Goal: Information Seeking & Learning: Learn about a topic

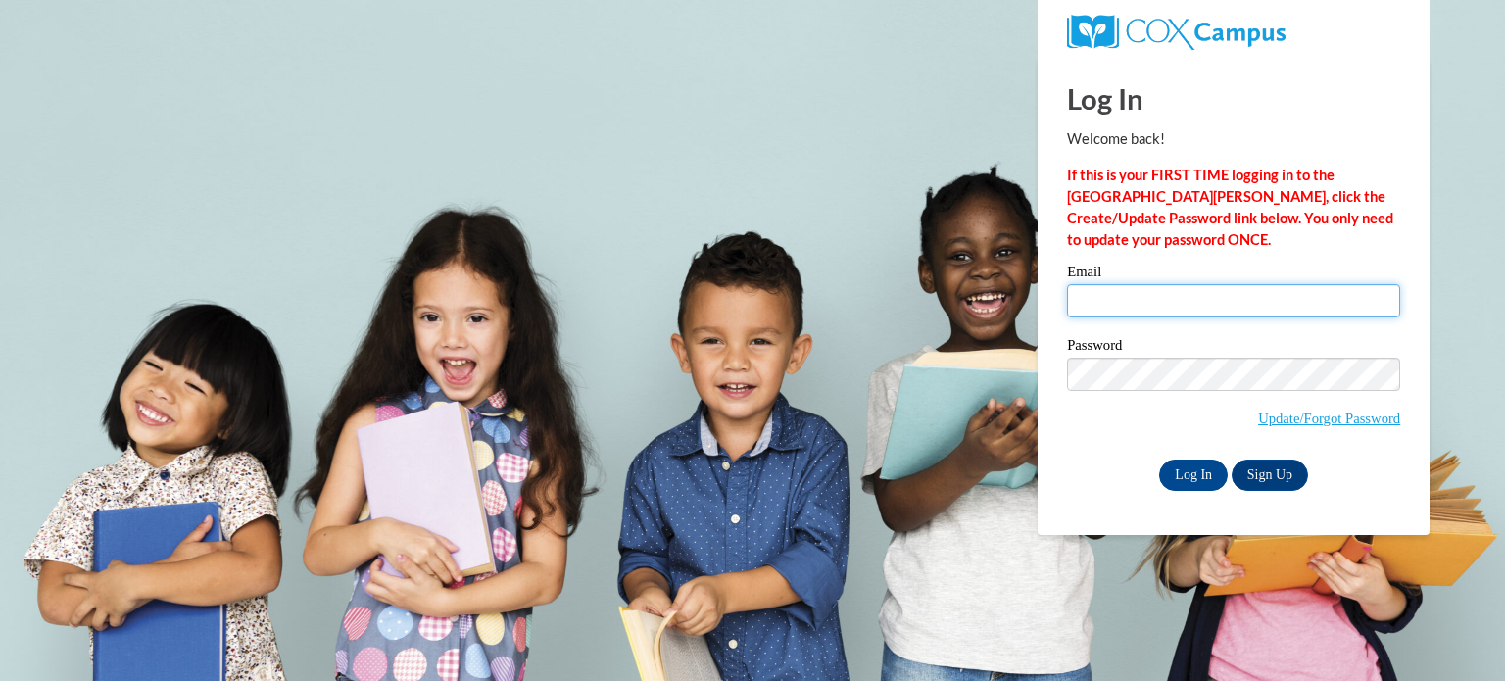
click at [1143, 293] on input "Email" at bounding box center [1233, 300] width 333 height 33
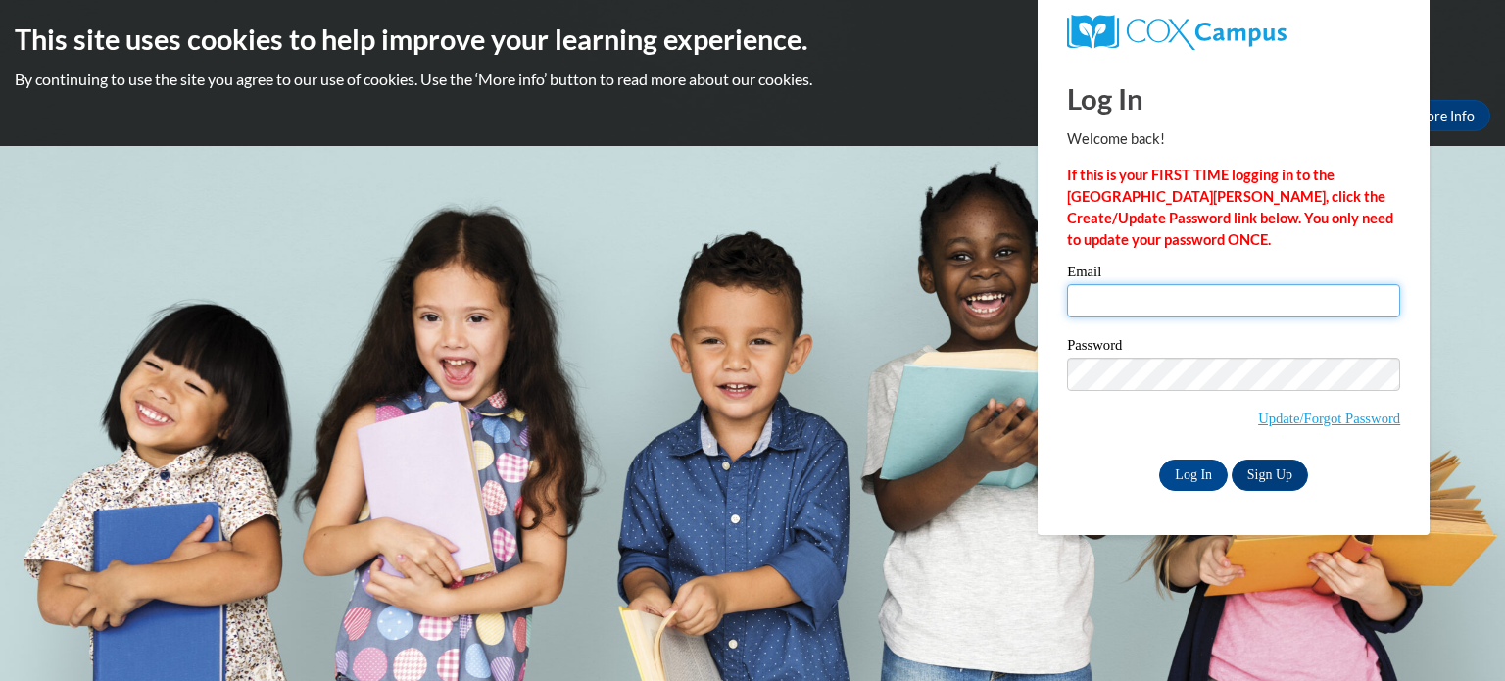
type input "shannon.raymond@rusd.org"
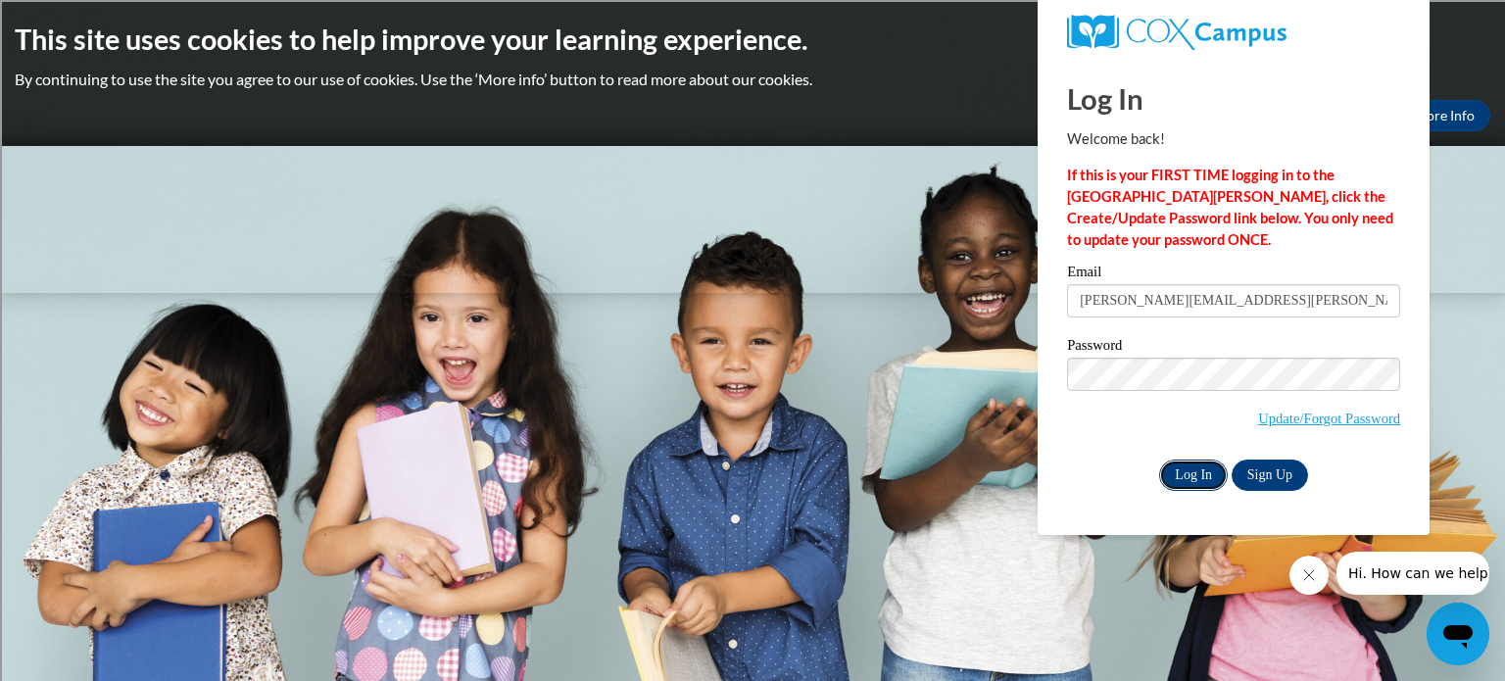
click at [1189, 477] on input "Log In" at bounding box center [1193, 474] width 69 height 31
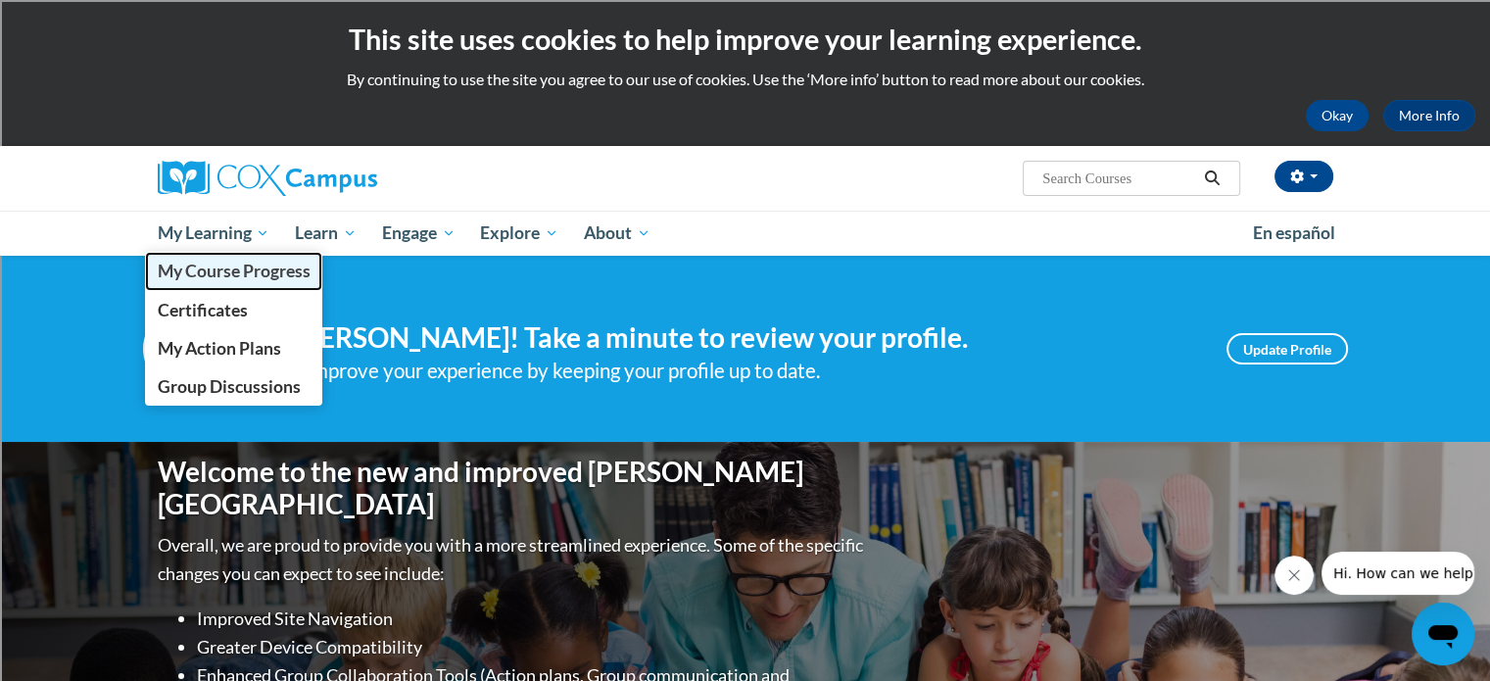
click at [263, 274] on span "My Course Progress" at bounding box center [233, 271] width 153 height 21
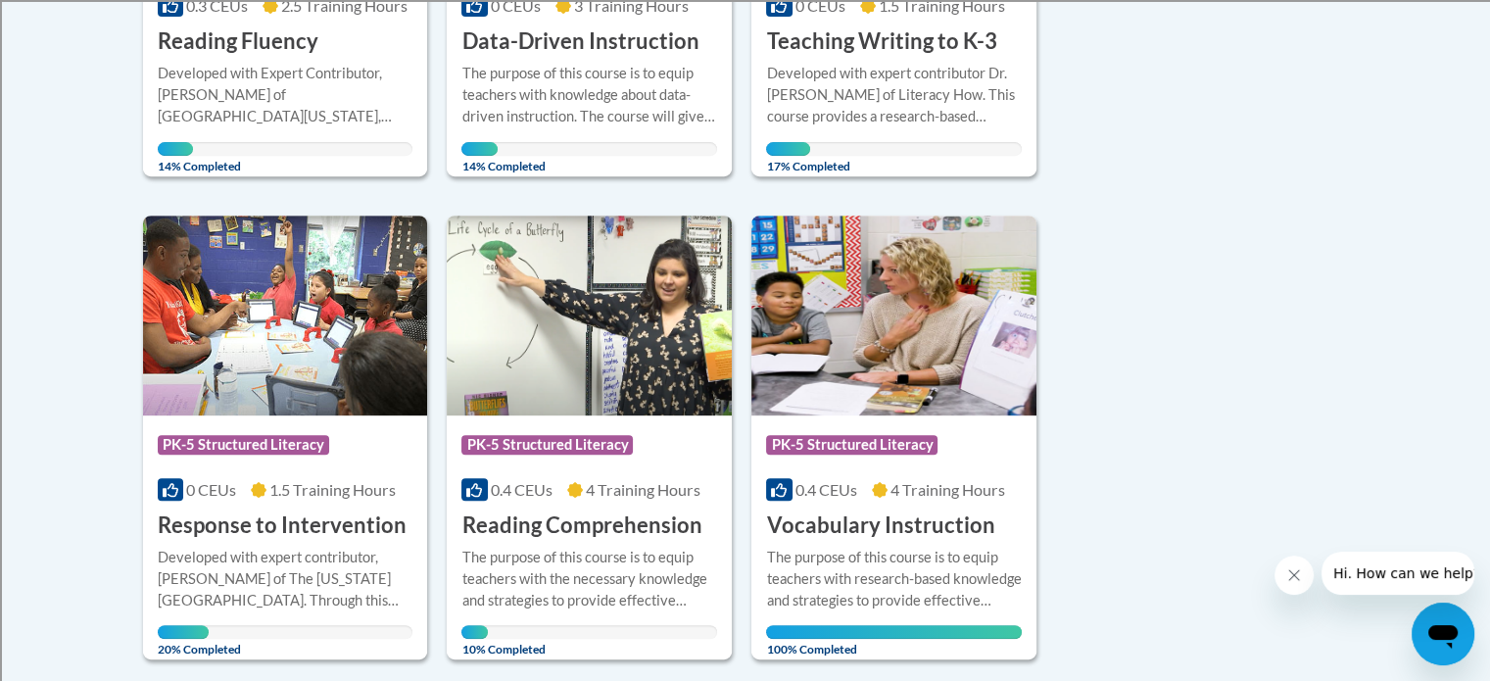
scroll to position [914, 0]
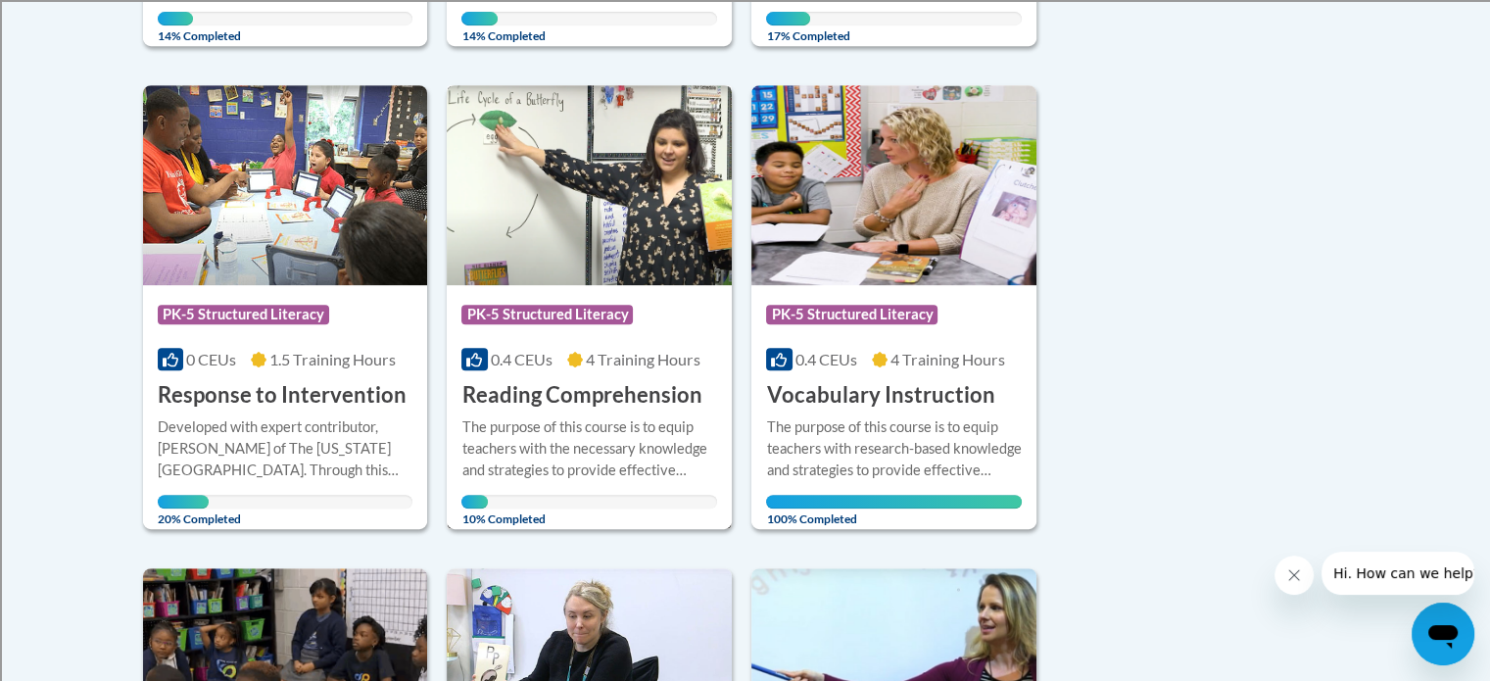
click at [600, 263] on img at bounding box center [589, 185] width 285 height 200
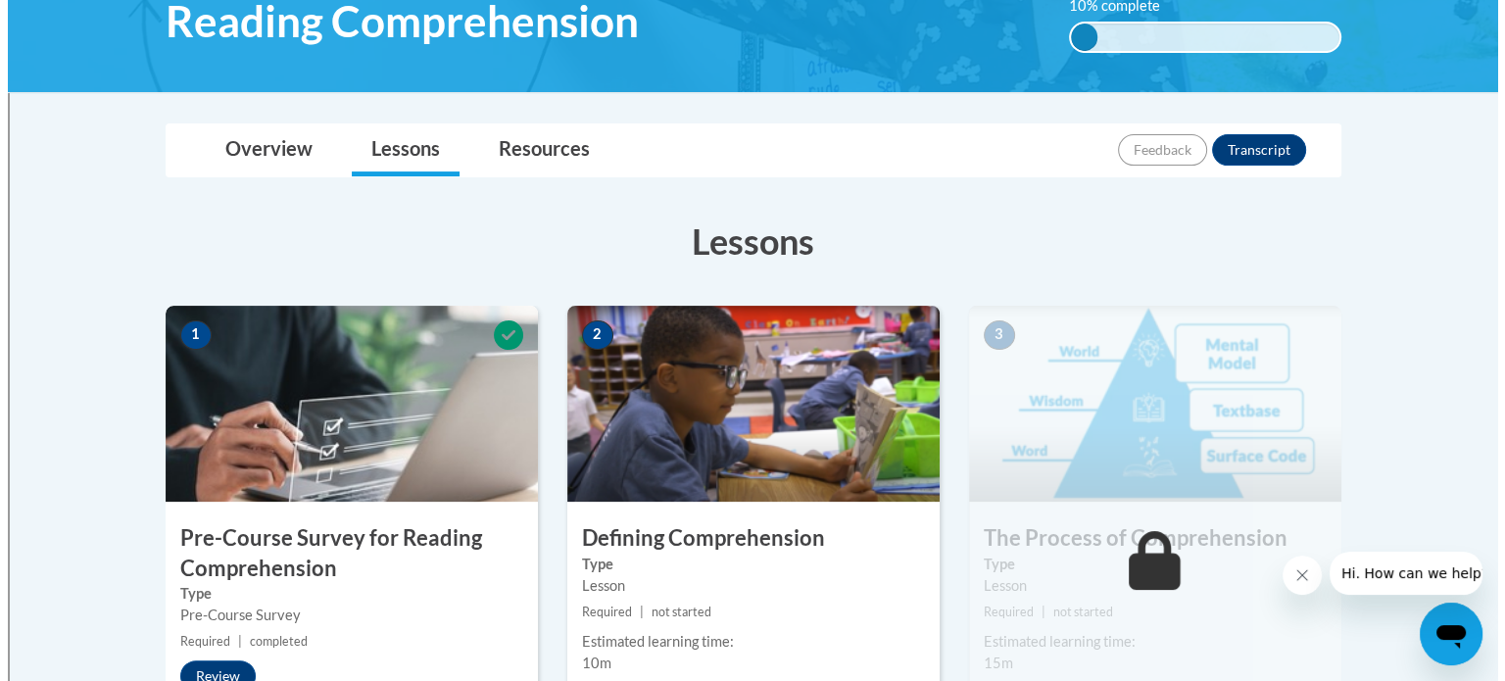
scroll to position [392, 0]
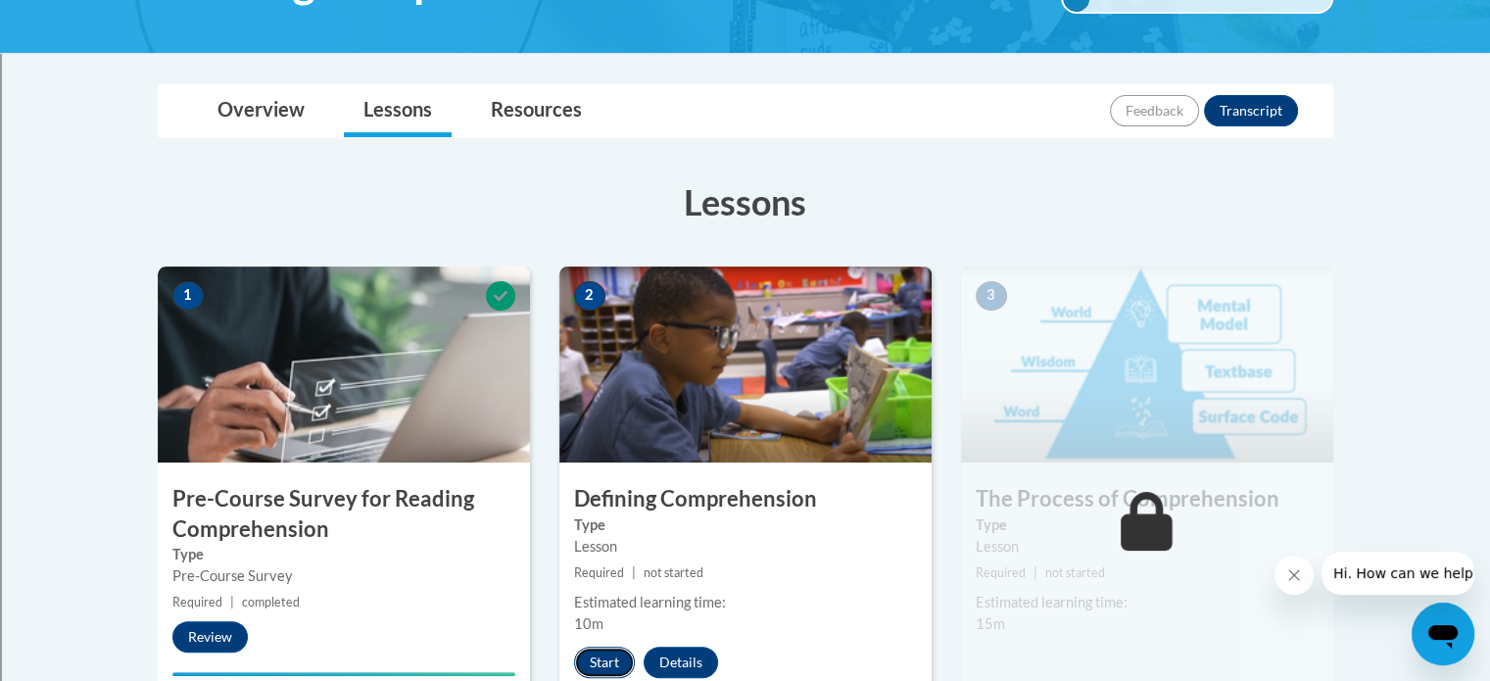
click at [597, 665] on button "Start" at bounding box center [604, 661] width 61 height 31
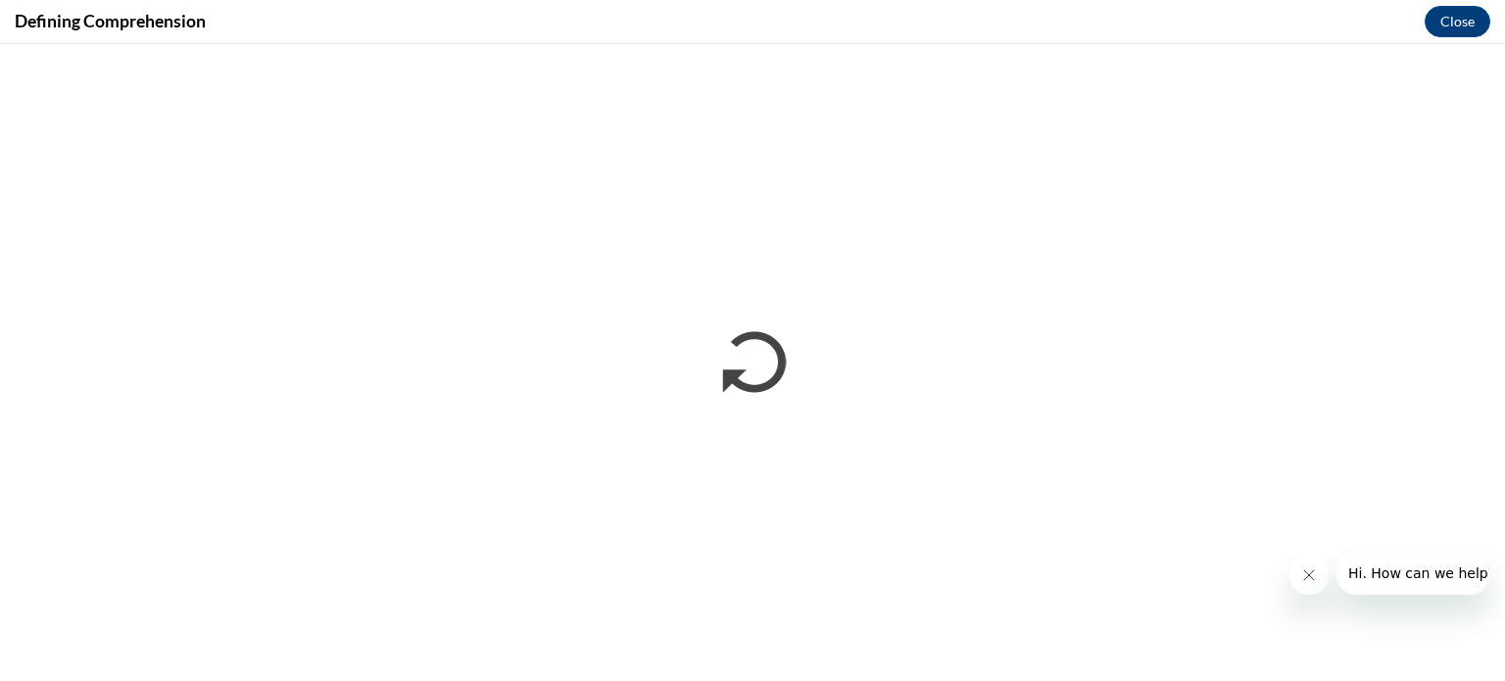
scroll to position [0, 0]
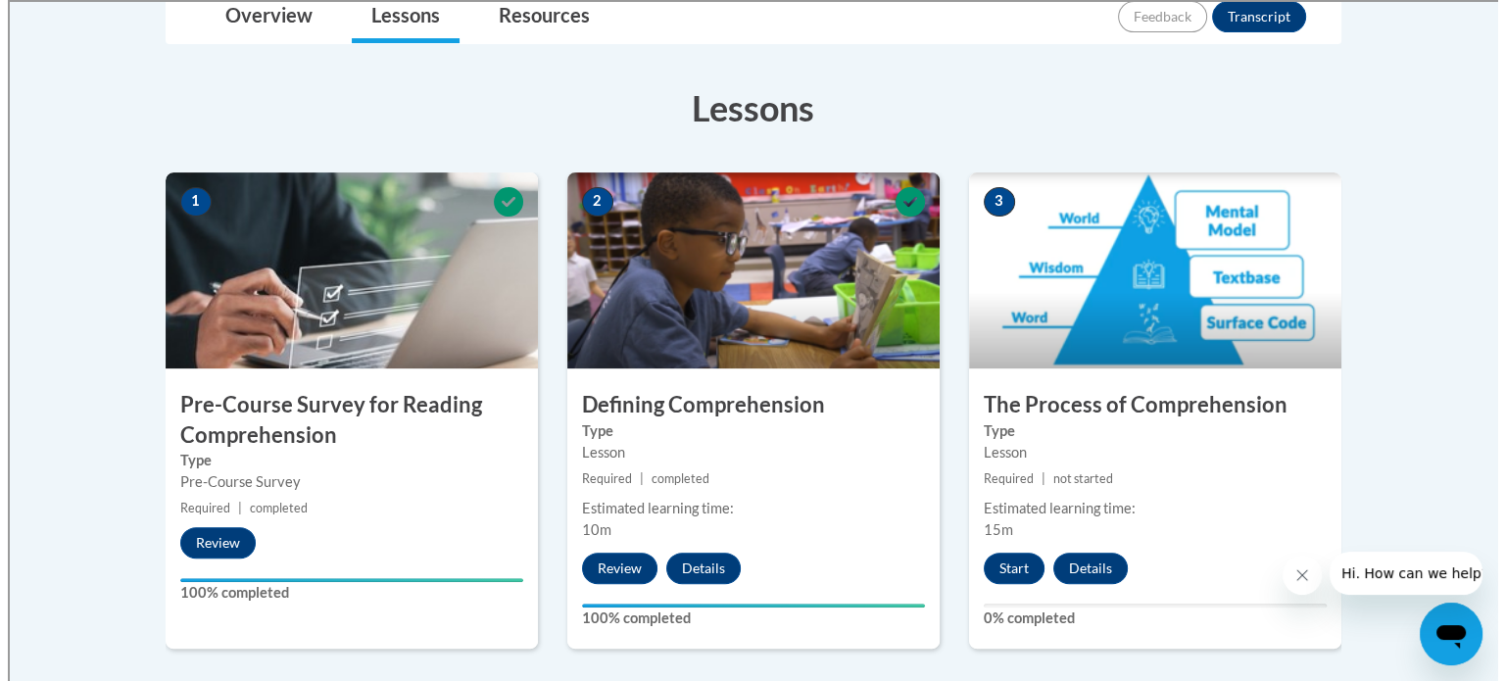
scroll to position [522, 0]
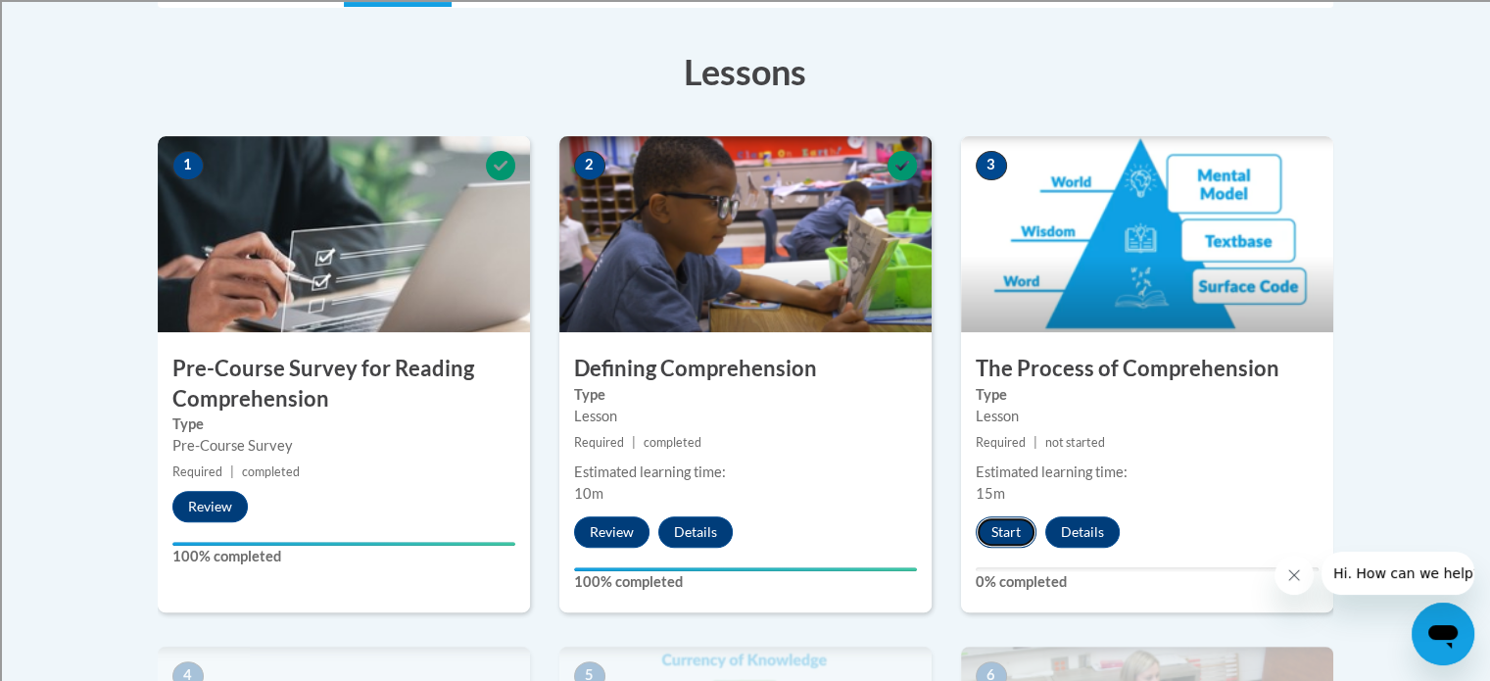
click at [1016, 522] on button "Start" at bounding box center [1006, 531] width 61 height 31
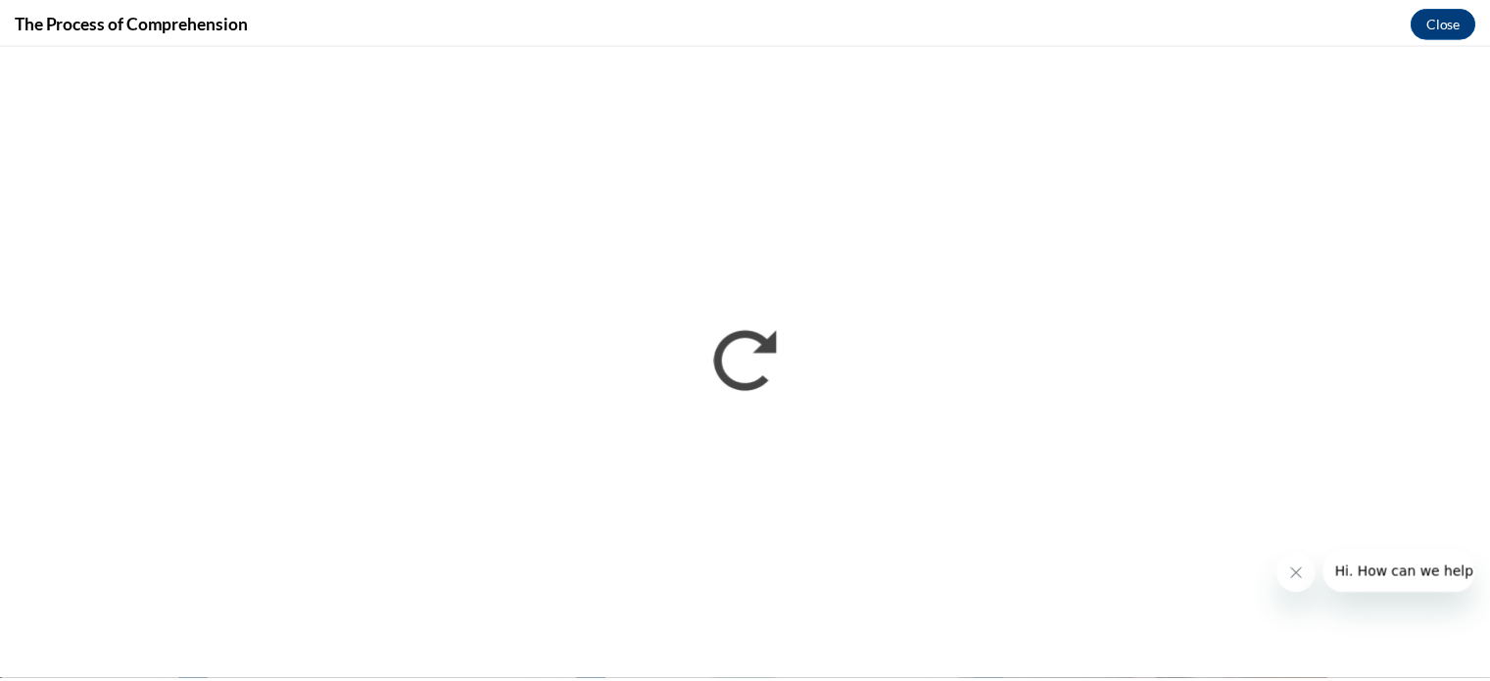
scroll to position [0, 0]
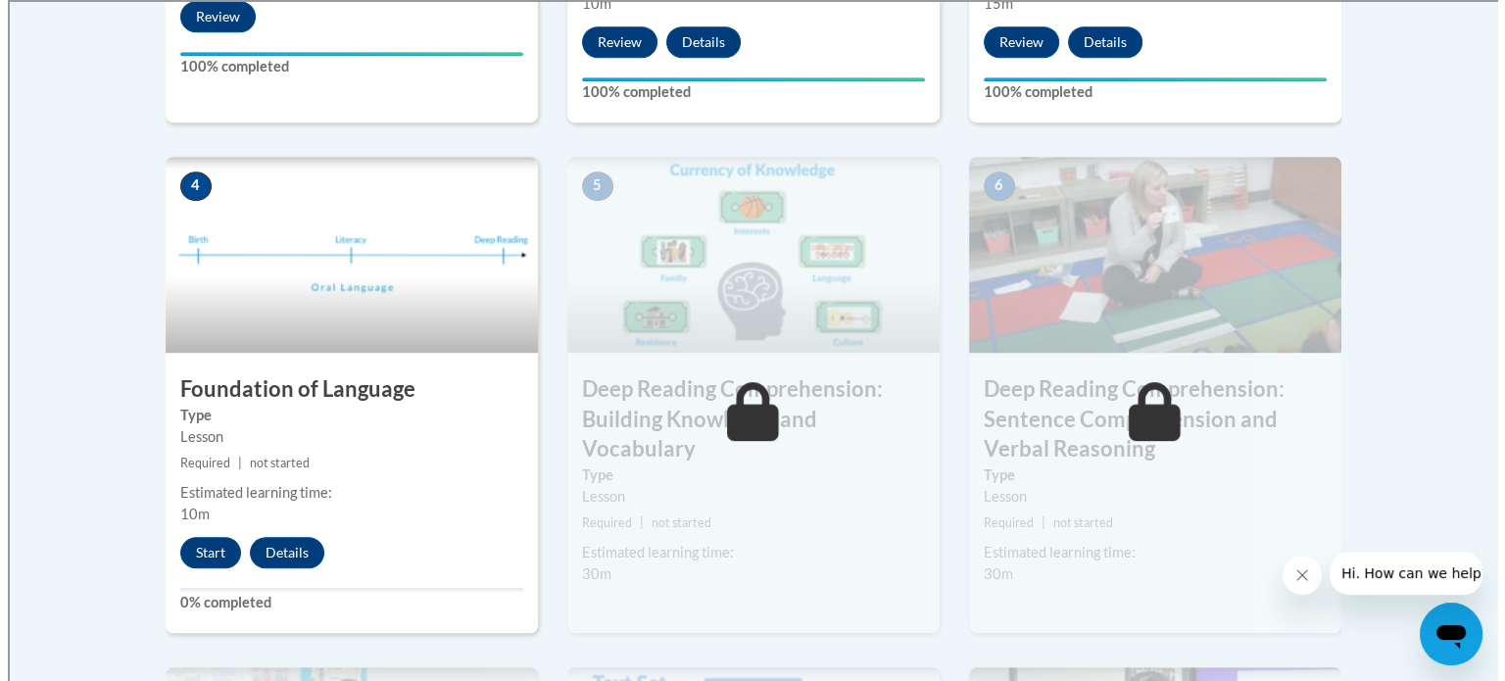
scroll to position [1014, 0]
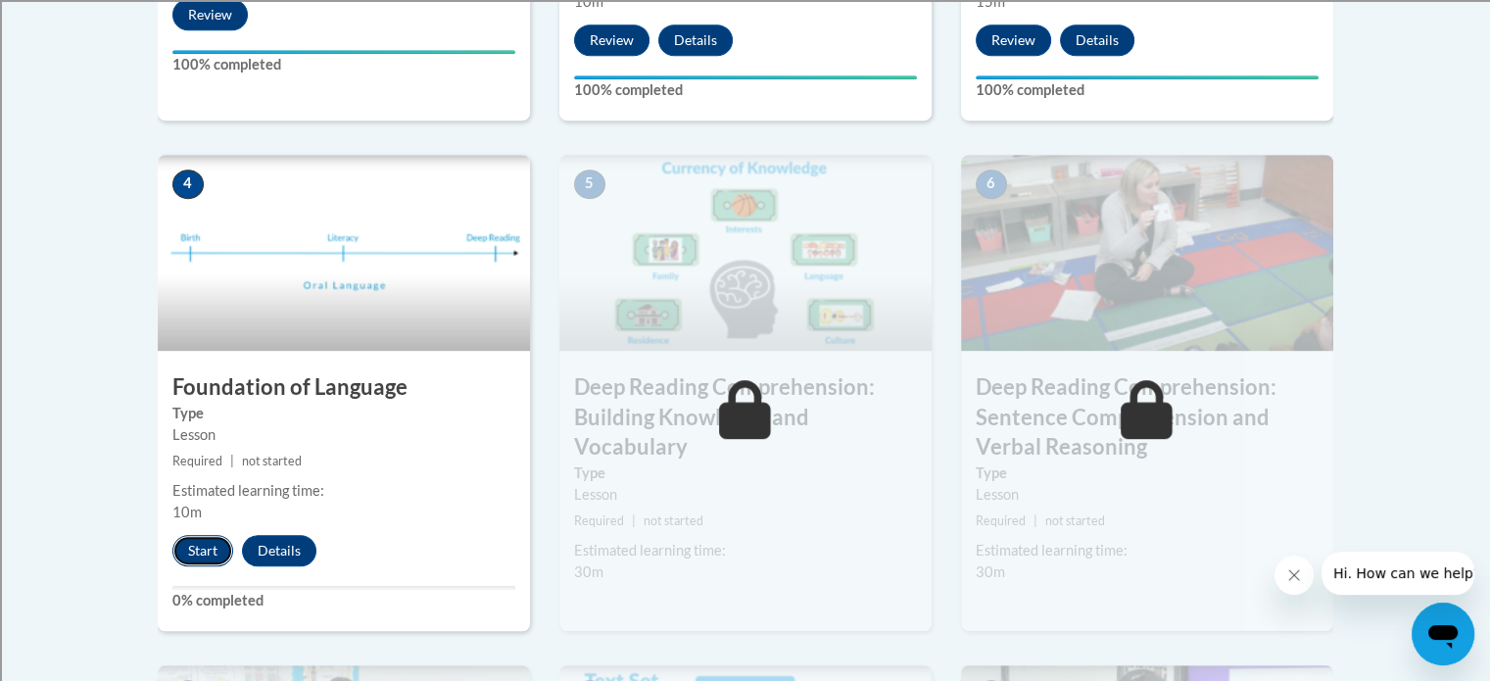
click at [197, 543] on button "Start" at bounding box center [202, 550] width 61 height 31
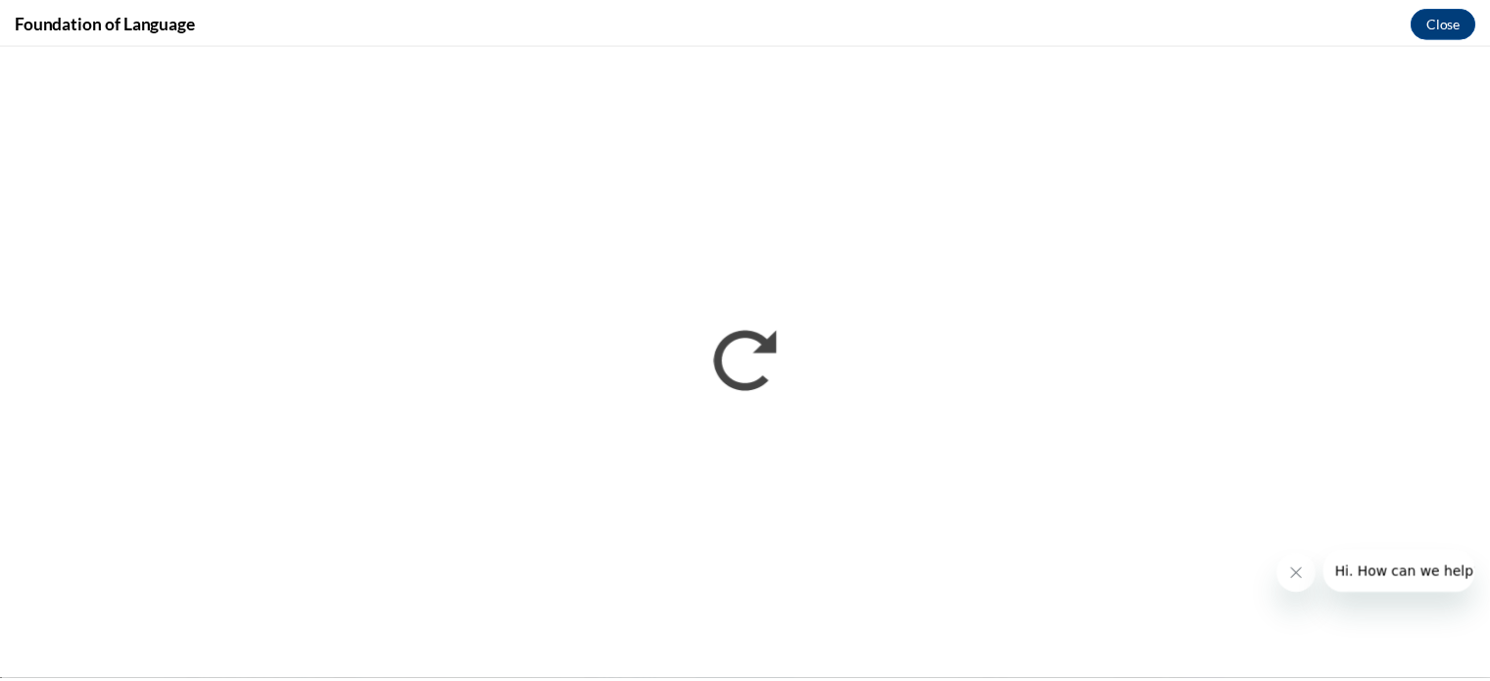
scroll to position [0, 0]
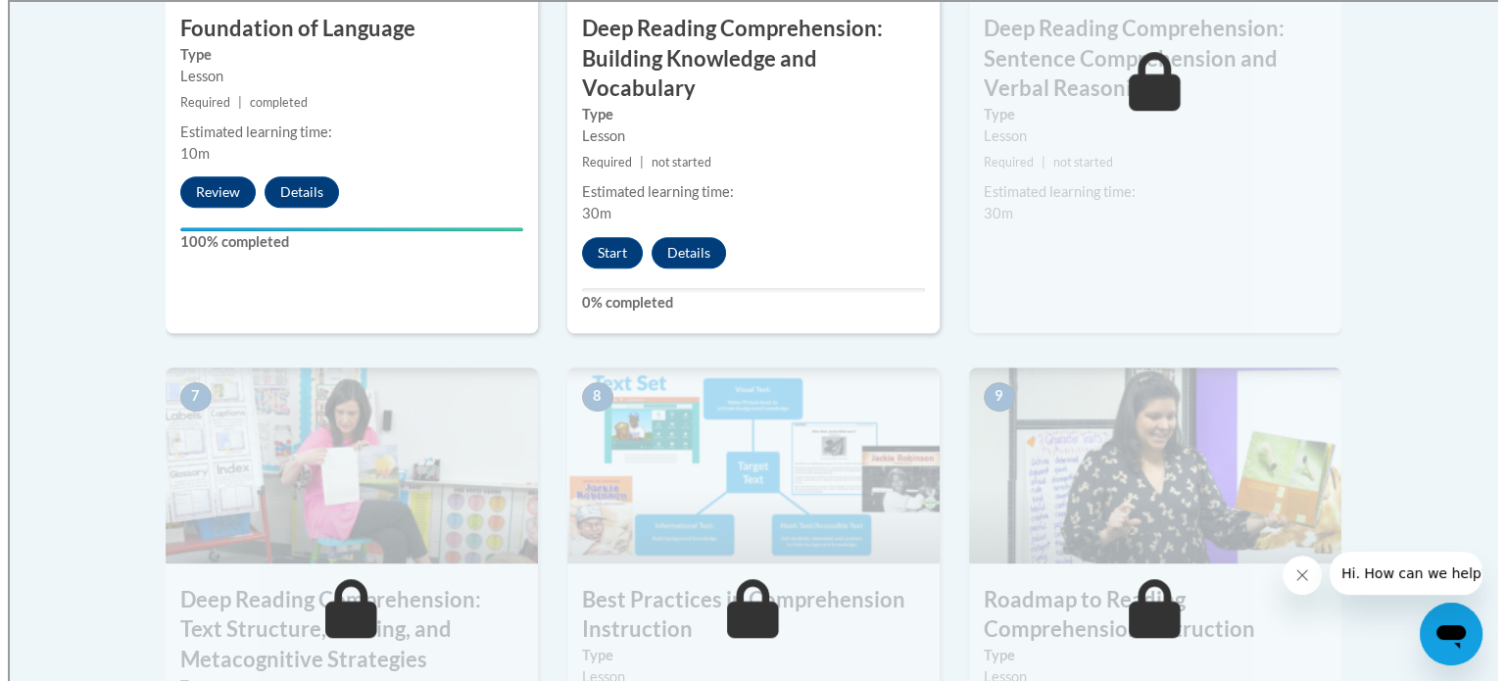
scroll to position [1406, 0]
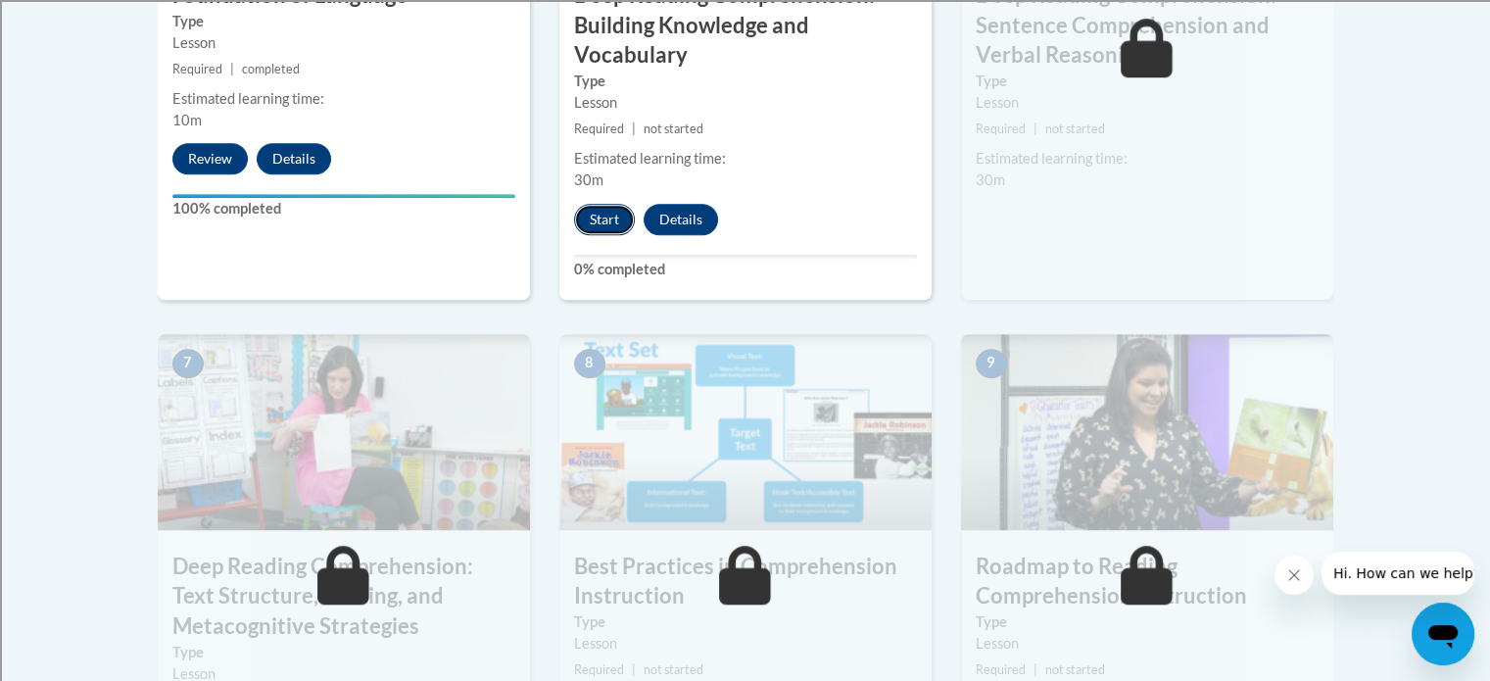
click at [608, 230] on button "Start" at bounding box center [604, 219] width 61 height 31
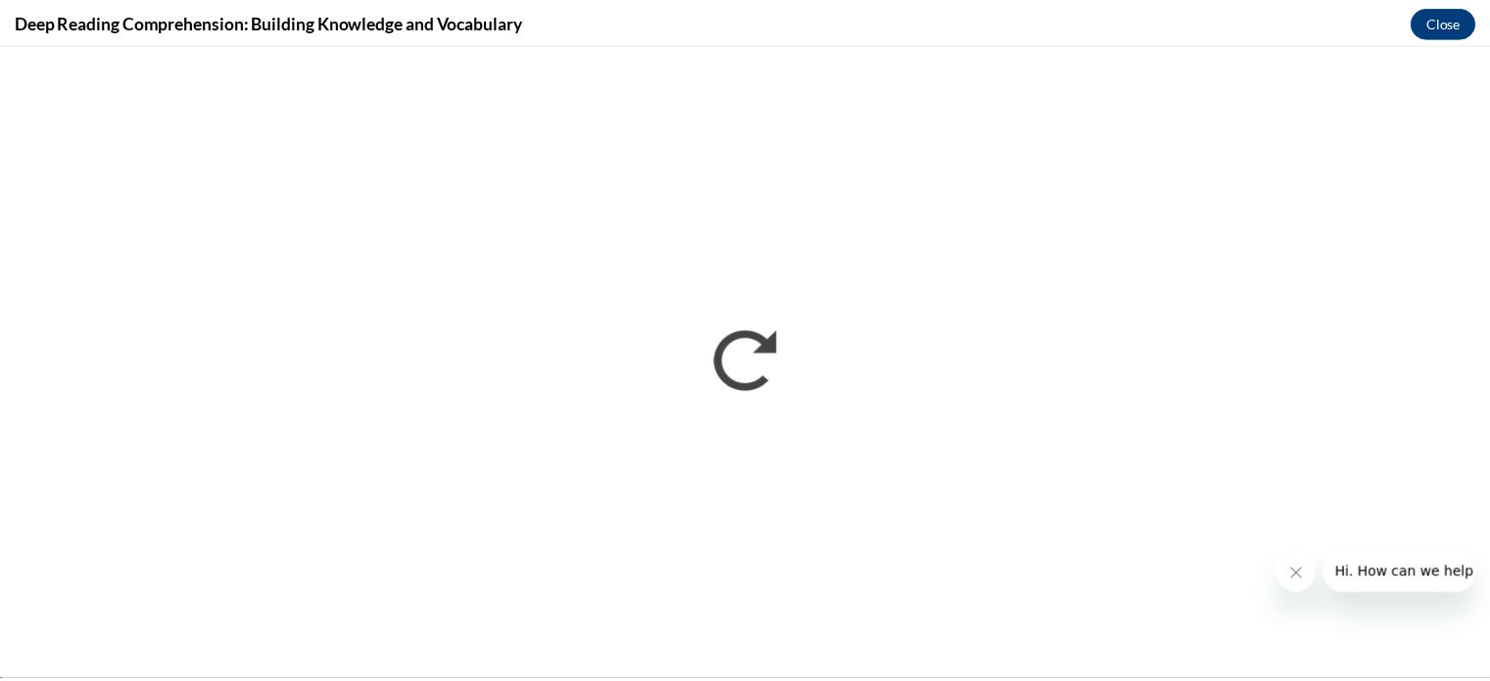
scroll to position [0, 0]
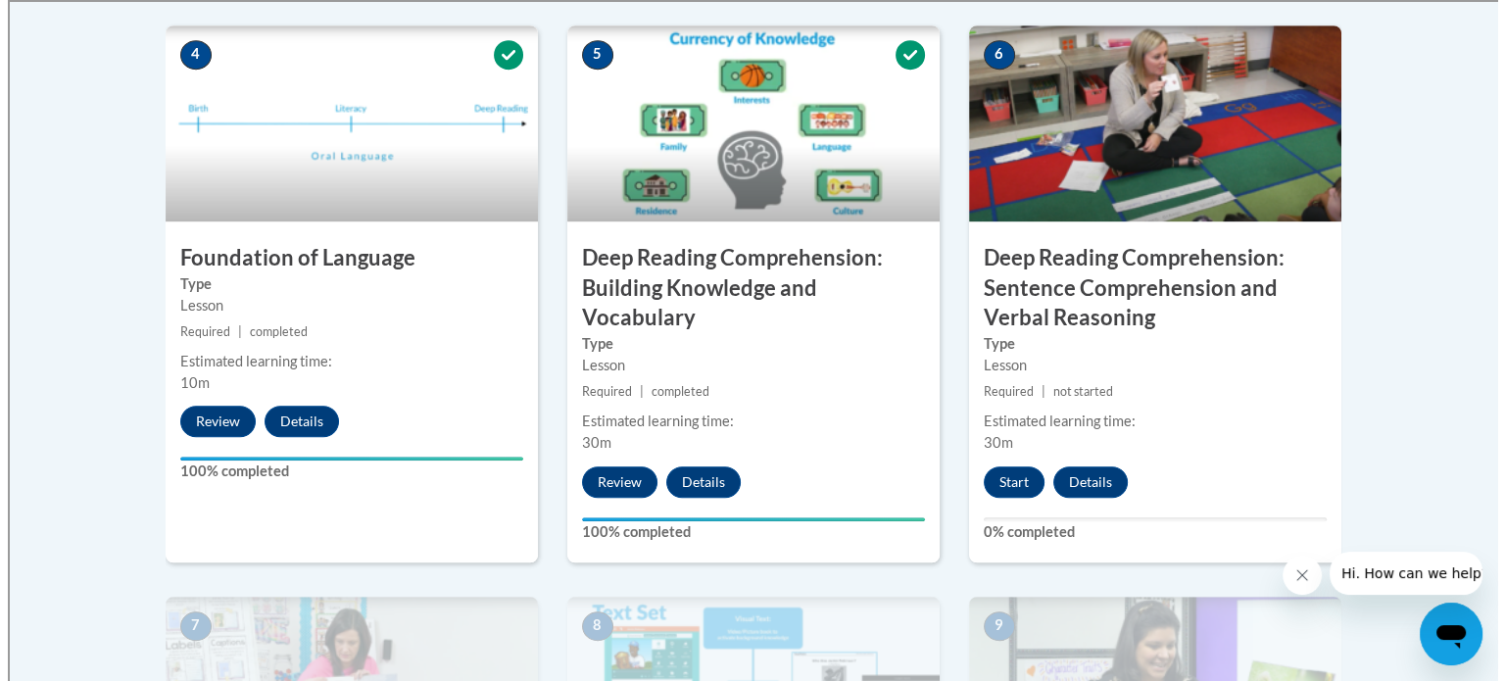
scroll to position [1175, 0]
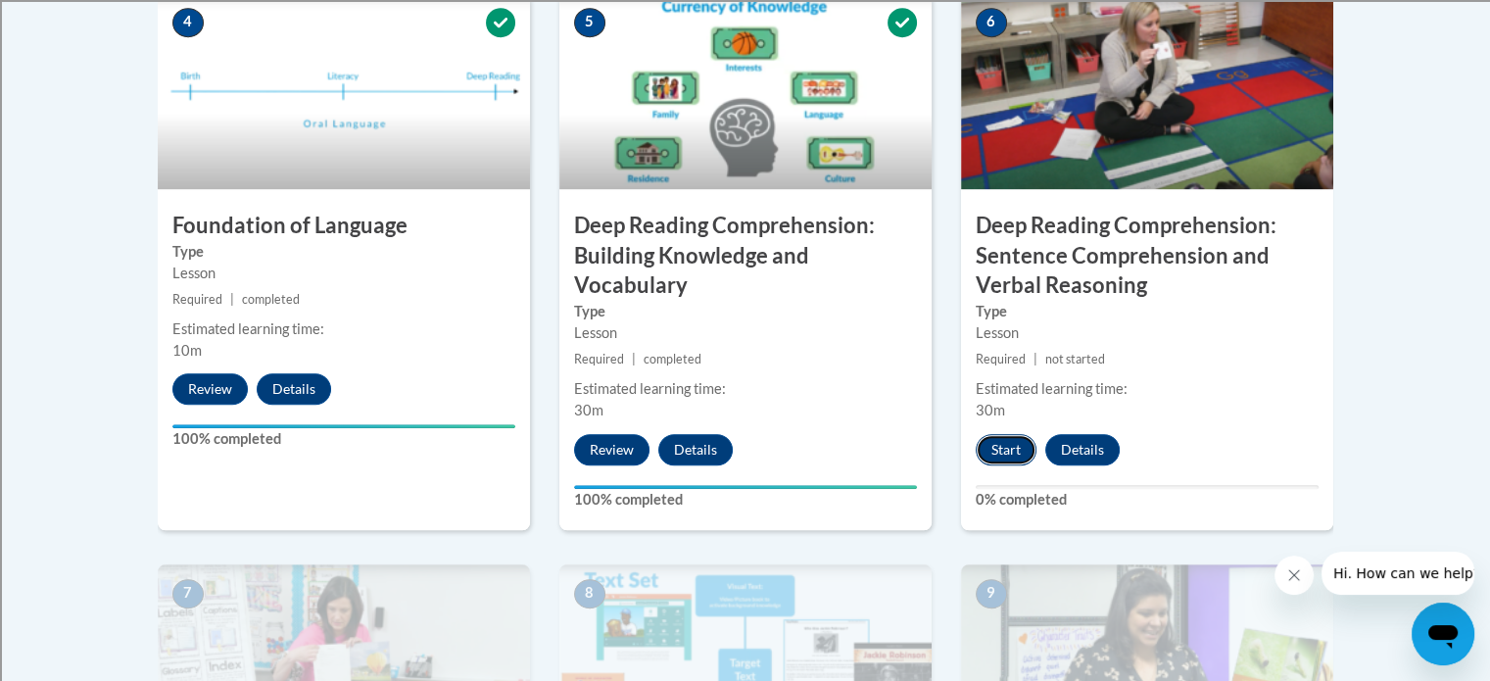
click at [996, 450] on button "Start" at bounding box center [1006, 449] width 61 height 31
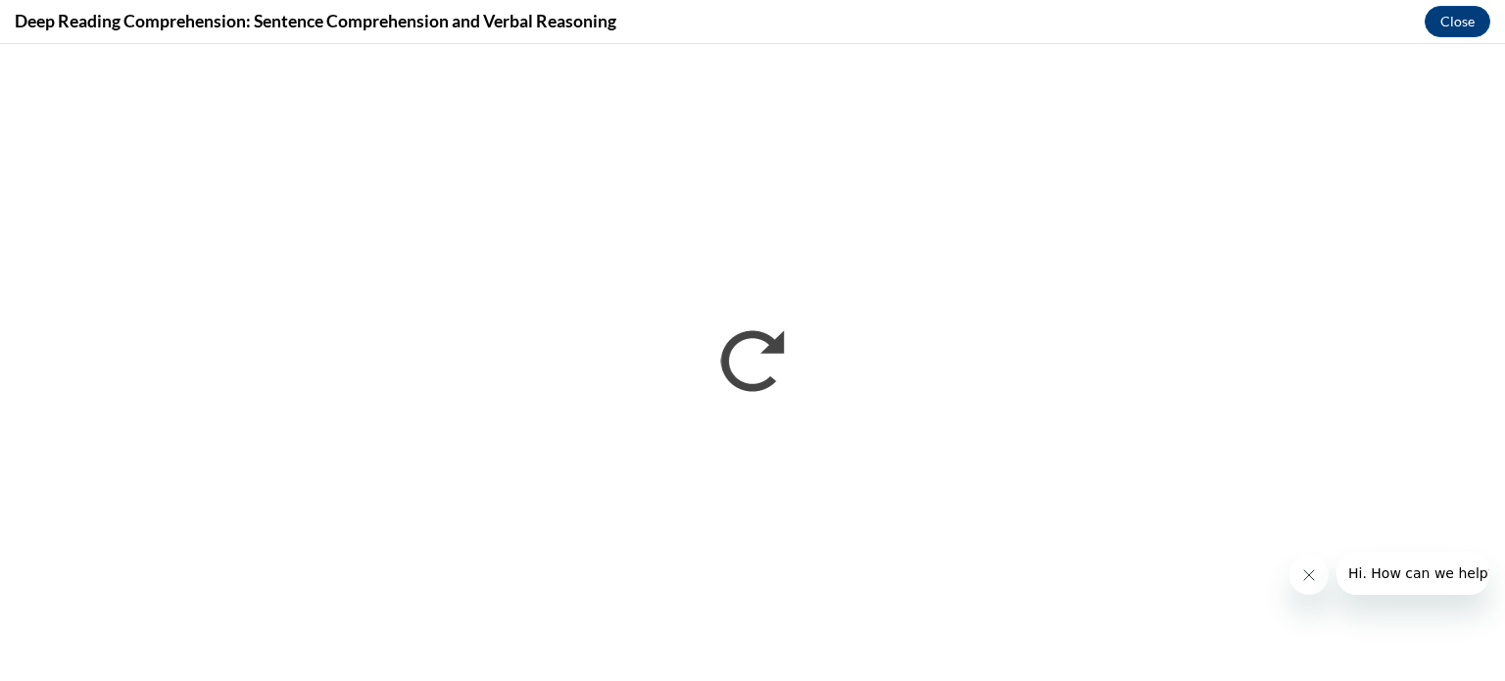
scroll to position [0, 0]
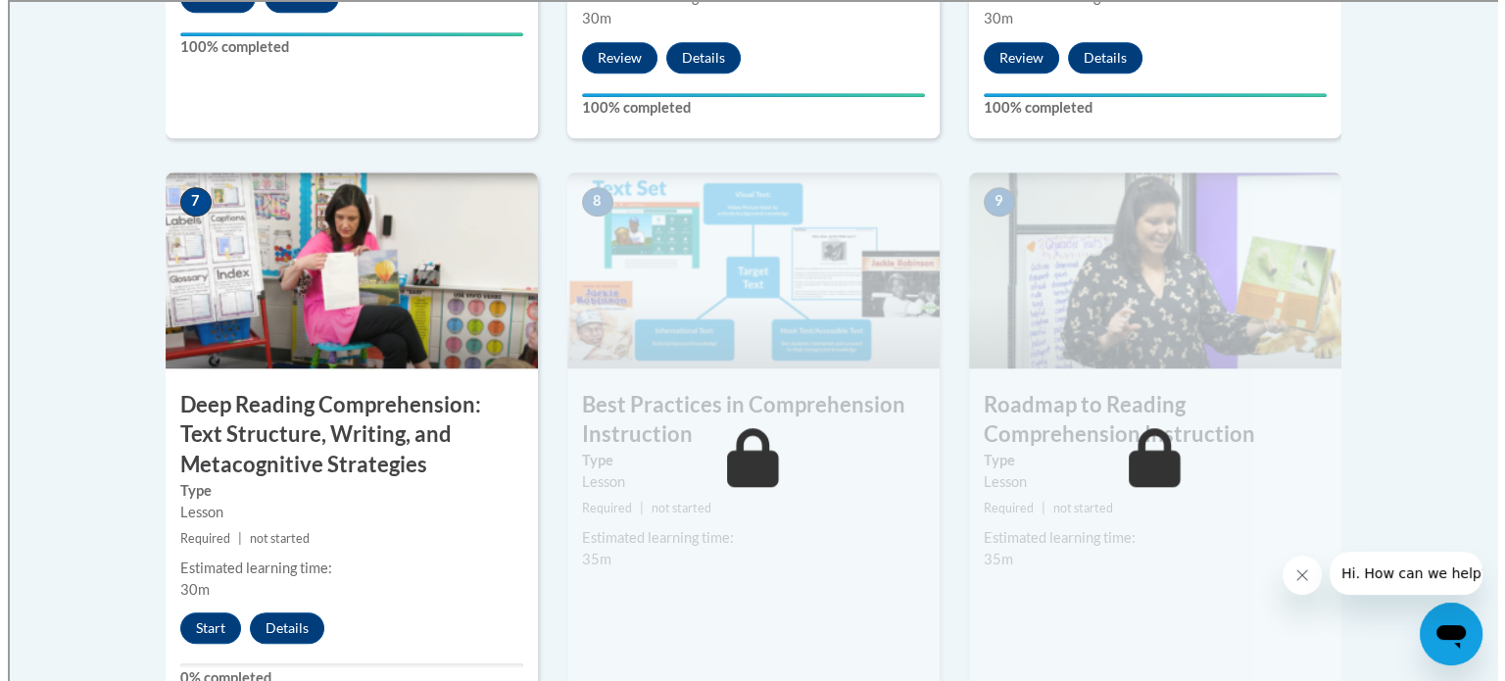
scroll to position [1697, 0]
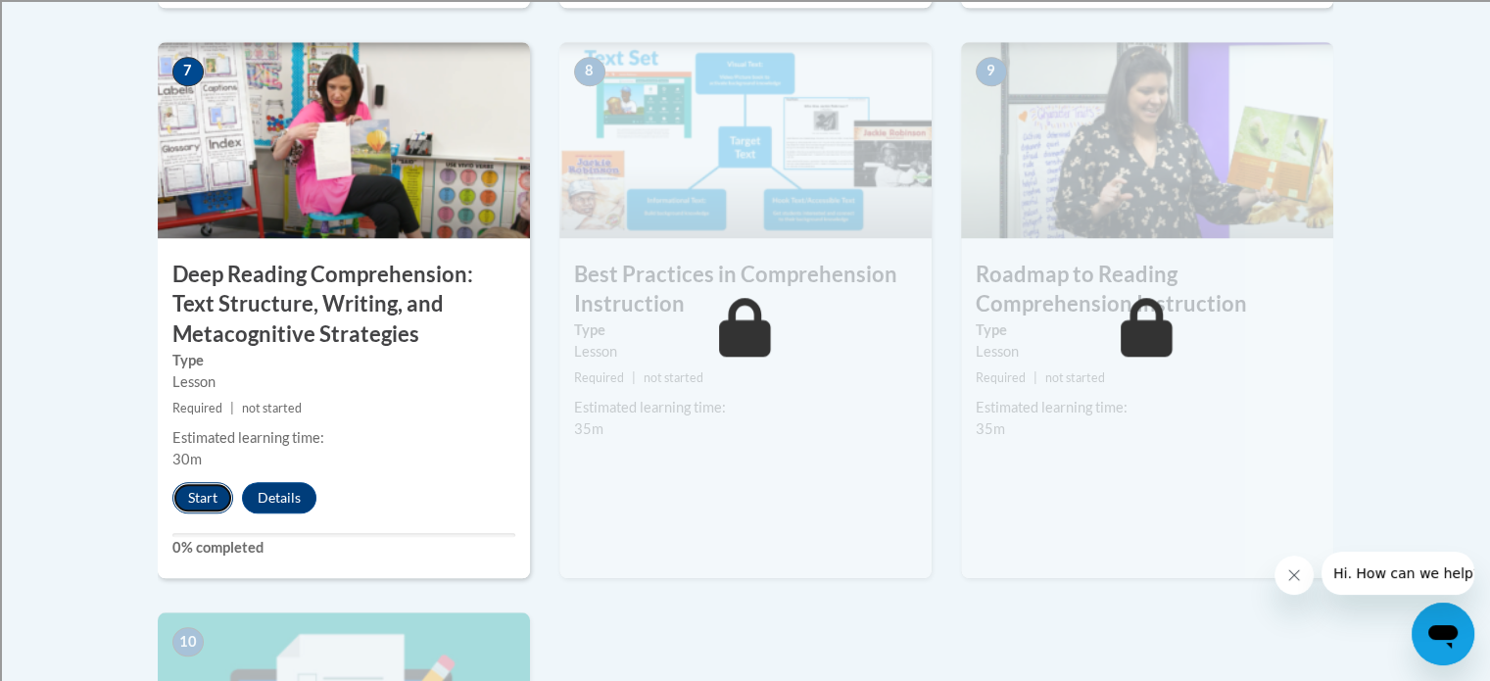
click at [188, 495] on button "Start" at bounding box center [202, 497] width 61 height 31
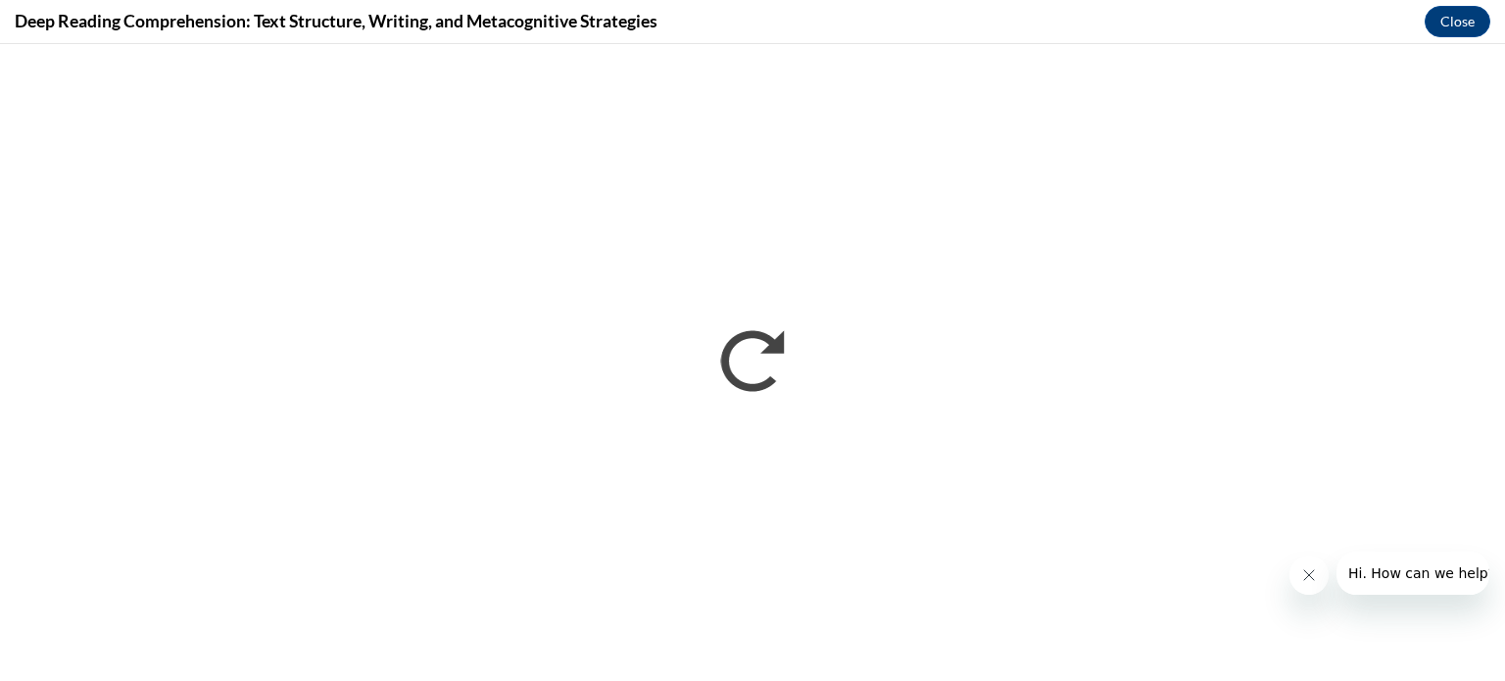
scroll to position [0, 0]
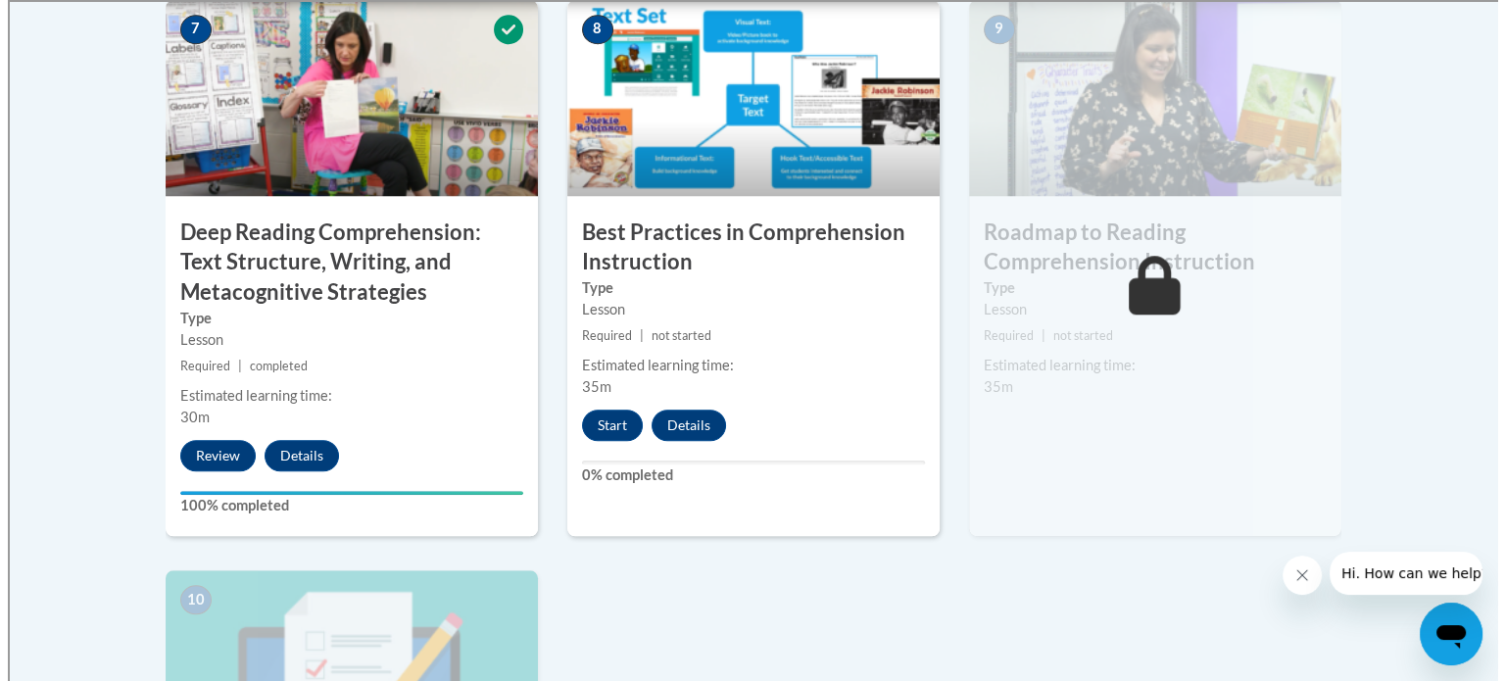
scroll to position [1794, 0]
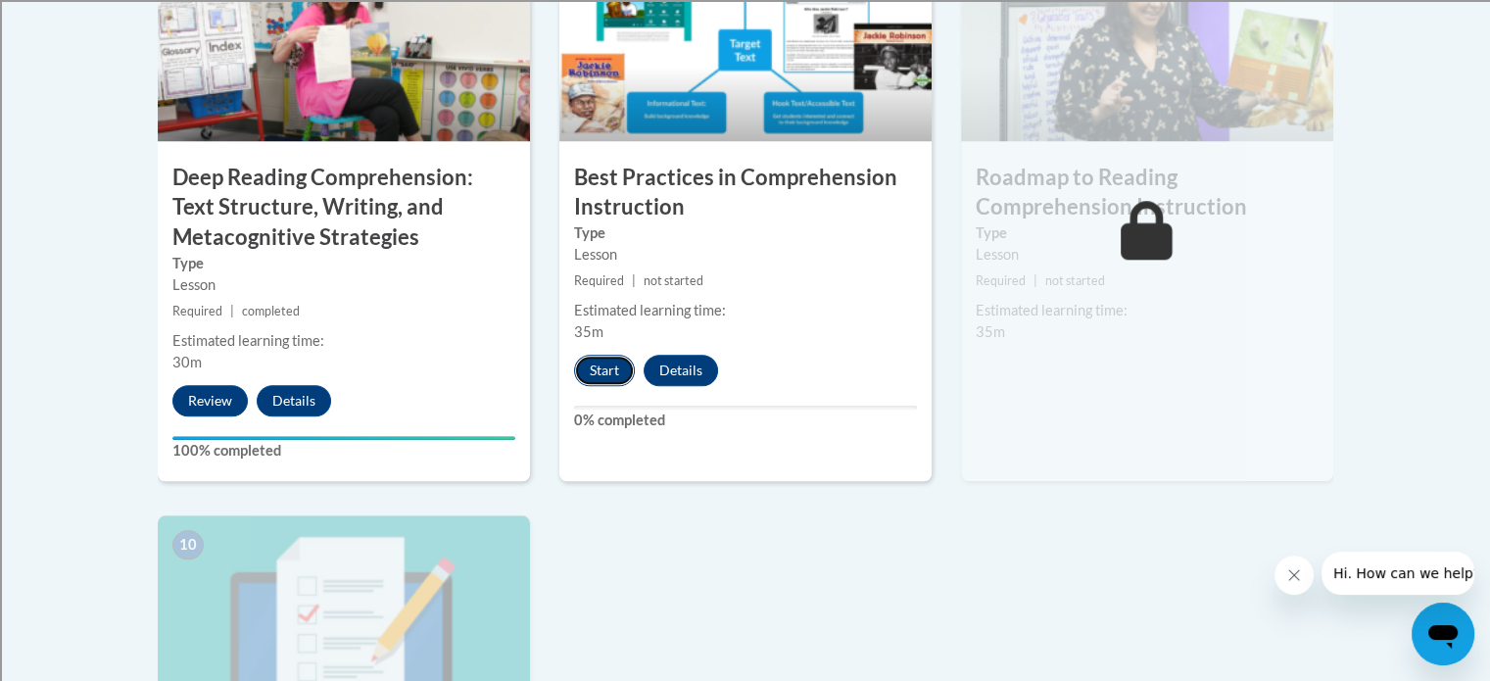
click at [614, 372] on button "Start" at bounding box center [604, 370] width 61 height 31
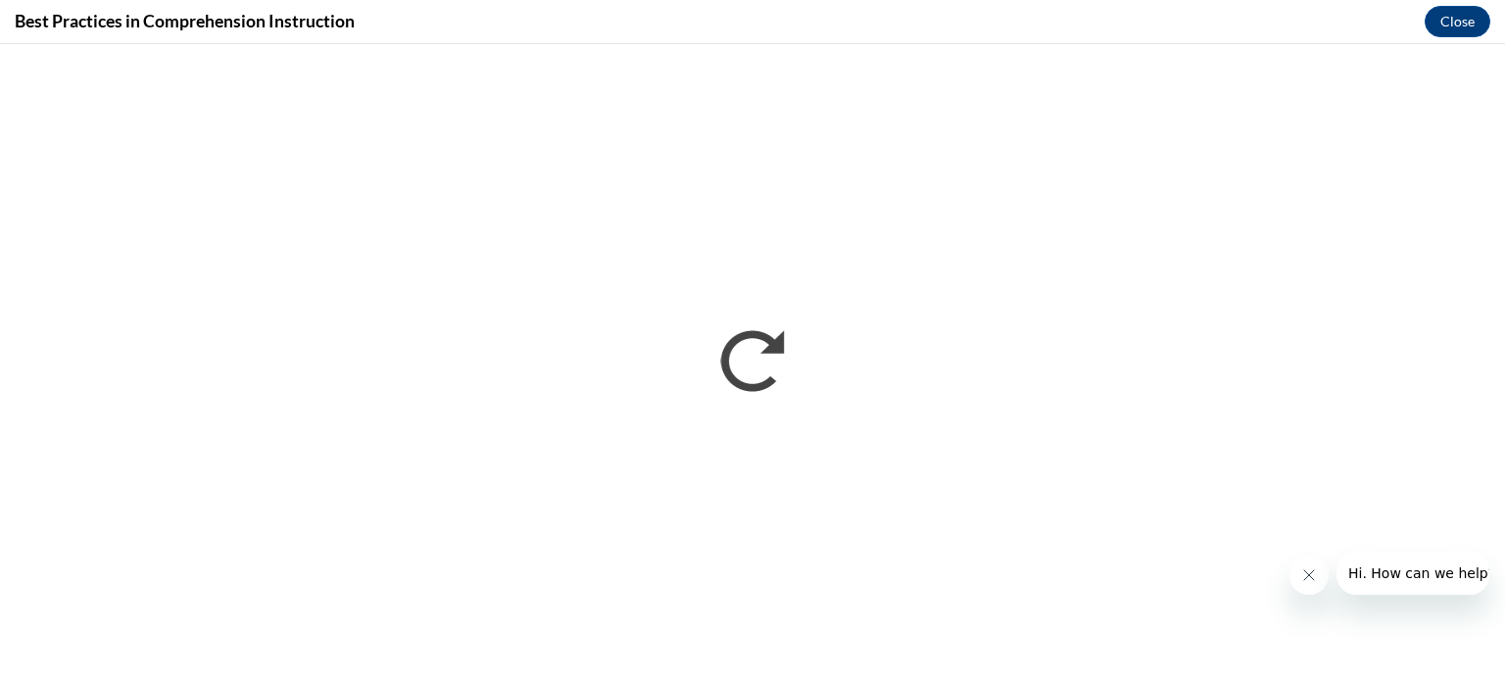
scroll to position [0, 0]
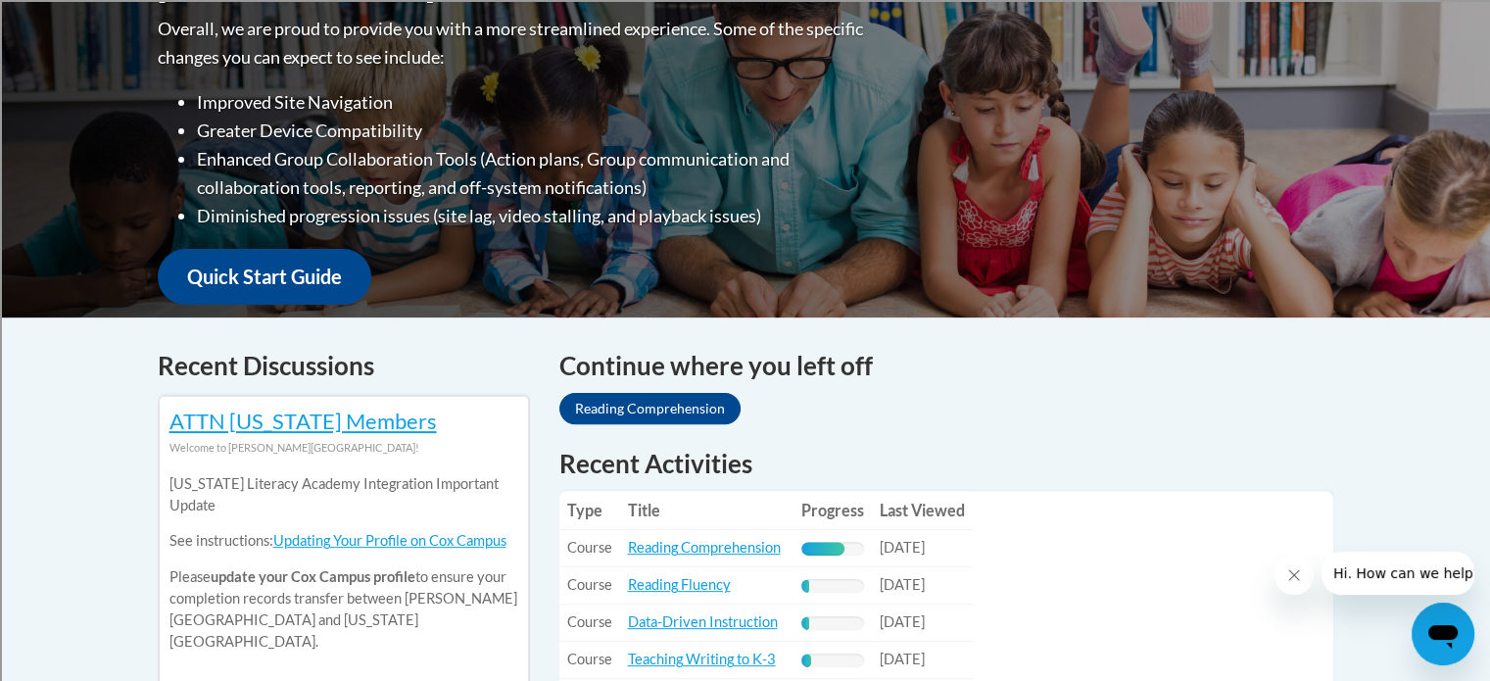
scroll to position [522, 0]
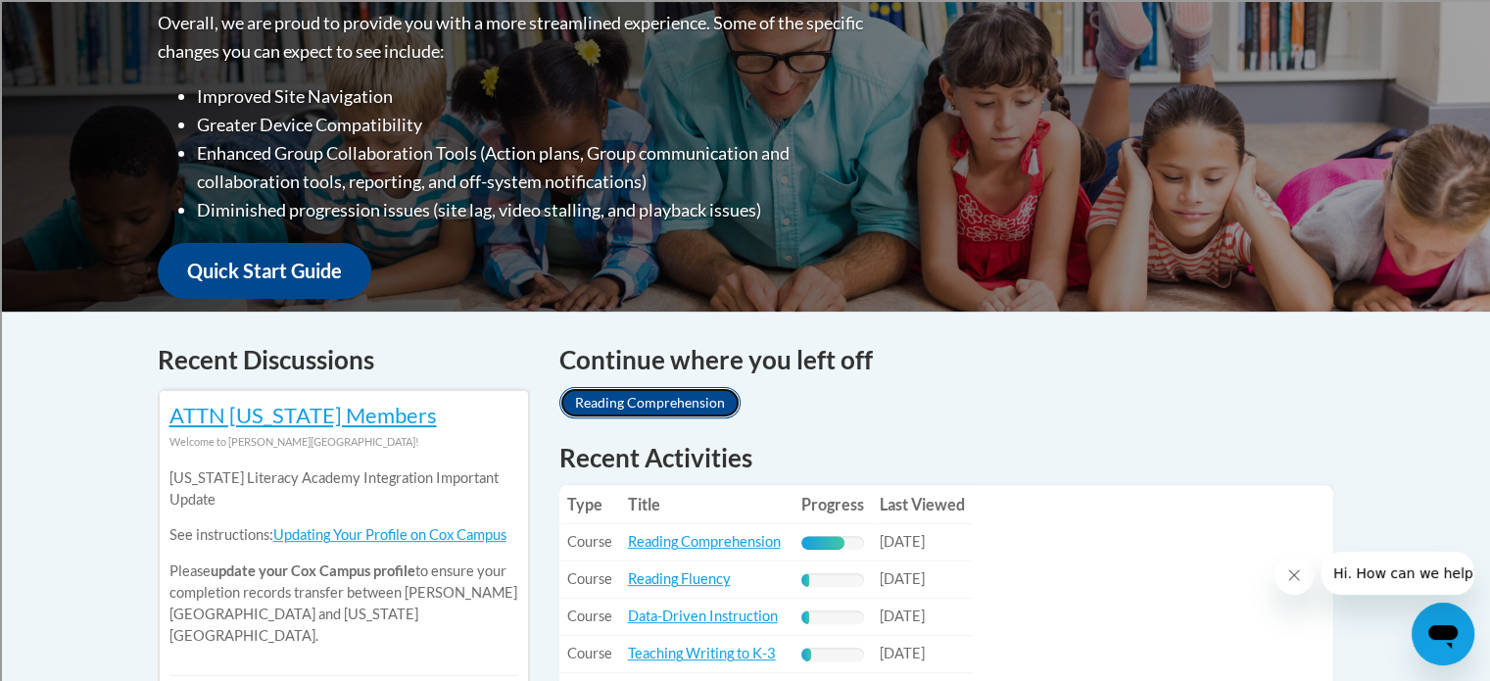
click at [656, 403] on link "Reading Comprehension" at bounding box center [649, 402] width 181 height 31
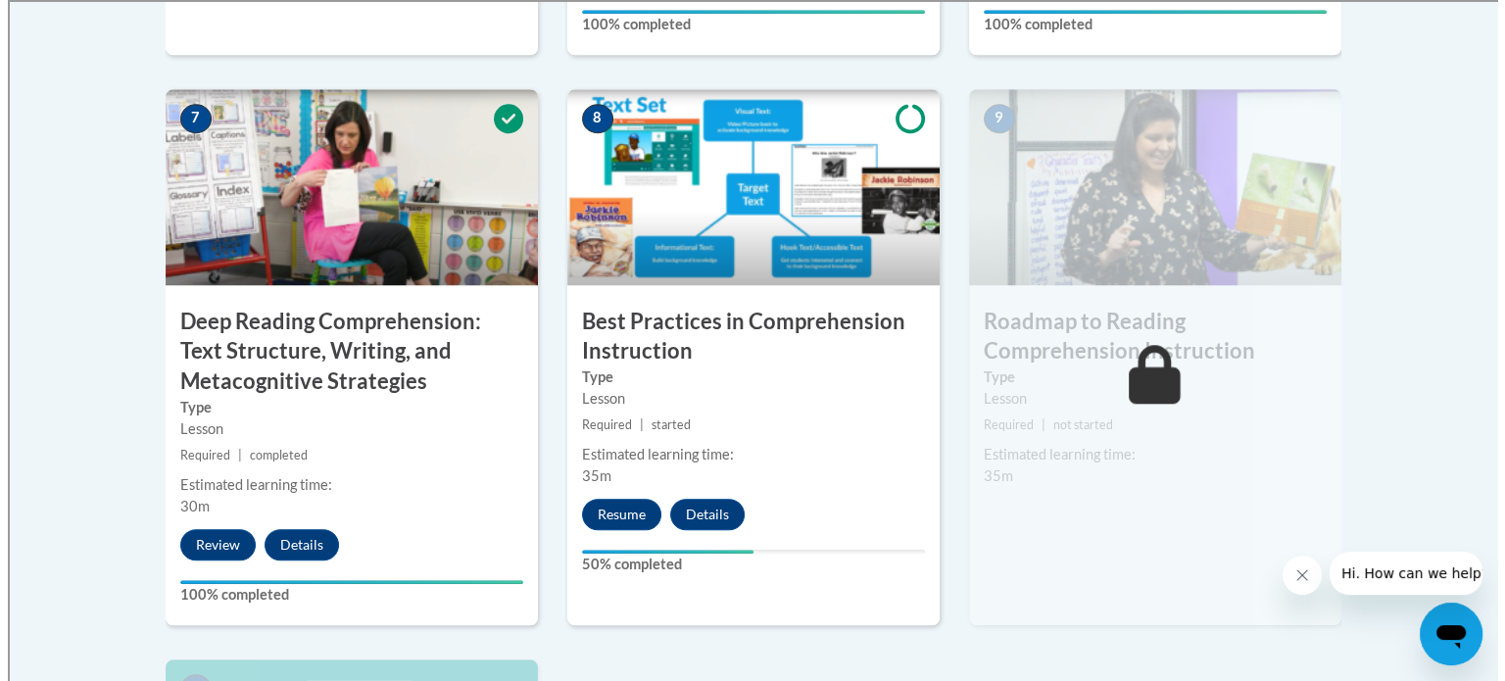
scroll to position [1697, 0]
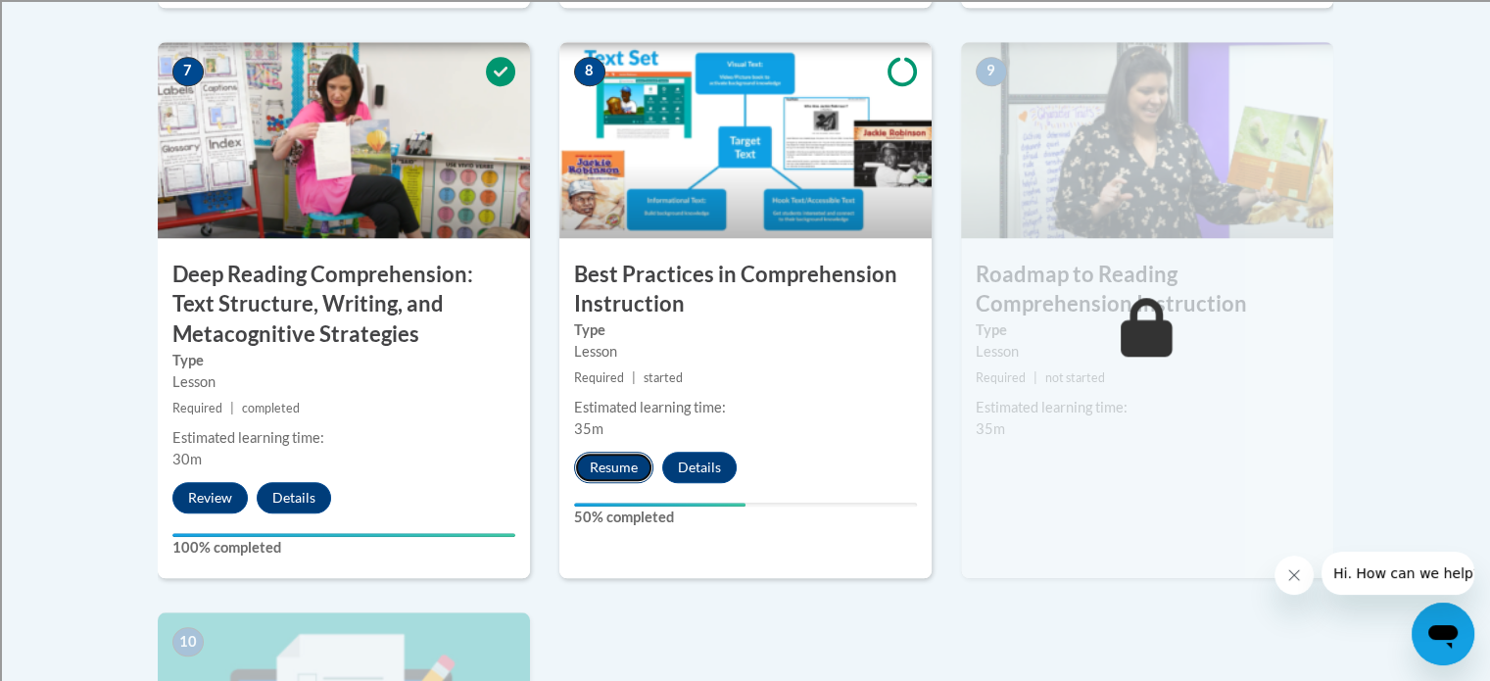
click at [618, 469] on button "Resume" at bounding box center [613, 467] width 79 height 31
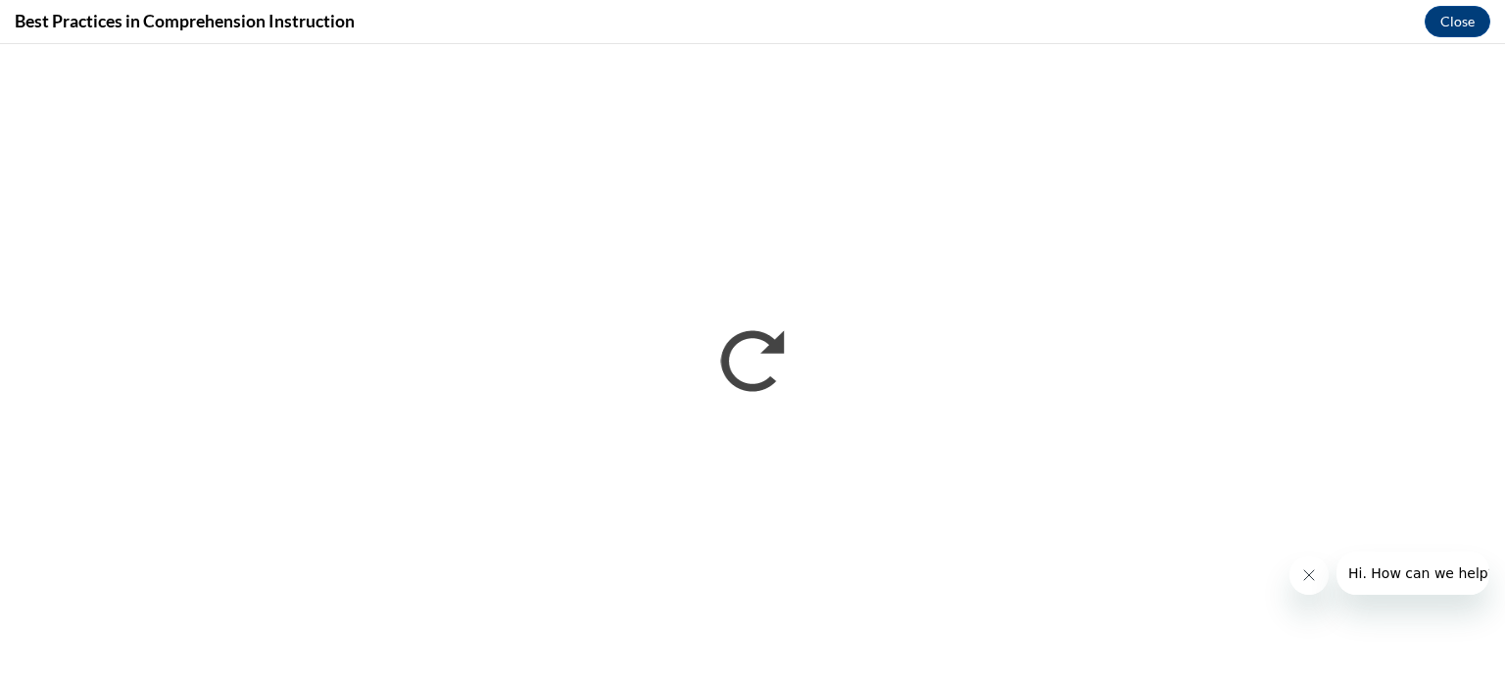
scroll to position [0, 0]
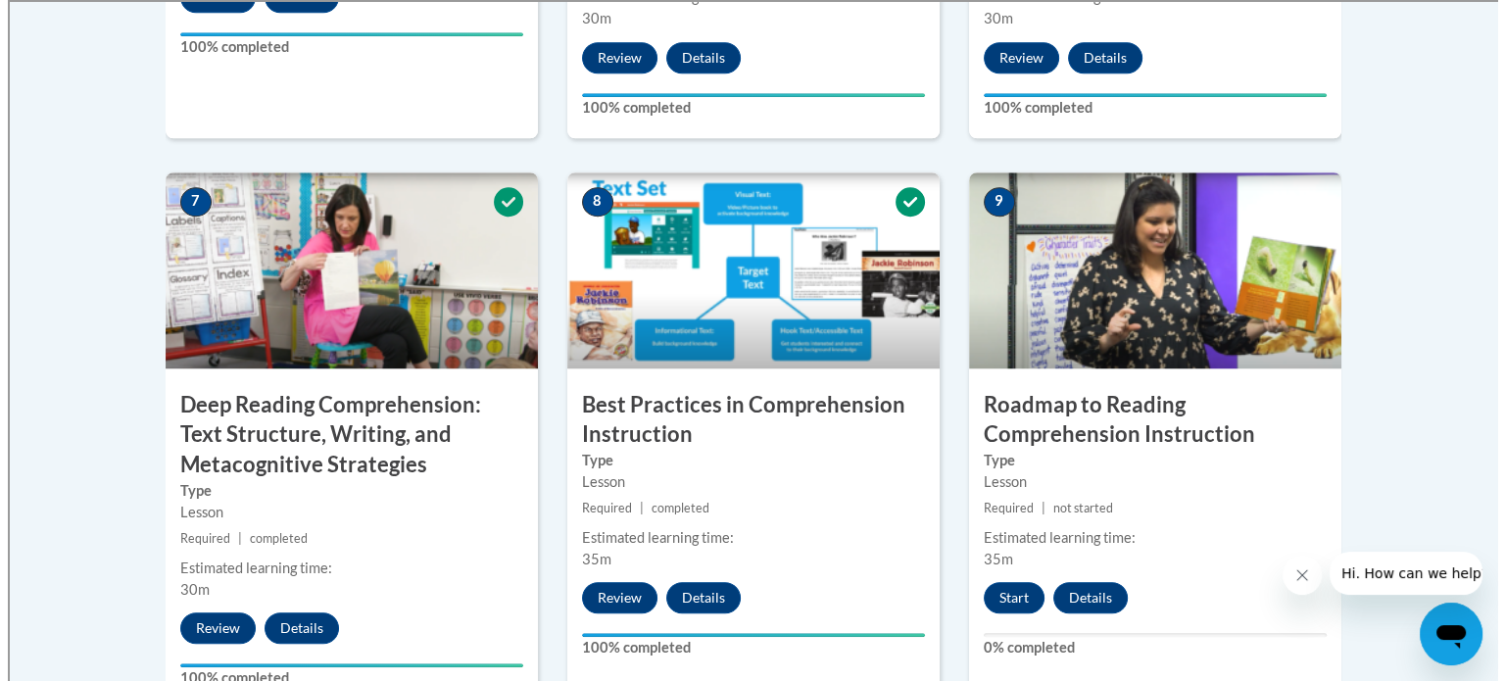
scroll to position [1959, 0]
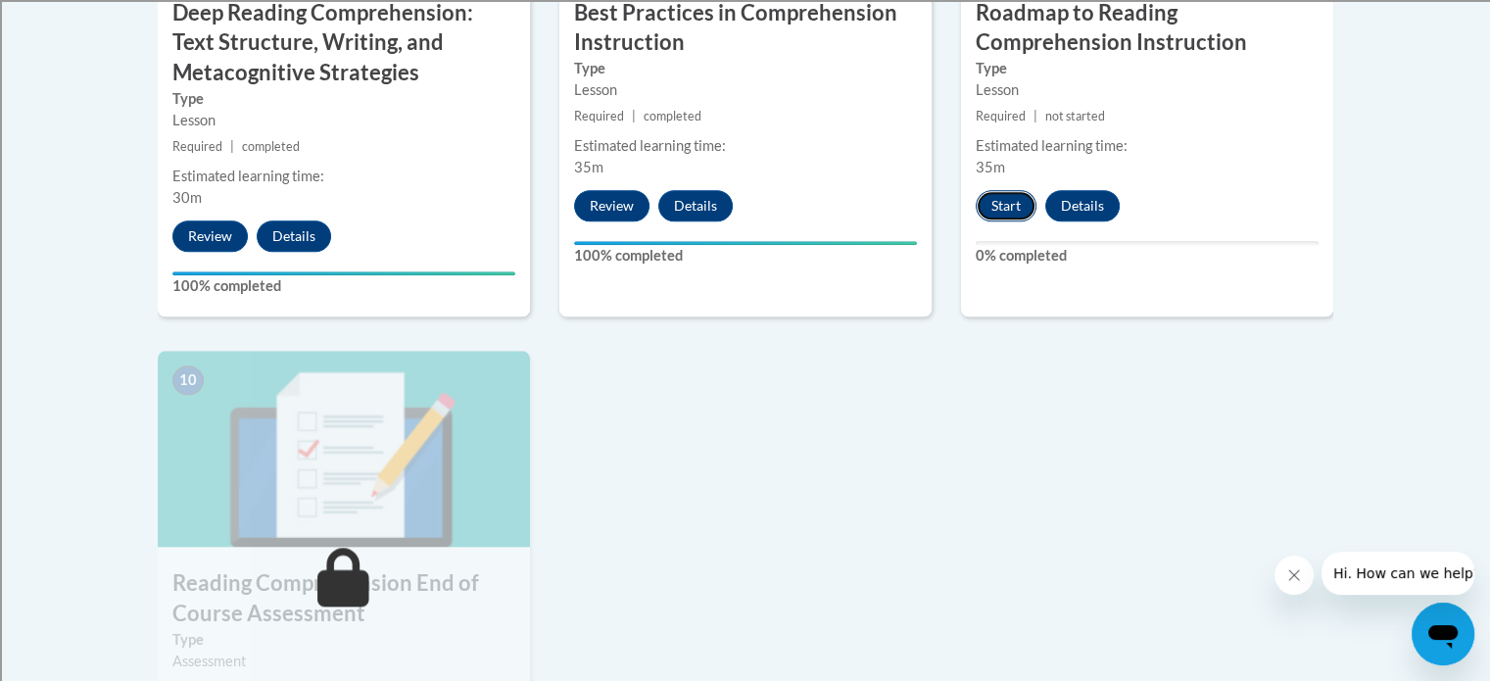
click at [998, 208] on button "Start" at bounding box center [1006, 205] width 61 height 31
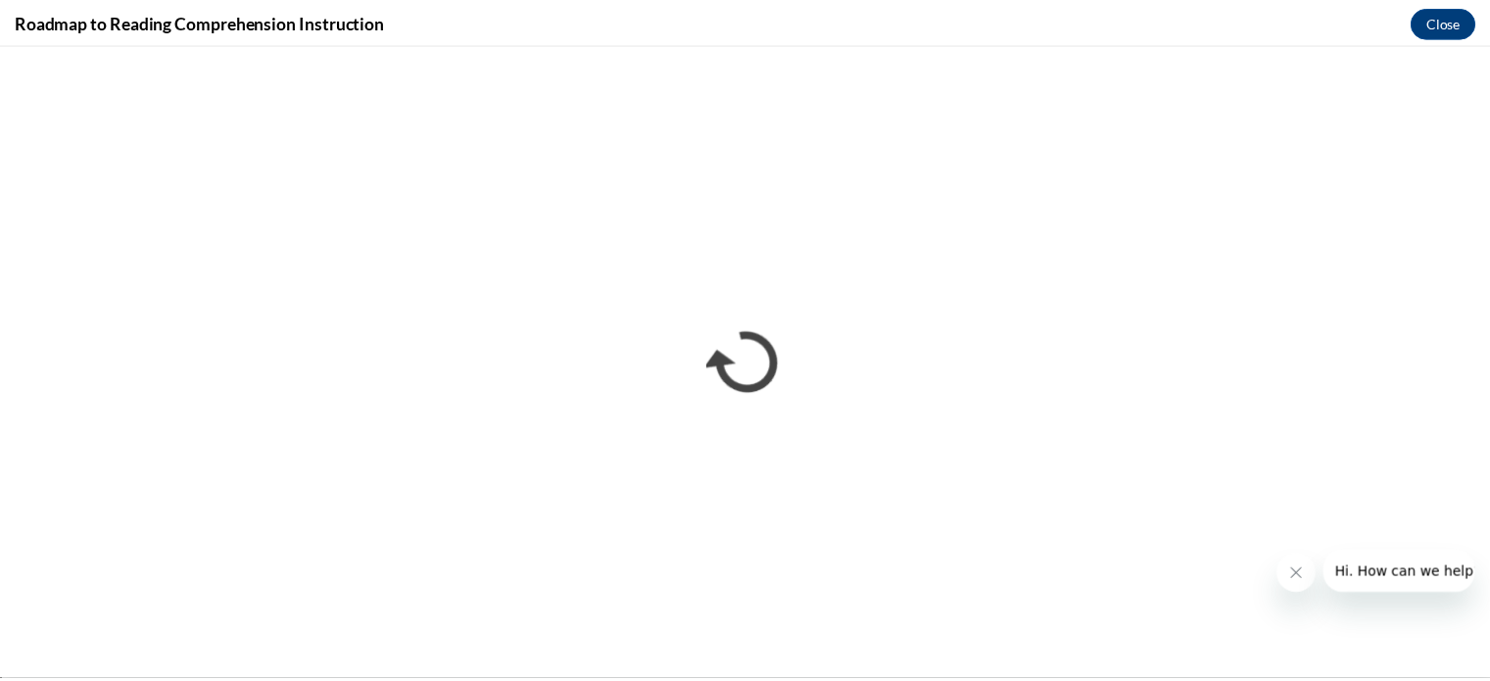
scroll to position [0, 0]
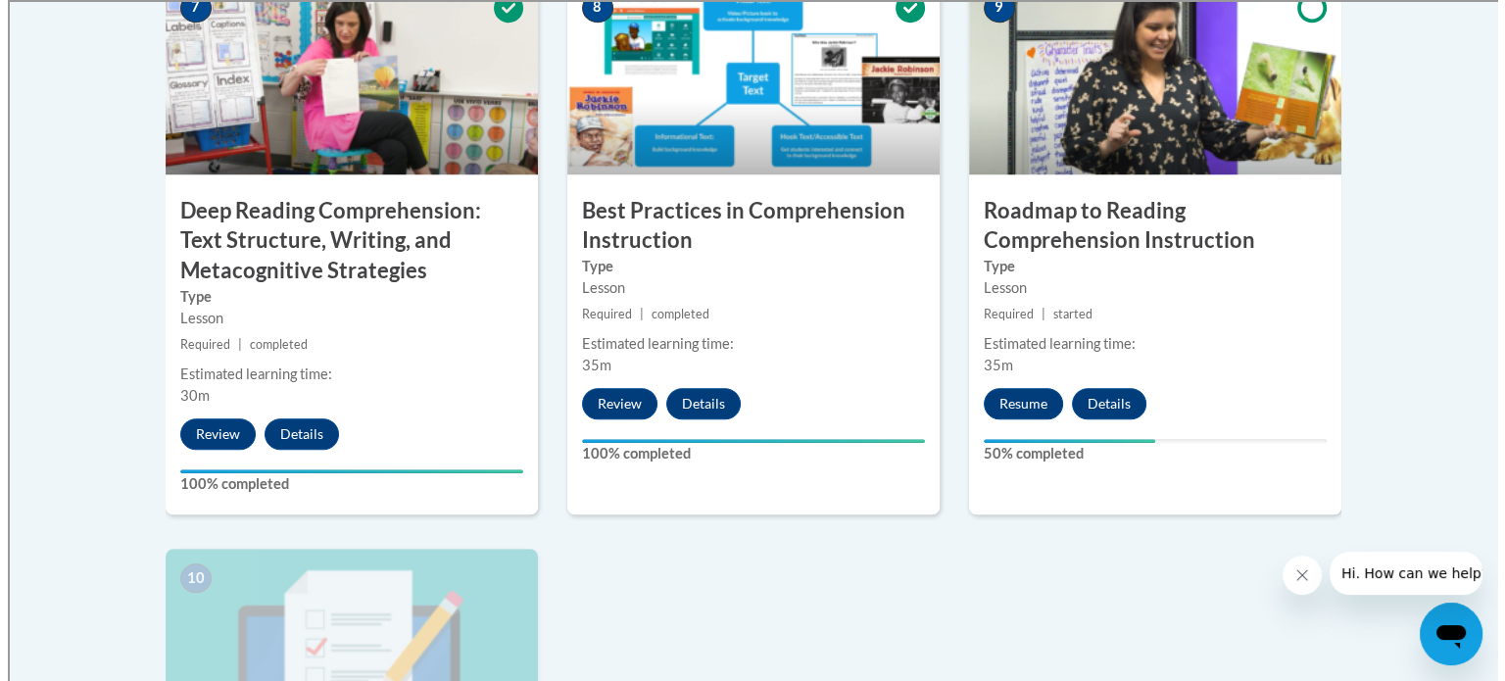
scroll to position [1794, 0]
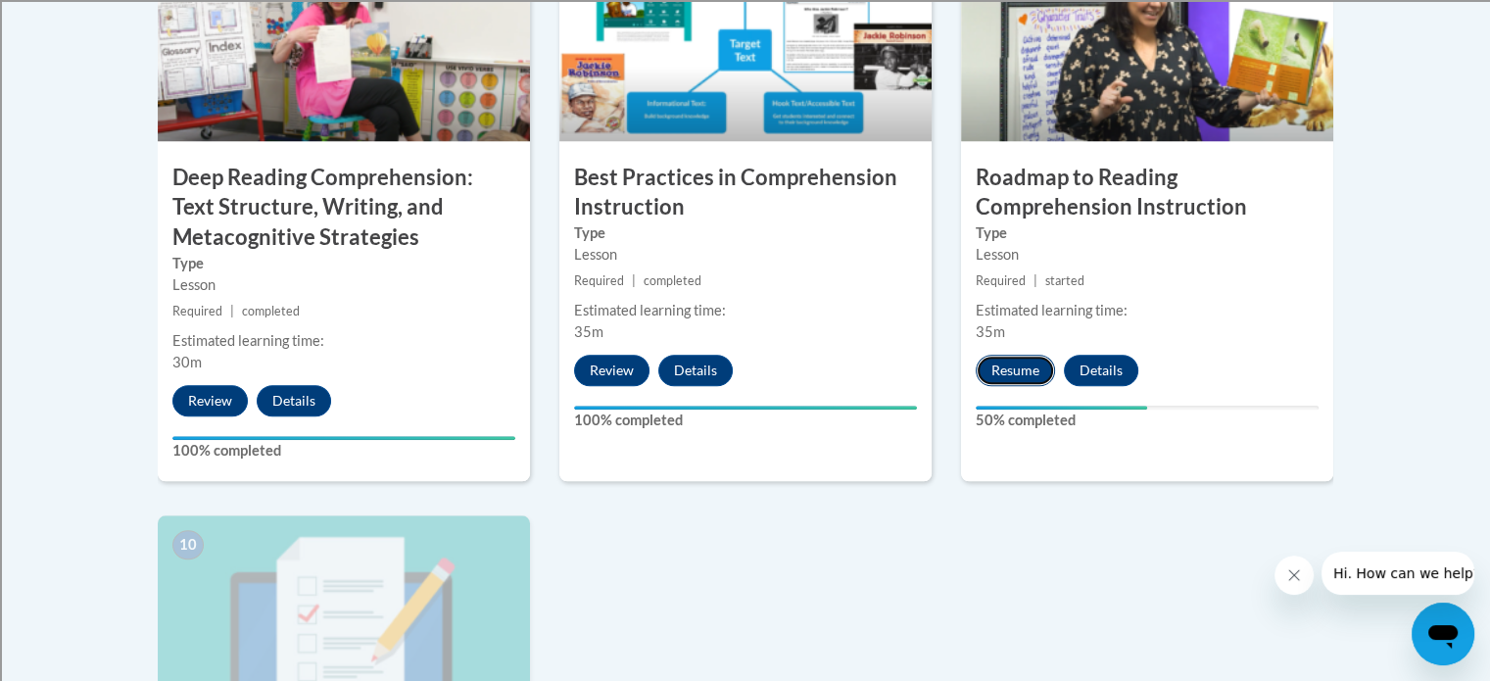
click at [1030, 371] on button "Resume" at bounding box center [1015, 370] width 79 height 31
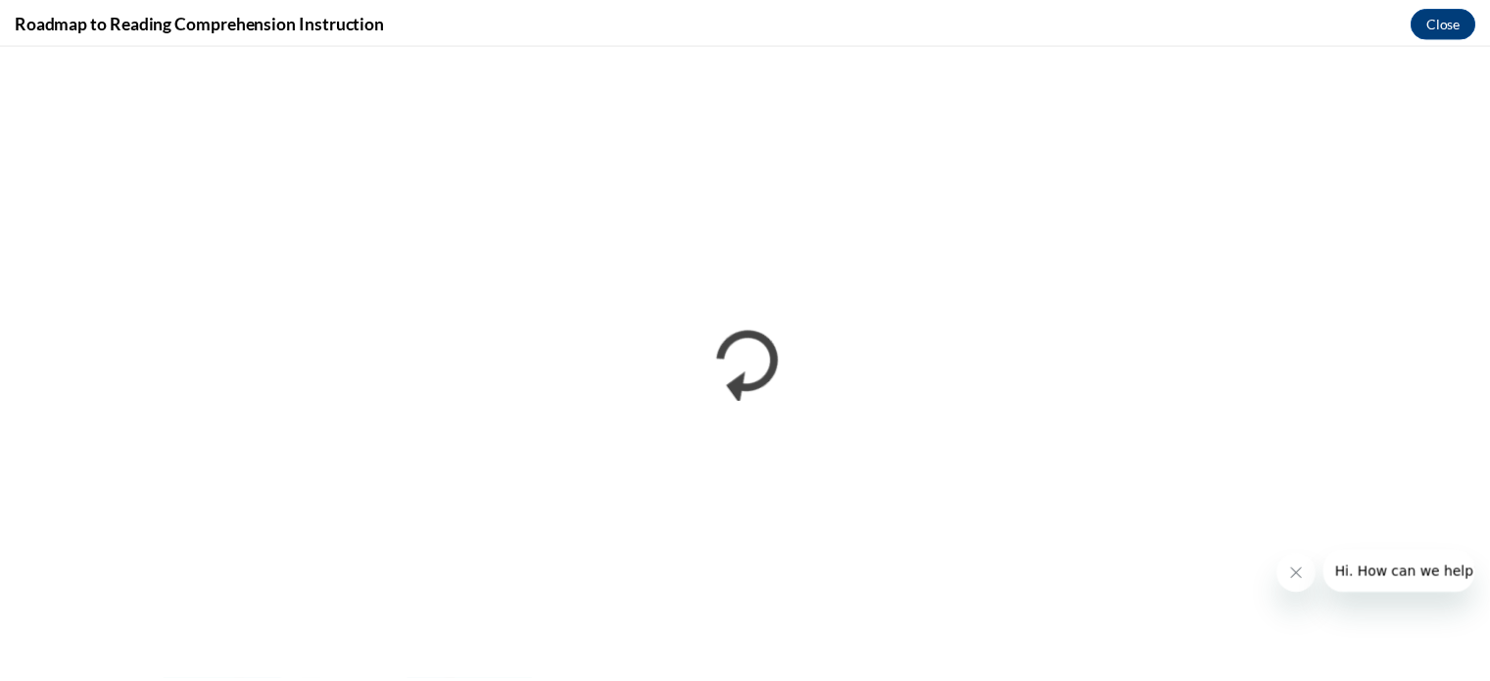
scroll to position [0, 0]
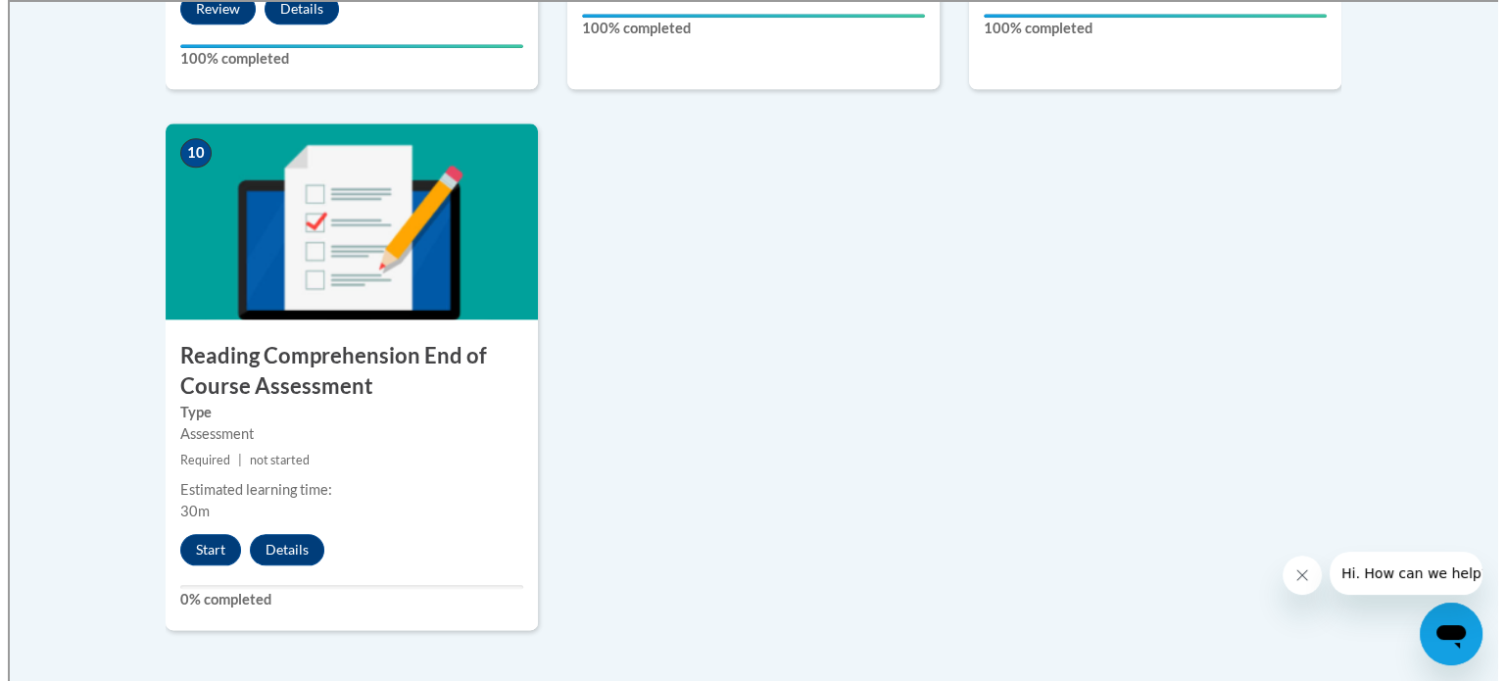
scroll to position [2351, 0]
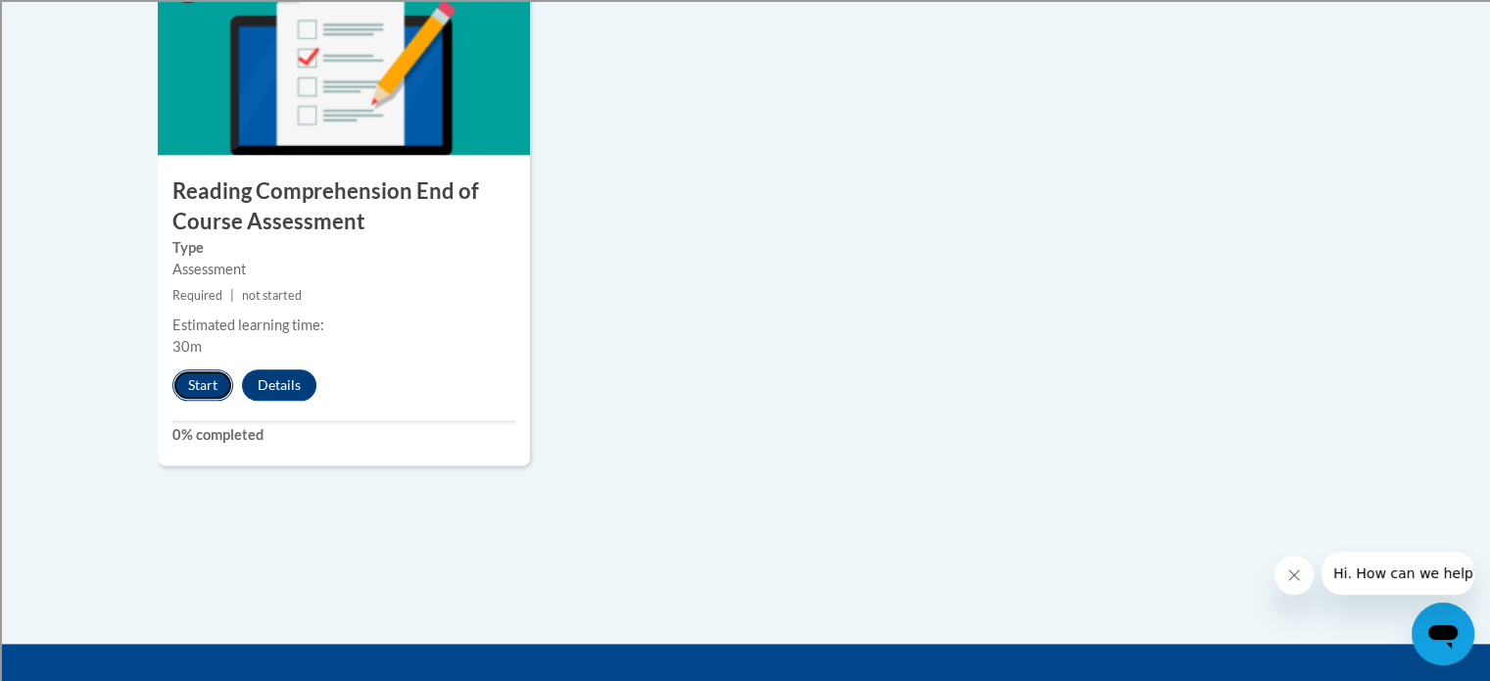
click at [186, 388] on button "Start" at bounding box center [202, 384] width 61 height 31
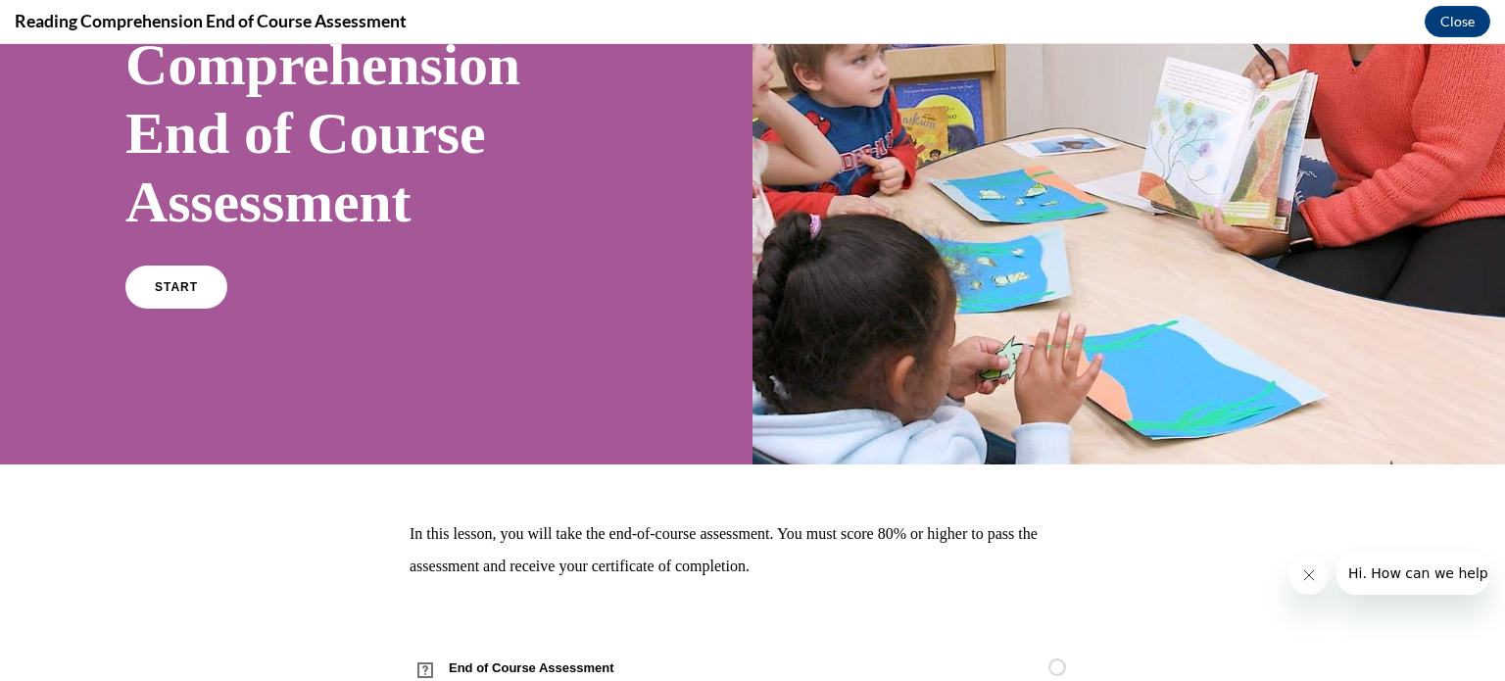
scroll to position [345, 0]
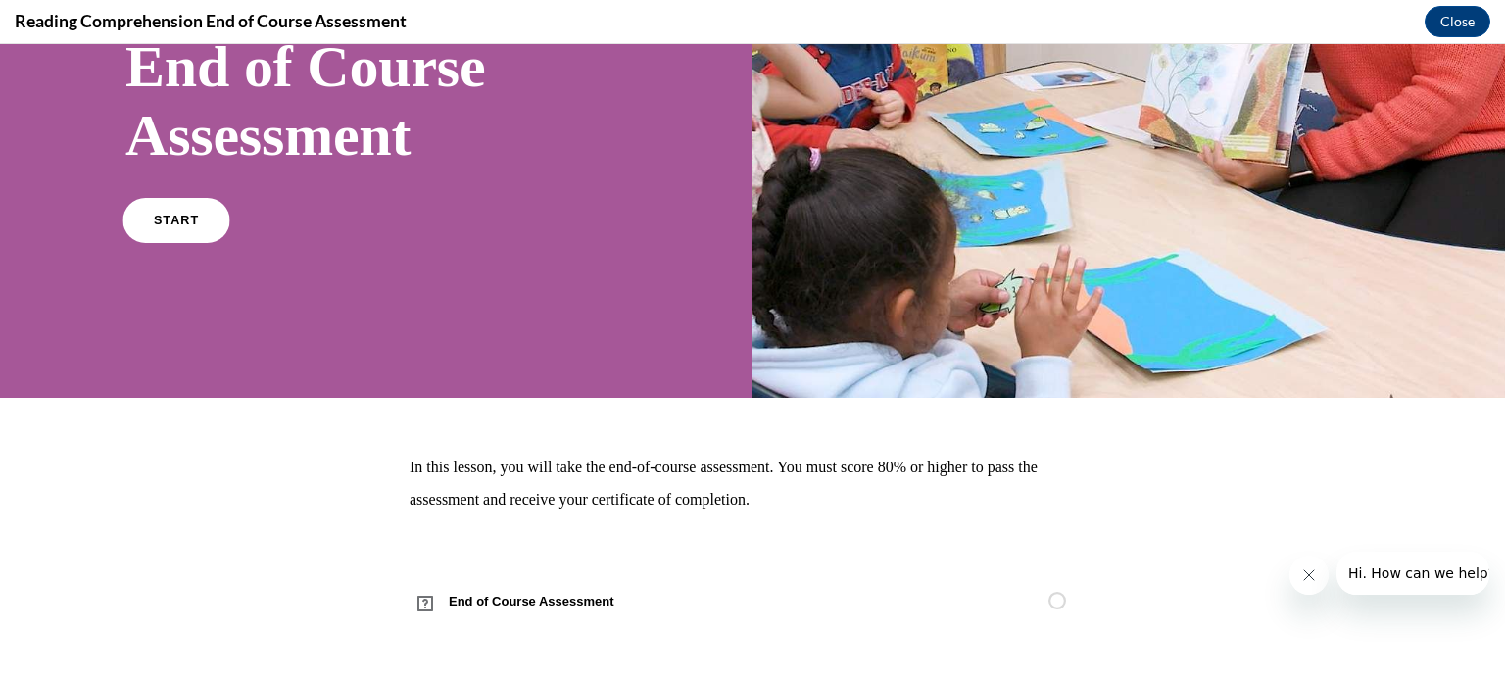
click at [153, 224] on link "START" at bounding box center [175, 220] width 107 height 45
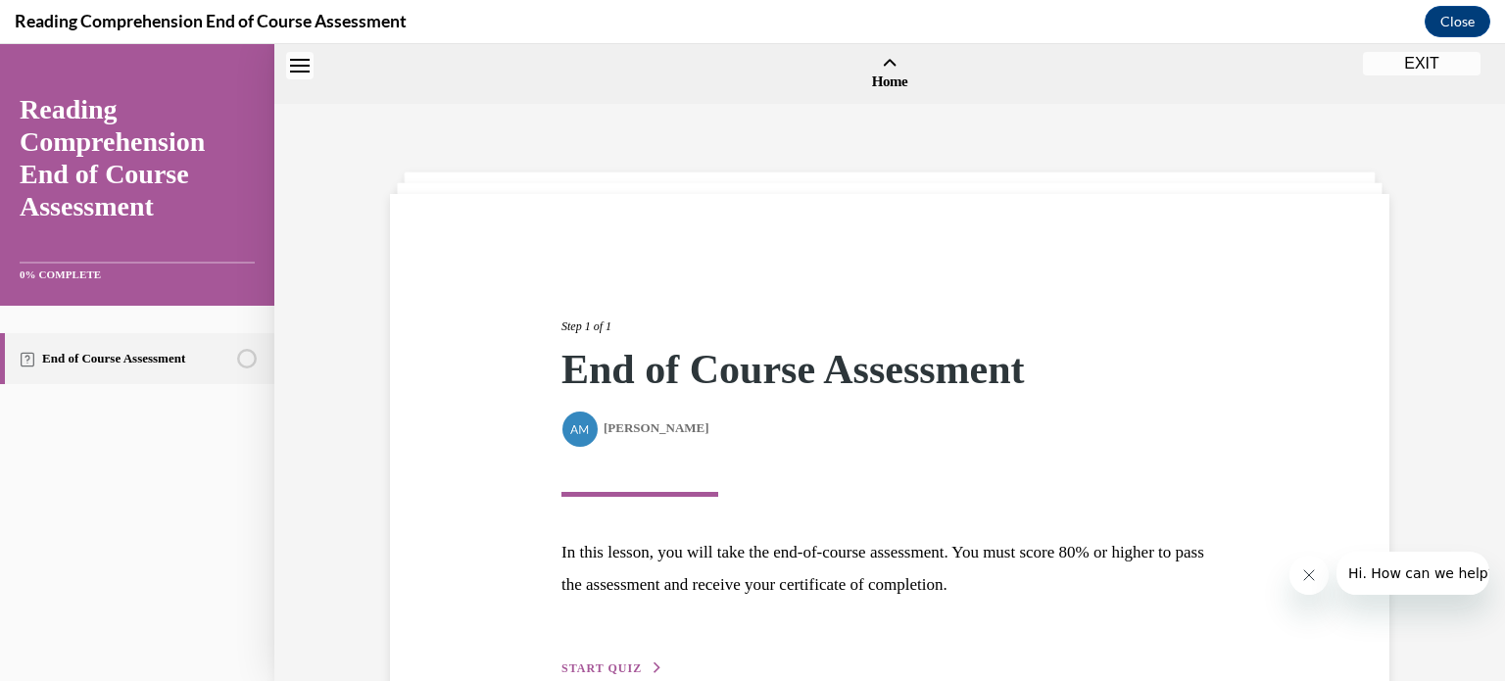
scroll to position [61, 0]
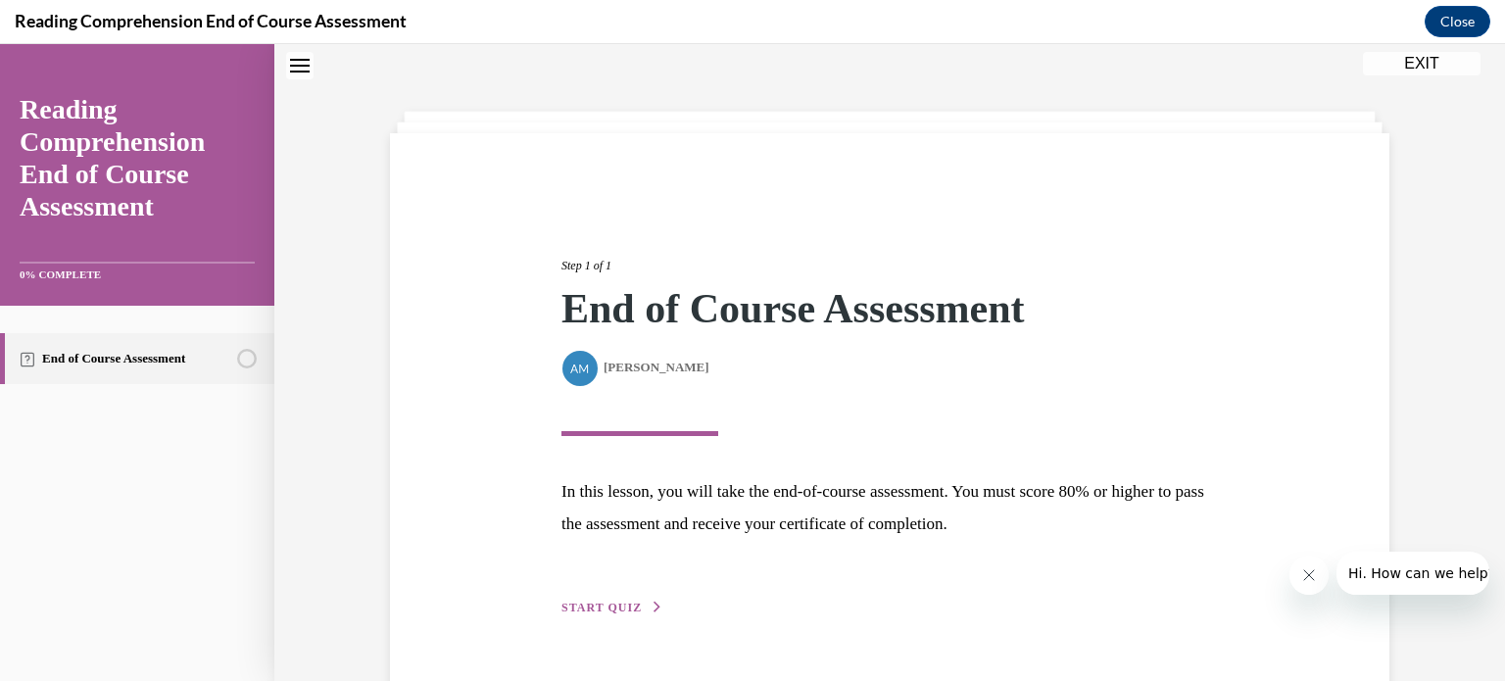
click at [608, 602] on span "START QUIZ" at bounding box center [601, 607] width 80 height 14
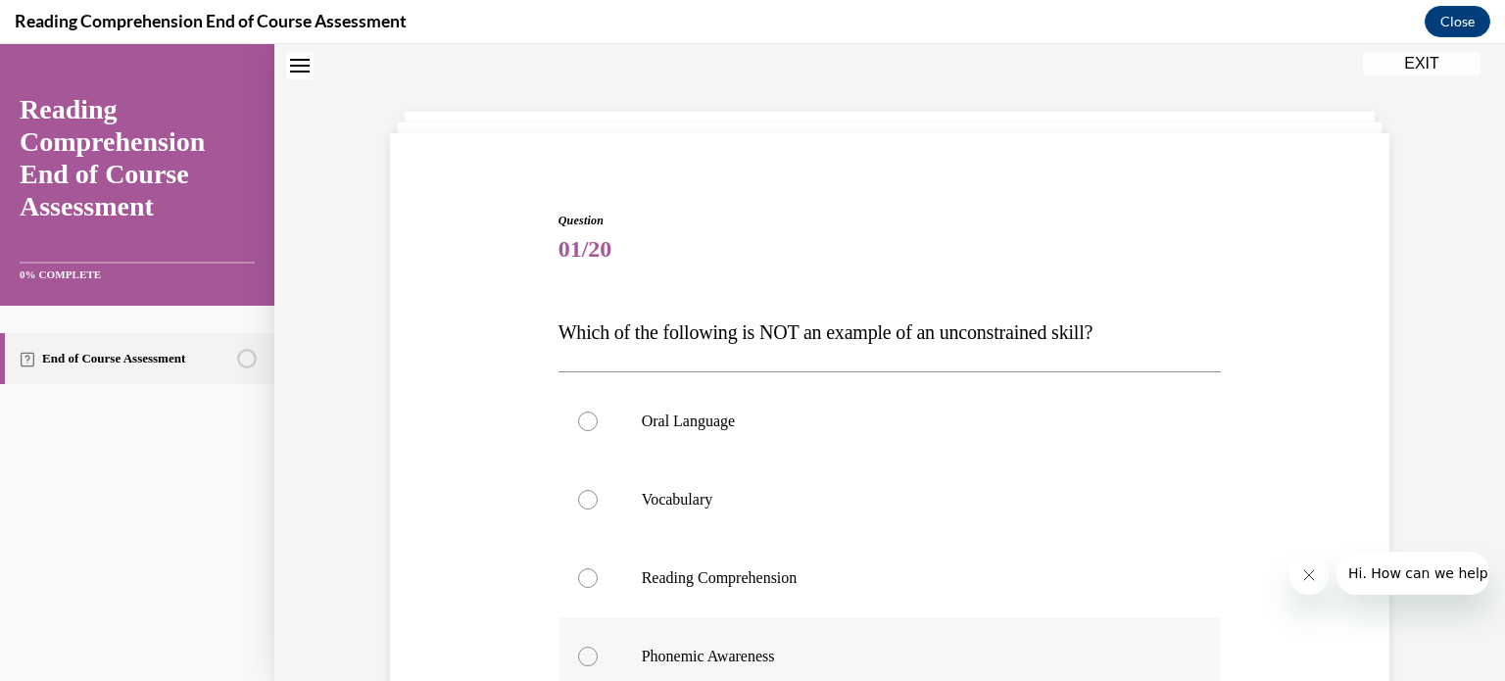
click at [578, 653] on div at bounding box center [588, 656] width 20 height 20
click at [578, 653] on input "Phonemic Awareness" at bounding box center [588, 656] width 20 height 20
radio input "true"
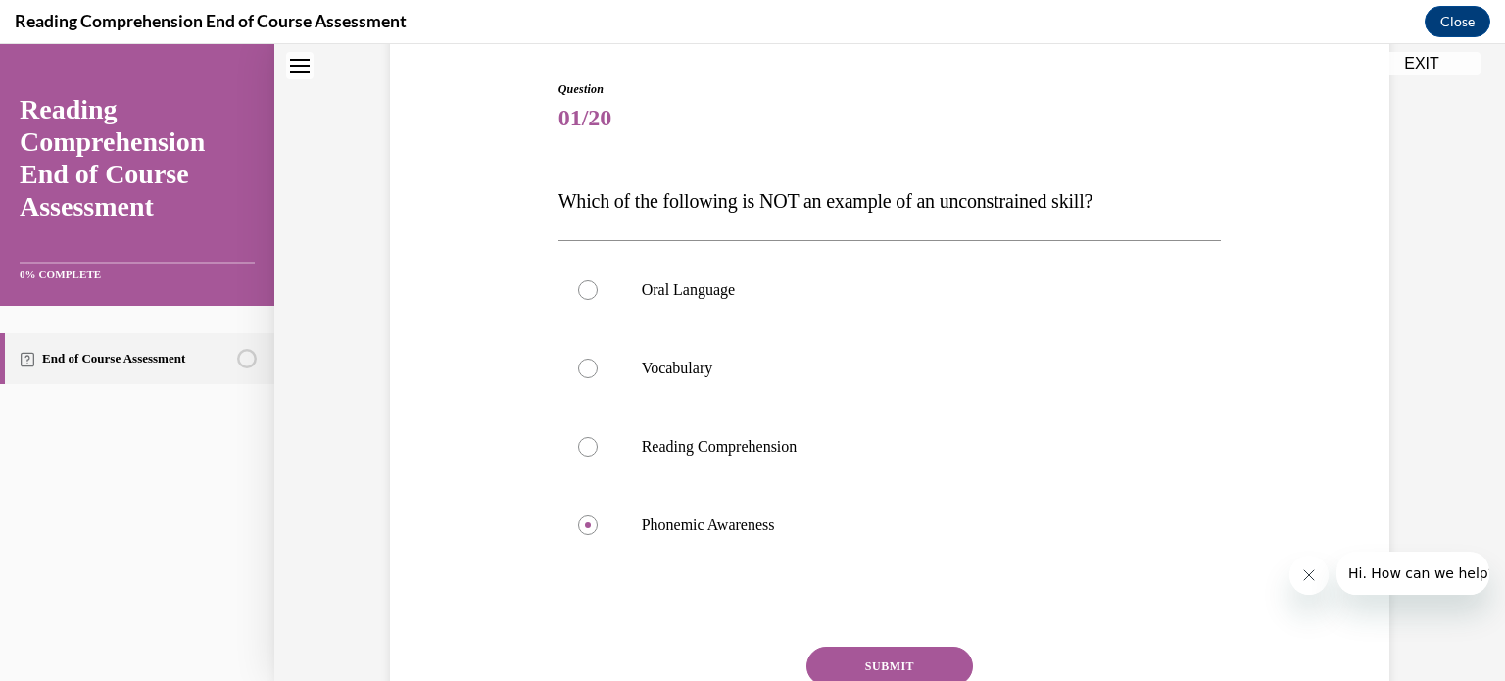
click at [882, 665] on button "SUBMIT" at bounding box center [889, 665] width 167 height 39
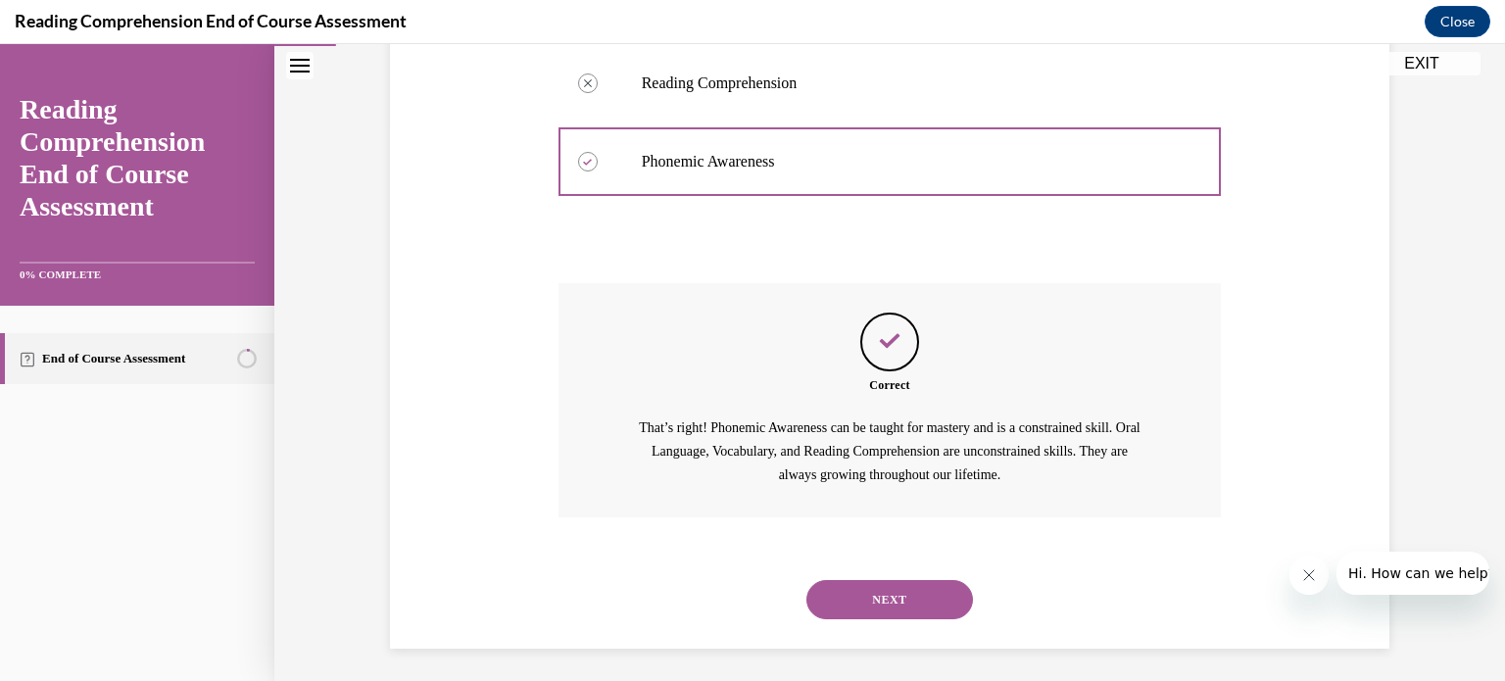
scroll to position [561, 0]
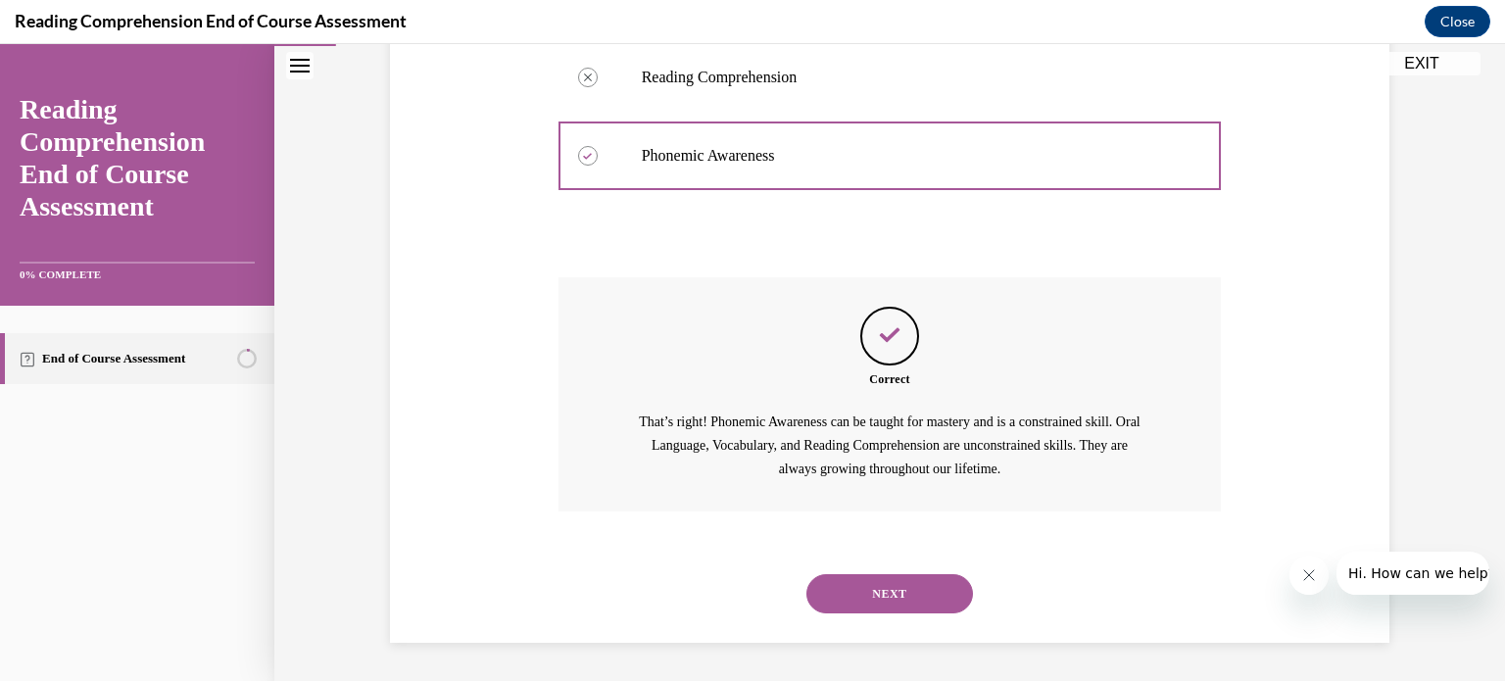
click at [891, 607] on button "NEXT" at bounding box center [889, 593] width 167 height 39
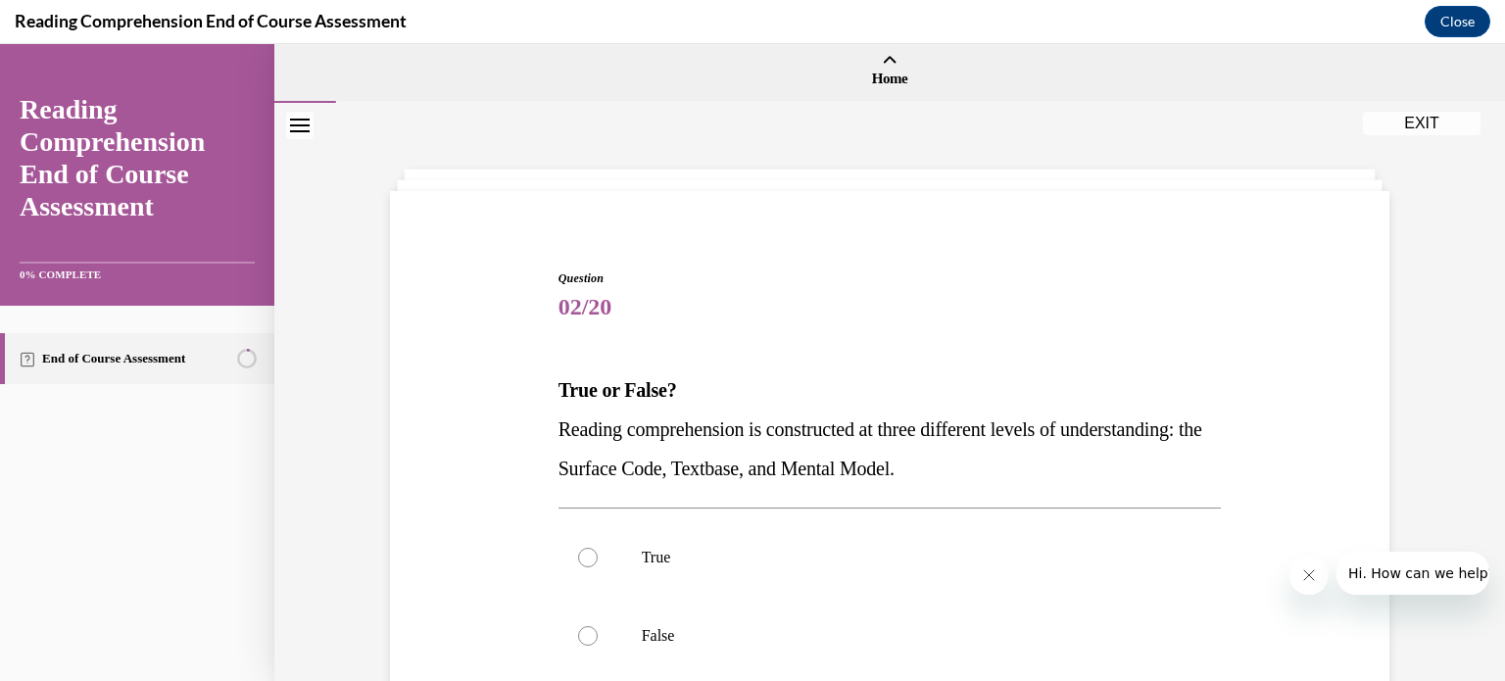
scroll to position [0, 0]
click at [578, 563] on div at bounding box center [588, 560] width 20 height 20
click at [578, 563] on input "True" at bounding box center [588, 560] width 20 height 20
radio input "true"
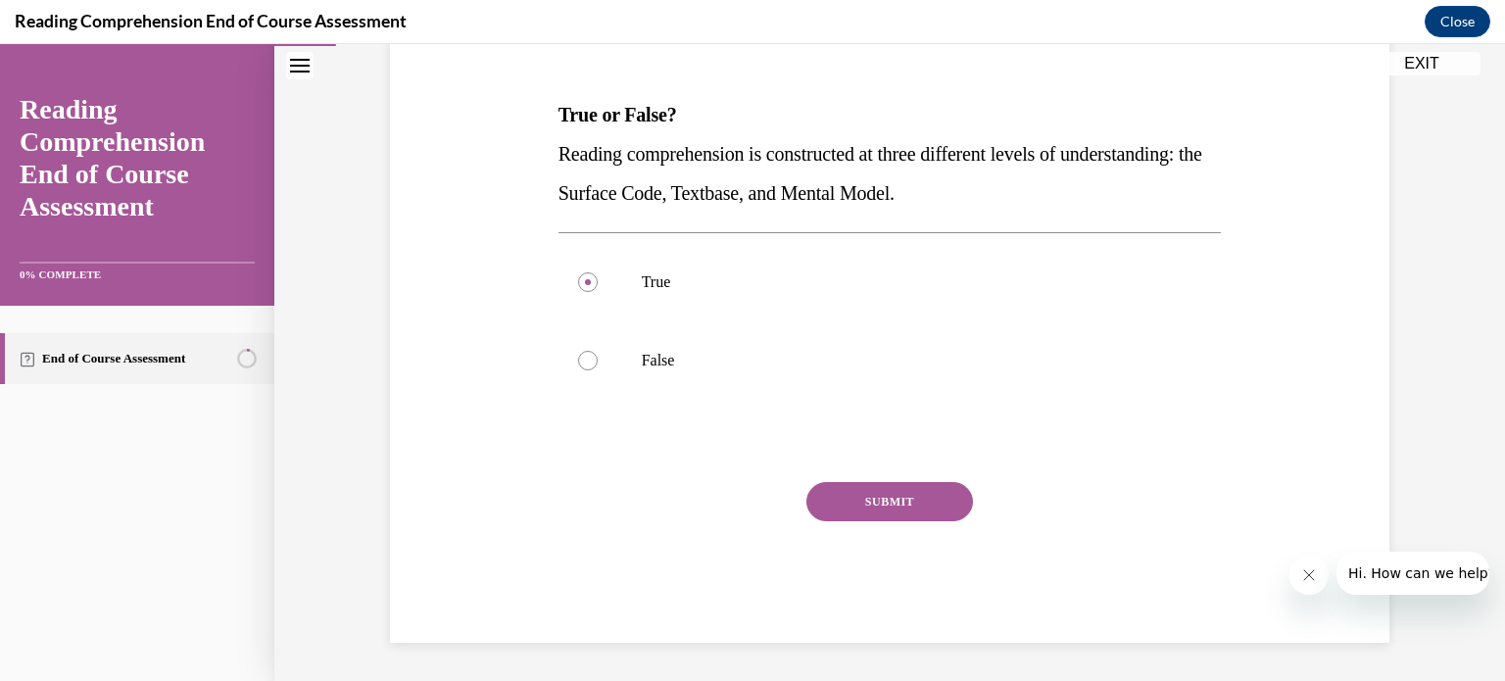
click at [846, 504] on button "SUBMIT" at bounding box center [889, 501] width 167 height 39
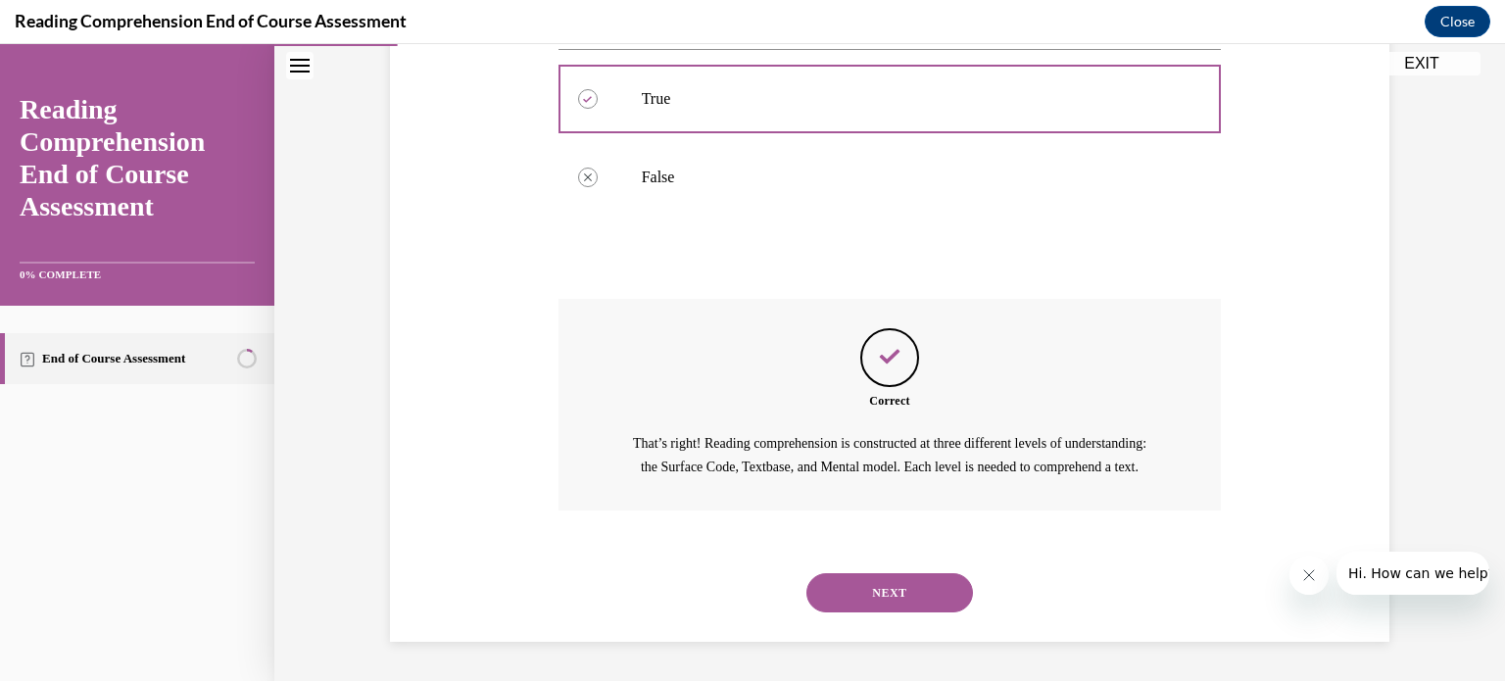
scroll to position [483, 0]
click at [878, 585] on button "NEXT" at bounding box center [889, 592] width 167 height 39
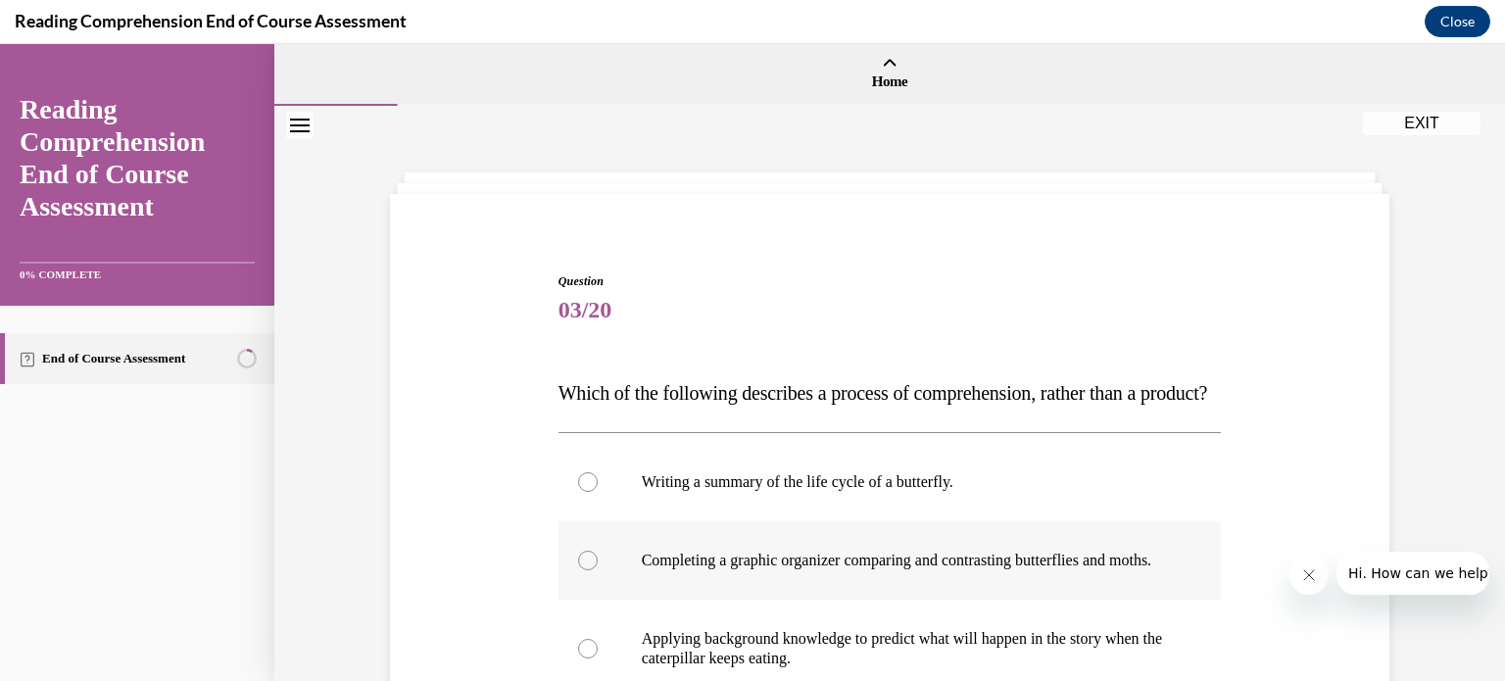
click at [579, 570] on div at bounding box center [588, 560] width 20 height 20
click at [579, 570] on input "Completing a graphic organizer comparing and contrasting butterflies and moths." at bounding box center [588, 560] width 20 height 20
radio input "true"
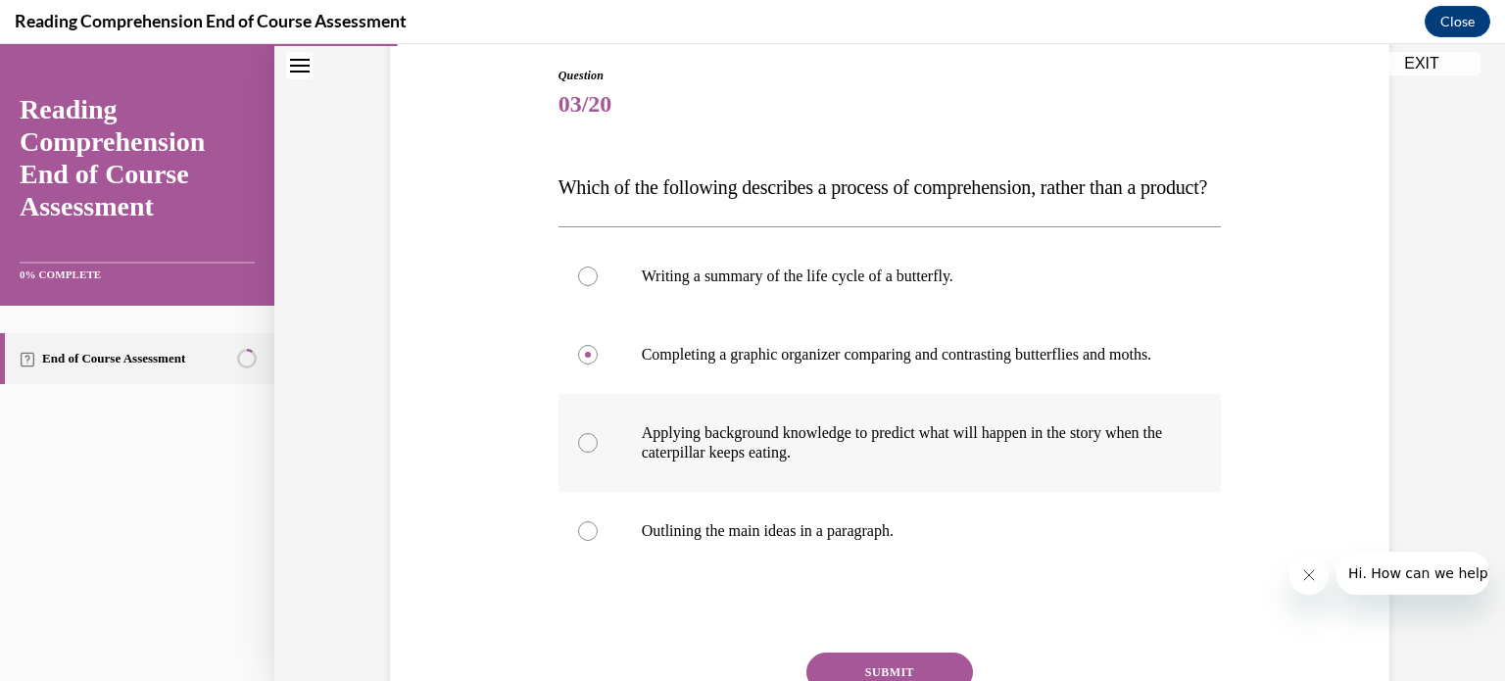
scroll to position [261, 0]
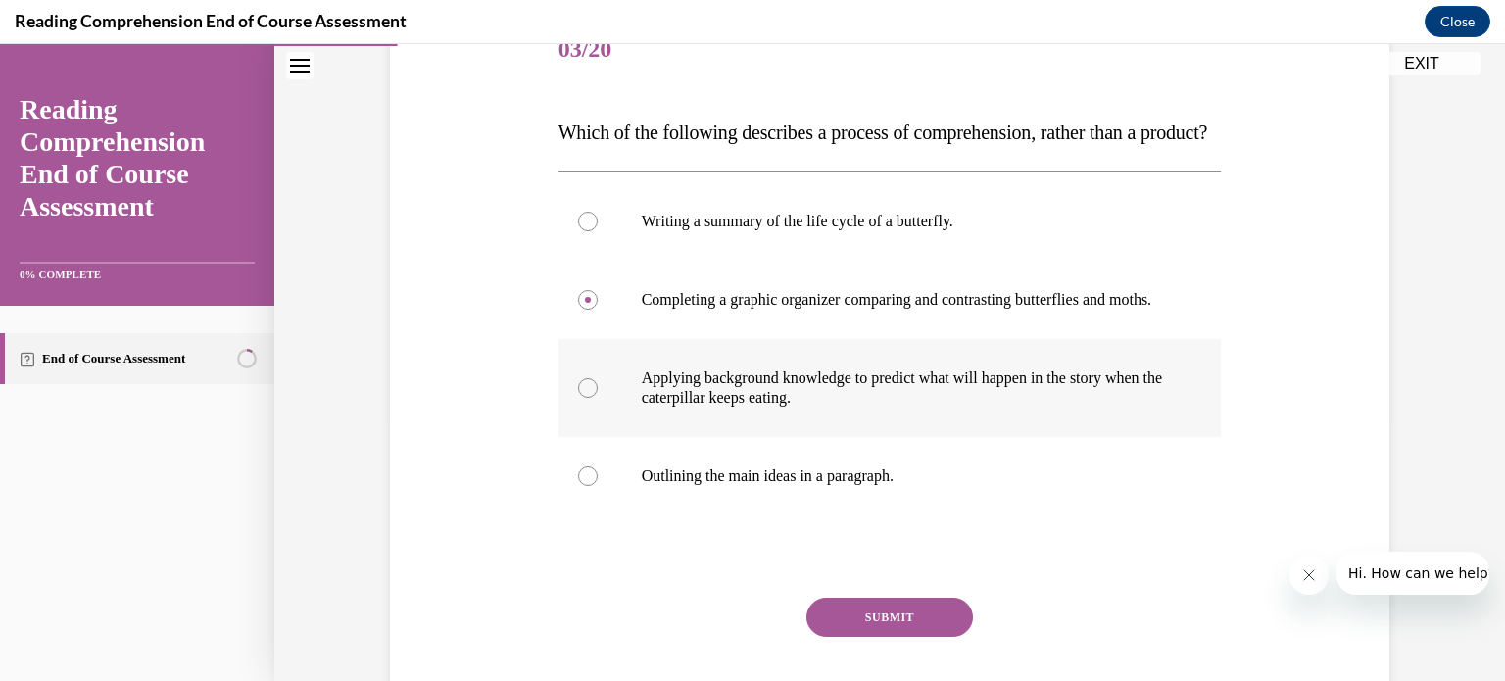
click at [583, 398] on div at bounding box center [588, 388] width 20 height 20
click at [583, 398] on input "Applying background knowledge to predict what will happen in the story when the…" at bounding box center [588, 388] width 20 height 20
radio input "true"
click at [909, 637] on button "SUBMIT" at bounding box center [889, 617] width 167 height 39
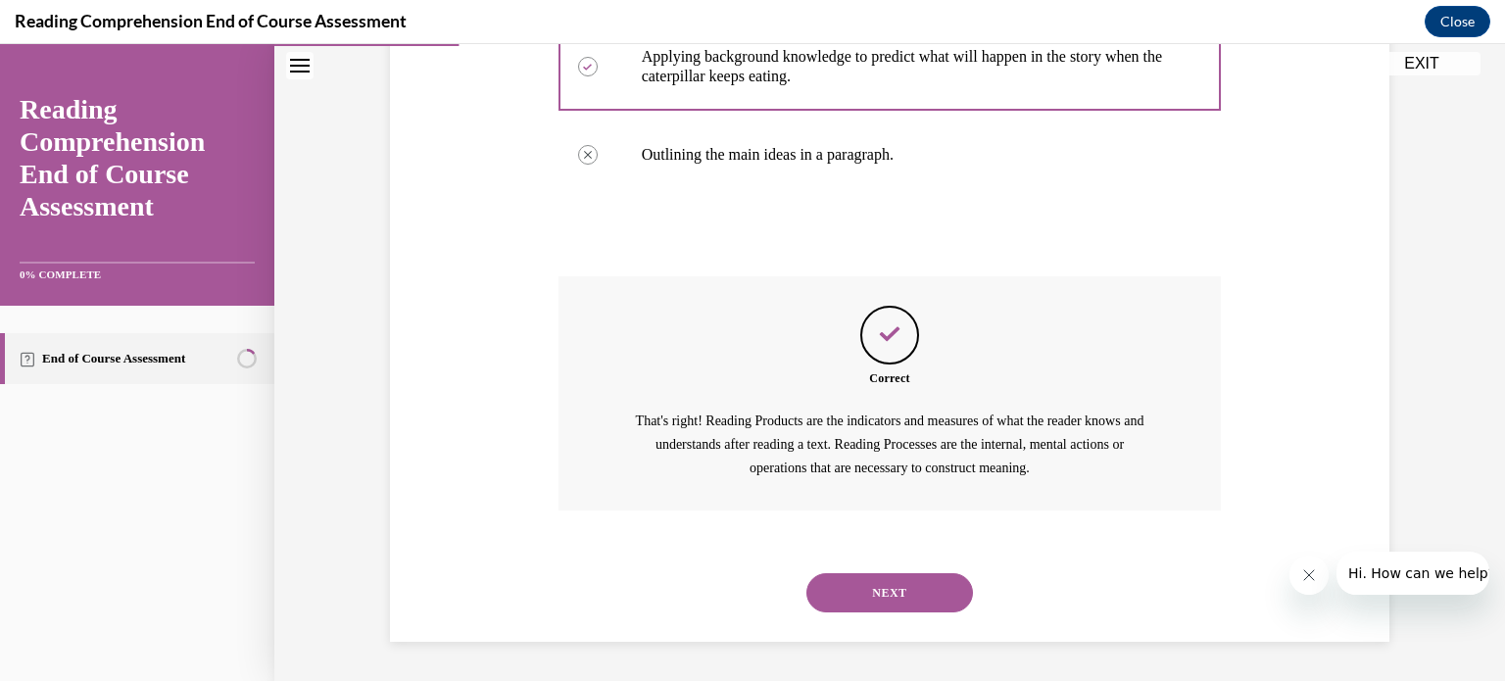
scroll to position [640, 0]
click at [886, 593] on button "NEXT" at bounding box center [889, 592] width 167 height 39
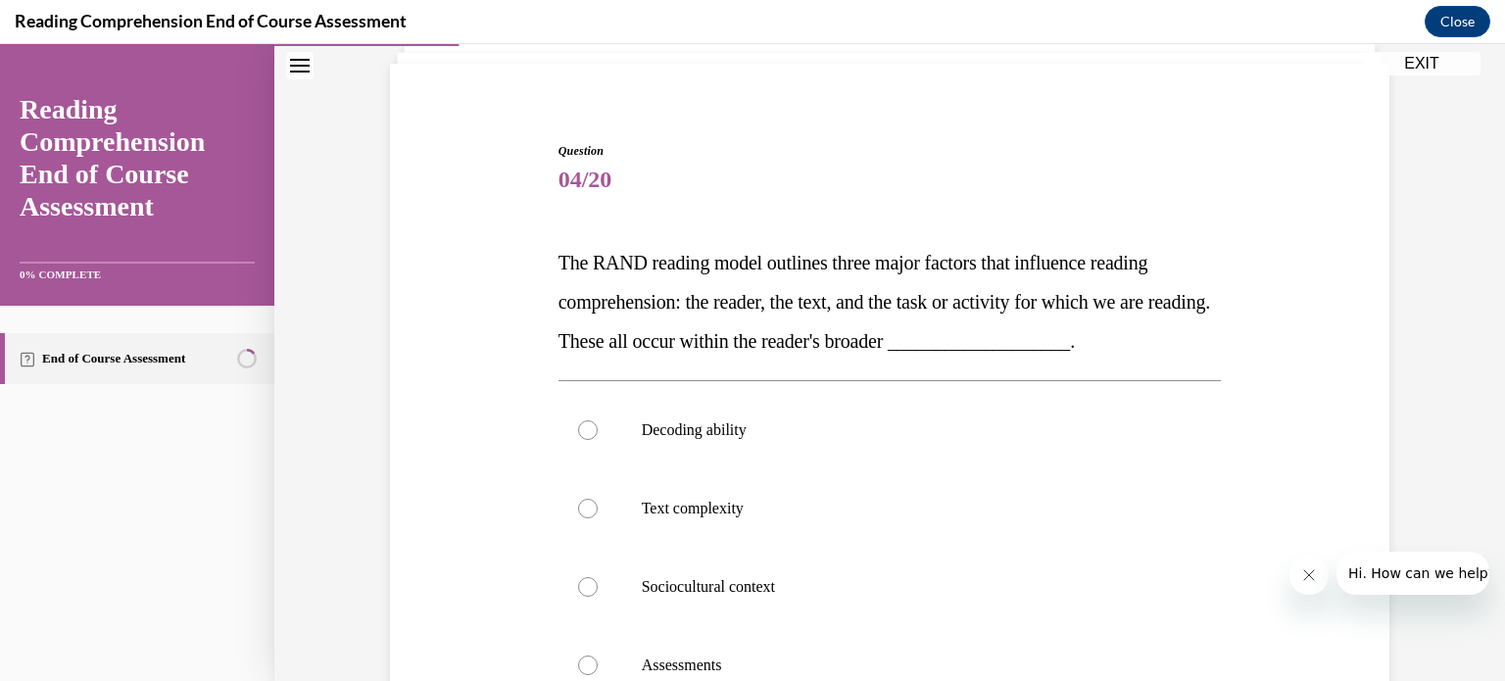
scroll to position [262, 0]
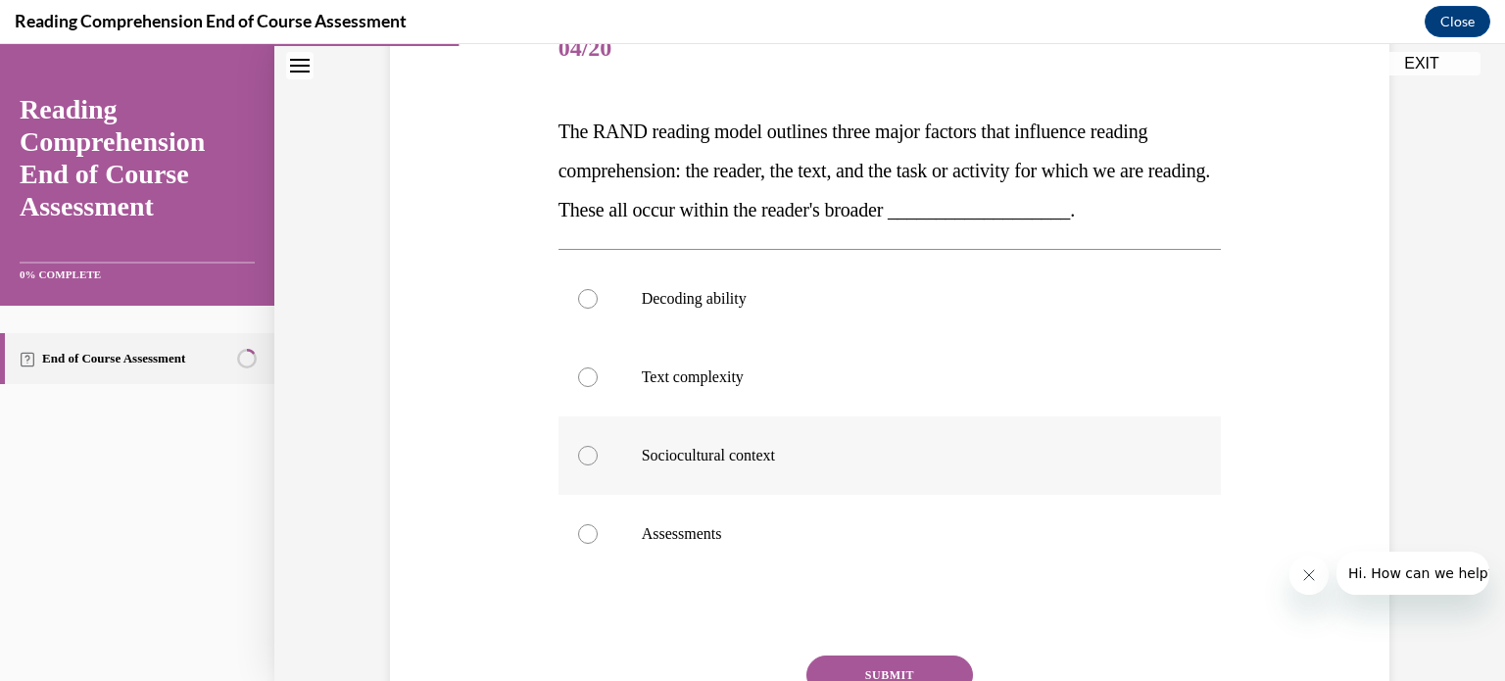
click at [570, 462] on label "Sociocultural context" at bounding box center [889, 455] width 663 height 78
click at [578, 462] on input "Sociocultural context" at bounding box center [588, 456] width 20 height 20
radio input "true"
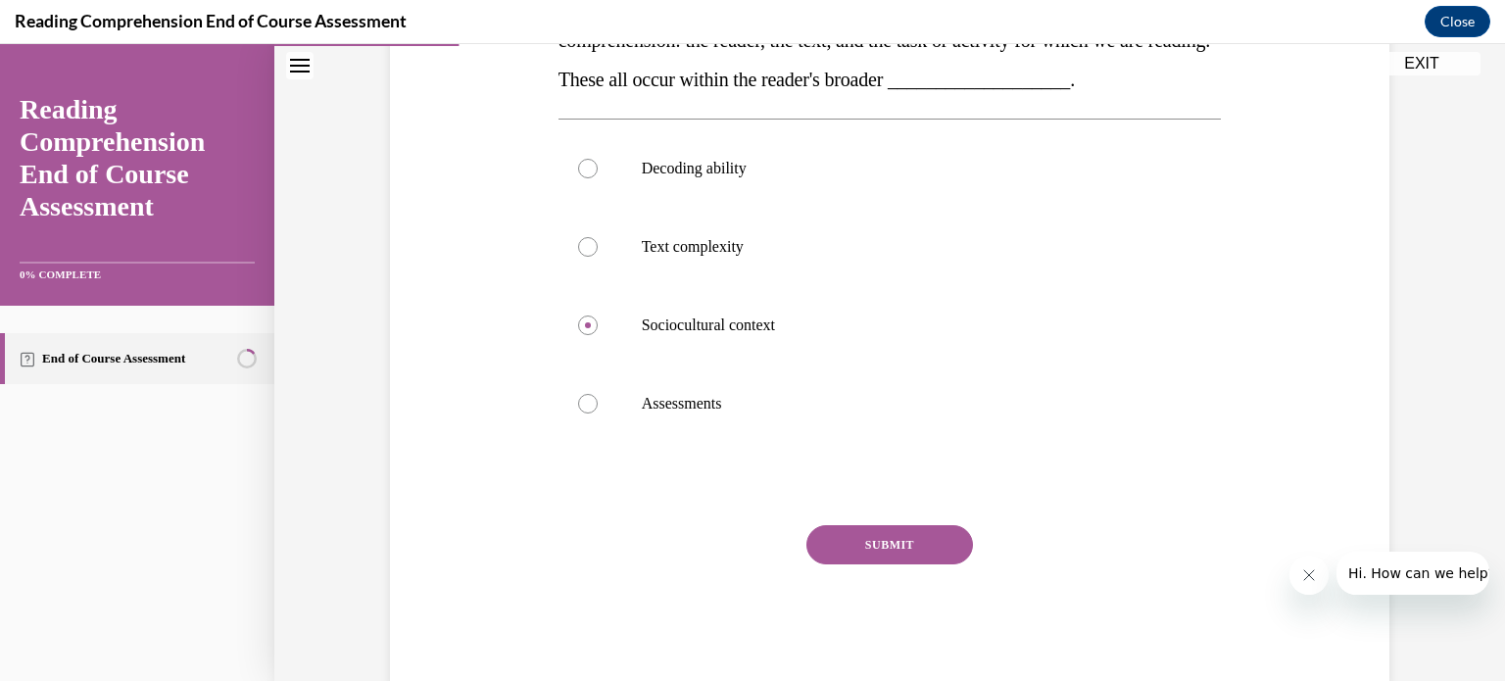
click at [921, 552] on button "SUBMIT" at bounding box center [889, 544] width 167 height 39
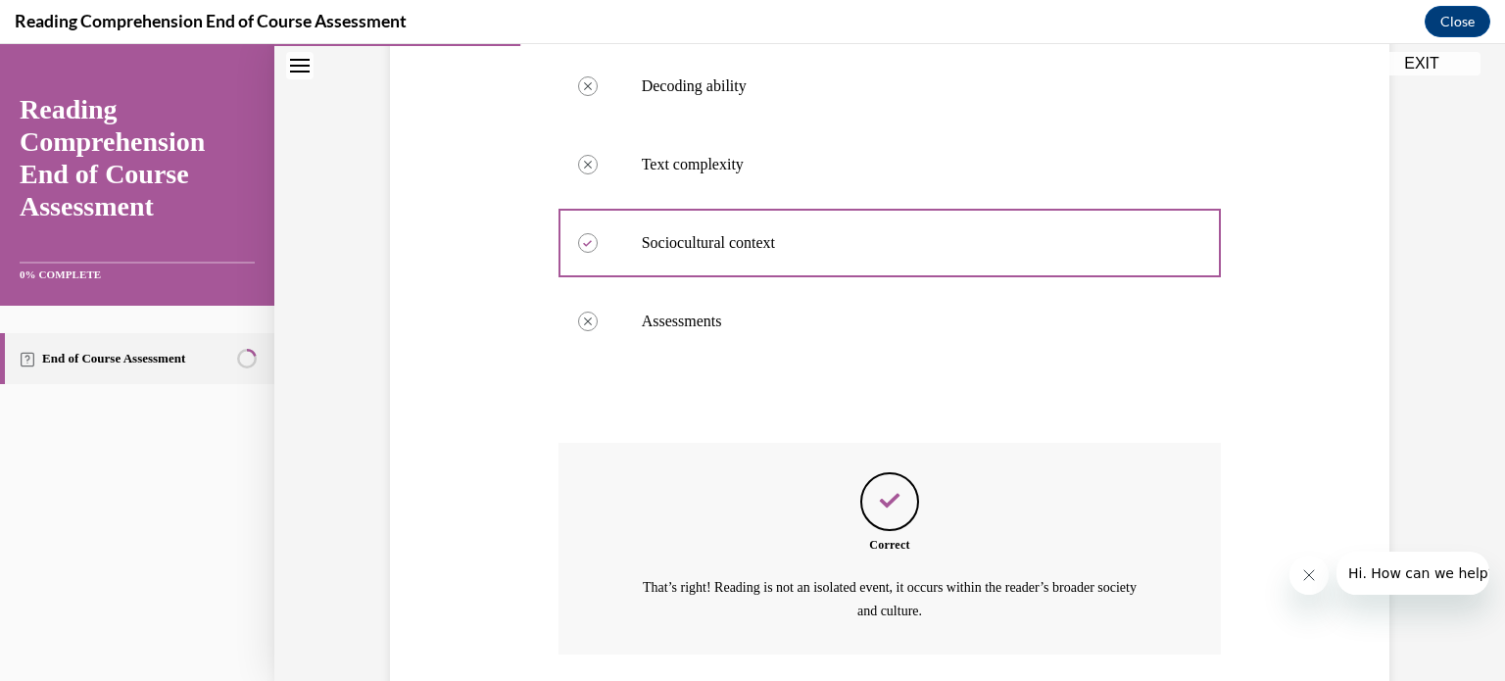
scroll to position [617, 0]
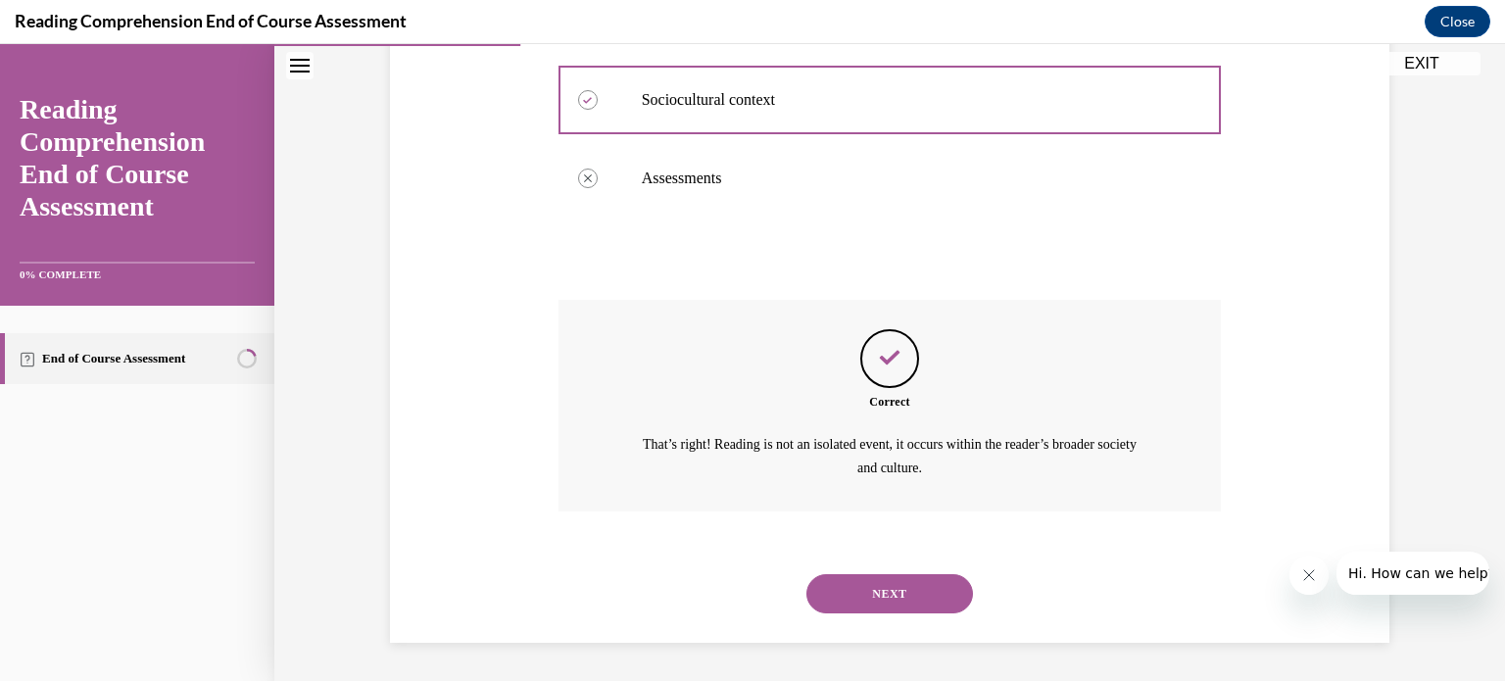
click at [901, 596] on button "NEXT" at bounding box center [889, 593] width 167 height 39
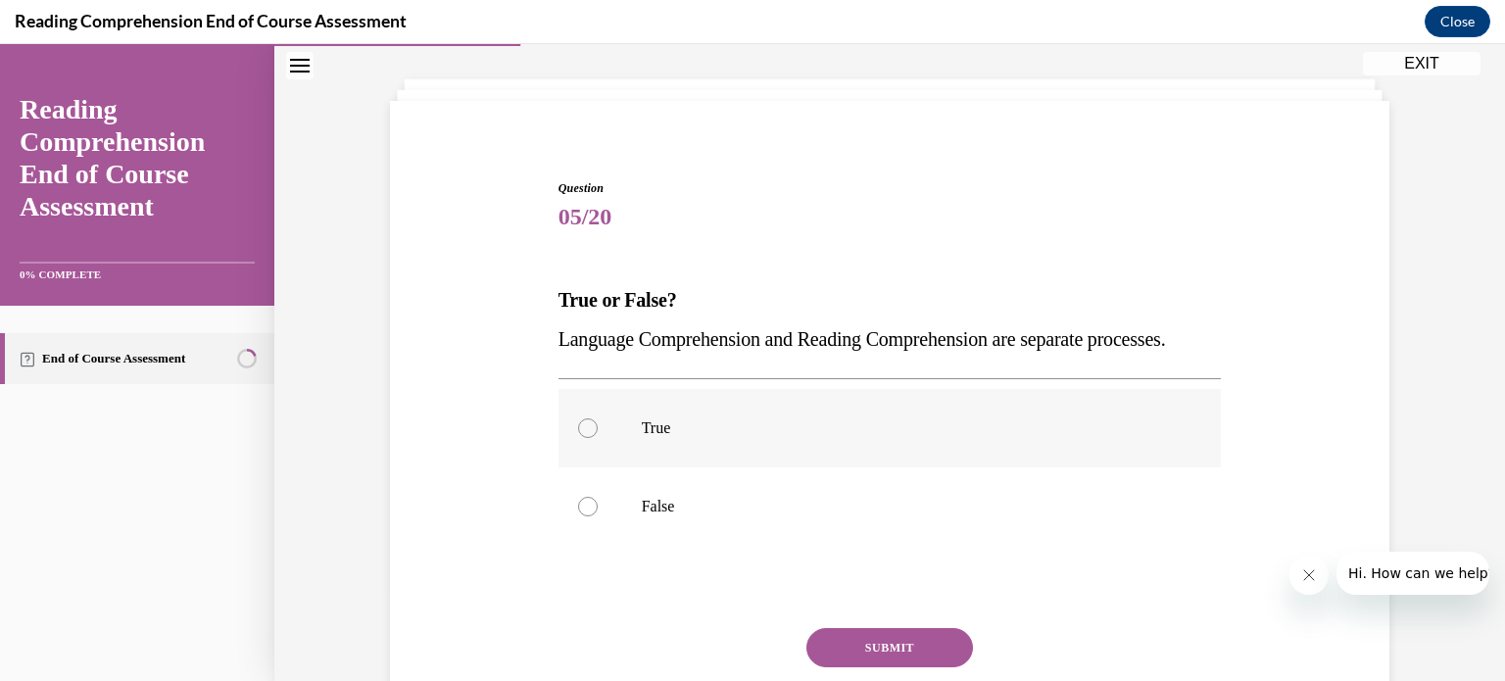
scroll to position [130, 0]
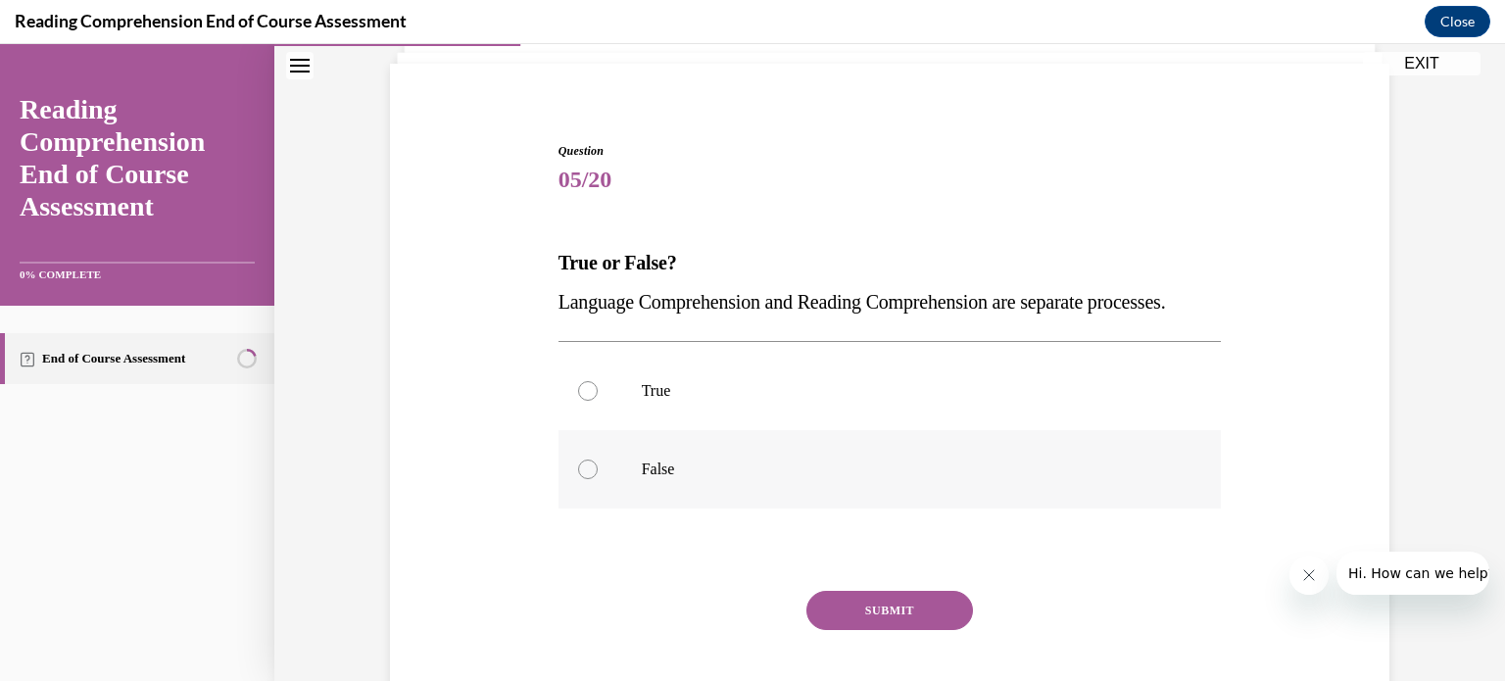
click at [584, 479] on div at bounding box center [588, 469] width 20 height 20
click at [584, 479] on input "False" at bounding box center [588, 469] width 20 height 20
radio input "true"
click at [862, 630] on button "SUBMIT" at bounding box center [889, 610] width 167 height 39
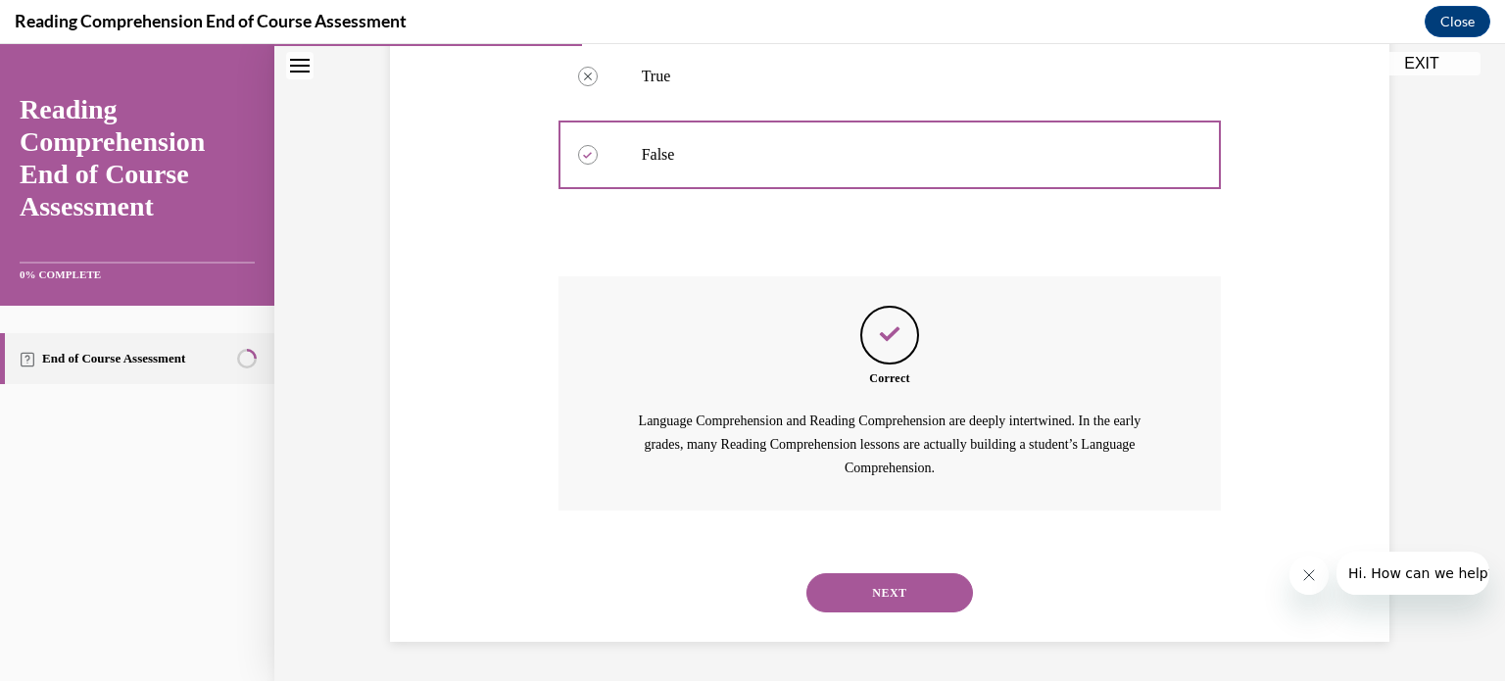
scroll to position [483, 0]
click at [912, 591] on button "NEXT" at bounding box center [889, 592] width 167 height 39
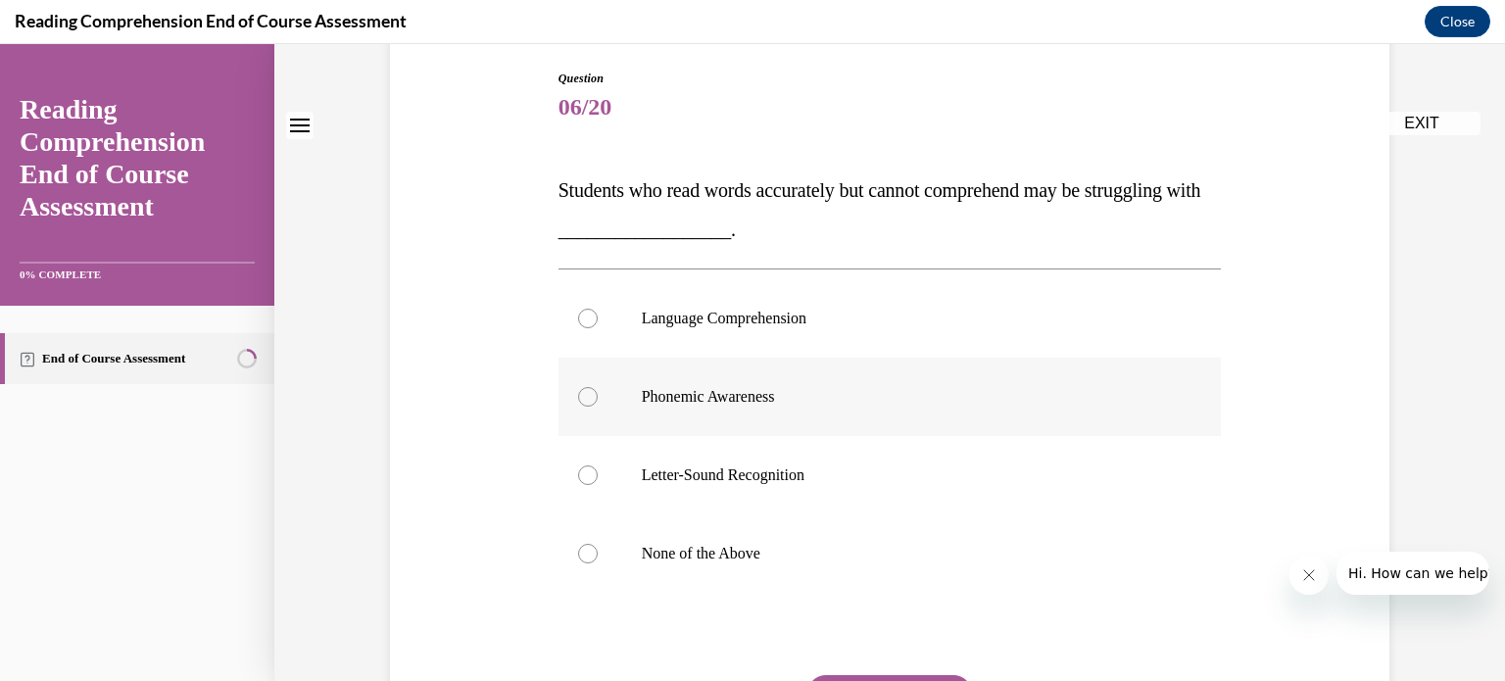
scroll to position [261, 0]
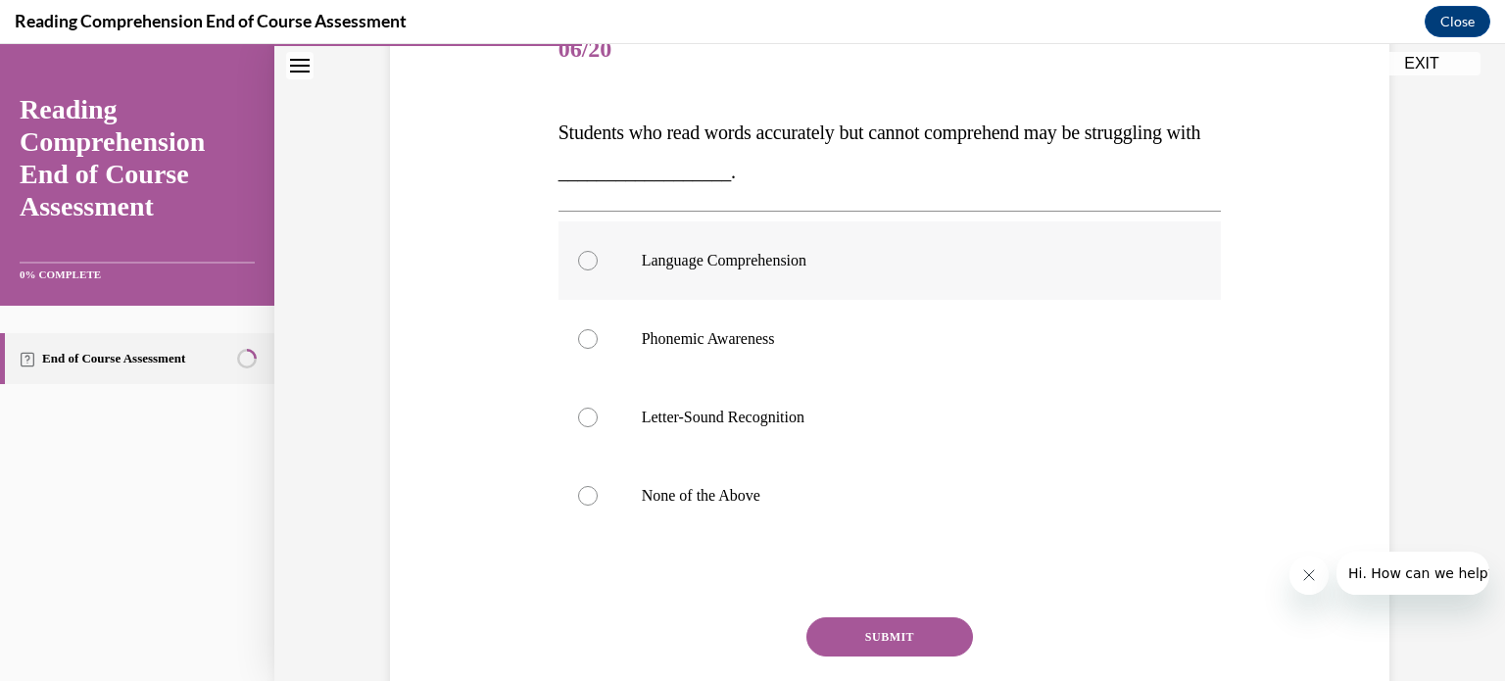
click at [591, 262] on label "Language Comprehension" at bounding box center [889, 260] width 663 height 78
click at [591, 262] on input "Language Comprehension" at bounding box center [588, 261] width 20 height 20
radio input "true"
click at [895, 631] on button "SUBMIT" at bounding box center [889, 636] width 167 height 39
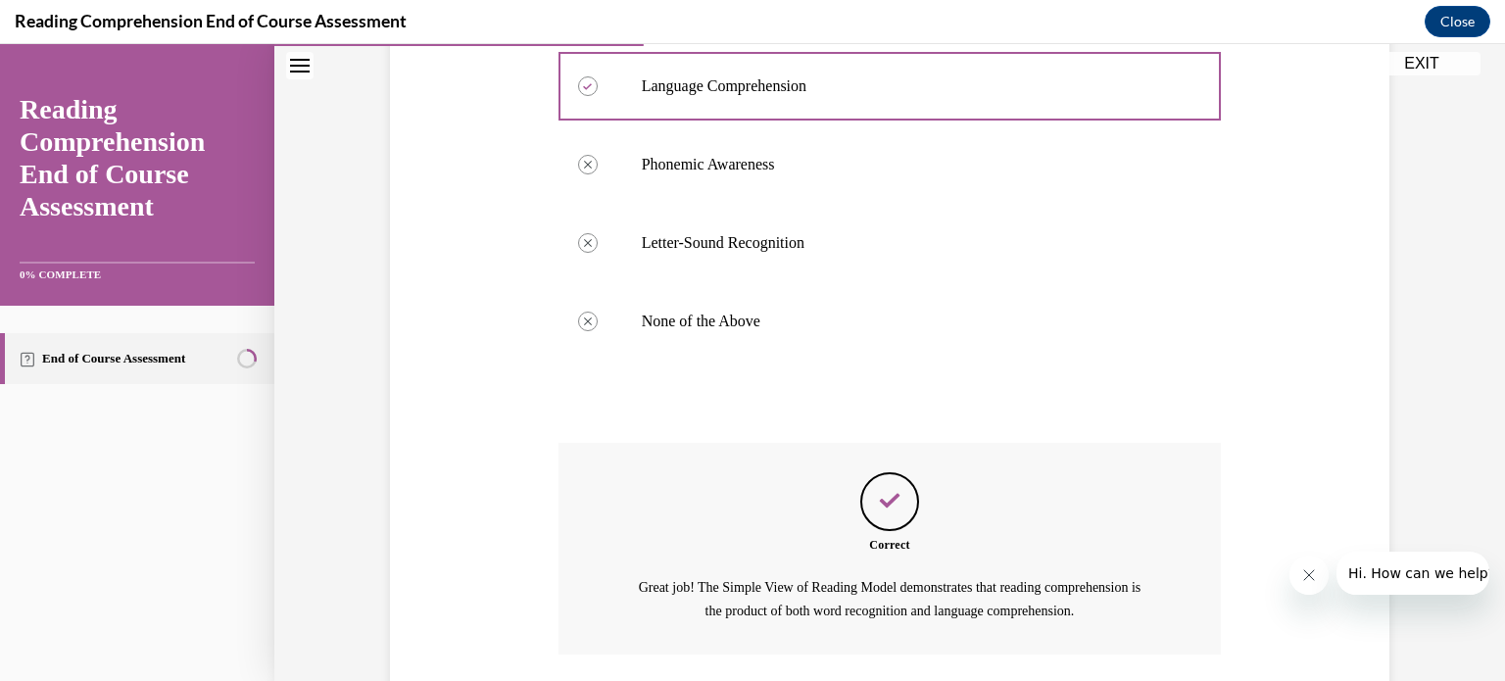
scroll to position [578, 0]
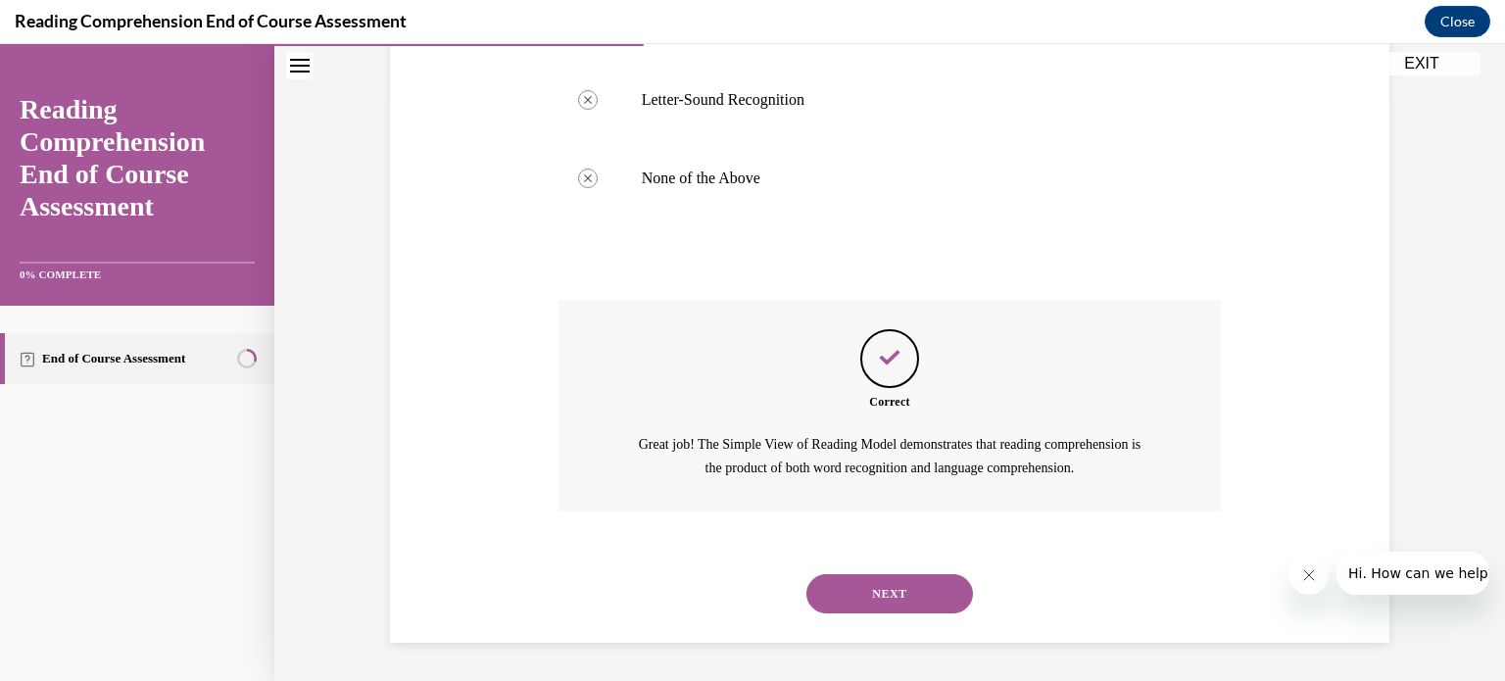
click at [896, 585] on button "NEXT" at bounding box center [889, 593] width 167 height 39
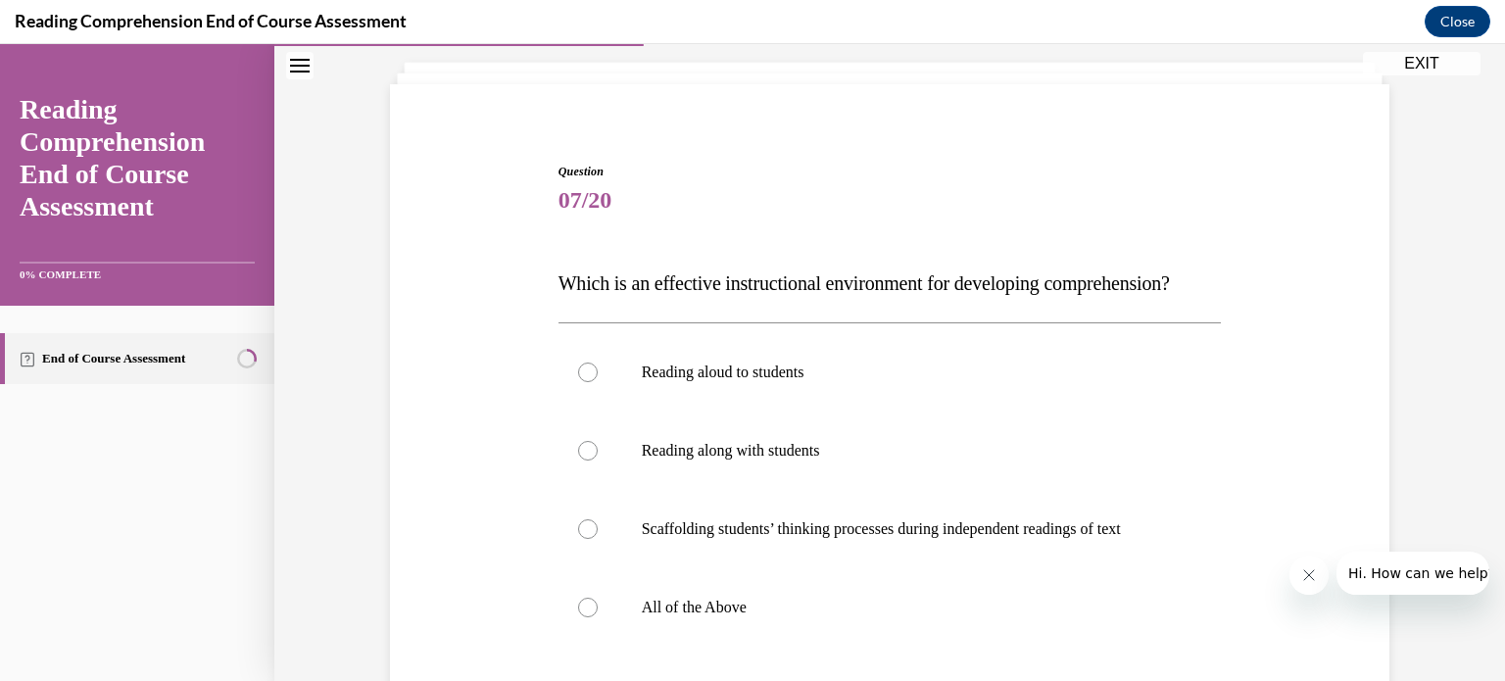
scroll to position [130, 0]
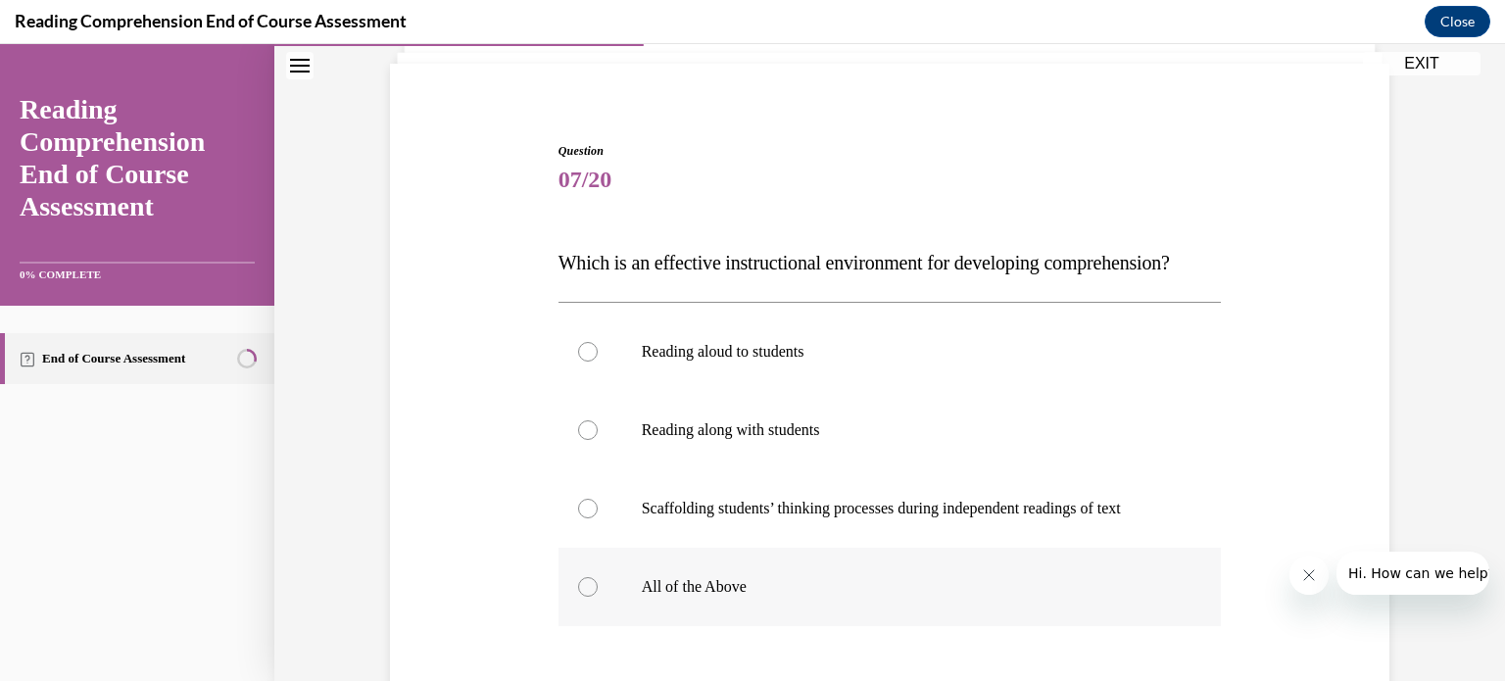
click at [565, 626] on label "All of the Above" at bounding box center [889, 587] width 663 height 78
click at [578, 597] on input "All of the Above" at bounding box center [588, 587] width 20 height 20
radio input "true"
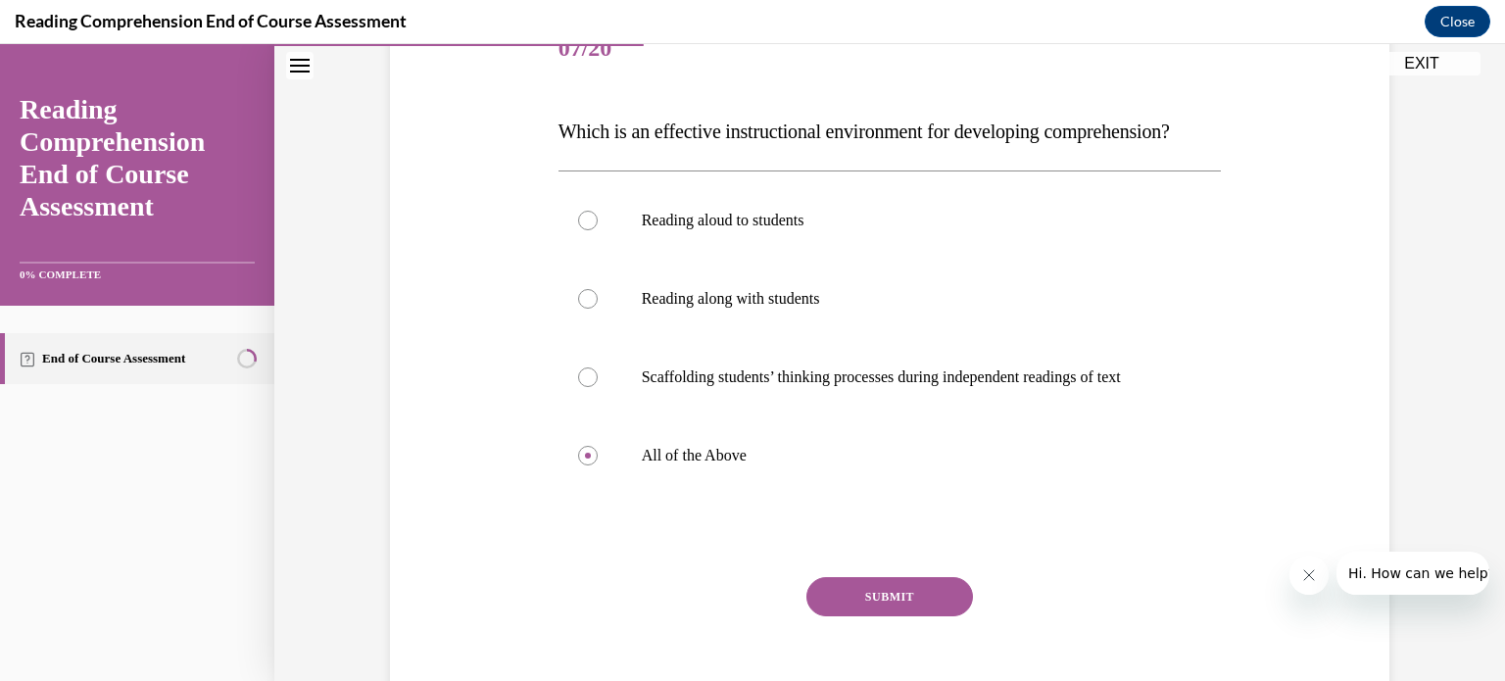
click at [902, 616] on button "SUBMIT" at bounding box center [889, 596] width 167 height 39
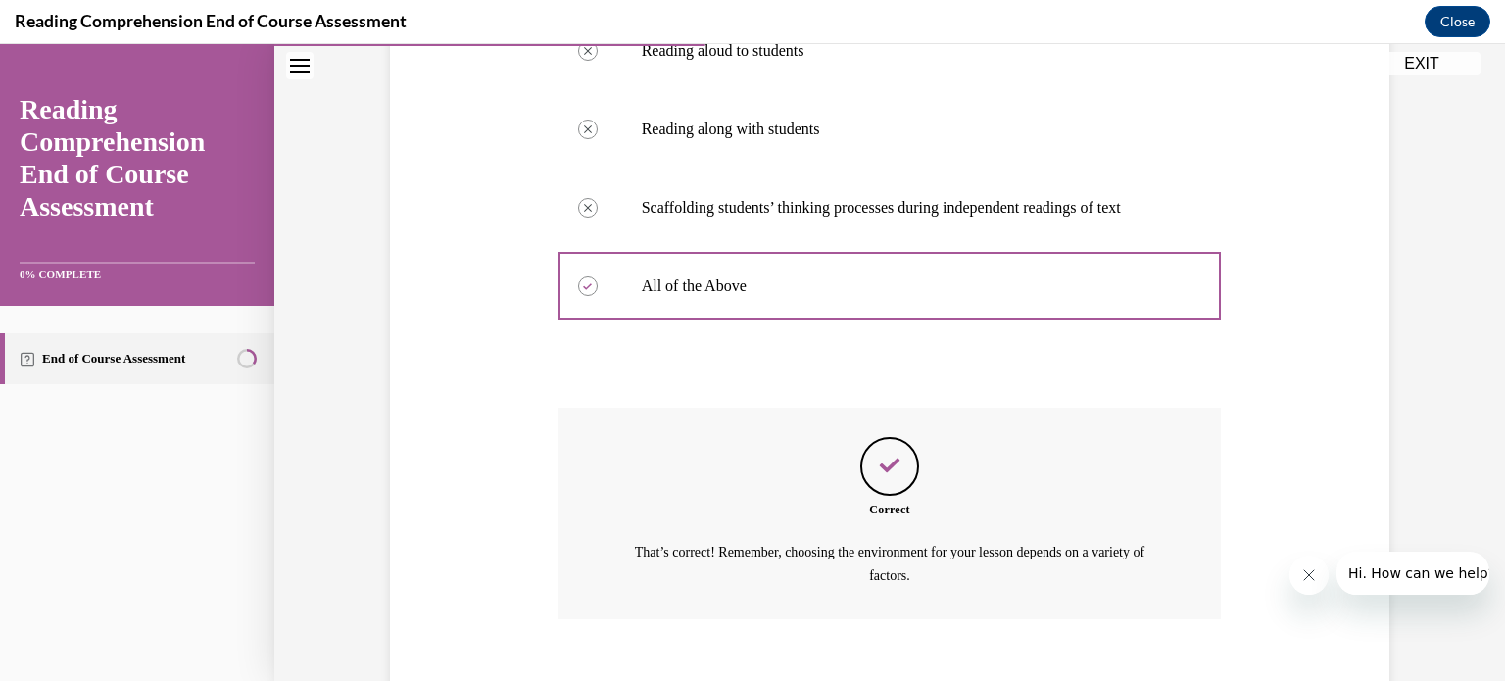
scroll to position [578, 0]
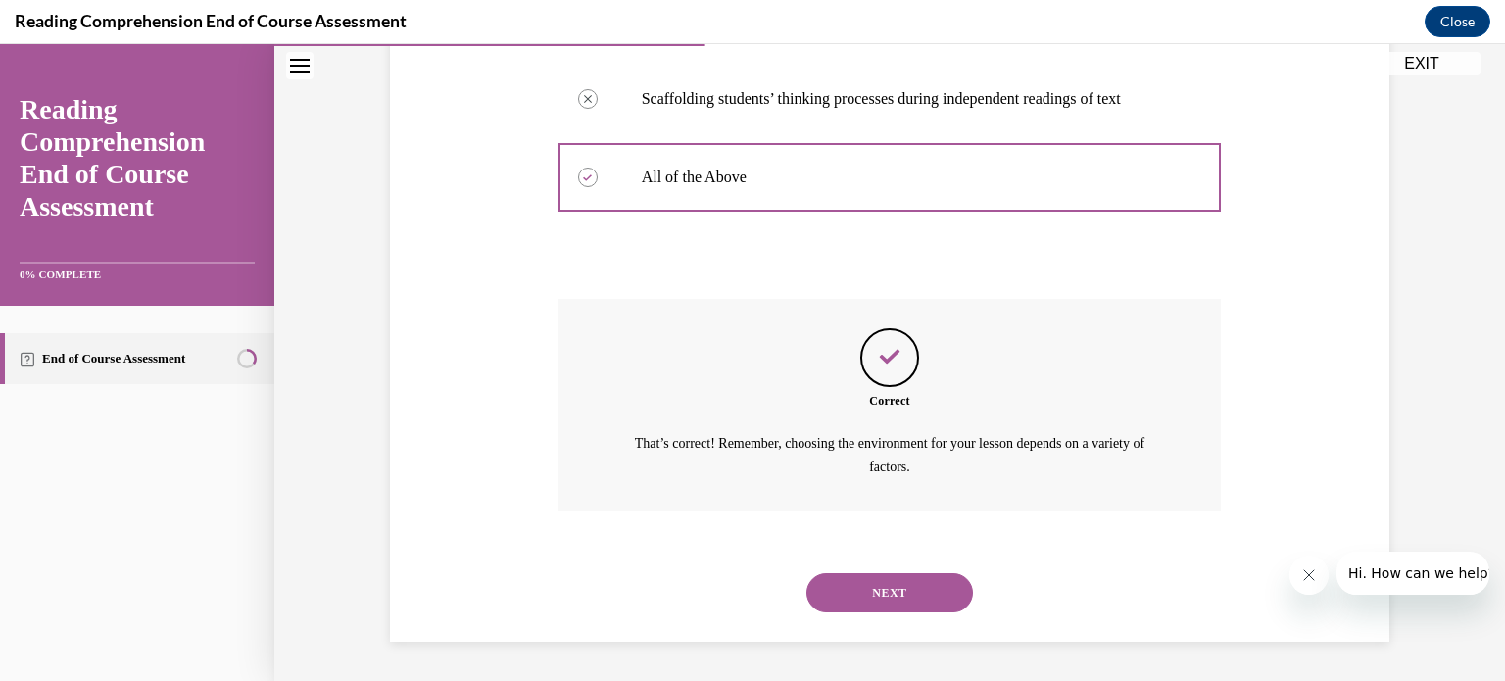
click at [882, 582] on button "NEXT" at bounding box center [889, 592] width 167 height 39
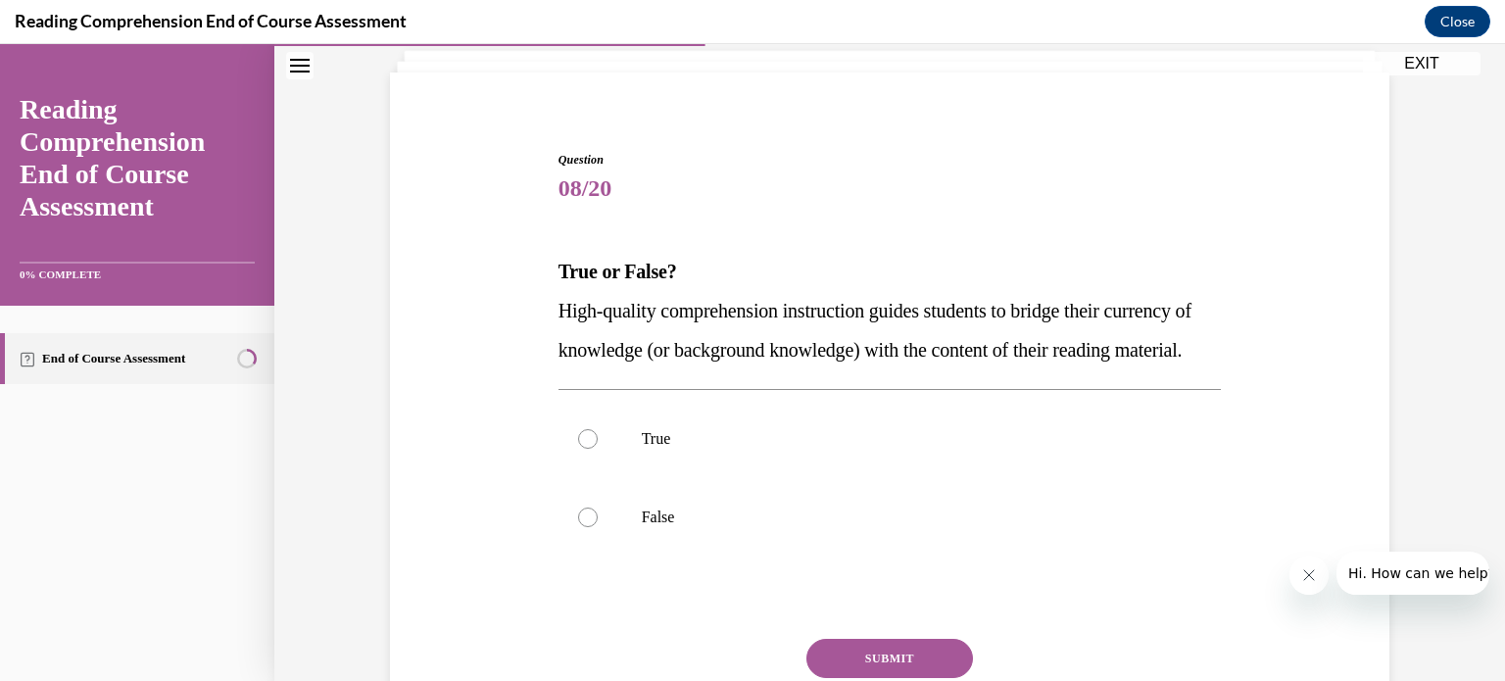
scroll to position [261, 0]
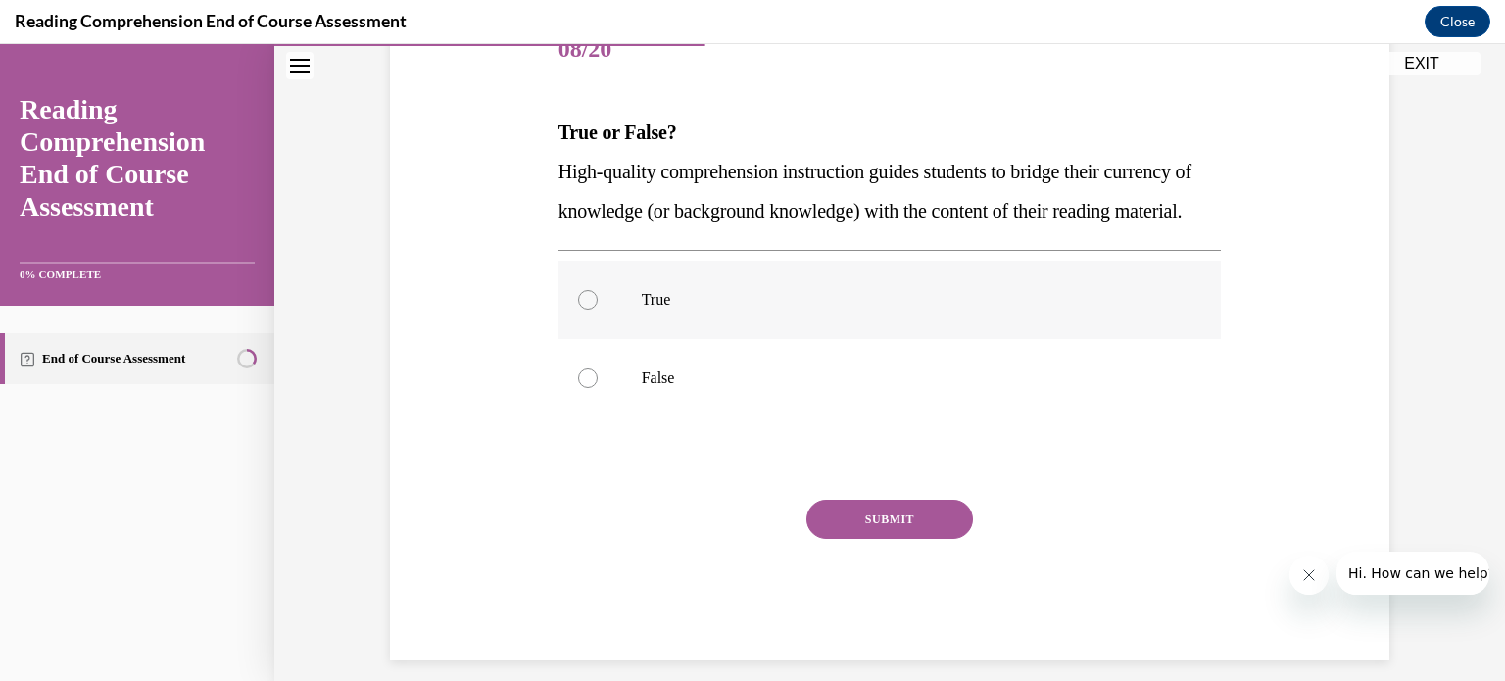
click at [578, 310] on div at bounding box center [588, 300] width 20 height 20
click at [578, 310] on input "True" at bounding box center [588, 300] width 20 height 20
radio input "true"
click at [890, 539] on button "SUBMIT" at bounding box center [889, 519] width 167 height 39
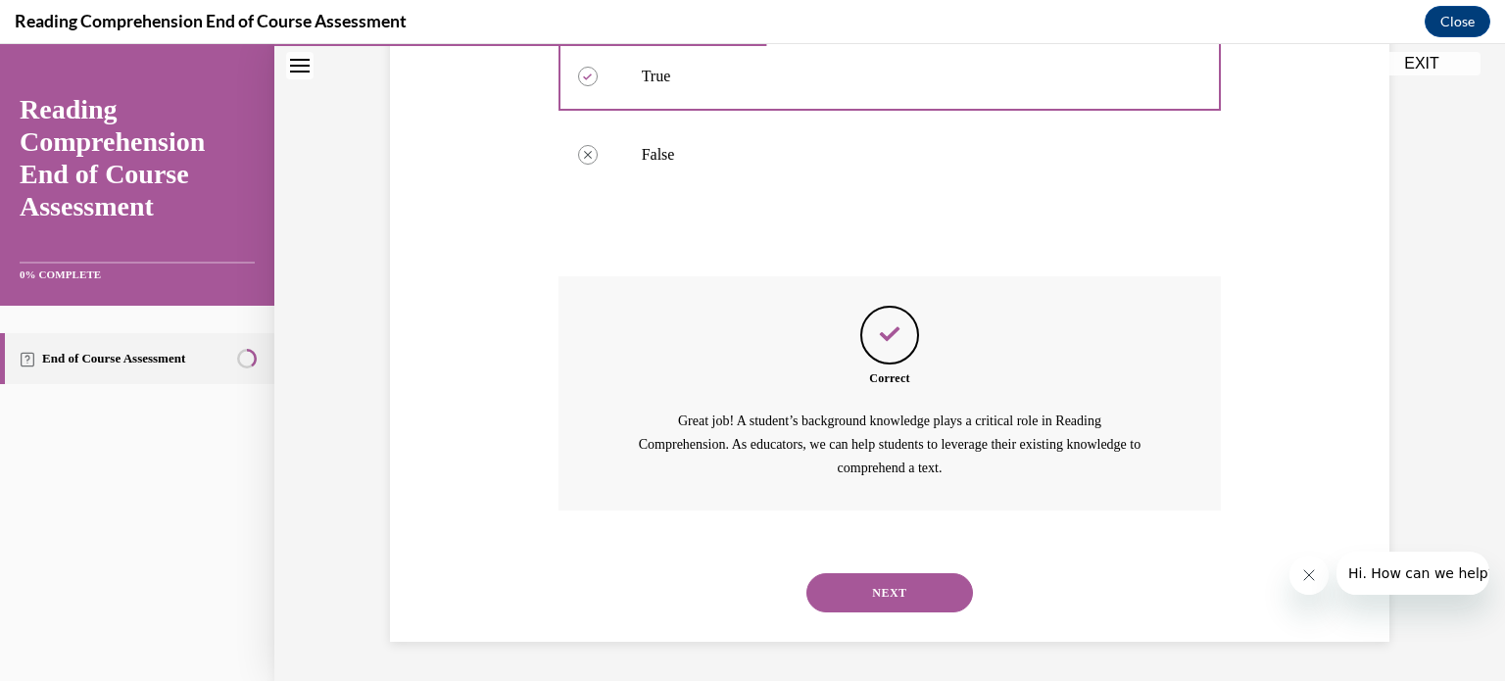
scroll to position [522, 0]
click at [892, 593] on button "NEXT" at bounding box center [889, 592] width 167 height 39
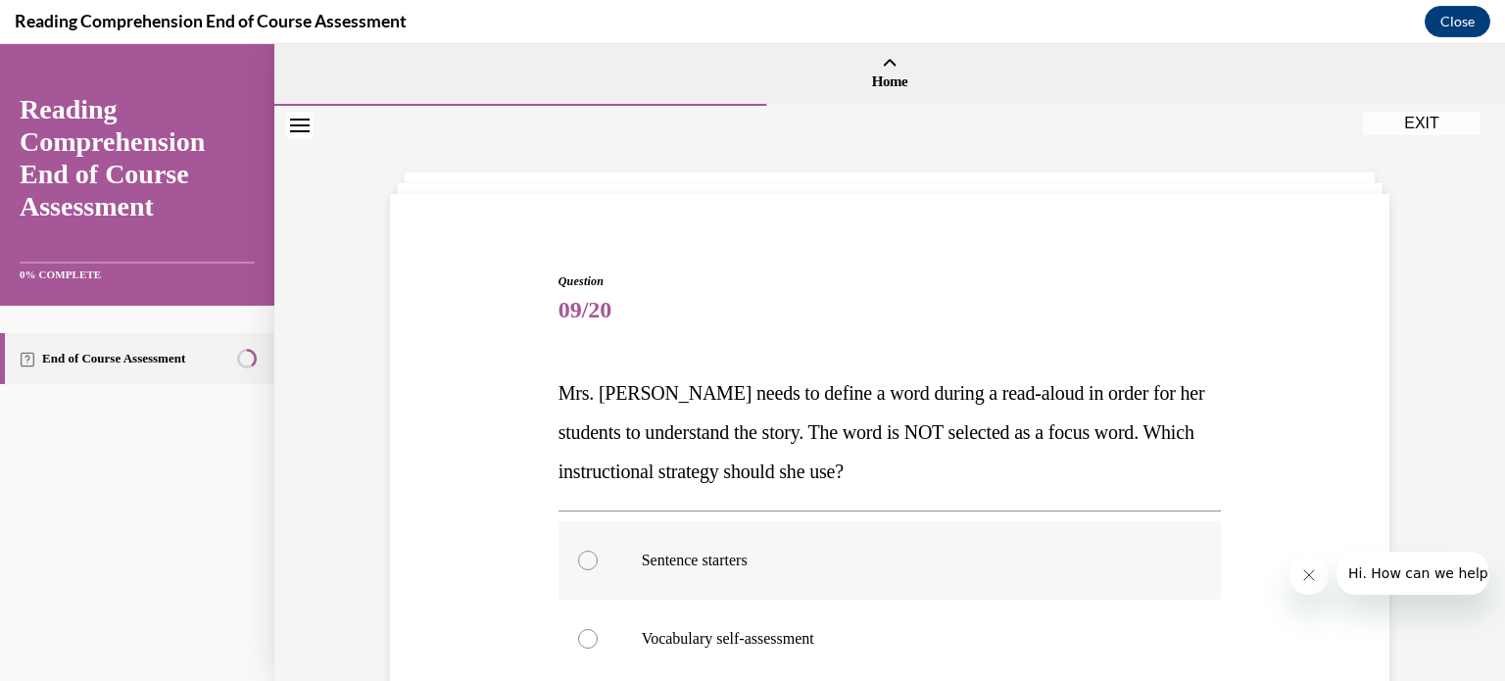
scroll to position [392, 0]
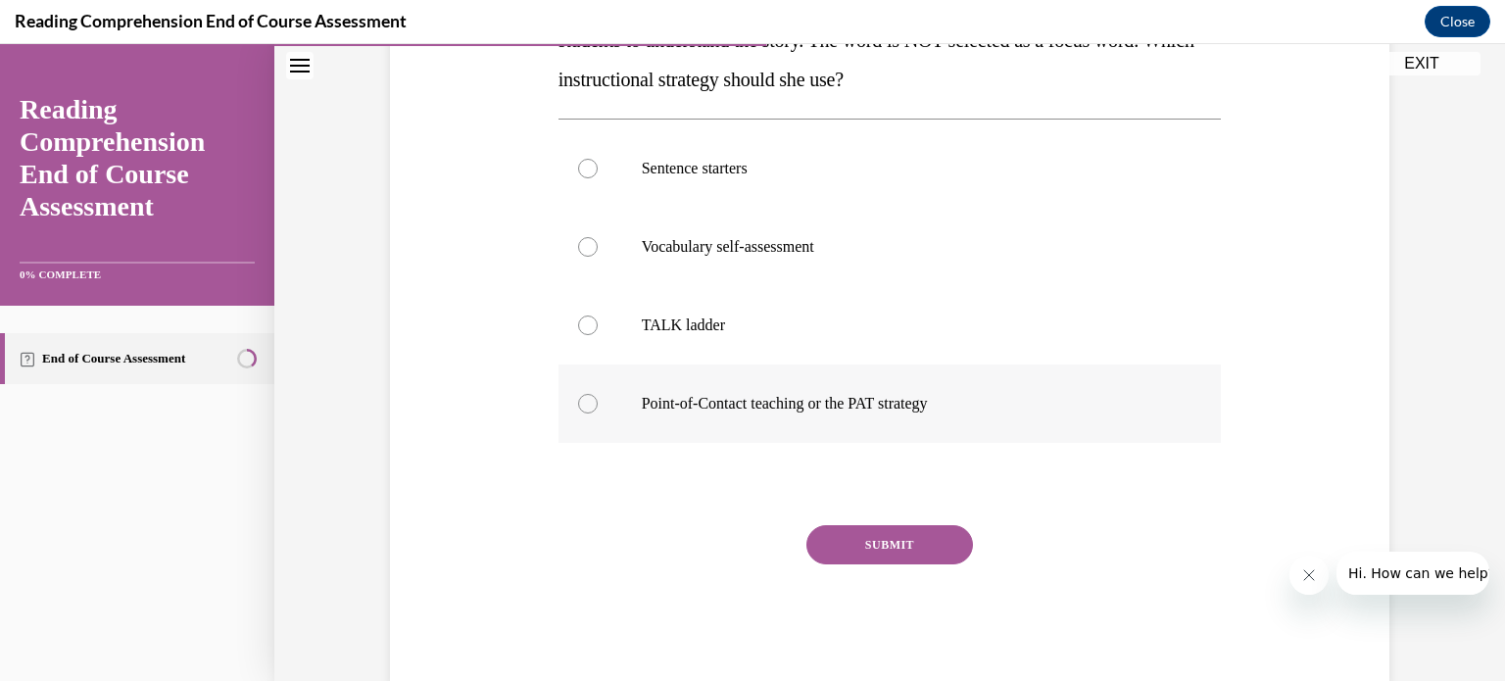
click at [578, 406] on div at bounding box center [588, 404] width 20 height 20
click at [578, 406] on input "Point-of-Contact teaching or the PAT strategy" at bounding box center [588, 404] width 20 height 20
radio input "true"
click at [872, 555] on button "SUBMIT" at bounding box center [889, 544] width 167 height 39
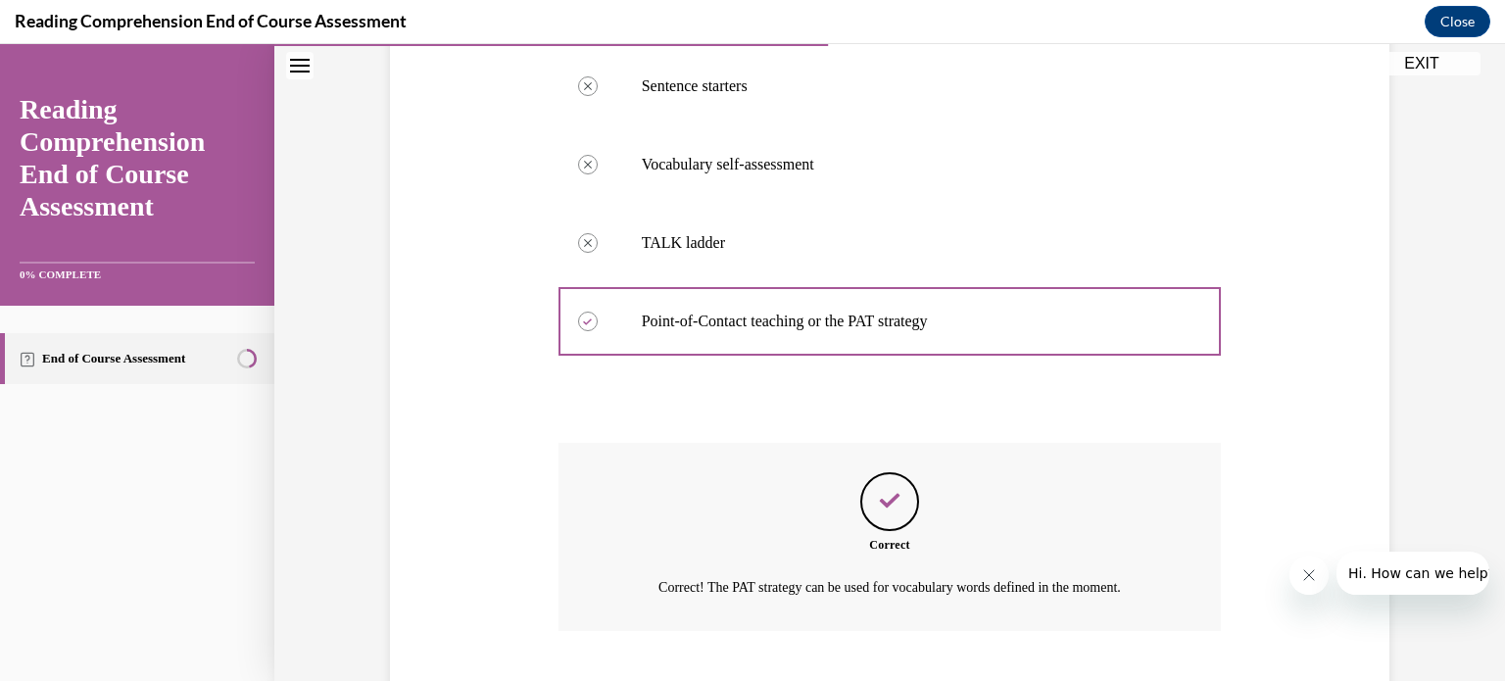
scroll to position [594, 0]
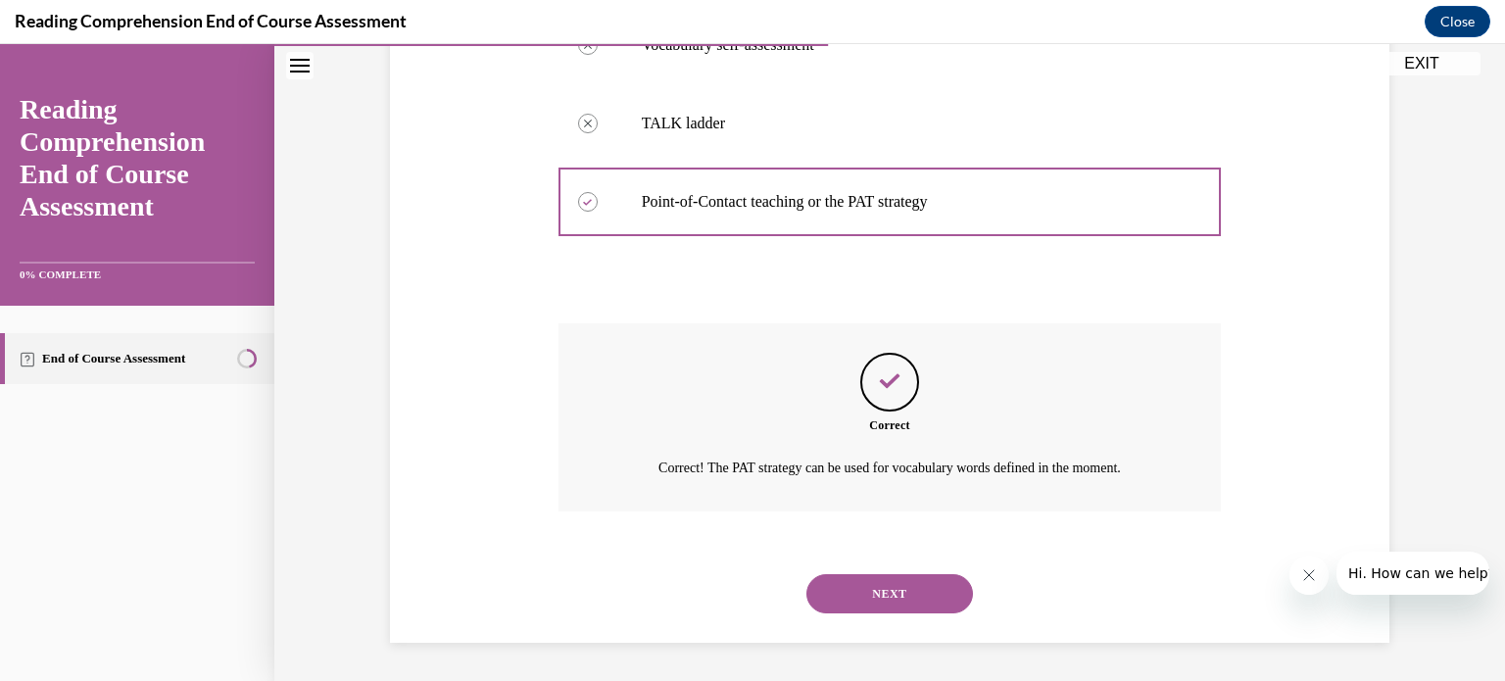
click at [897, 589] on button "NEXT" at bounding box center [889, 593] width 167 height 39
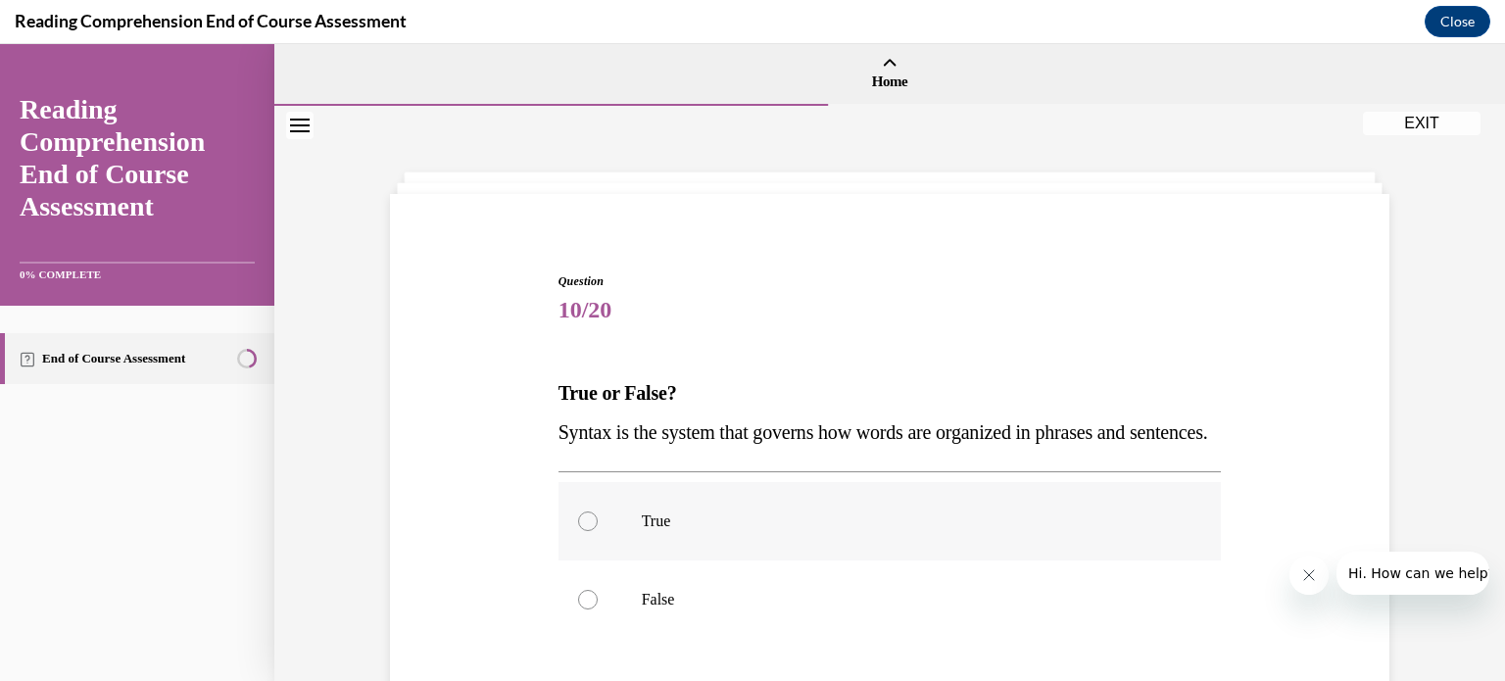
click at [578, 531] on div at bounding box center [588, 521] width 20 height 20
click at [578, 531] on input "True" at bounding box center [588, 521] width 20 height 20
radio input "true"
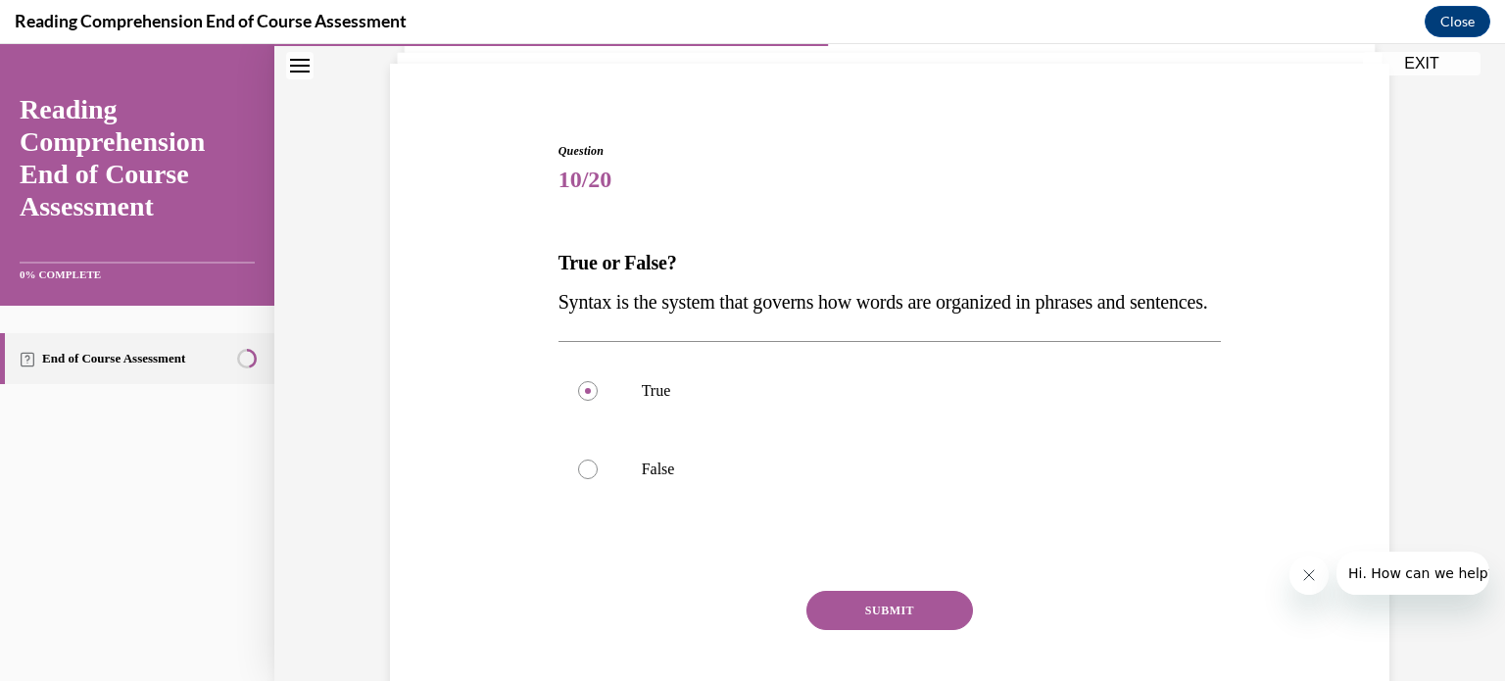
click at [891, 630] on button "SUBMIT" at bounding box center [889, 610] width 167 height 39
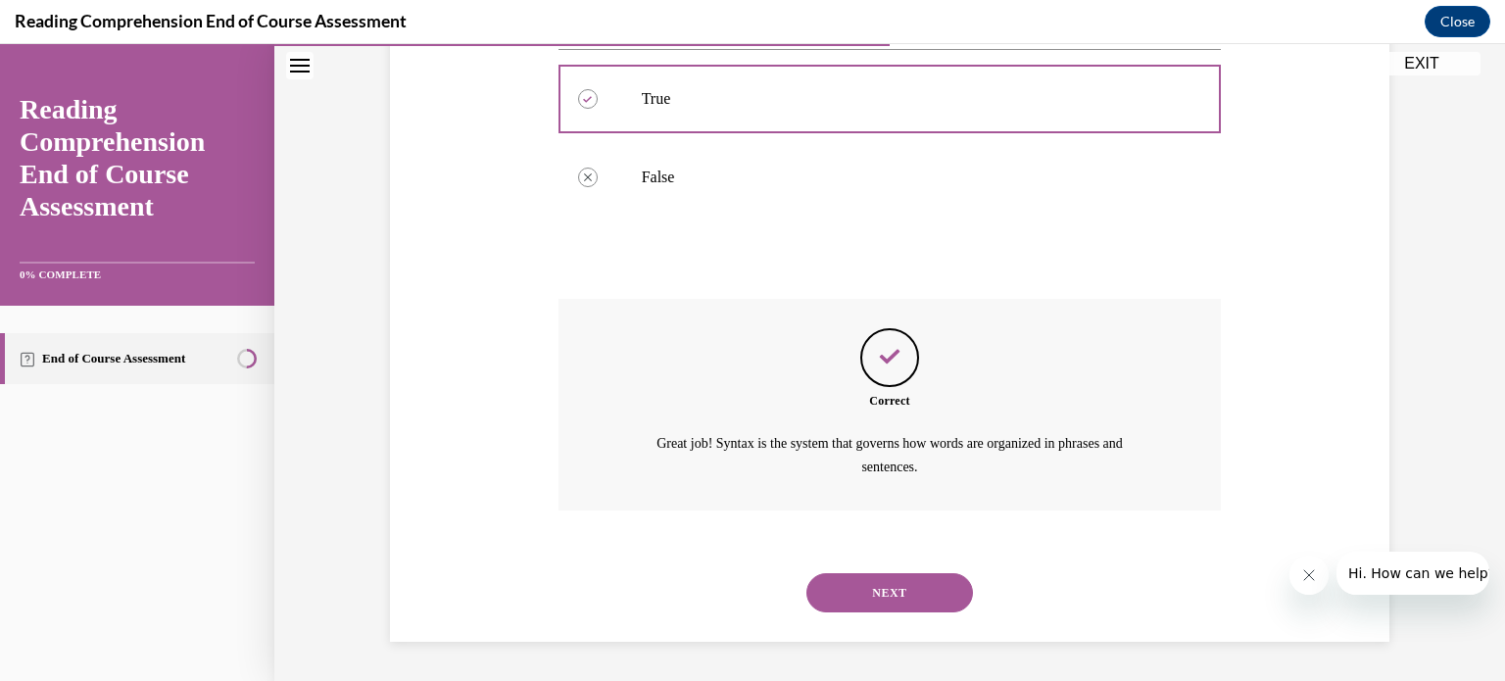
scroll to position [460, 0]
click at [916, 584] on button "NEXT" at bounding box center [889, 592] width 167 height 39
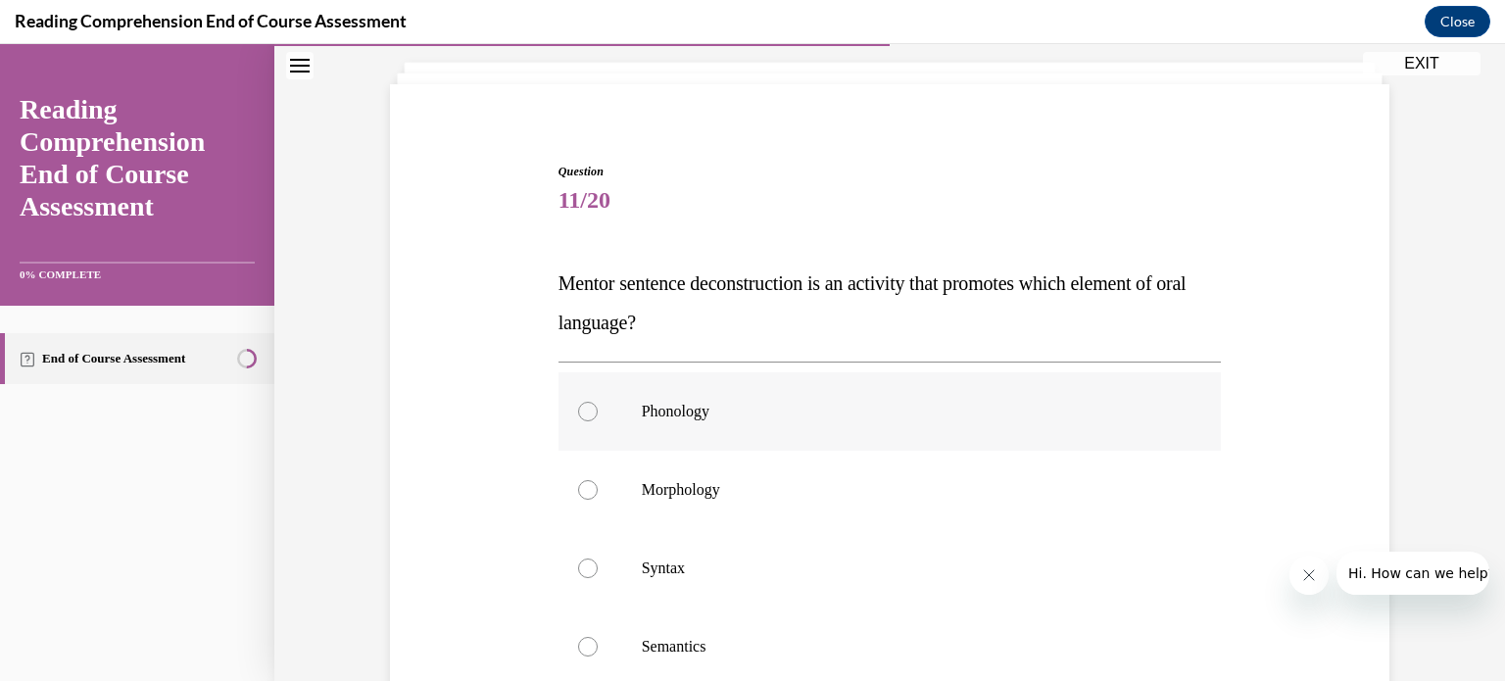
scroll to position [261, 0]
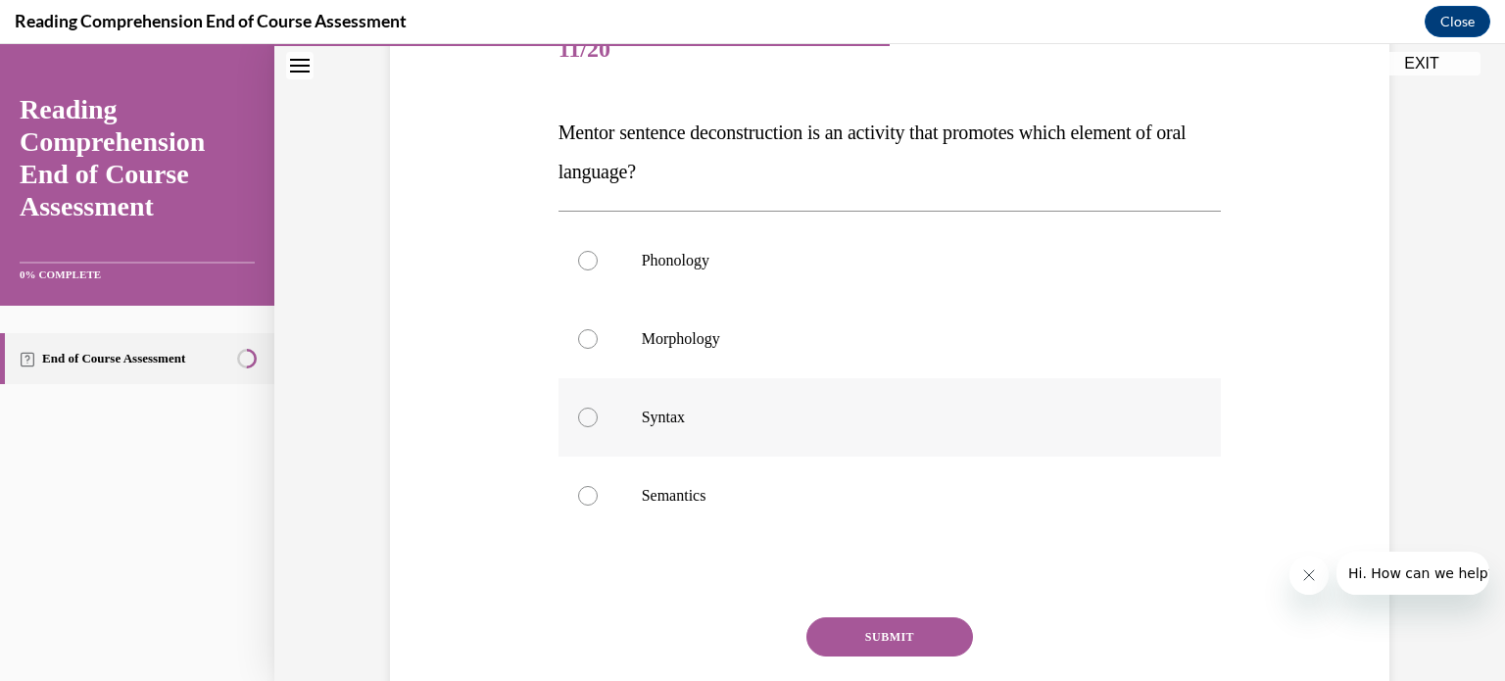
click at [584, 418] on div at bounding box center [588, 417] width 20 height 20
click at [584, 418] on input "Syntax" at bounding box center [588, 417] width 20 height 20
radio input "true"
click at [881, 630] on button "SUBMIT" at bounding box center [889, 636] width 167 height 39
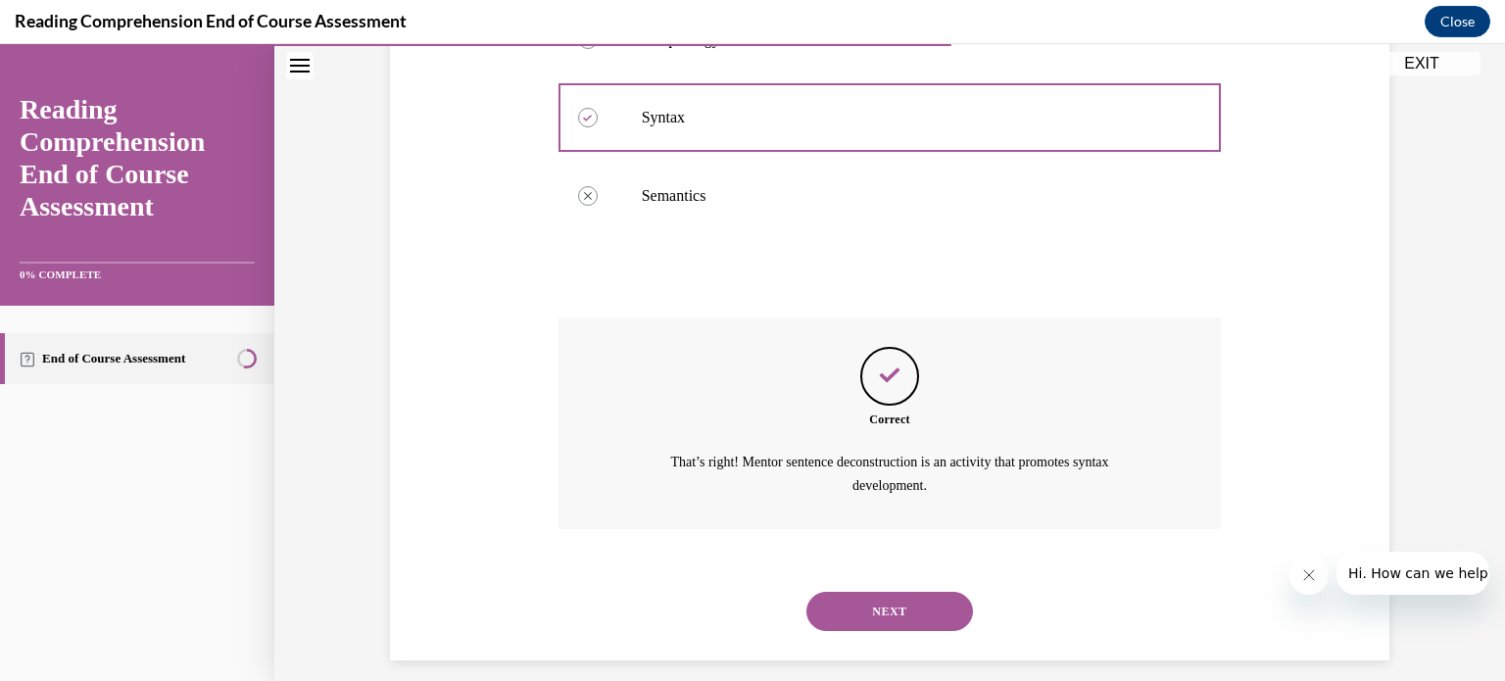
scroll to position [578, 0]
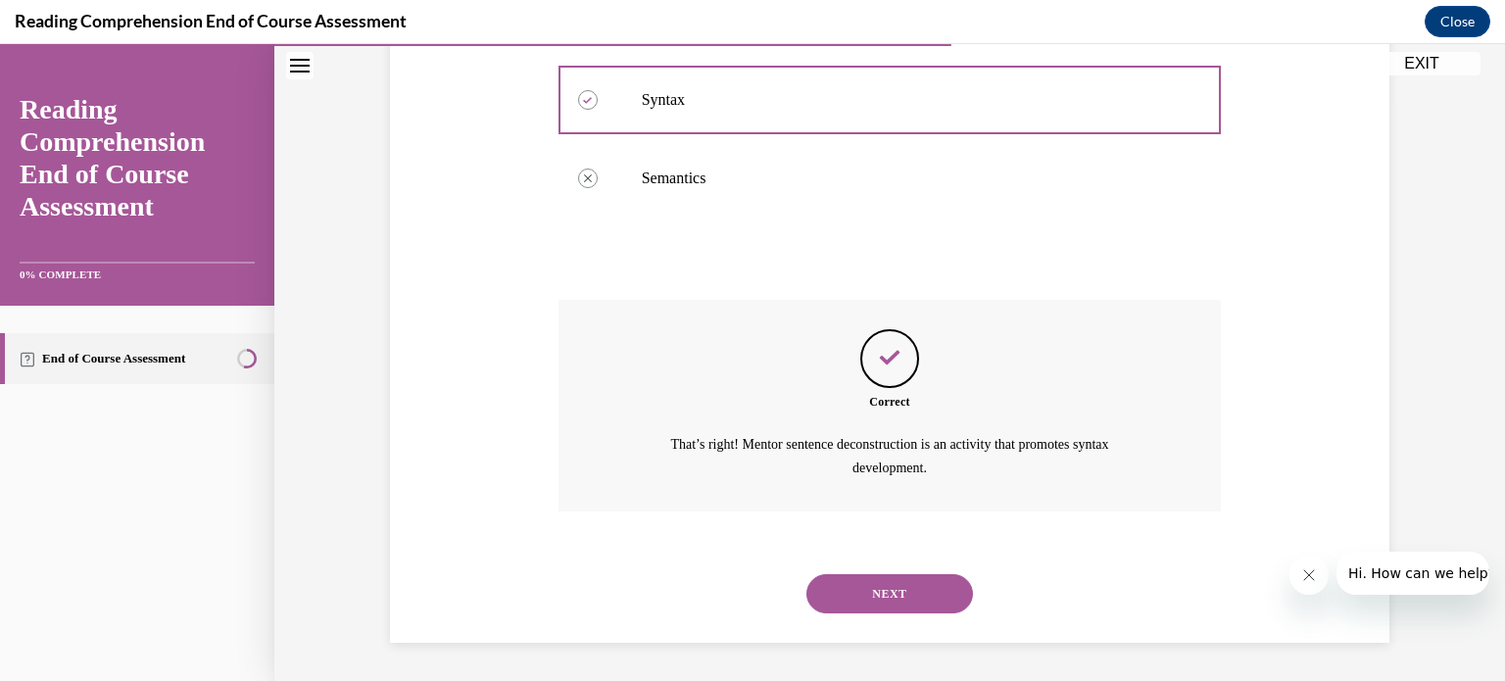
click at [924, 600] on button "NEXT" at bounding box center [889, 593] width 167 height 39
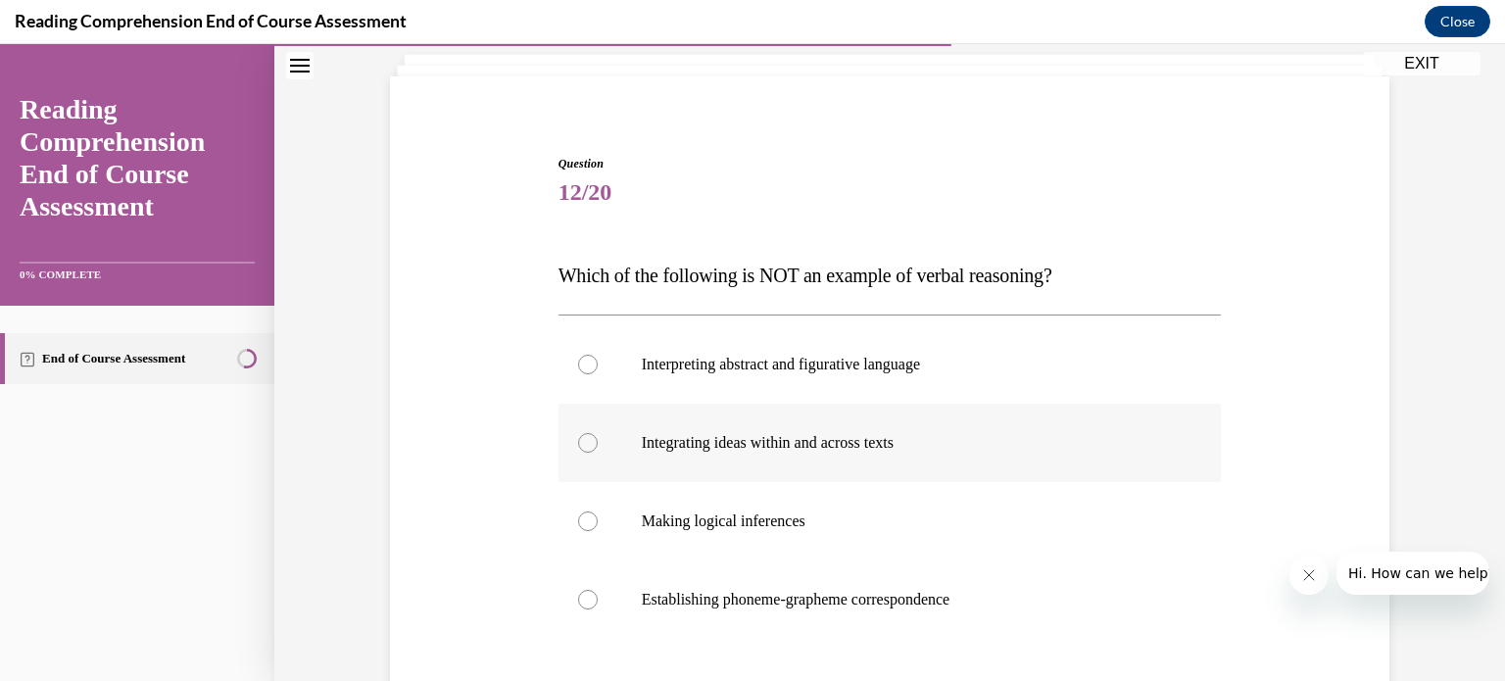
scroll to position [130, 0]
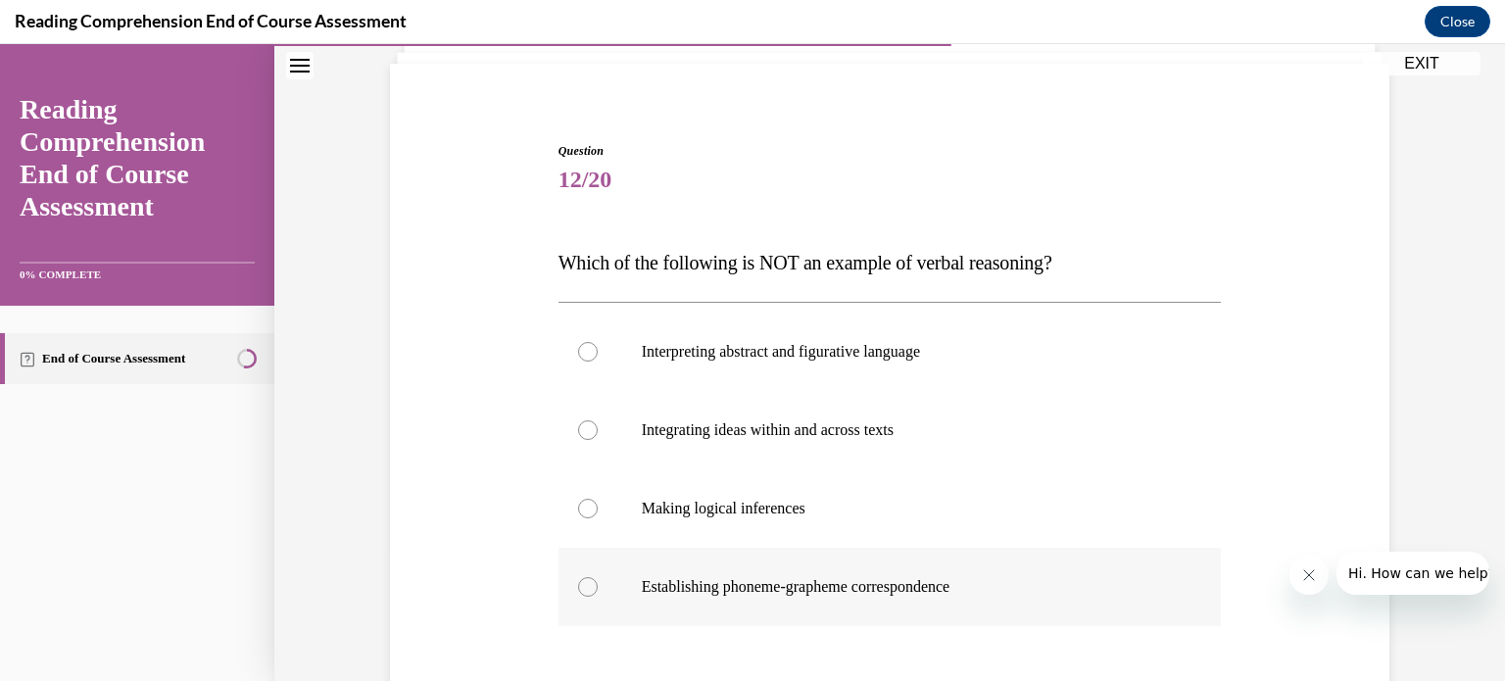
click at [566, 587] on label "Establishing phoneme-grapheme correspondence" at bounding box center [889, 587] width 663 height 78
click at [578, 587] on input "Establishing phoneme-grapheme correspondence" at bounding box center [588, 587] width 20 height 20
radio input "true"
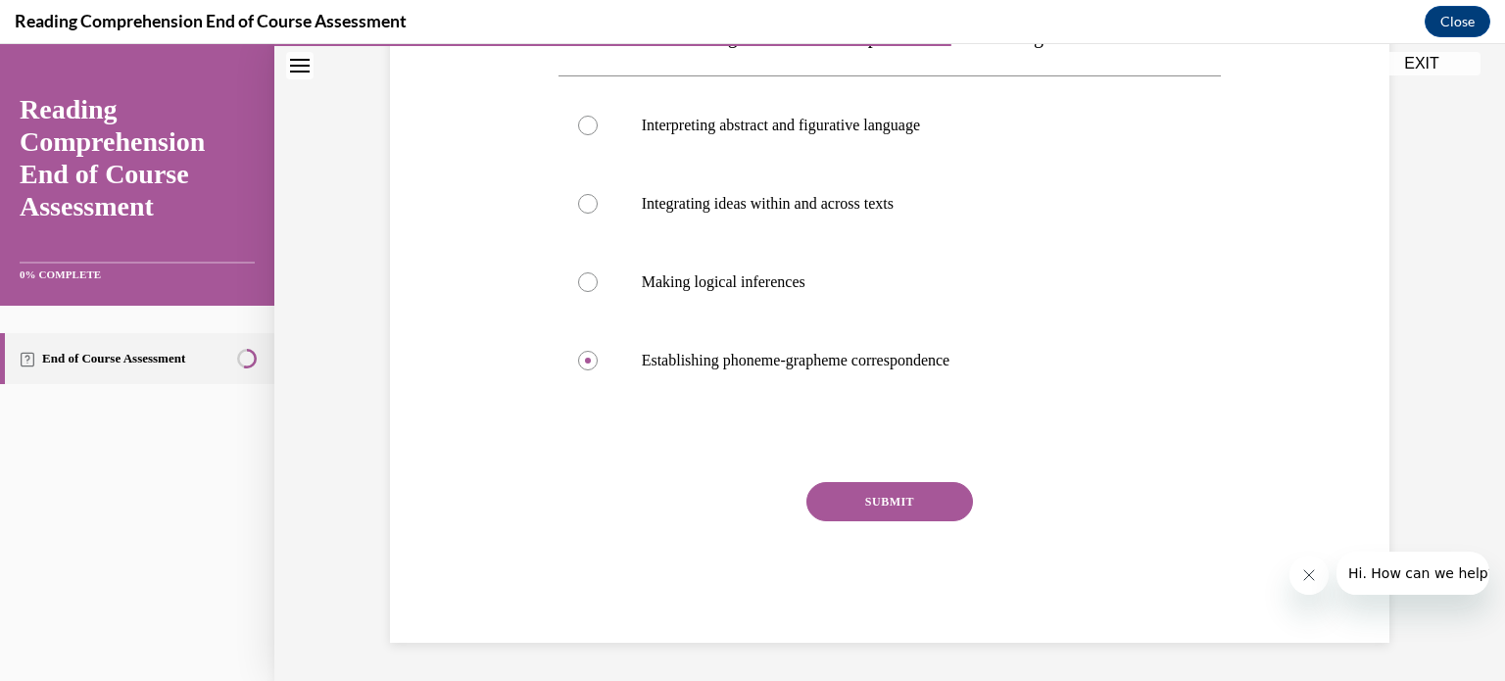
click at [897, 499] on button "SUBMIT" at bounding box center [889, 501] width 167 height 39
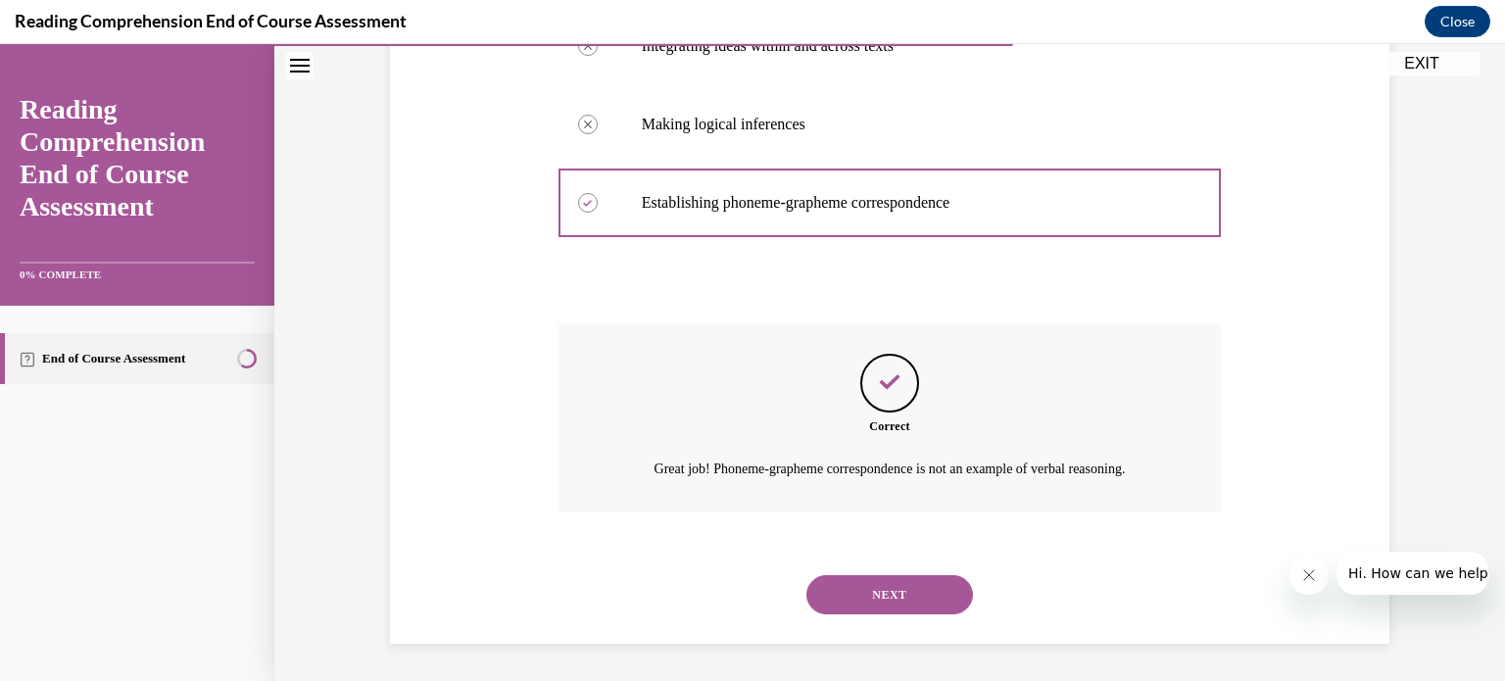
scroll to position [515, 0]
click at [904, 611] on button "NEXT" at bounding box center [889, 593] width 167 height 39
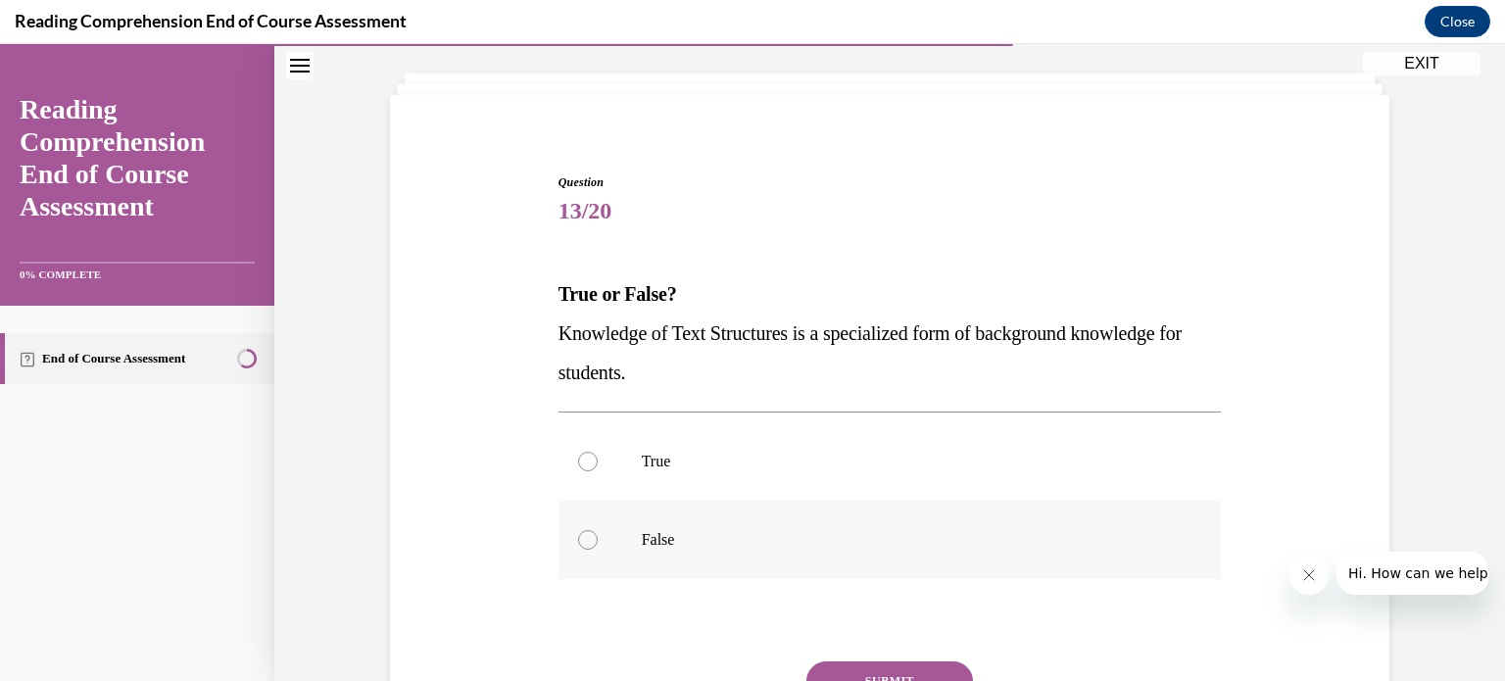
scroll to position [130, 0]
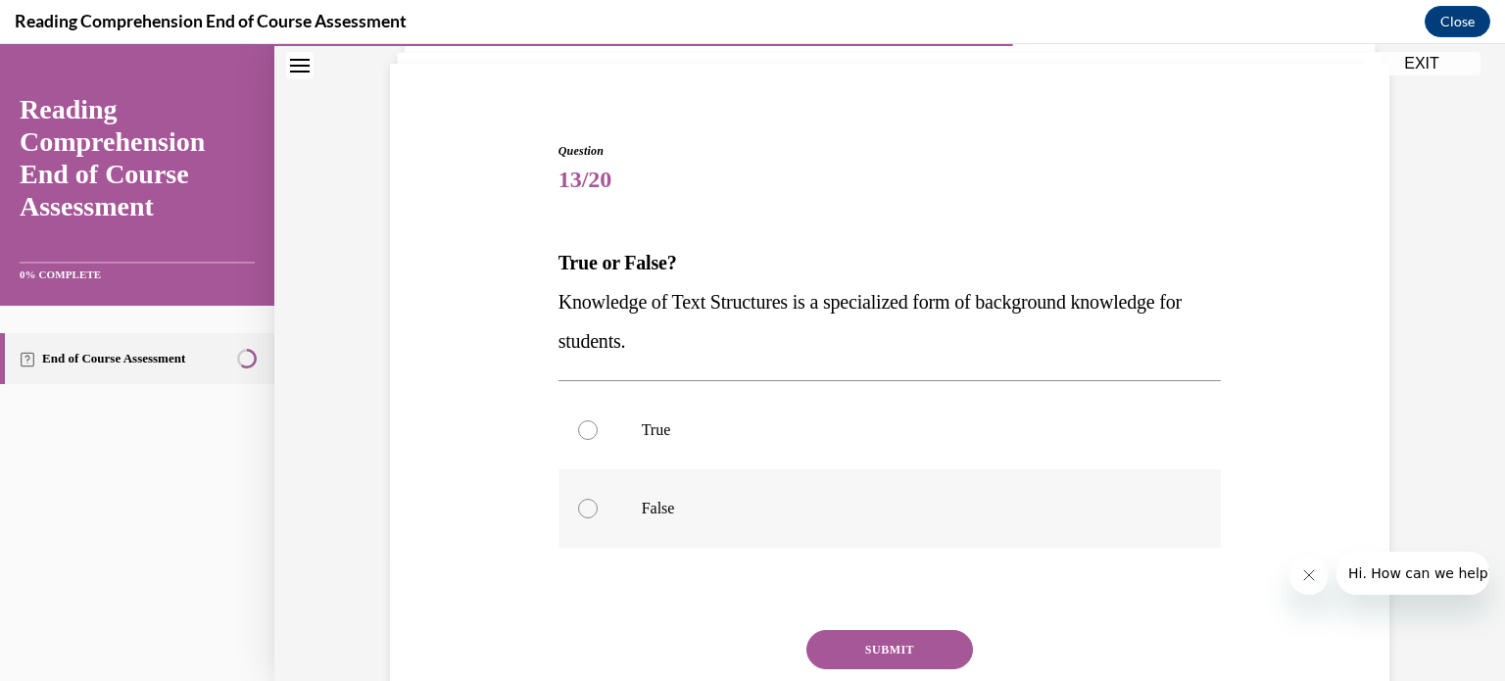
click at [591, 508] on label "False" at bounding box center [889, 508] width 663 height 78
click at [591, 508] on input "False" at bounding box center [588, 509] width 20 height 20
radio input "true"
click at [892, 644] on button "SUBMIT" at bounding box center [889, 649] width 167 height 39
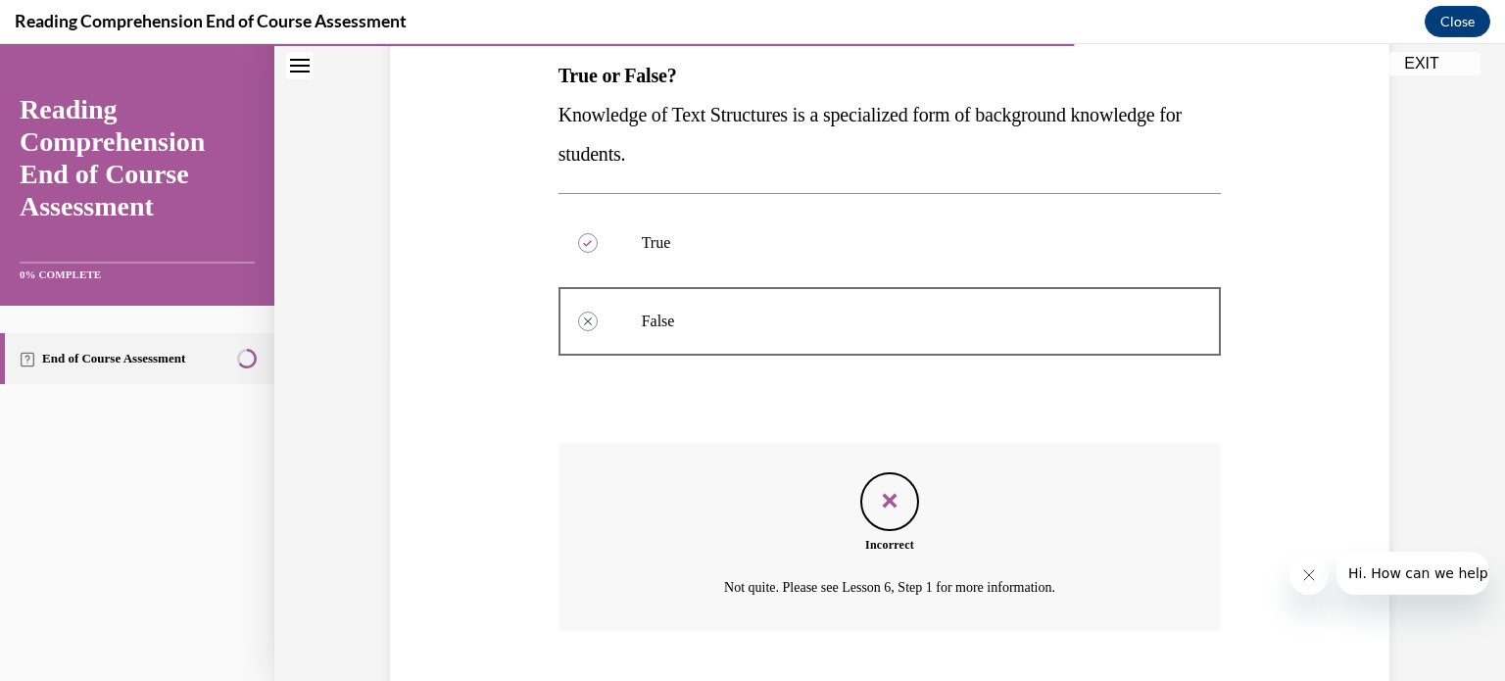
scroll to position [437, 0]
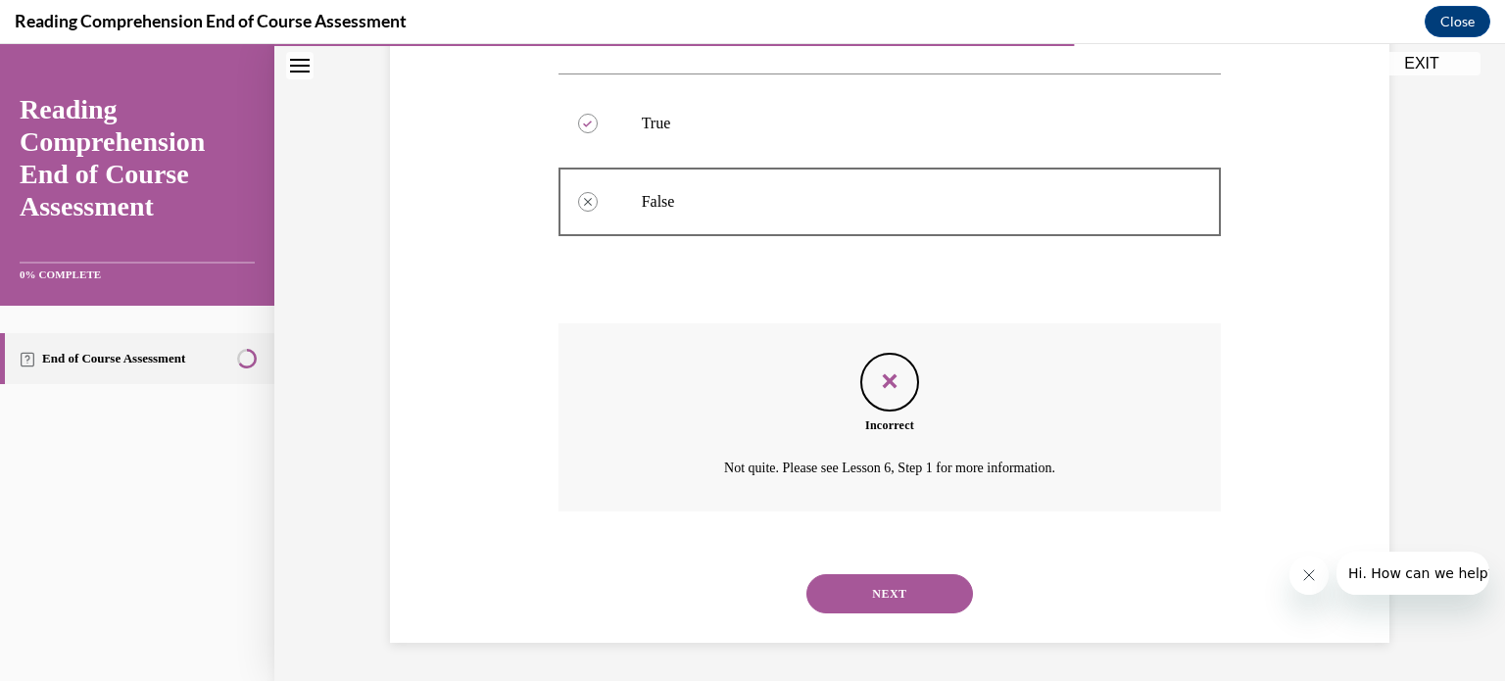
click at [894, 598] on button "NEXT" at bounding box center [889, 593] width 167 height 39
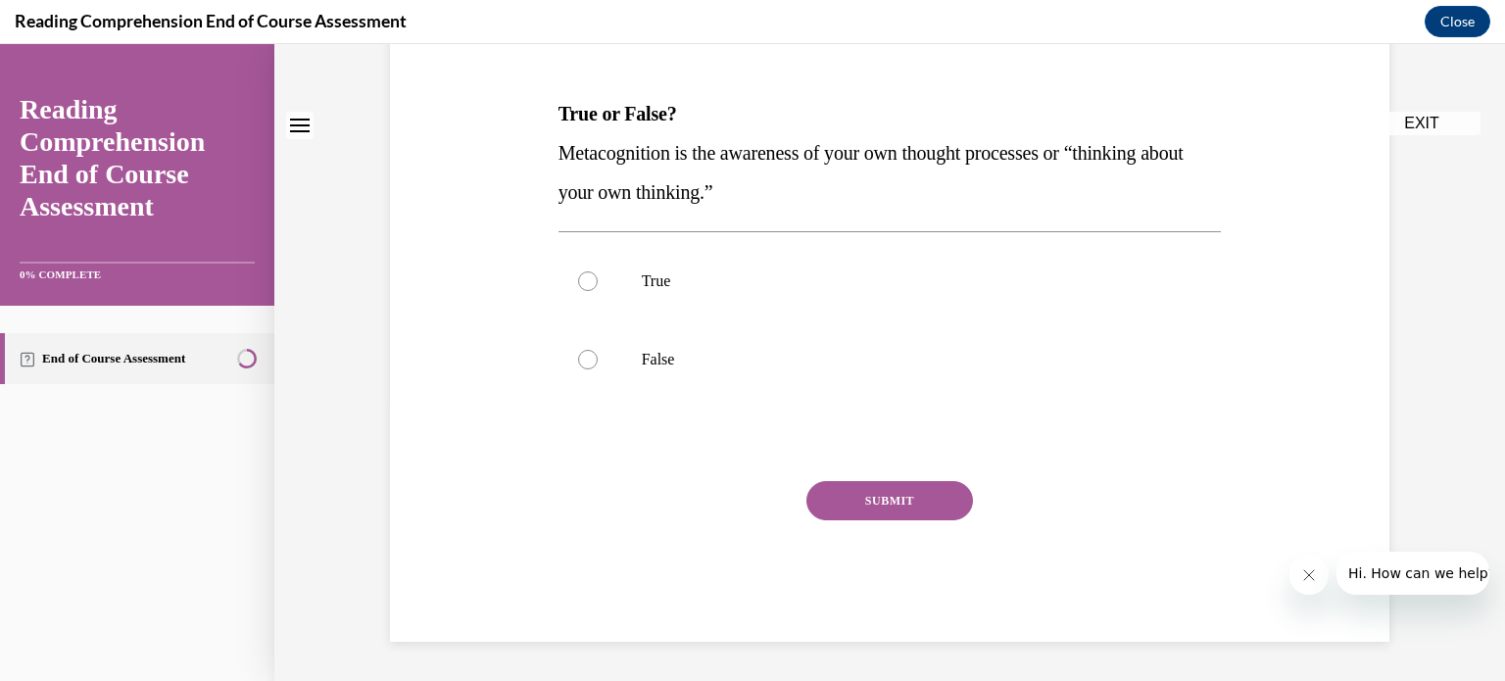
scroll to position [0, 0]
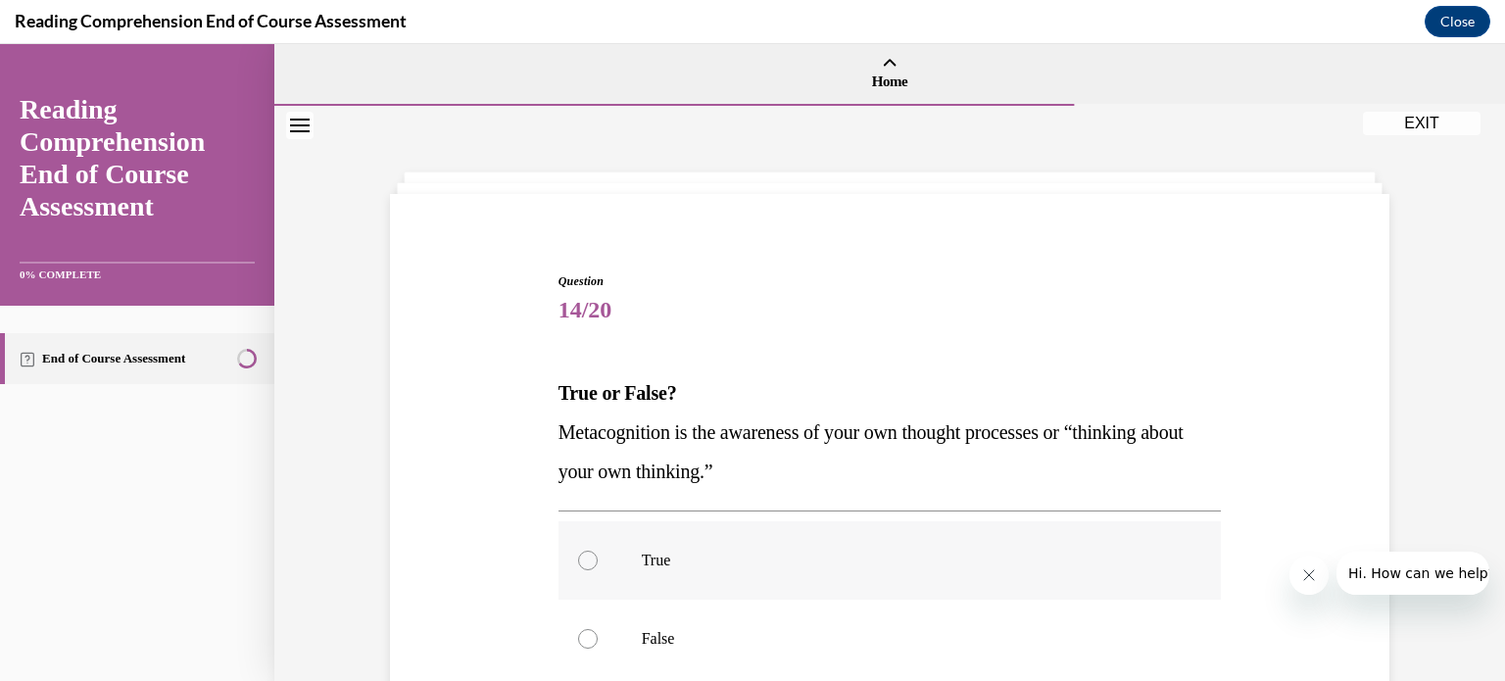
click at [587, 554] on div at bounding box center [588, 560] width 20 height 20
click at [587, 554] on input "True" at bounding box center [588, 560] width 20 height 20
radio input "true"
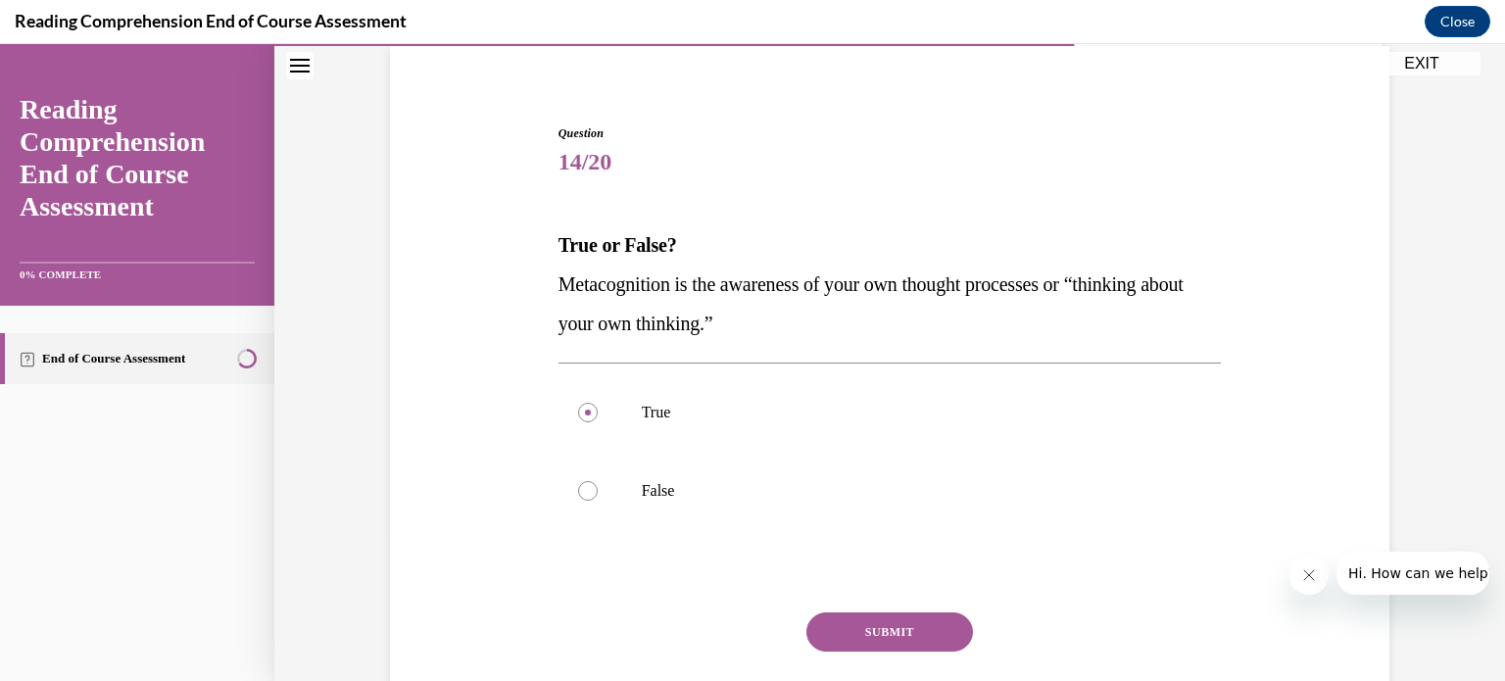
click at [863, 629] on button "SUBMIT" at bounding box center [889, 631] width 167 height 39
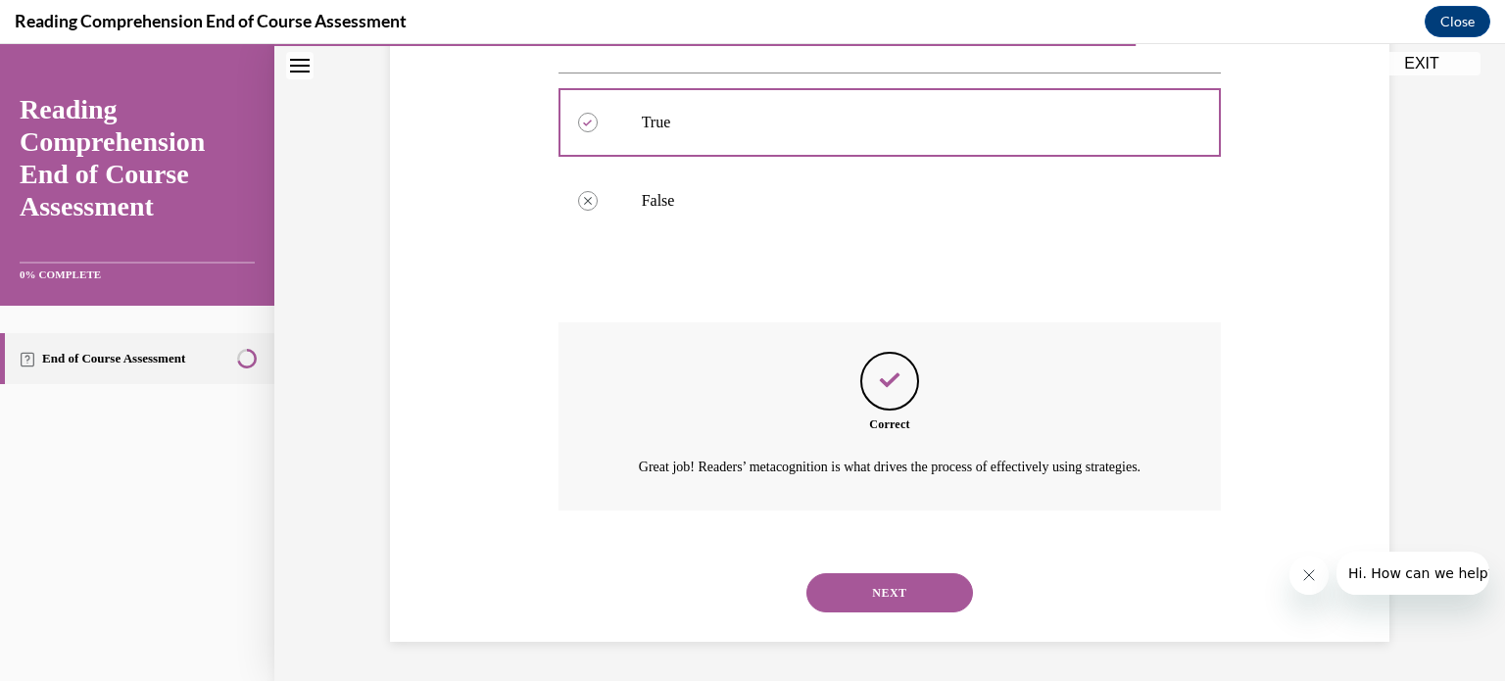
scroll to position [460, 0]
click at [890, 594] on button "NEXT" at bounding box center [889, 592] width 167 height 39
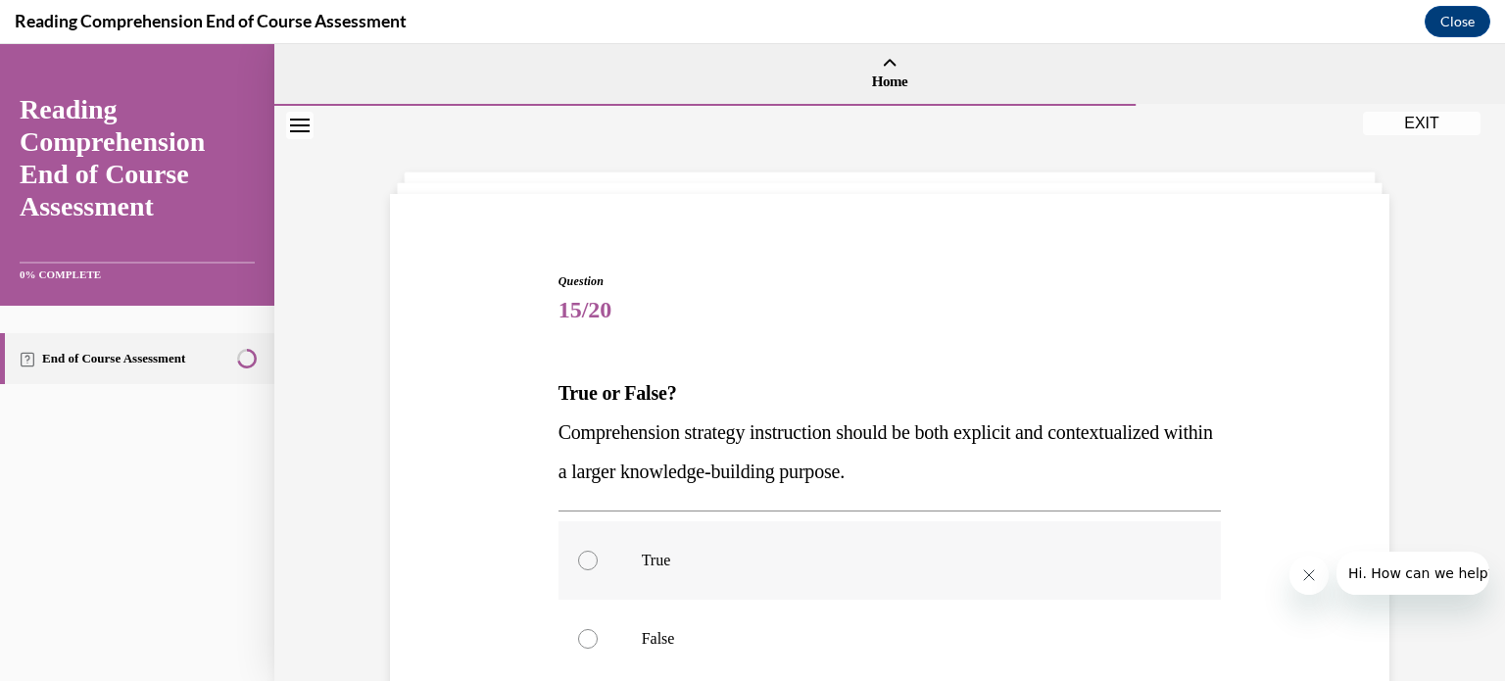
click at [578, 564] on div at bounding box center [588, 560] width 20 height 20
click at [578, 564] on input "True" at bounding box center [588, 560] width 20 height 20
radio input "true"
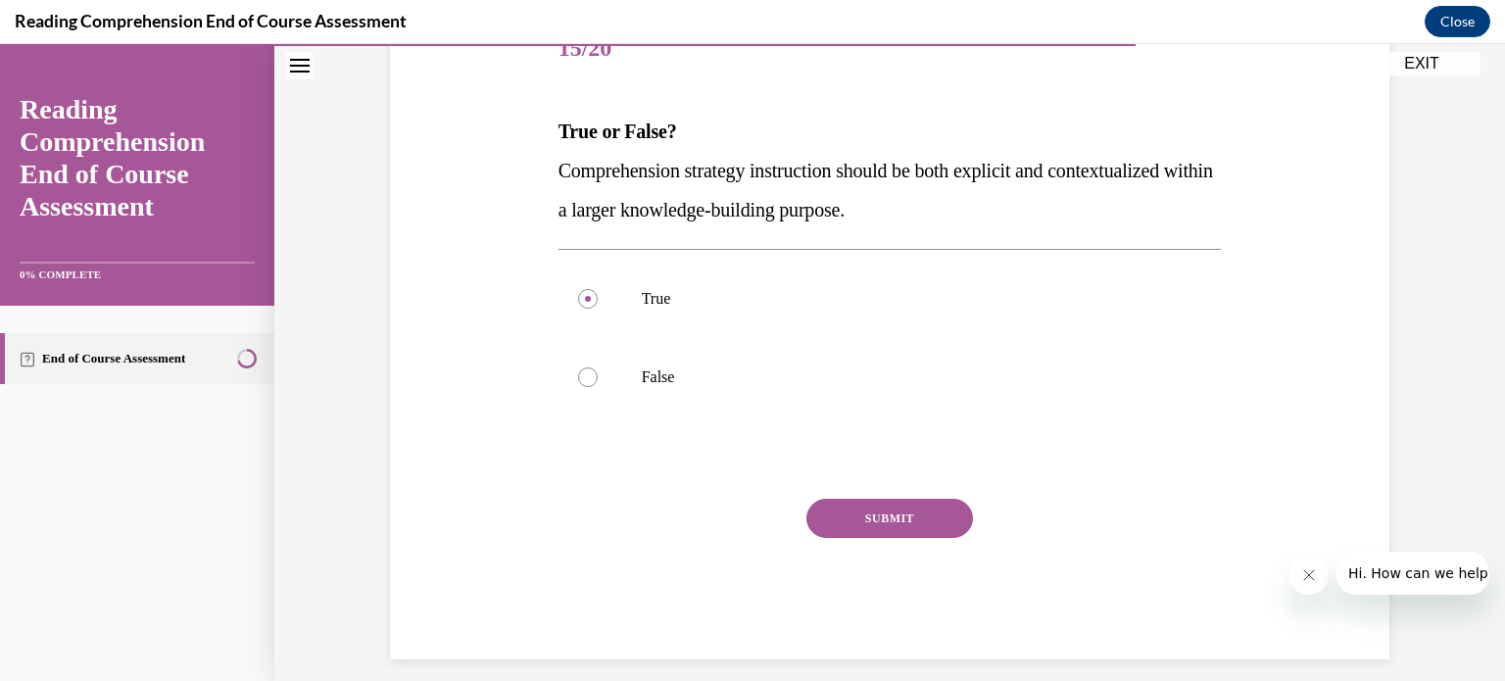
click at [921, 506] on button "SUBMIT" at bounding box center [889, 518] width 167 height 39
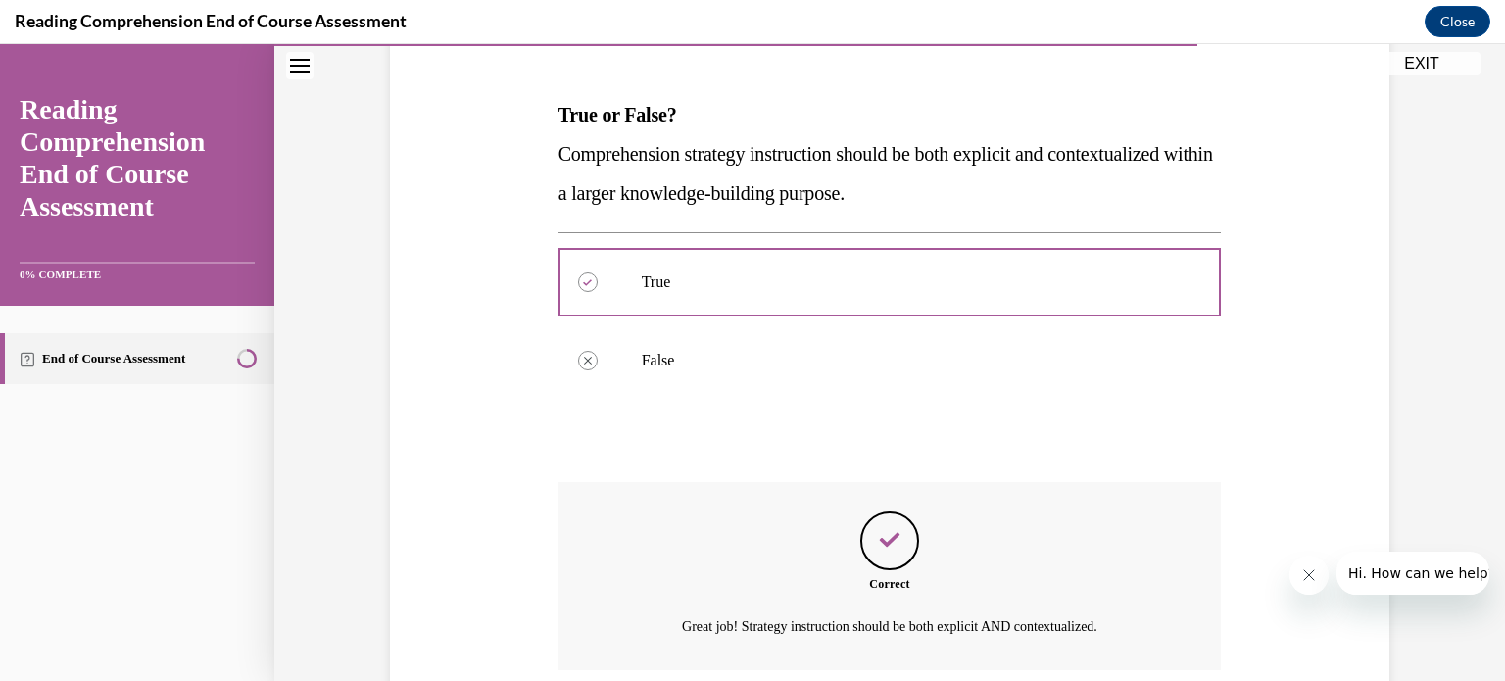
scroll to position [437, 0]
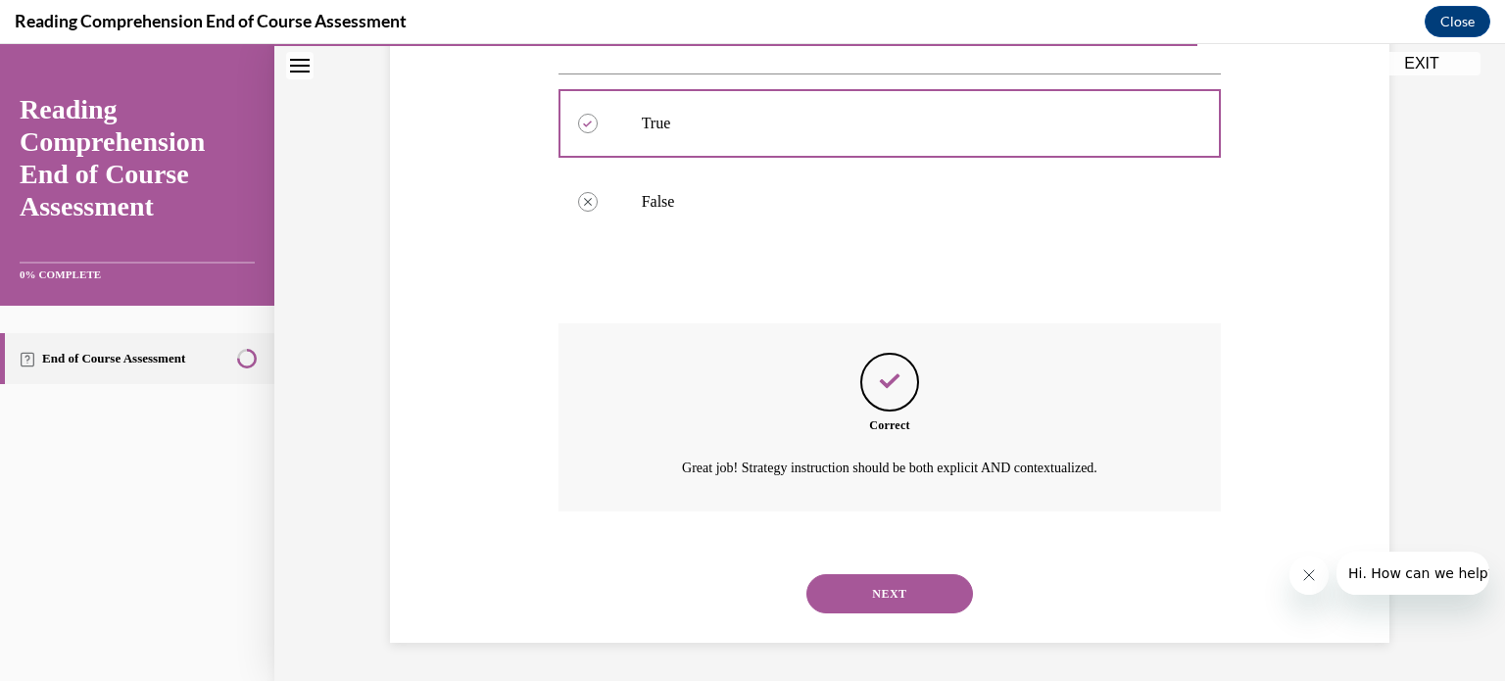
click at [911, 591] on button "NEXT" at bounding box center [889, 593] width 167 height 39
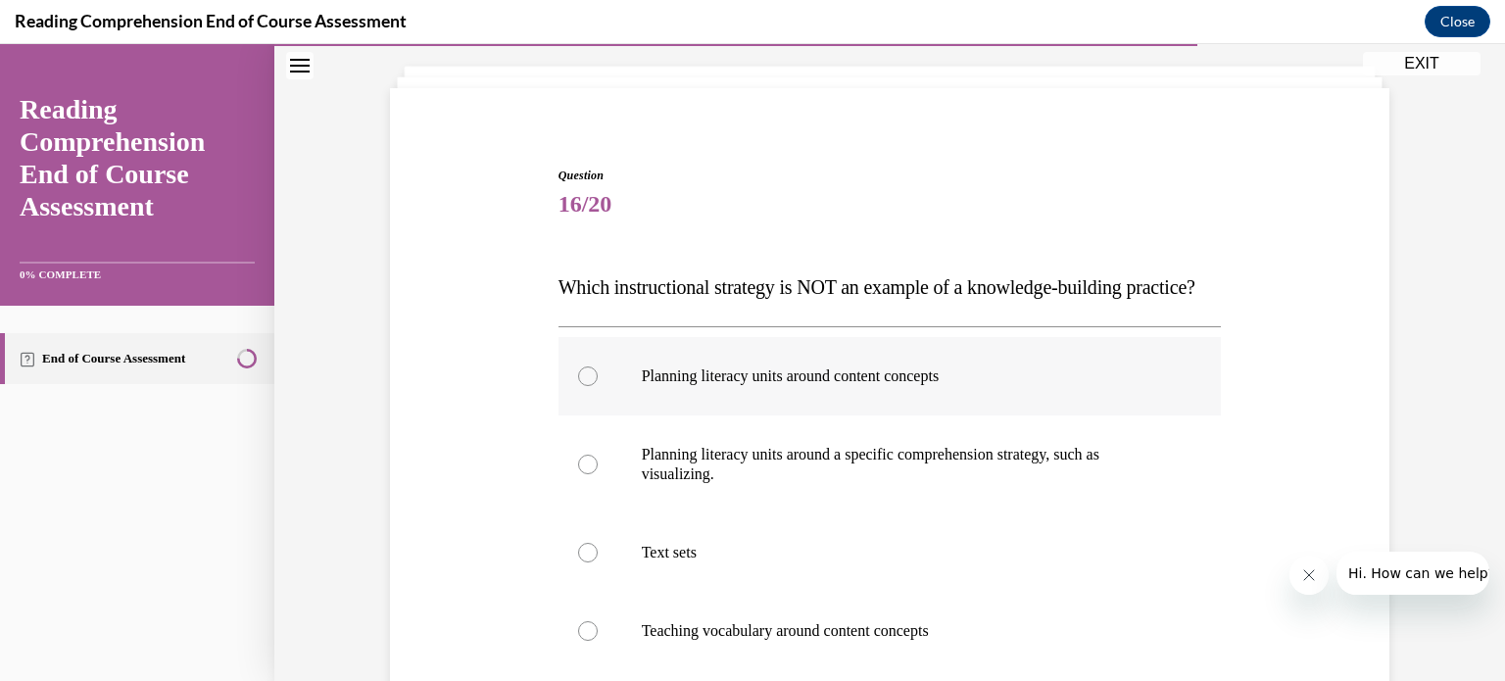
scroll to position [129, 0]
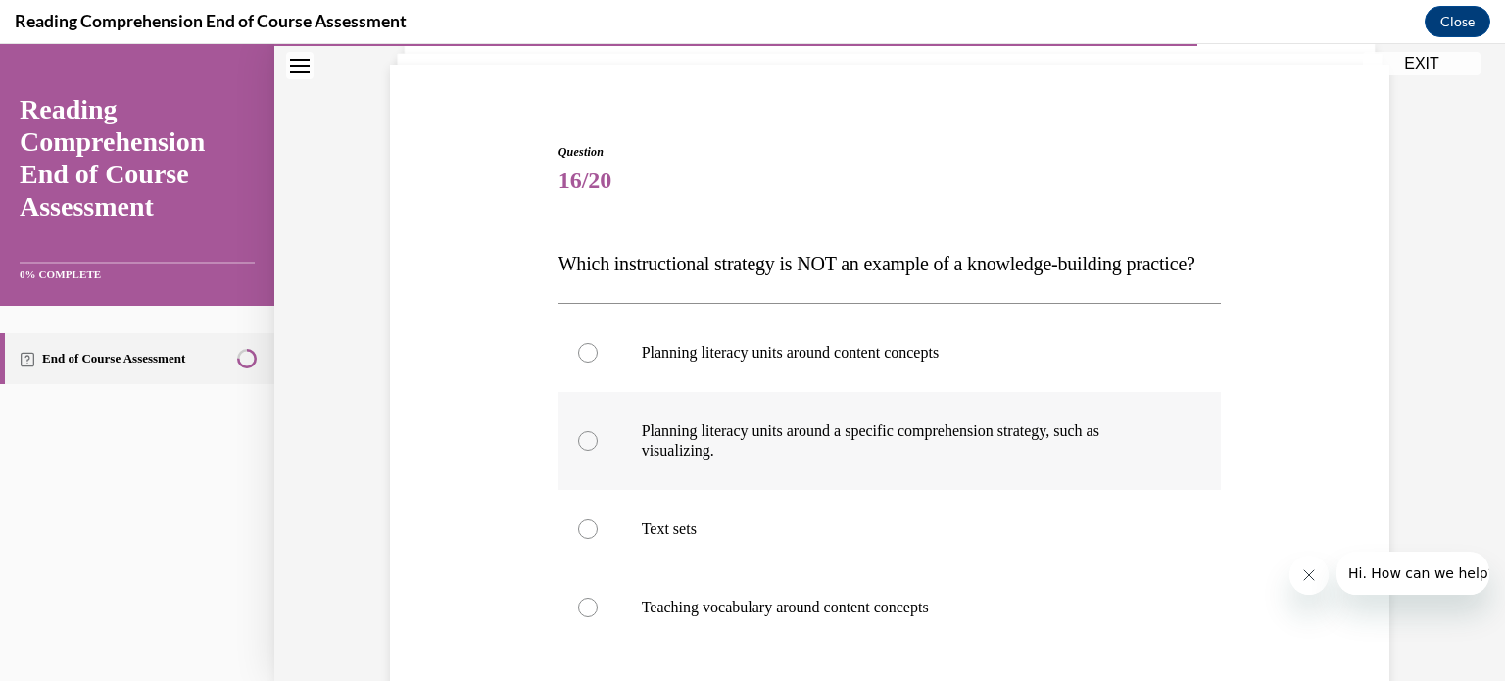
click at [558, 478] on label "Planning literacy units around a specific comprehension strategy, such as visua…" at bounding box center [889, 441] width 663 height 98
click at [578, 451] on input "Planning literacy units around a specific comprehension strategy, such as visua…" at bounding box center [588, 441] width 20 height 20
radio input "true"
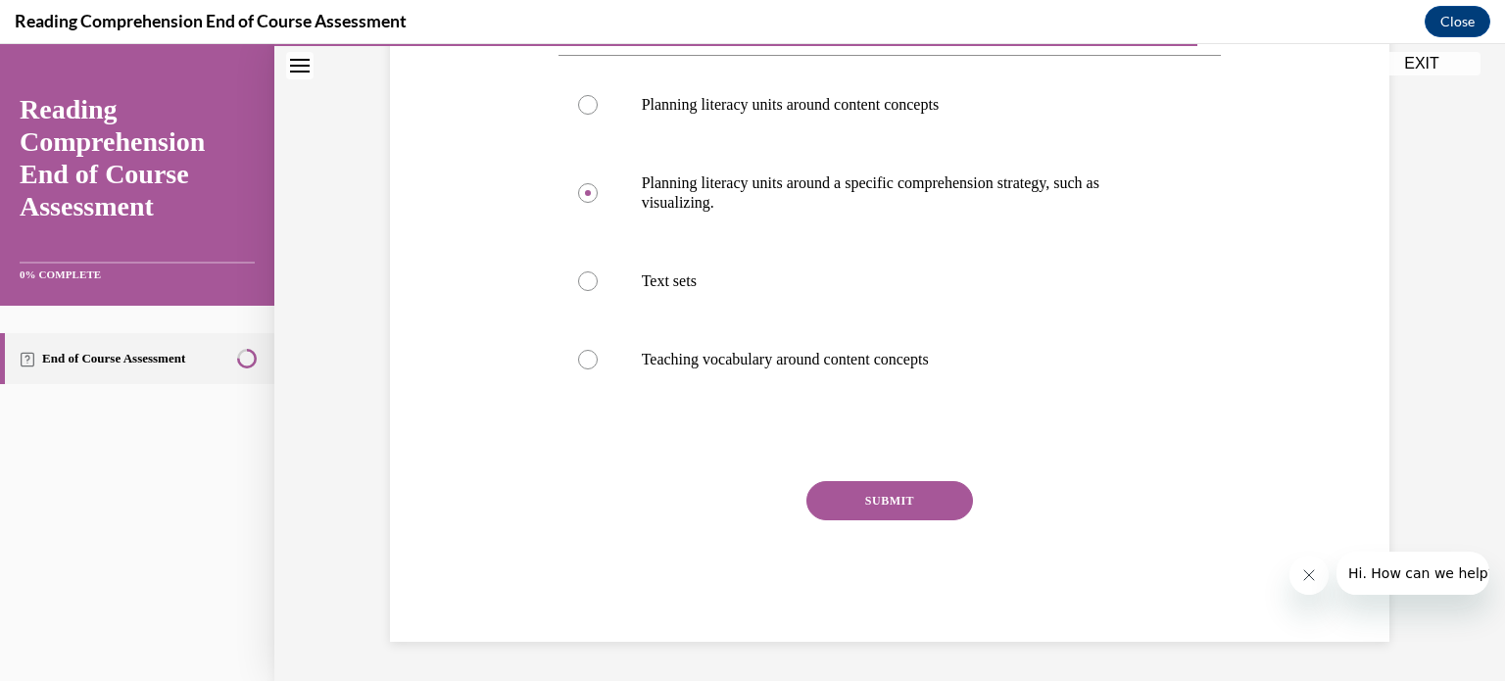
click at [925, 489] on button "SUBMIT" at bounding box center [889, 500] width 167 height 39
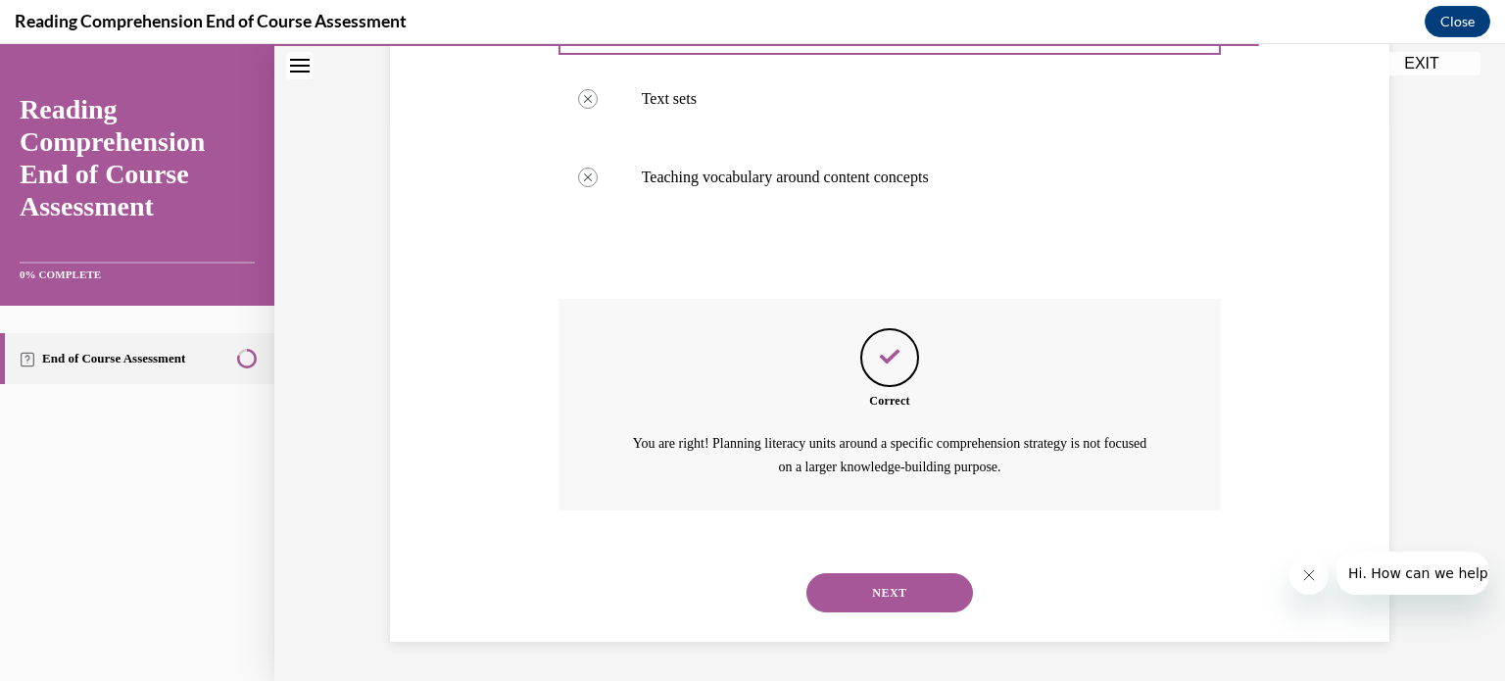
scroll to position [598, 0]
click at [909, 592] on button "NEXT" at bounding box center [889, 592] width 167 height 39
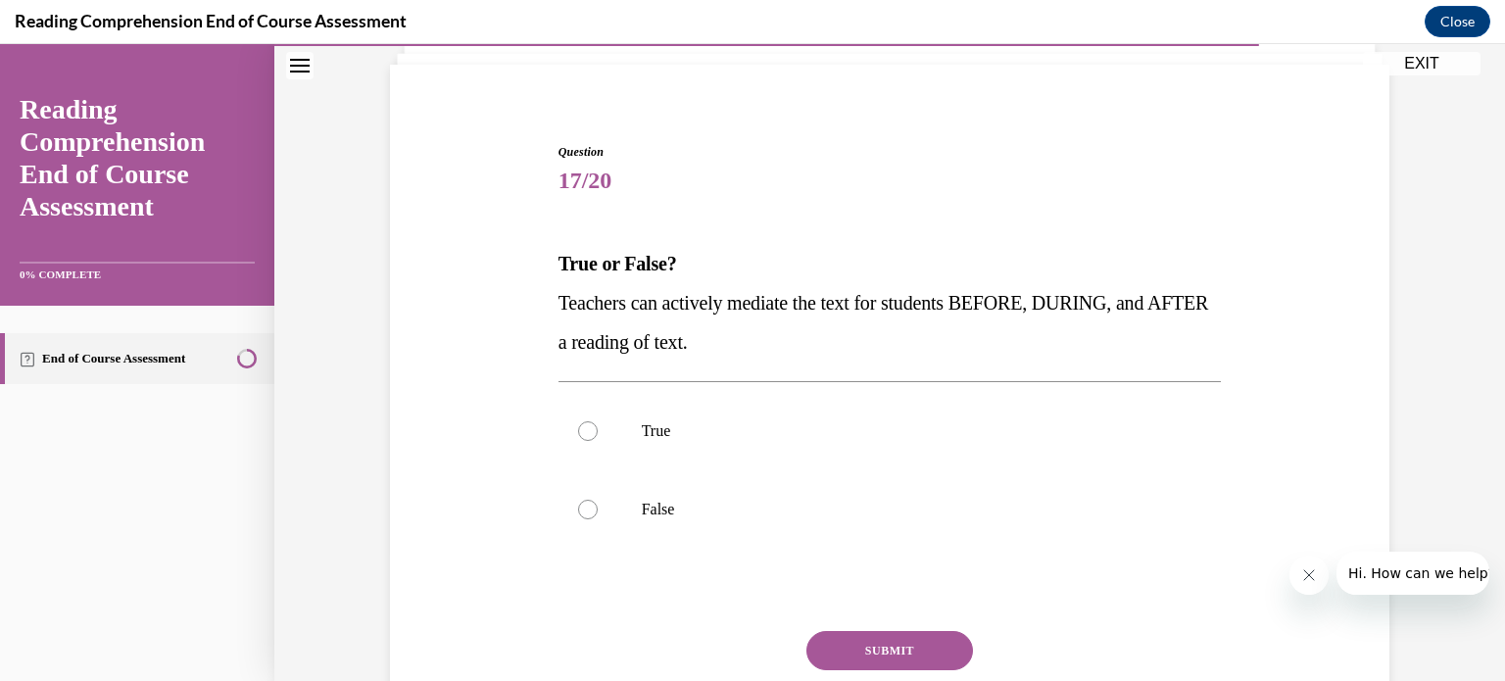
scroll to position [130, 0]
click at [582, 510] on div at bounding box center [588, 509] width 20 height 20
click at [582, 510] on input "False" at bounding box center [588, 509] width 20 height 20
radio input "true"
click at [876, 642] on button "SUBMIT" at bounding box center [889, 649] width 167 height 39
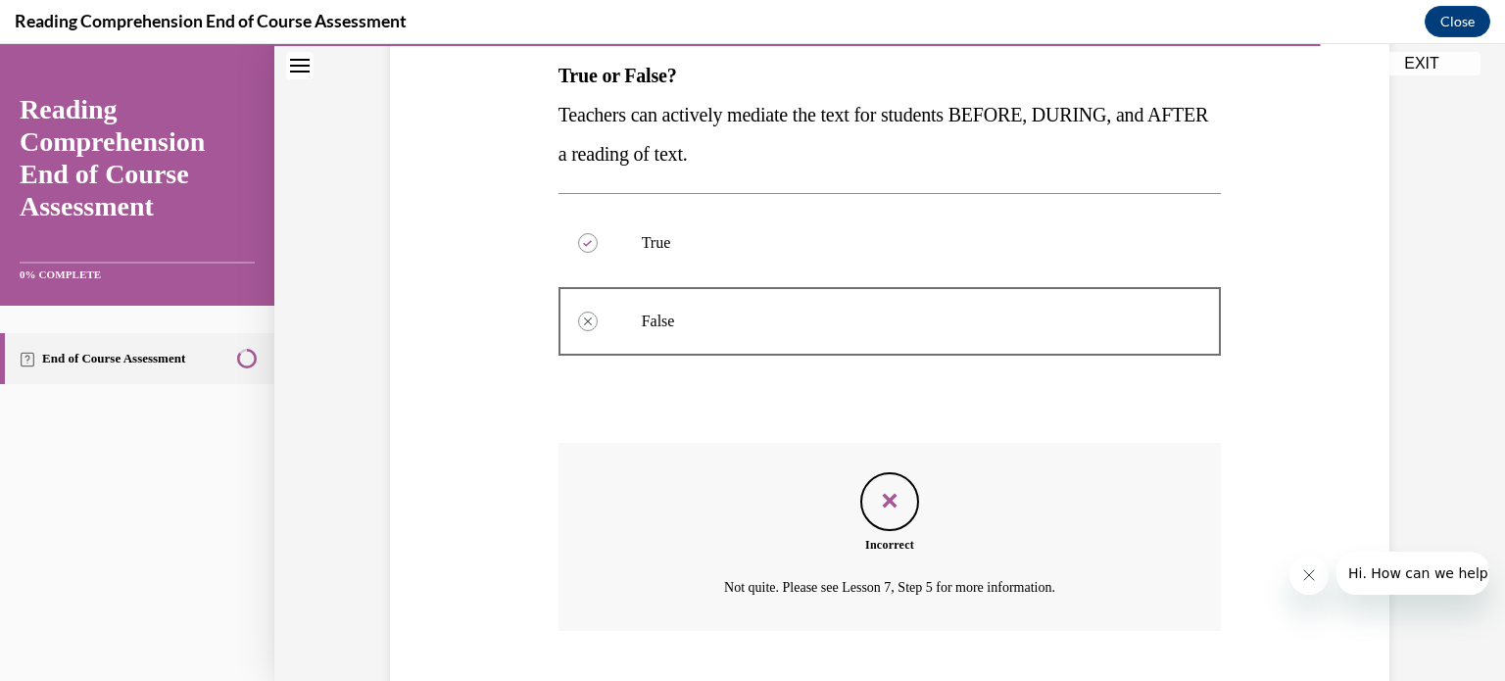
scroll to position [437, 0]
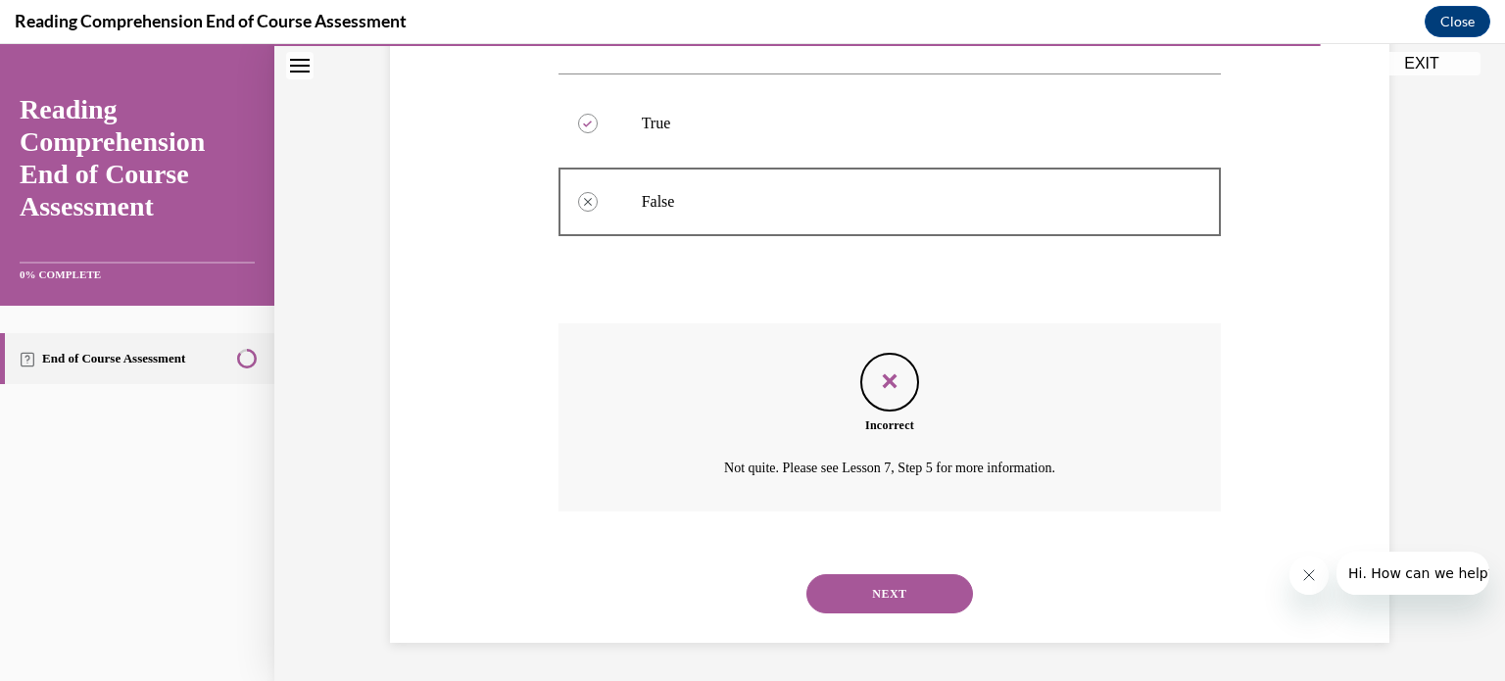
click at [921, 598] on button "NEXT" at bounding box center [889, 593] width 167 height 39
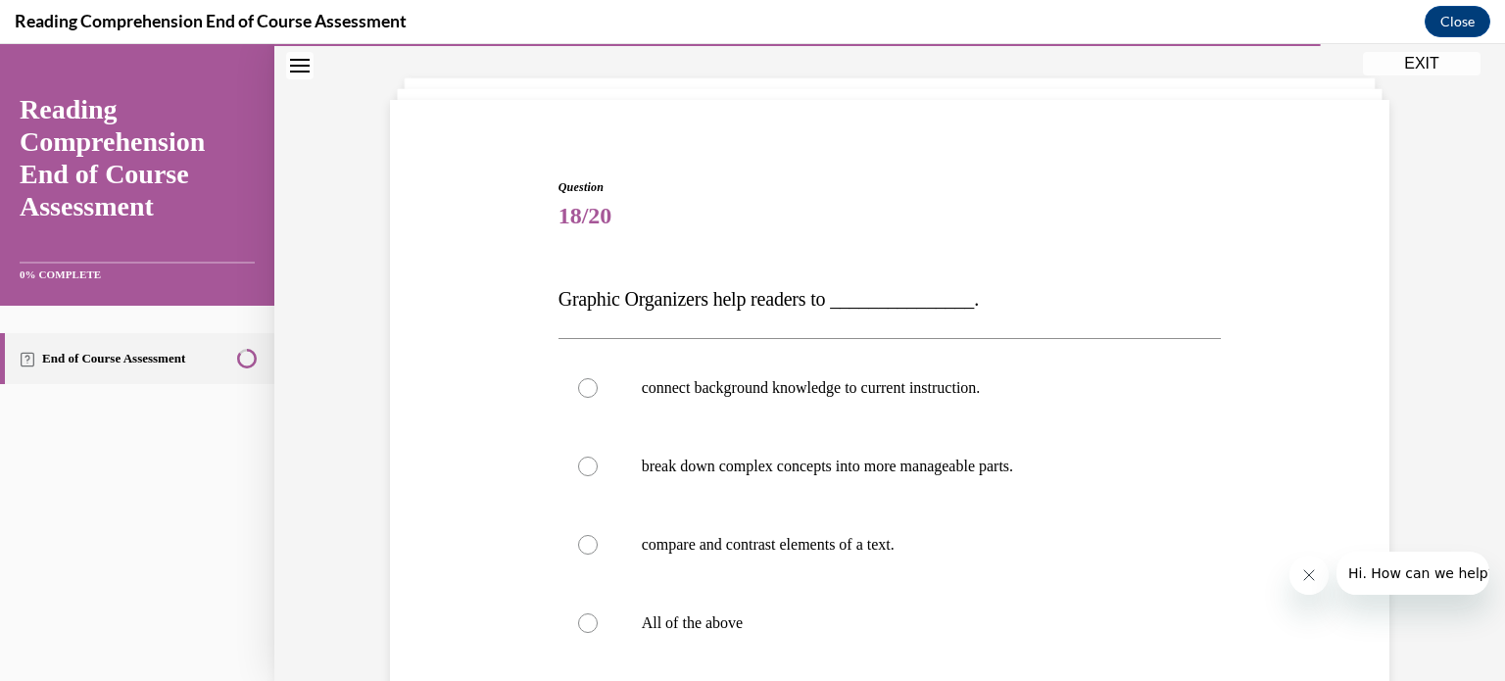
scroll to position [129, 0]
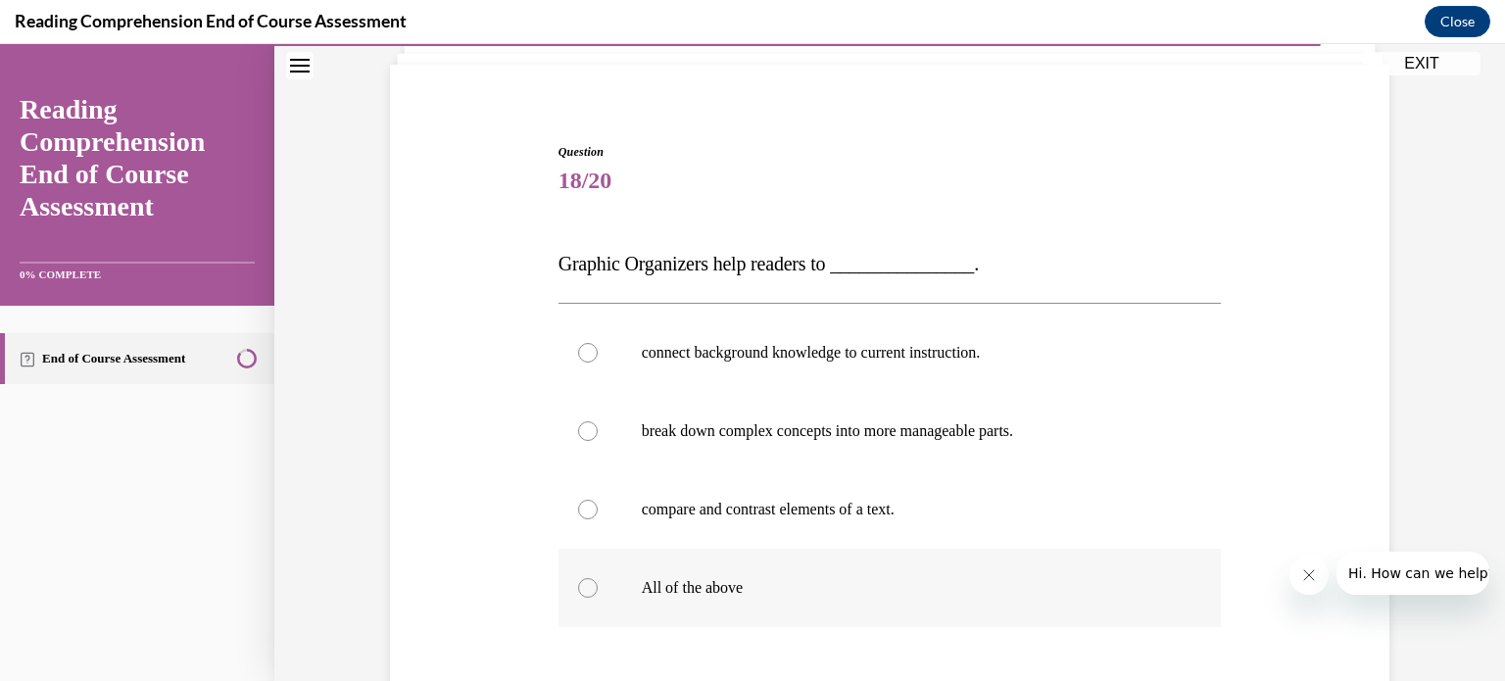
click at [575, 596] on label "All of the above" at bounding box center [889, 588] width 663 height 78
click at [578, 596] on input "All of the above" at bounding box center [588, 588] width 20 height 20
radio input "true"
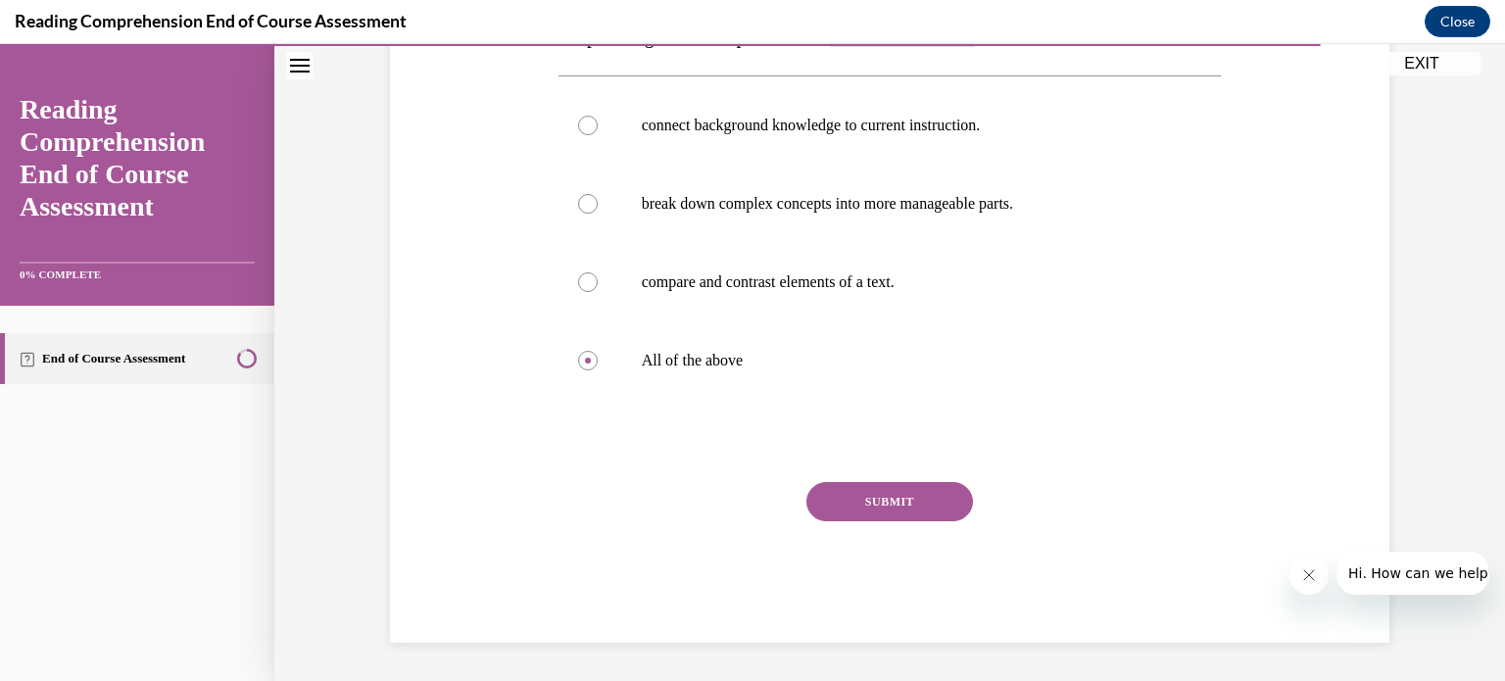
click at [902, 499] on button "SUBMIT" at bounding box center [889, 501] width 167 height 39
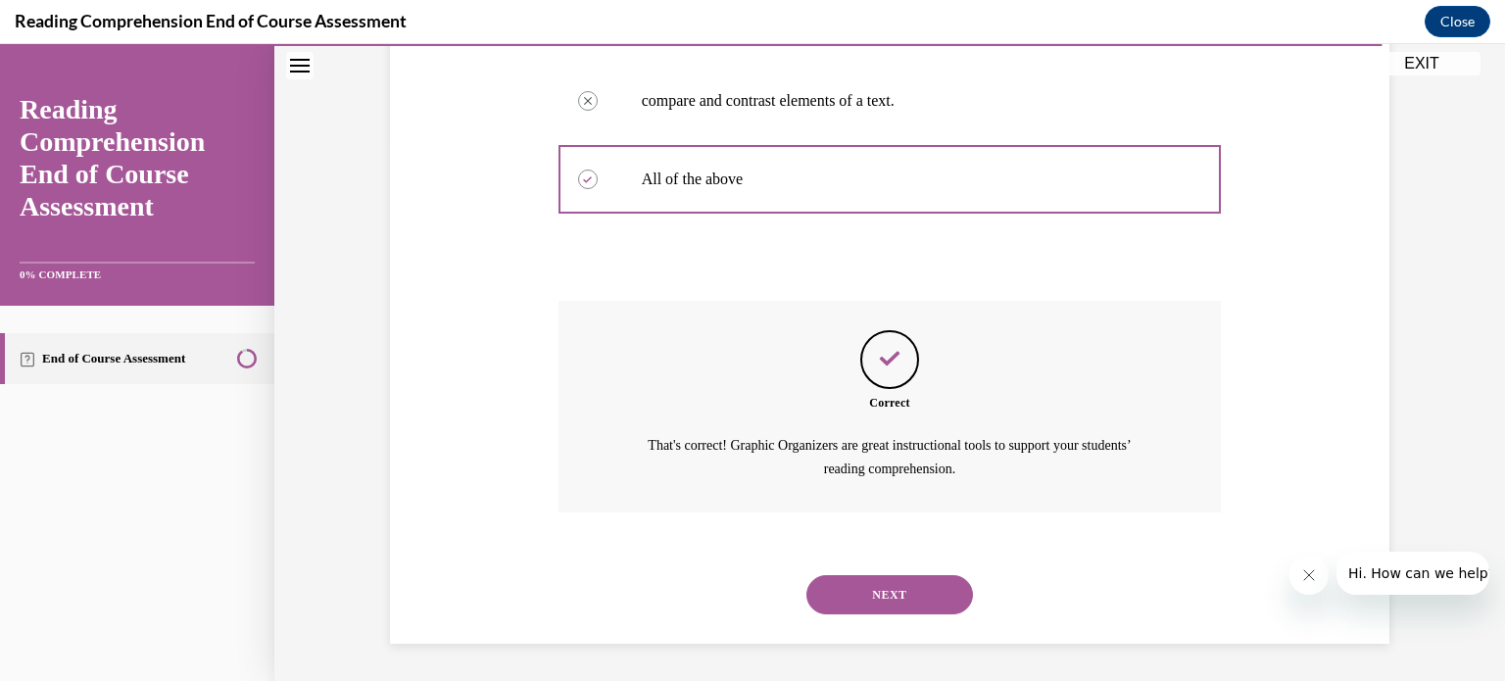
scroll to position [539, 0]
click at [897, 580] on button "NEXT" at bounding box center [889, 593] width 167 height 39
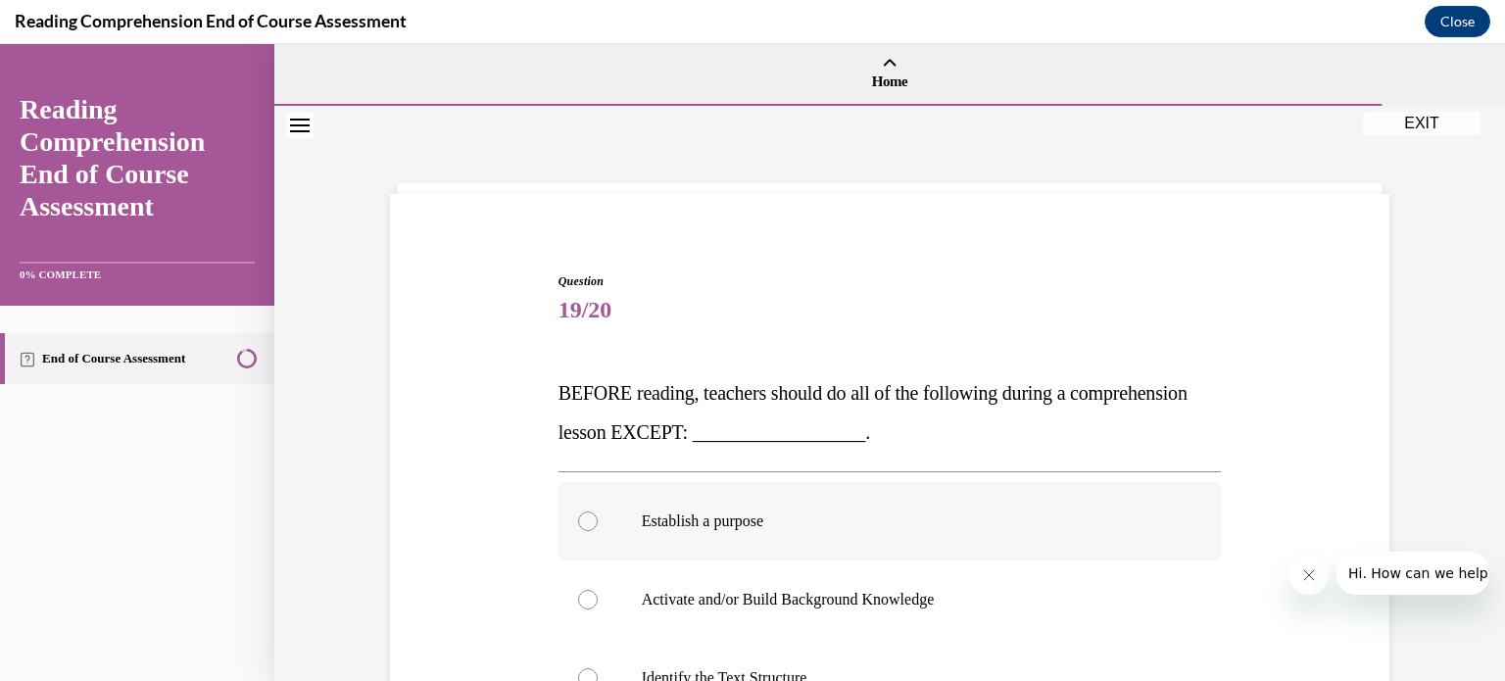
scroll to position [130, 0]
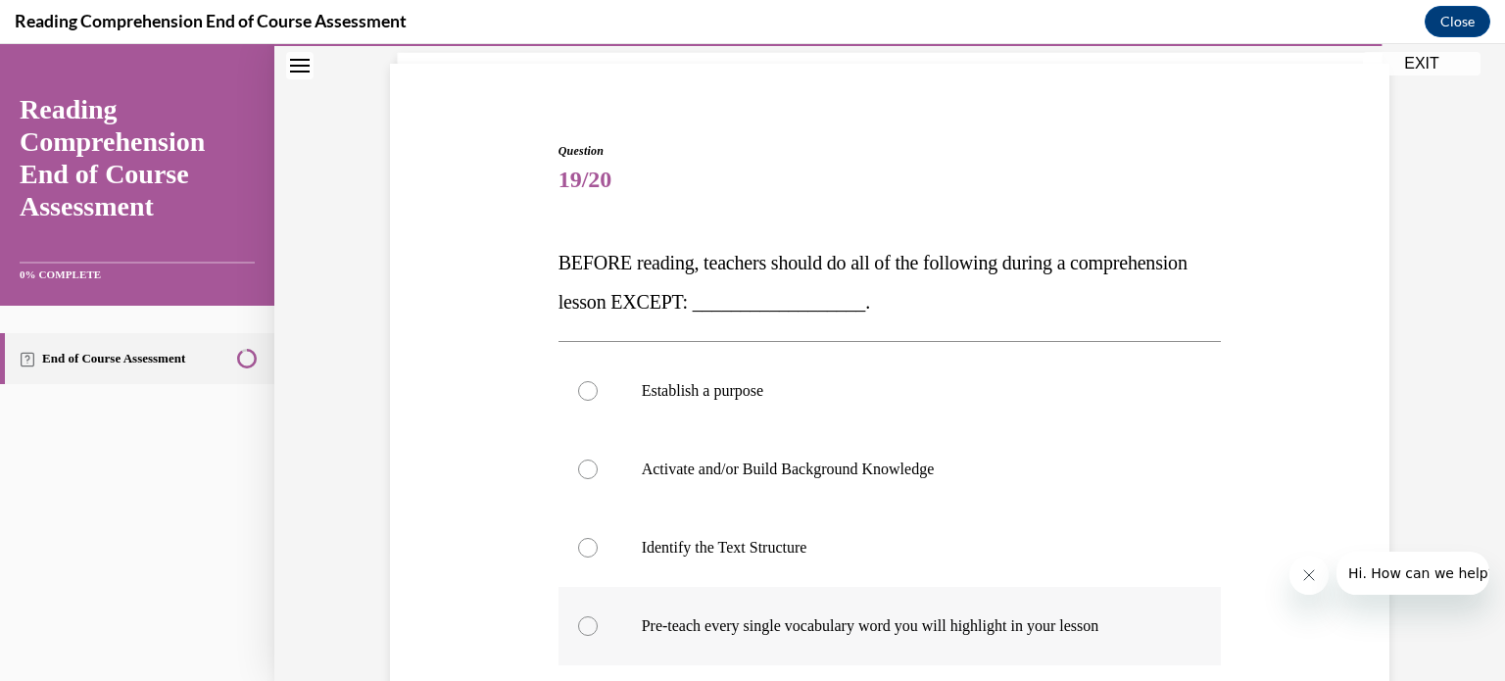
click at [570, 632] on label "Pre-teach every single vocabulary word you will highlight in your lesson" at bounding box center [889, 626] width 663 height 78
click at [578, 632] on input "Pre-teach every single vocabulary word you will highlight in your lesson" at bounding box center [588, 626] width 20 height 20
radio input "true"
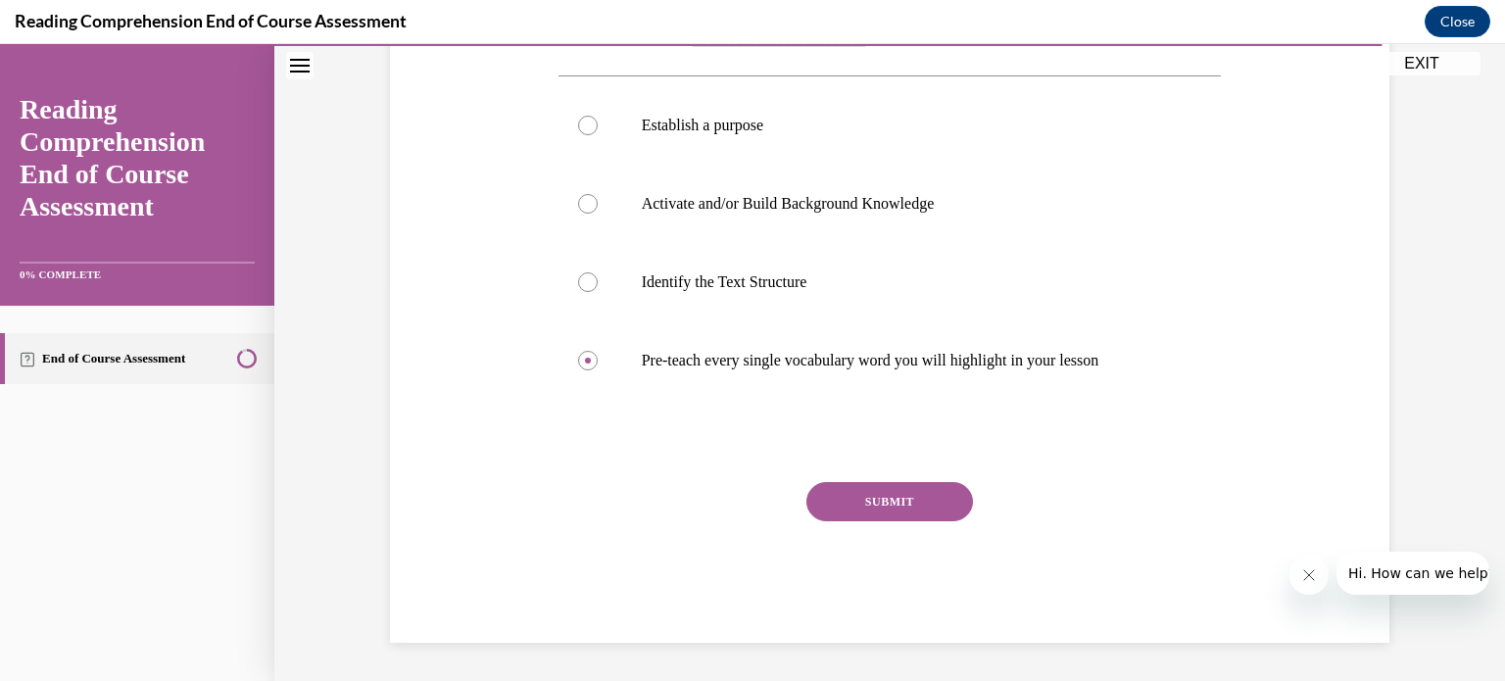
click at [894, 485] on button "SUBMIT" at bounding box center [889, 501] width 167 height 39
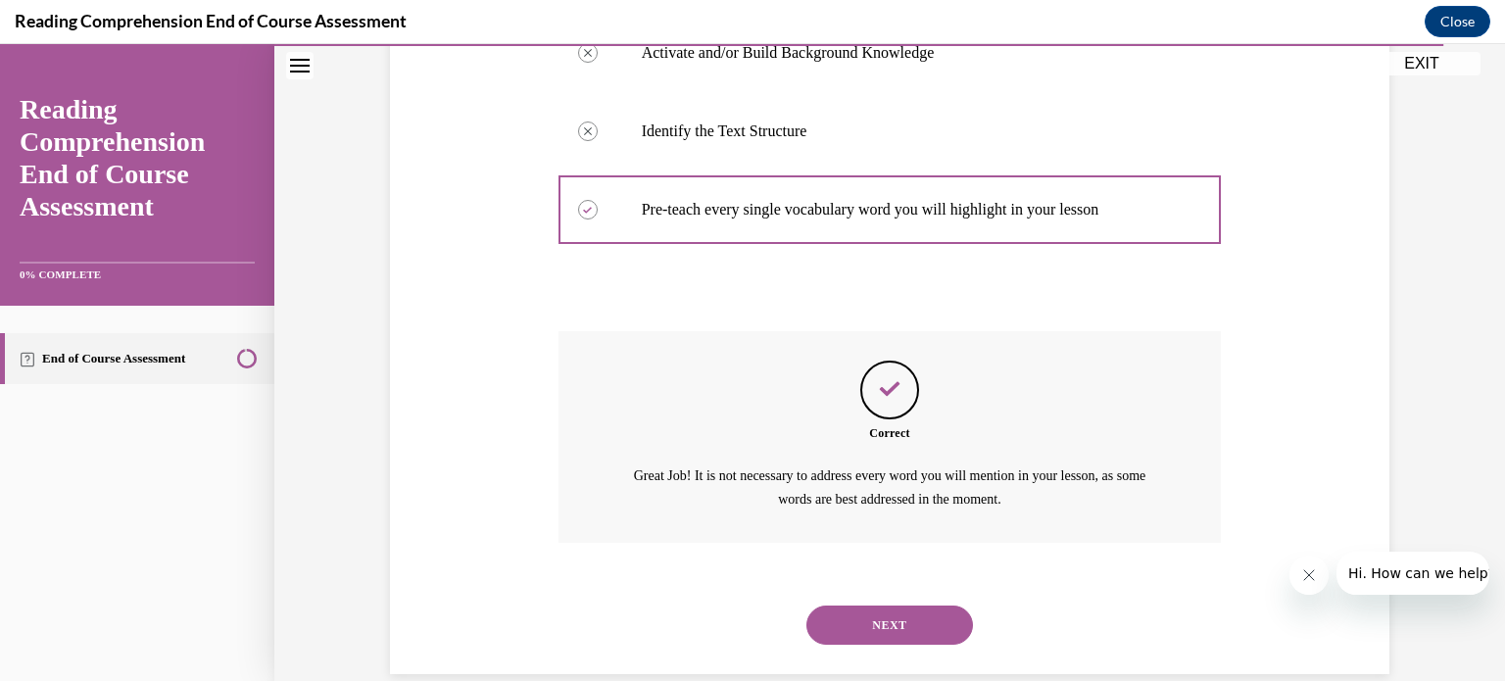
scroll to position [578, 0]
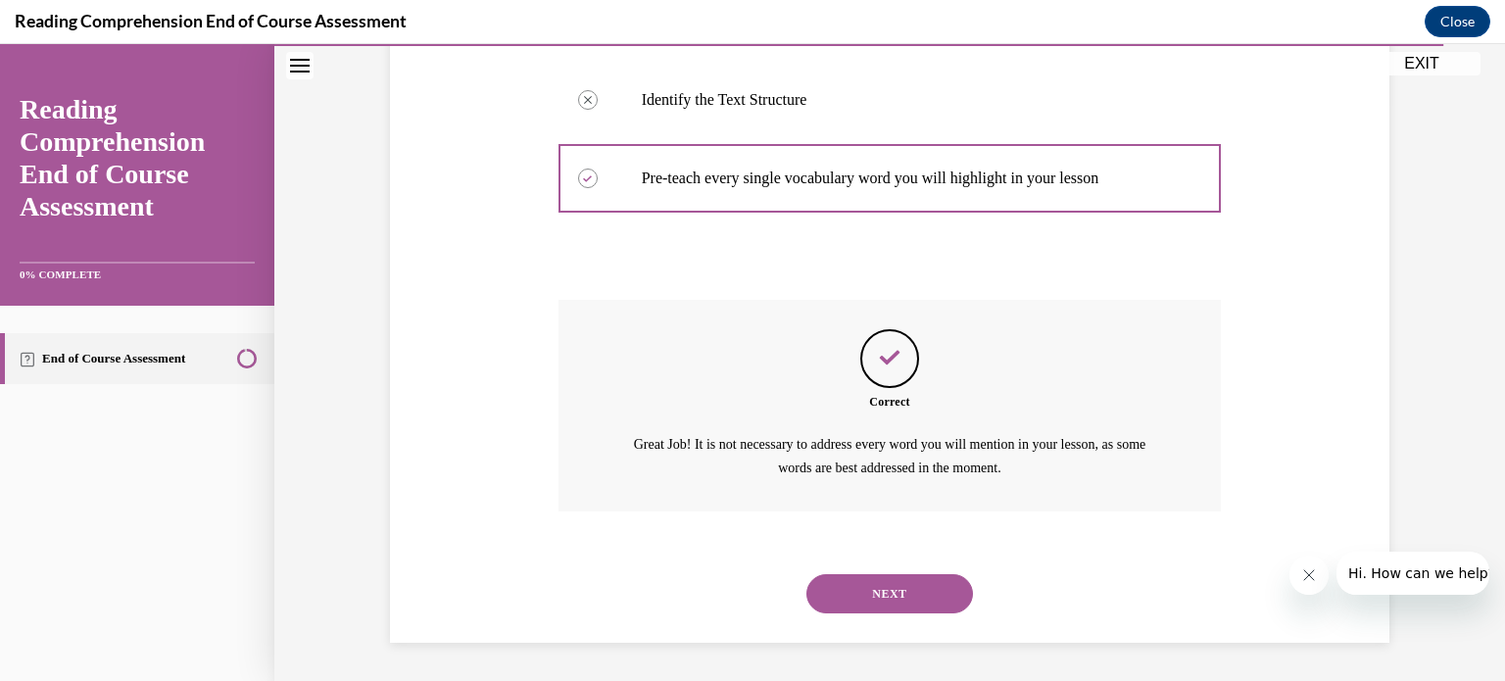
click at [891, 584] on button "NEXT" at bounding box center [889, 593] width 167 height 39
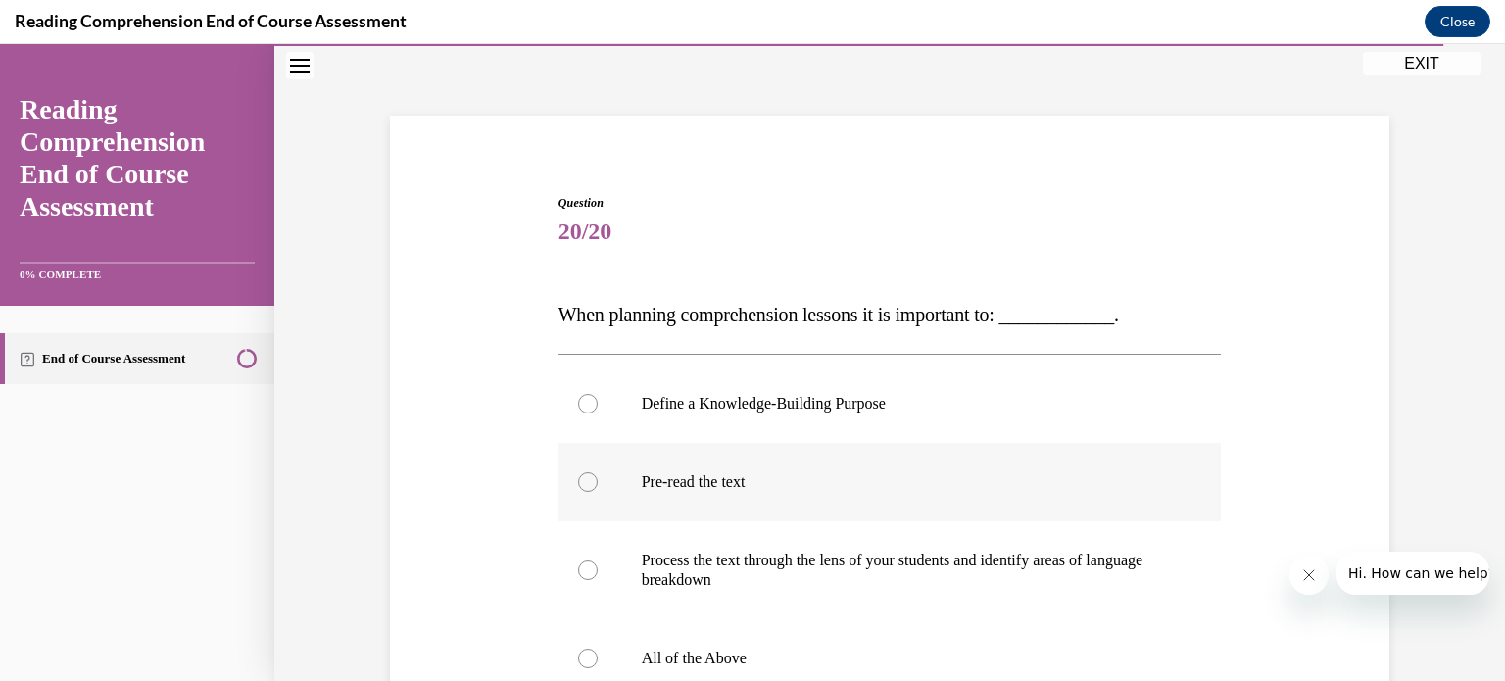
scroll to position [130, 0]
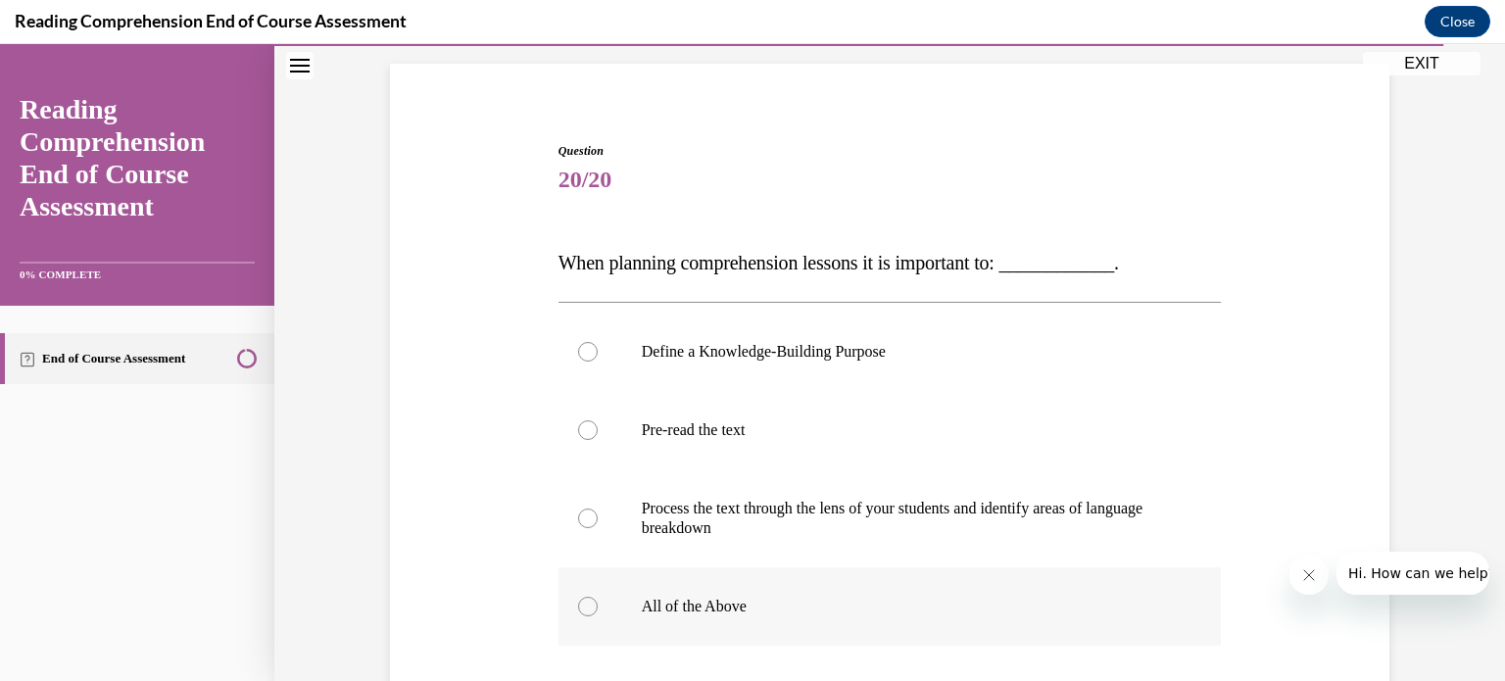
click at [580, 610] on div at bounding box center [588, 607] width 20 height 20
click at [580, 610] on input "All of the Above" at bounding box center [588, 607] width 20 height 20
radio input "true"
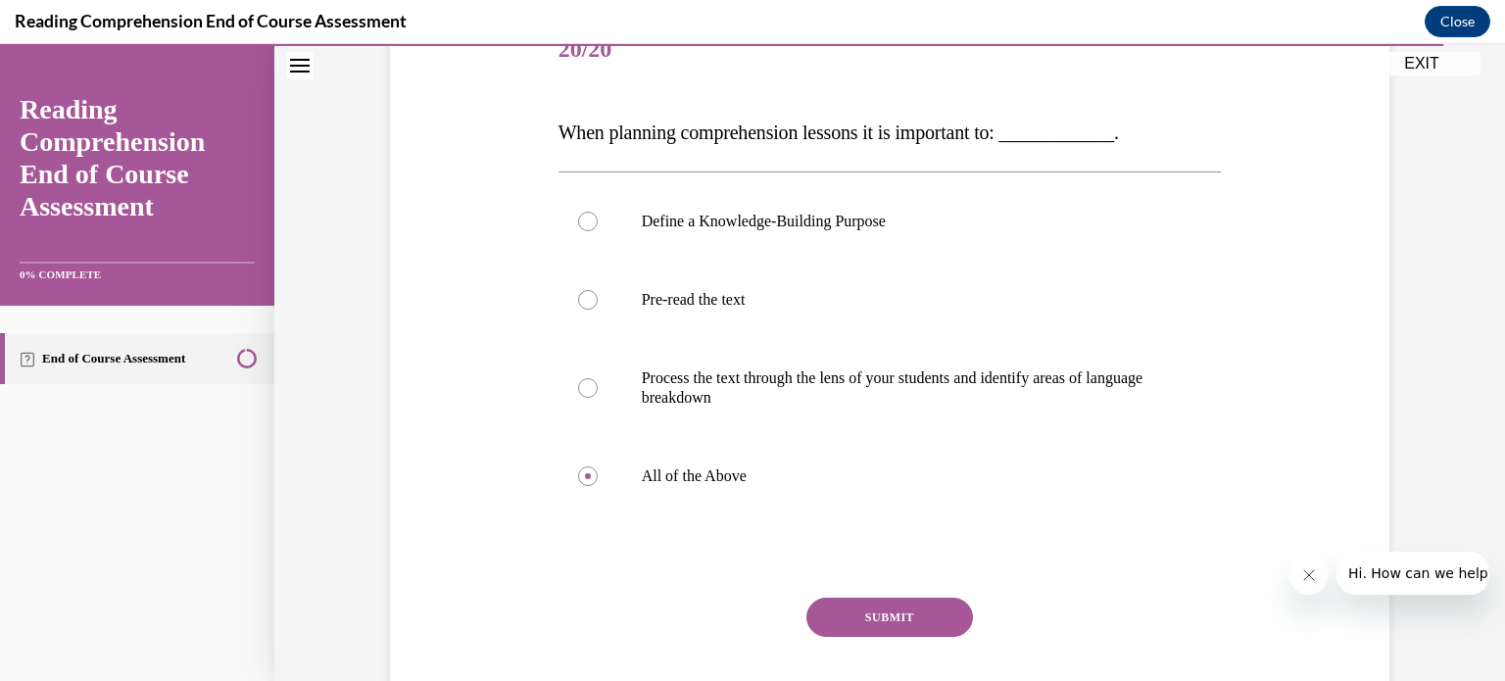
click at [887, 615] on button "SUBMIT" at bounding box center [889, 617] width 167 height 39
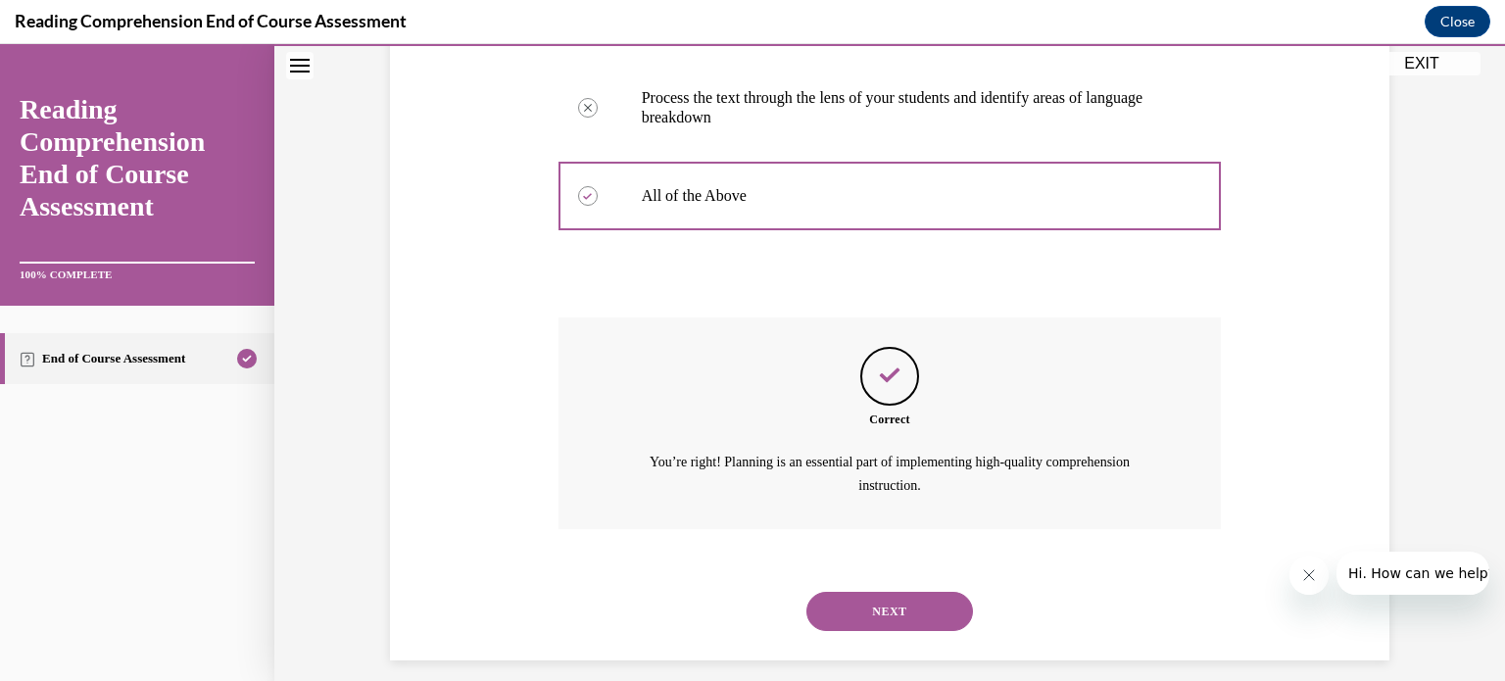
scroll to position [558, 0]
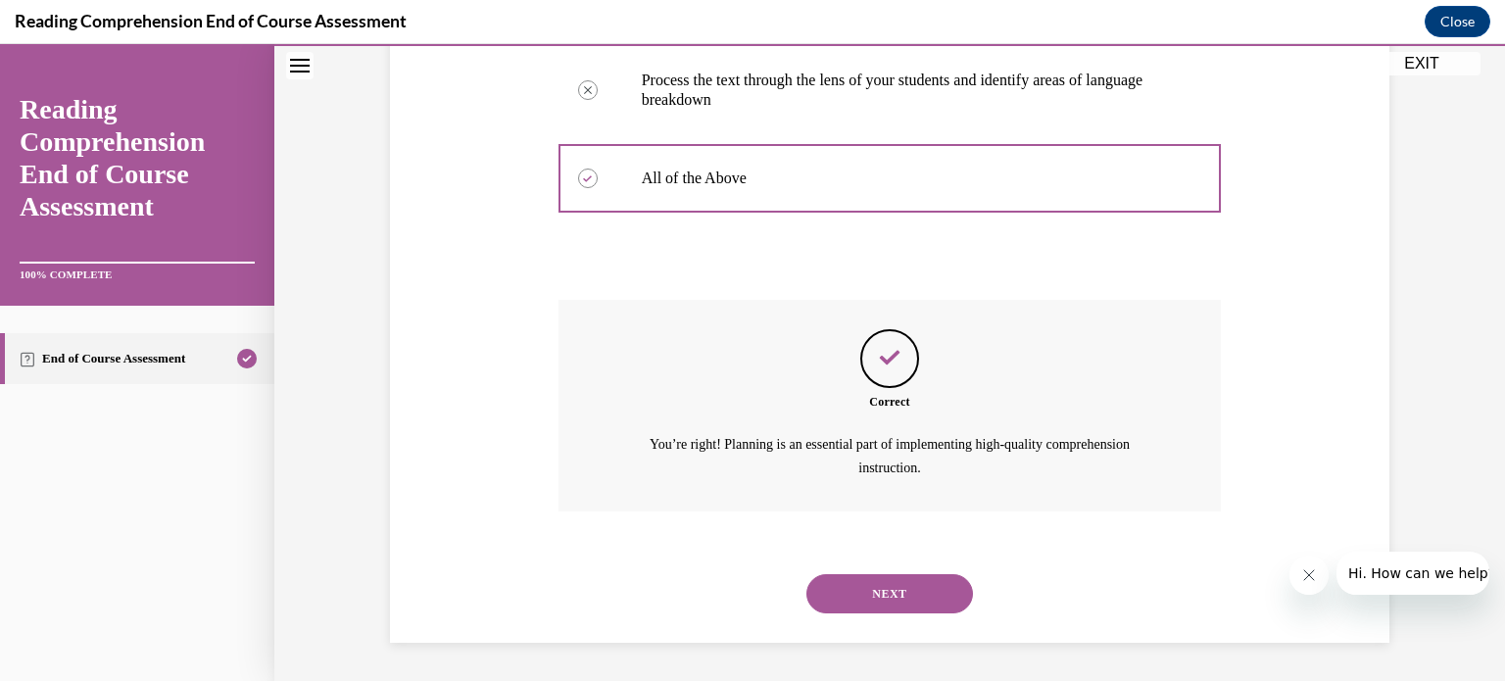
click at [871, 594] on button "NEXT" at bounding box center [889, 593] width 167 height 39
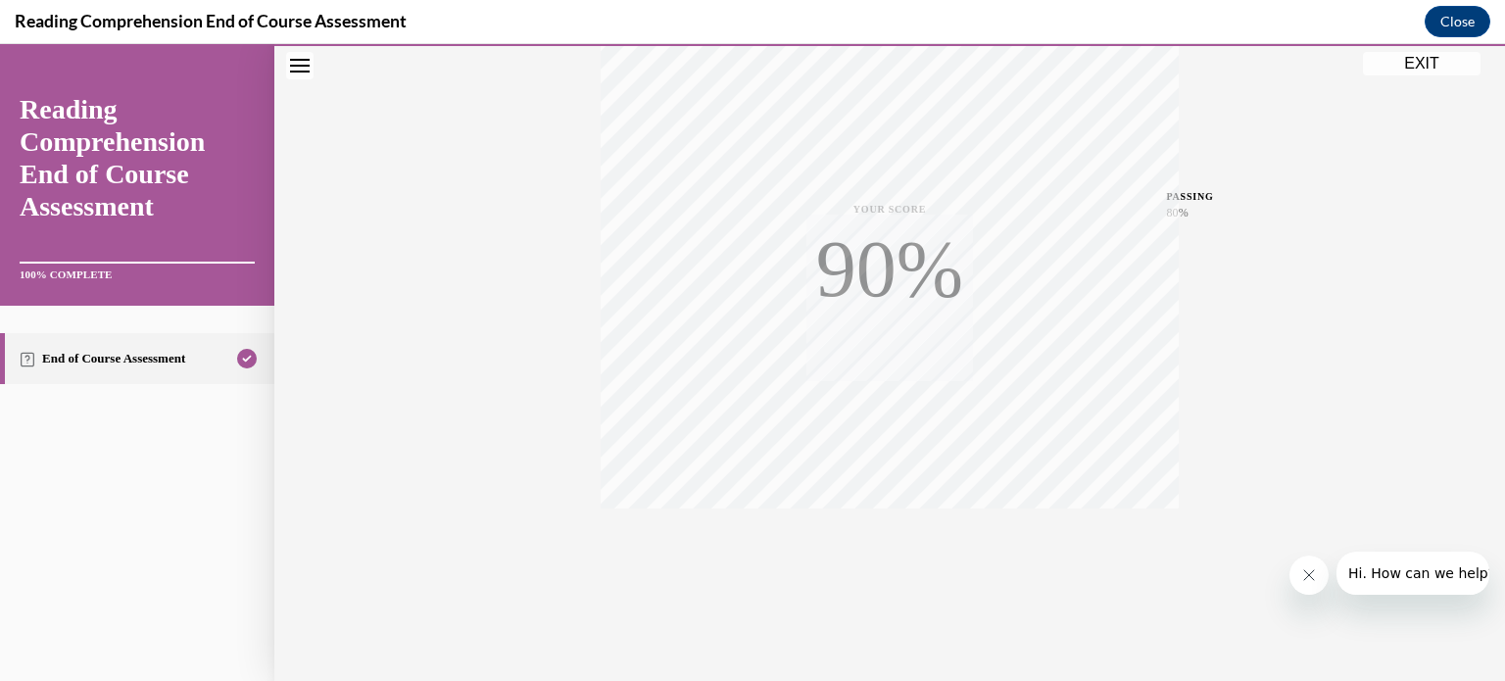
scroll to position [366, 0]
drag, startPoint x: 1434, startPoint y: 65, endPoint x: 1222, endPoint y: 316, distance: 328.8
click at [1434, 65] on button "EXIT" at bounding box center [1422, 64] width 118 height 24
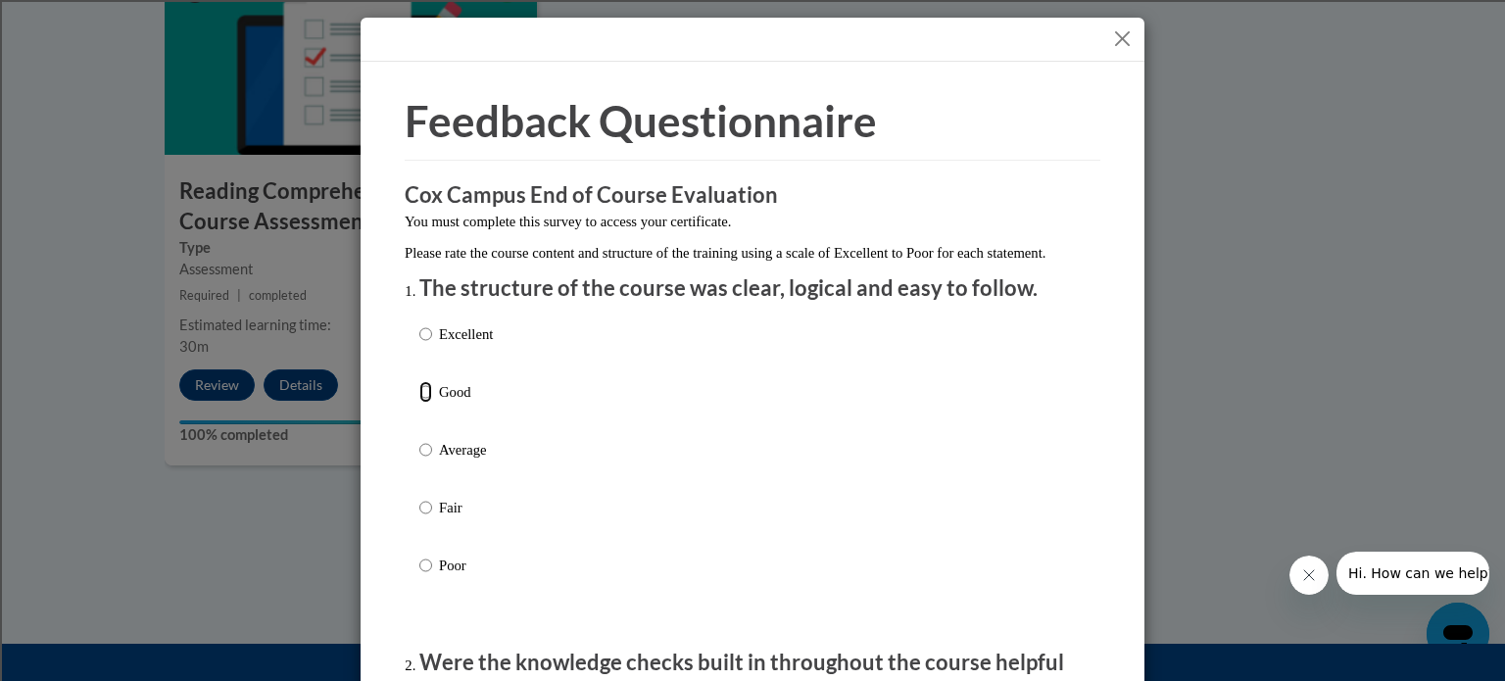
click at [419, 403] on input "Good" at bounding box center [425, 392] width 13 height 22
radio input "true"
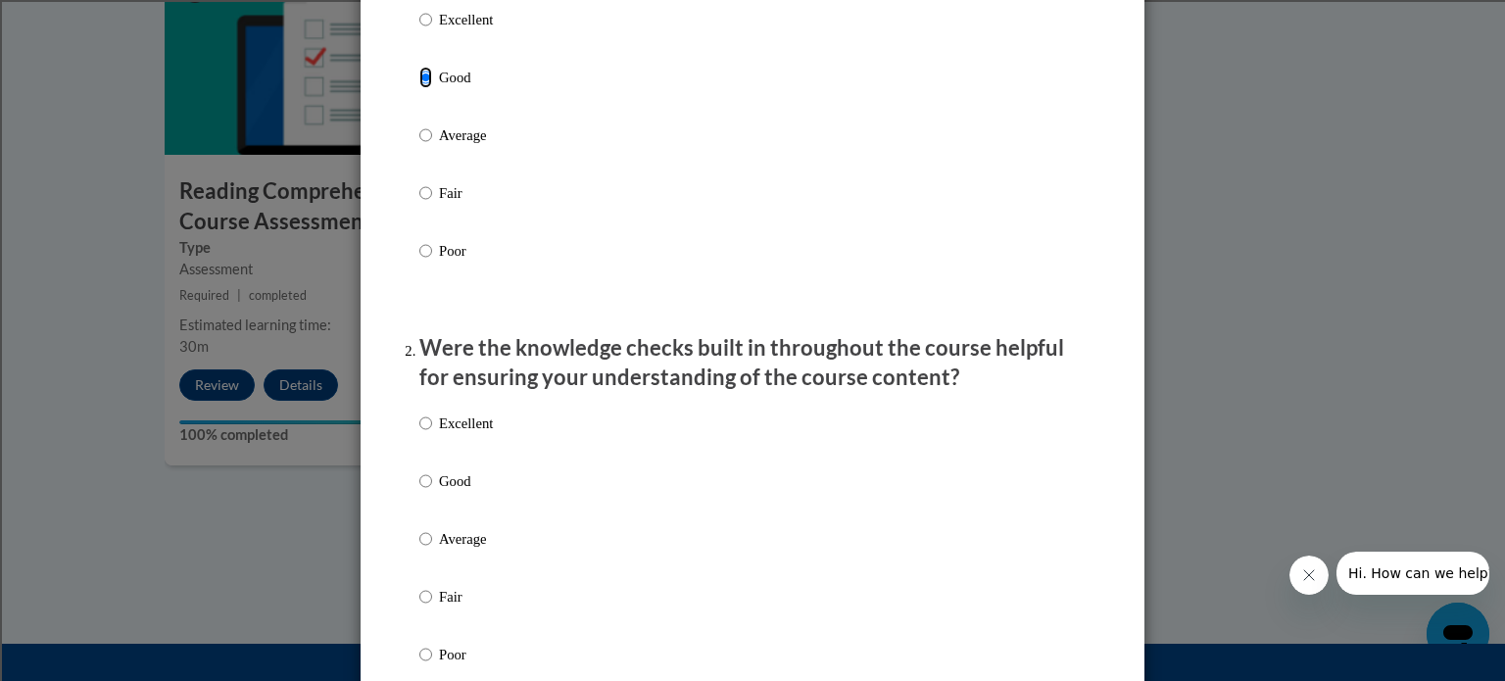
scroll to position [392, 0]
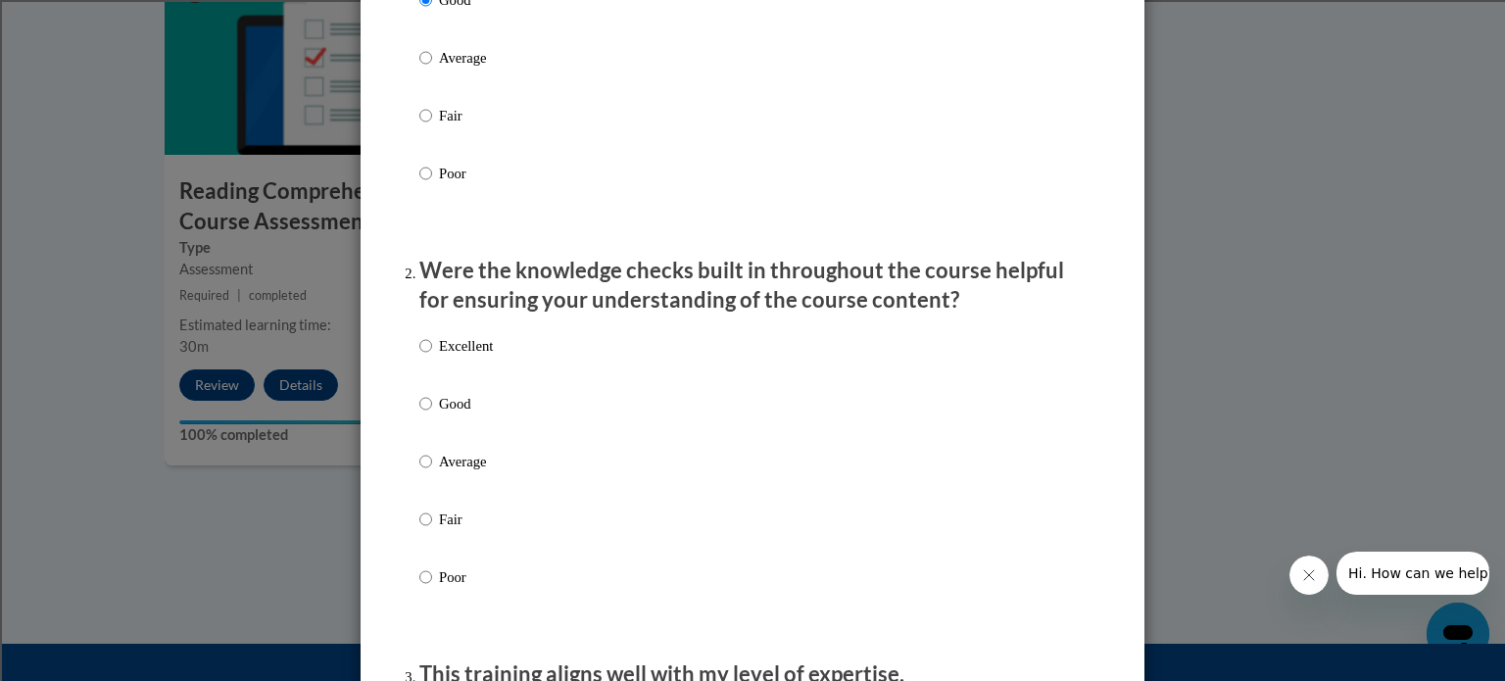
click at [424, 423] on label "Good" at bounding box center [455, 419] width 73 height 53
click at [424, 414] on input "Good" at bounding box center [425, 404] width 13 height 22
radio input "true"
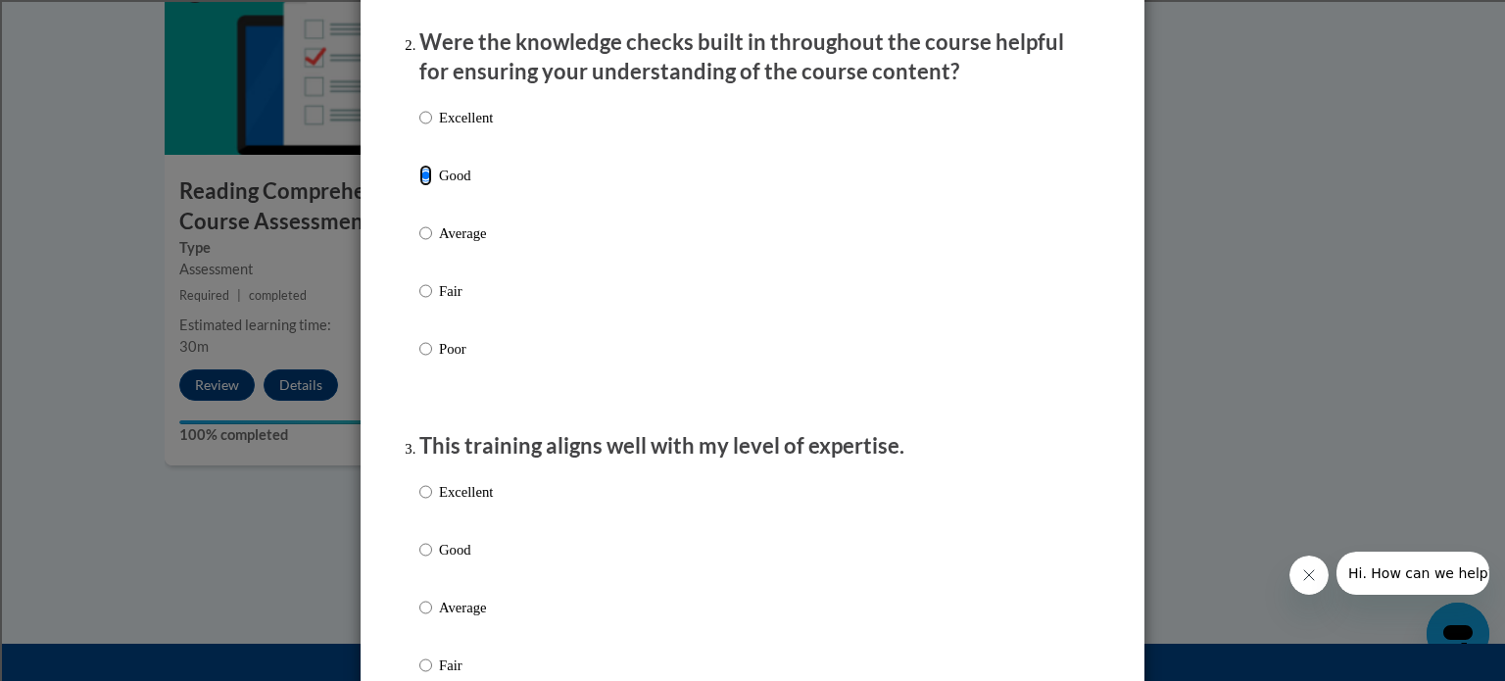
scroll to position [652, 0]
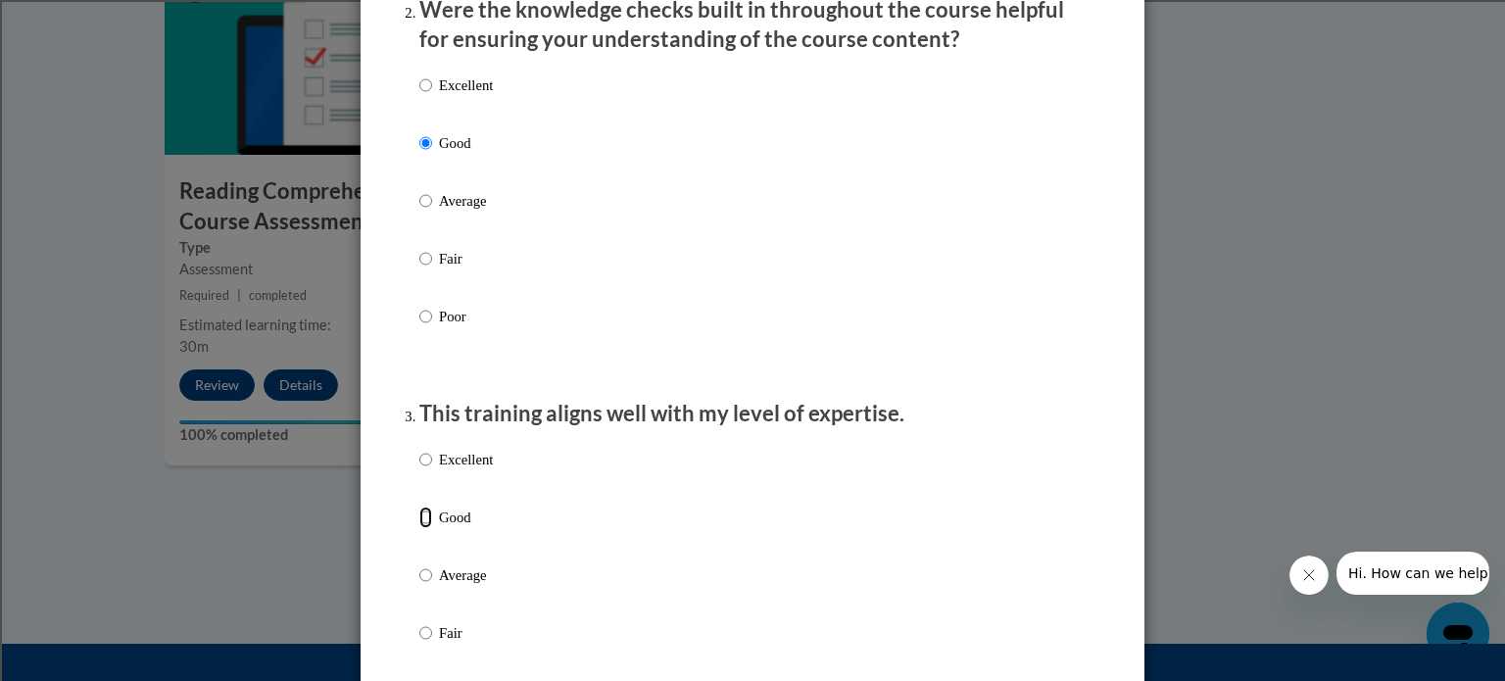
click at [420, 528] on input "Good" at bounding box center [425, 517] width 13 height 22
radio input "true"
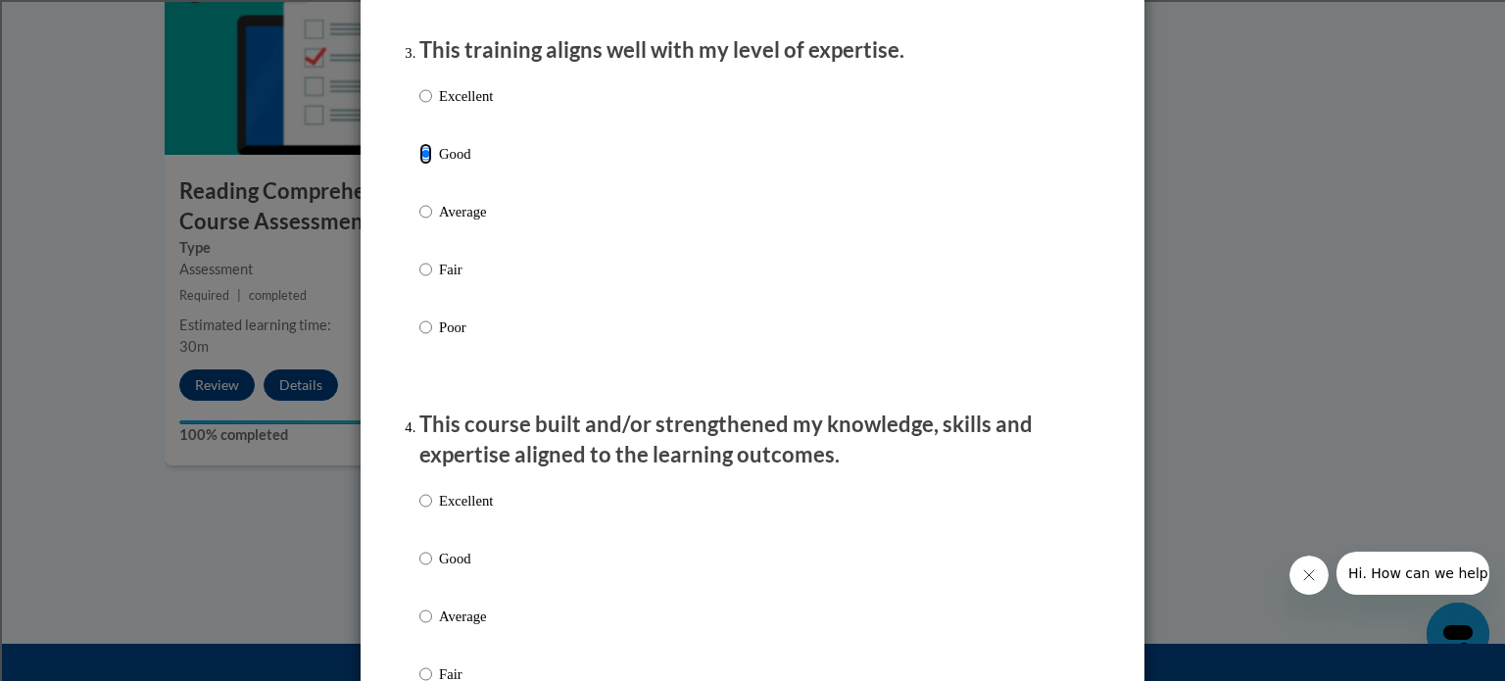
scroll to position [1044, 0]
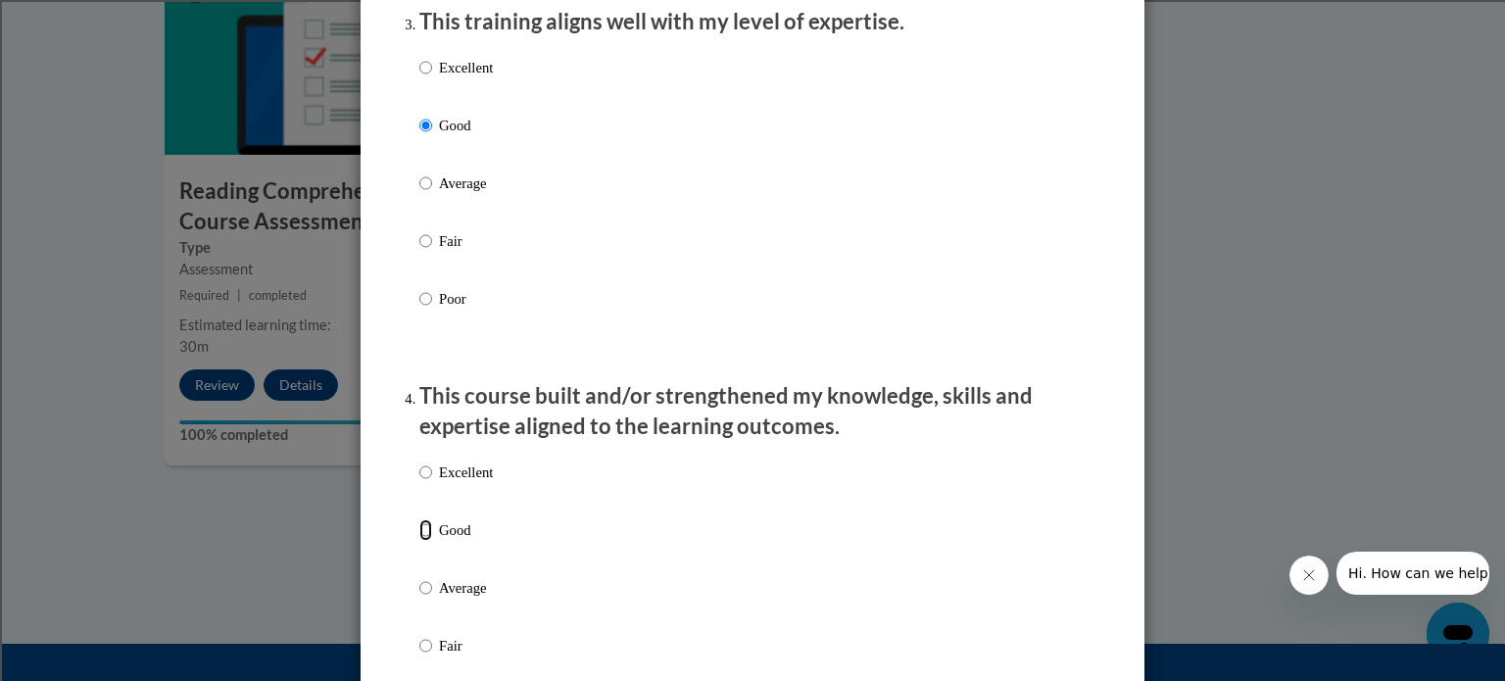
click at [419, 541] on input "Good" at bounding box center [425, 530] width 13 height 22
radio input "true"
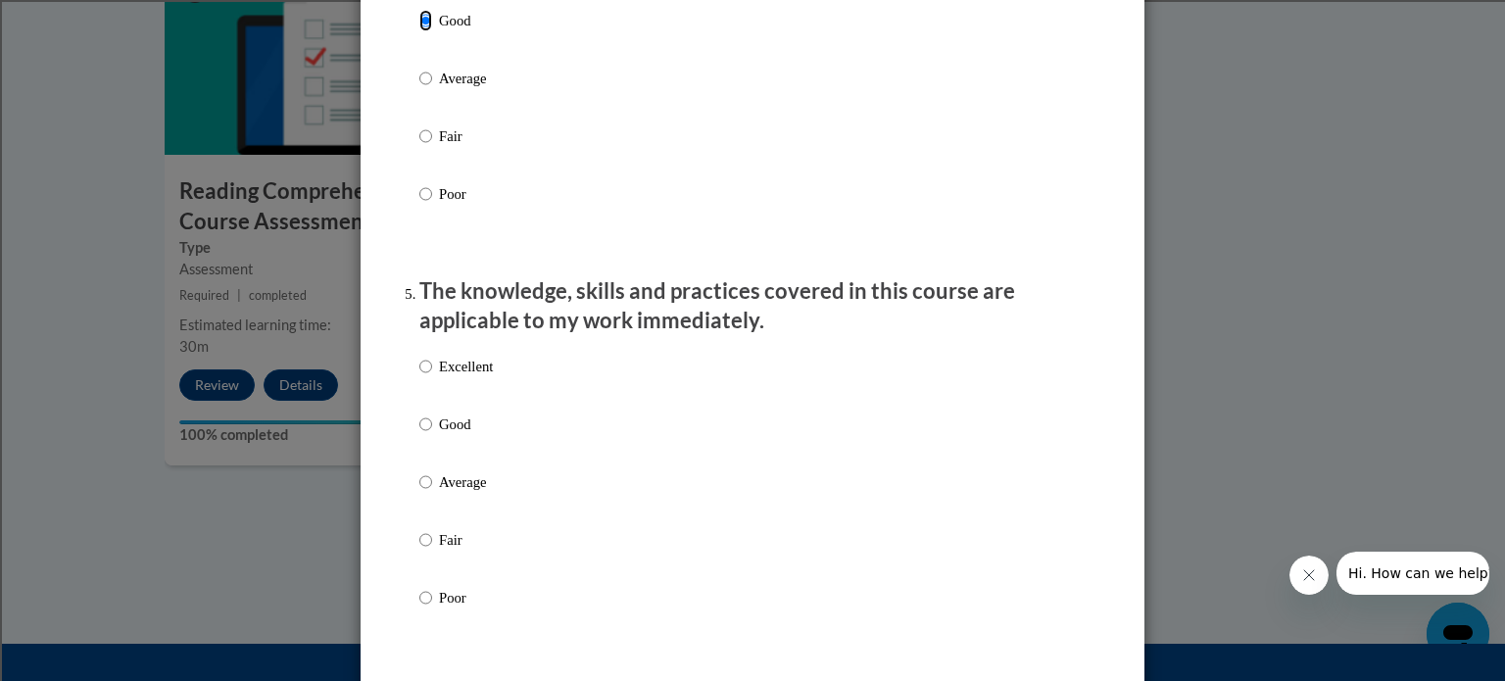
scroll to position [1567, 0]
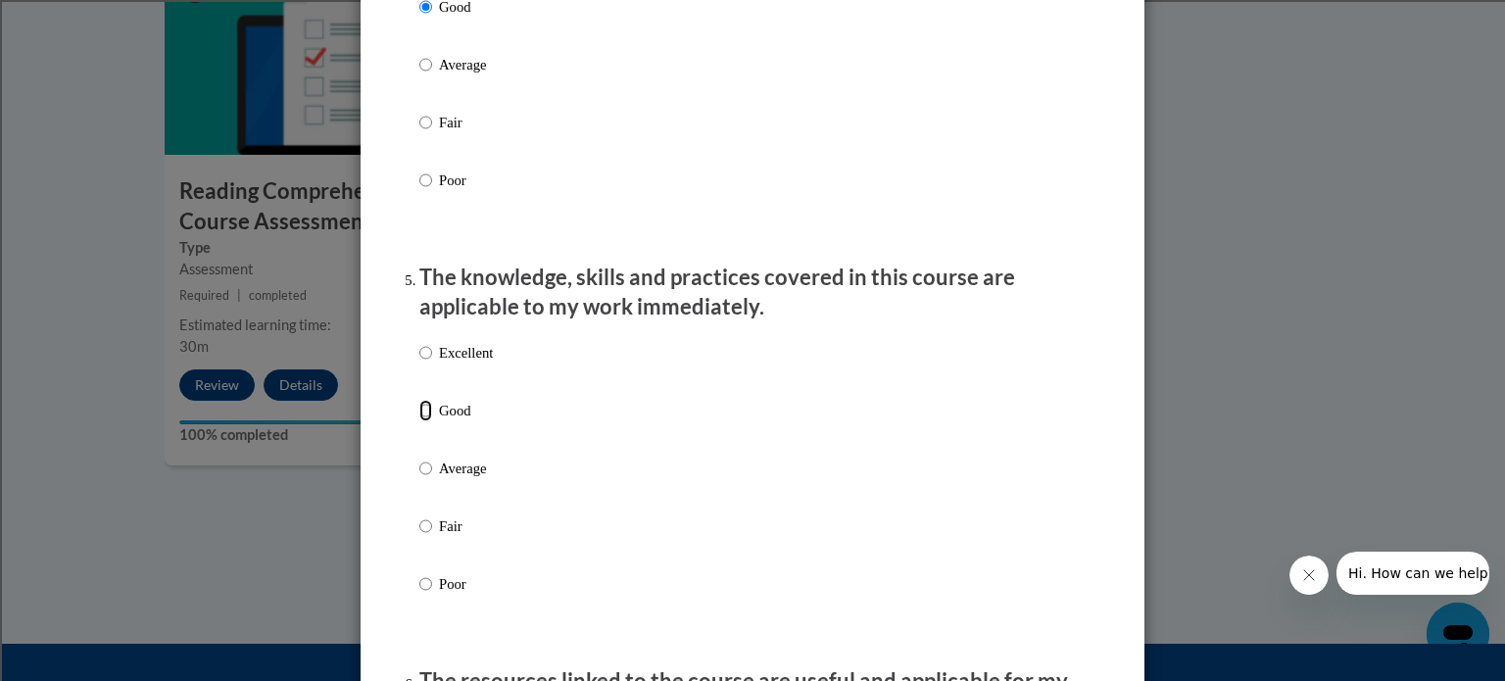
click at [419, 421] on input "Good" at bounding box center [425, 411] width 13 height 22
radio input "true"
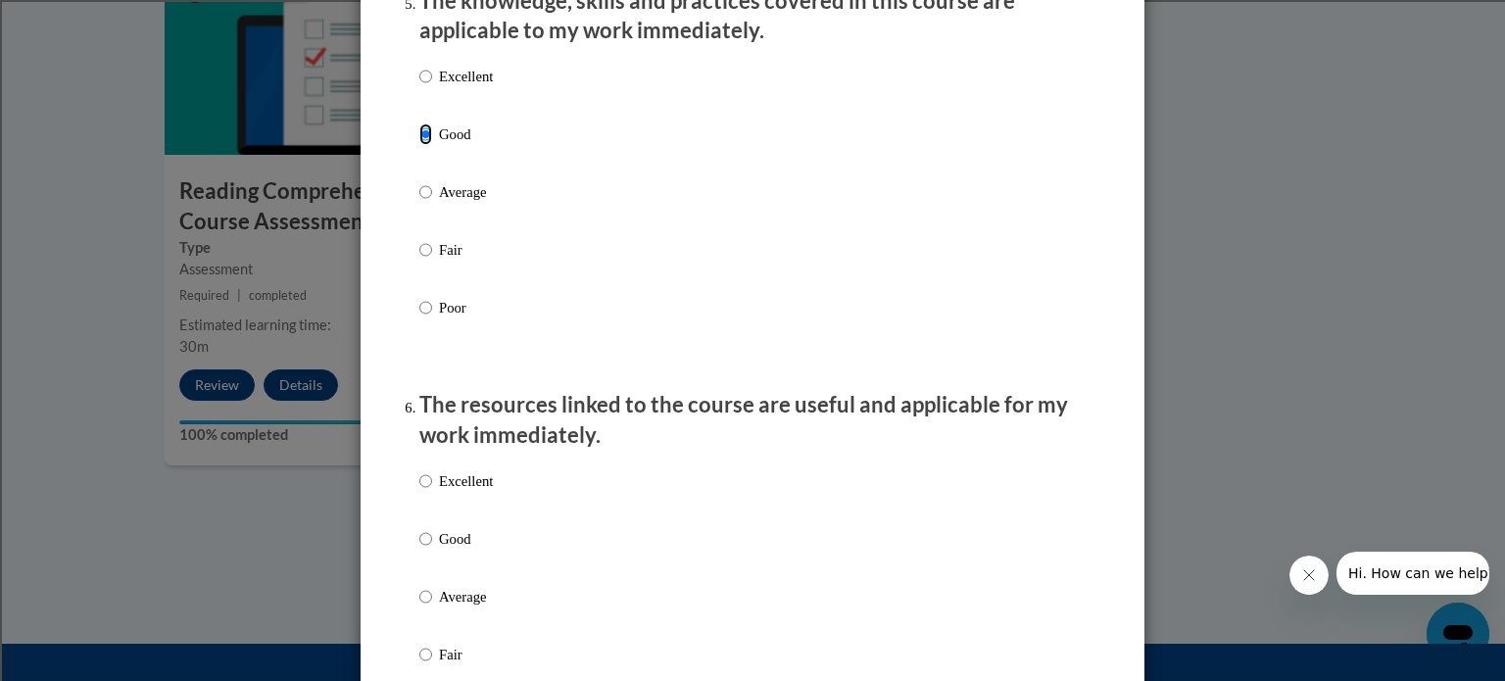
scroll to position [1959, 0]
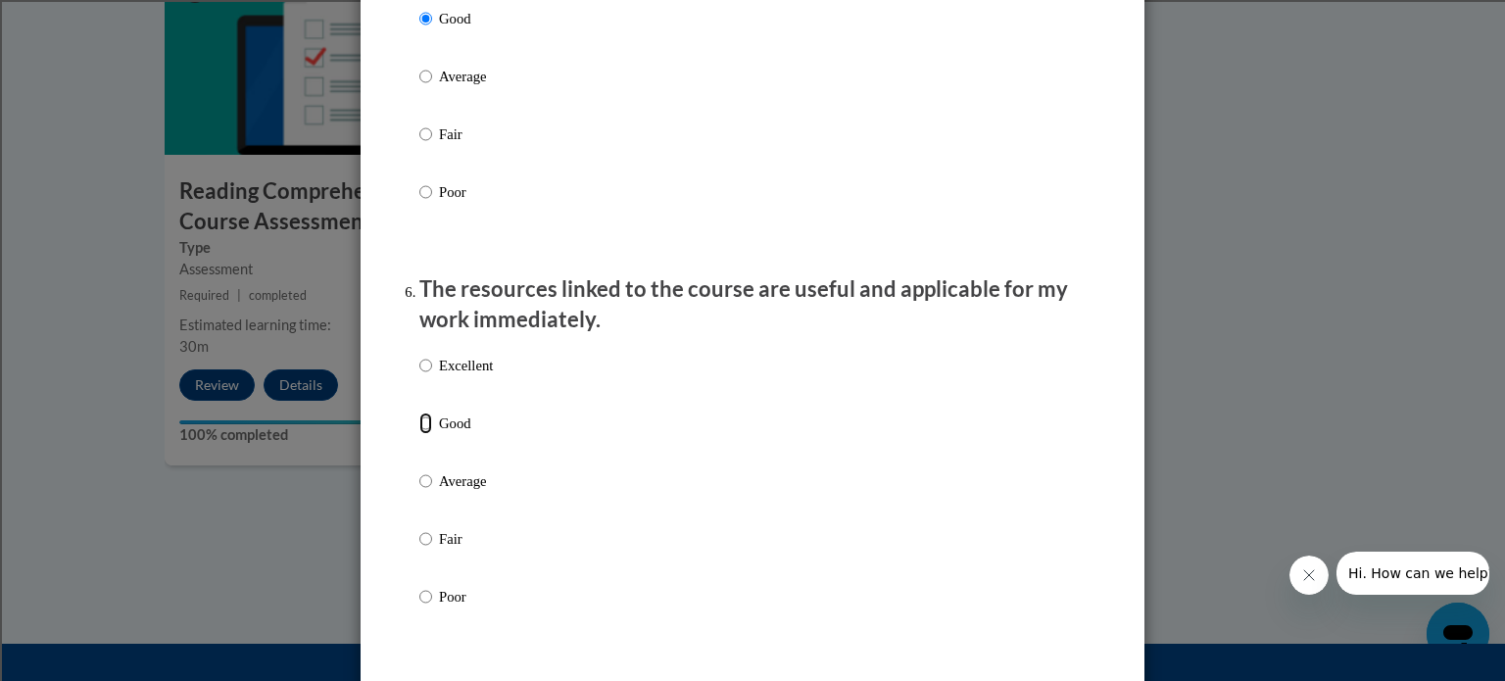
click at [419, 434] on input "Good" at bounding box center [425, 423] width 13 height 22
radio input "true"
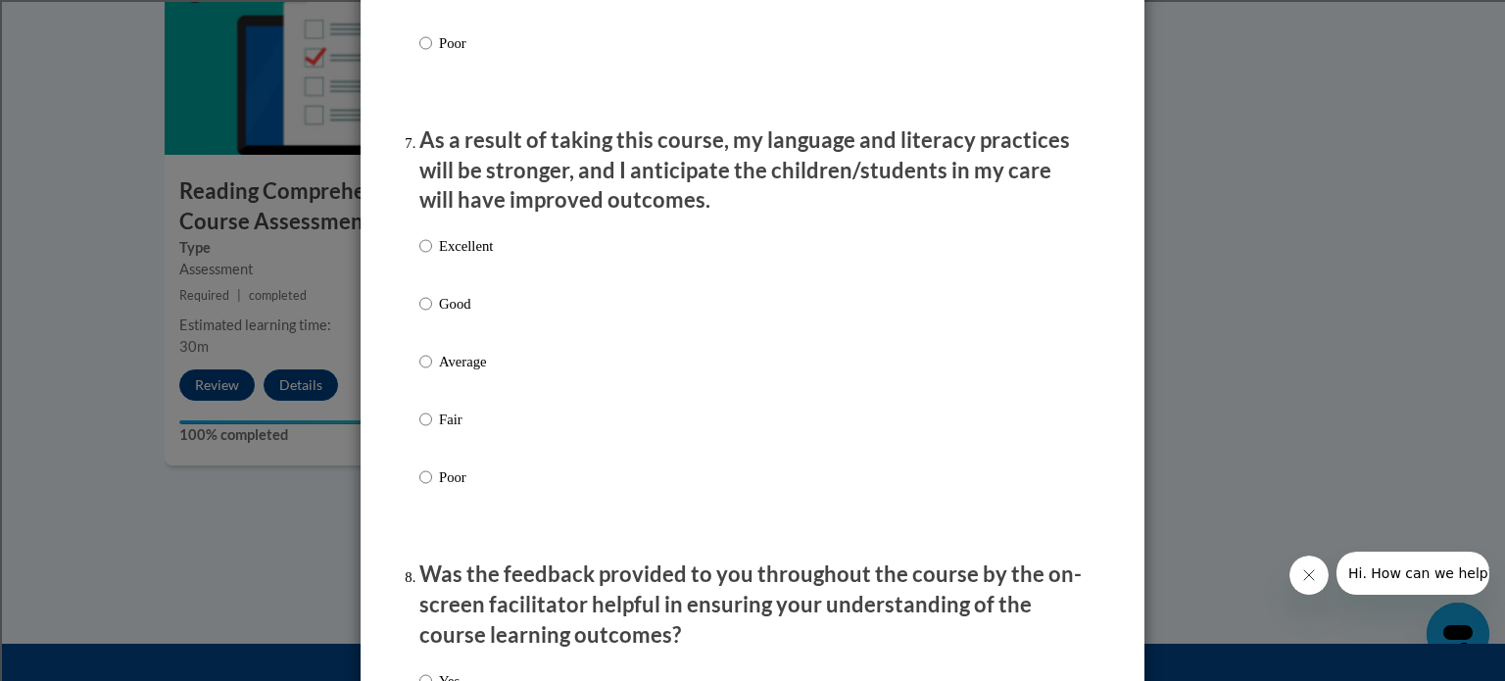
scroll to position [2611, 0]
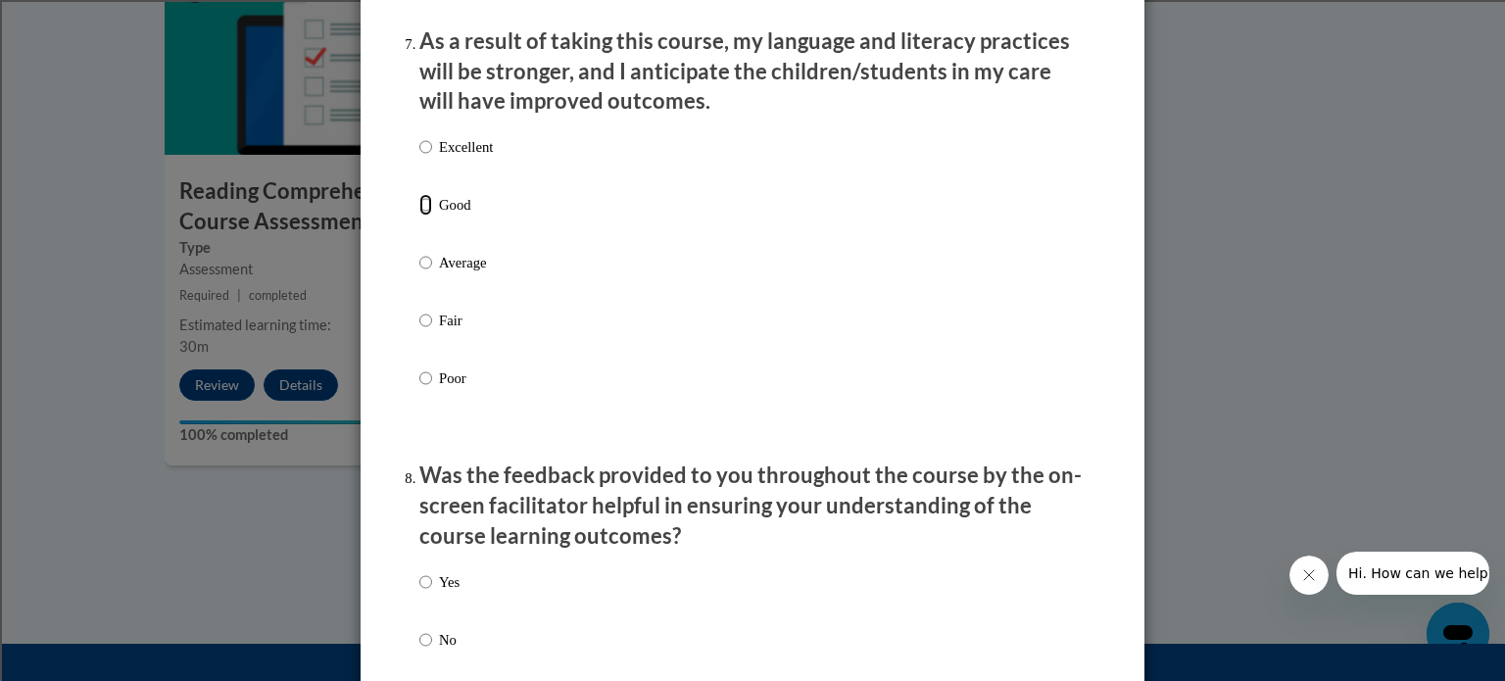
click at [419, 215] on input "Good" at bounding box center [425, 205] width 13 height 22
radio input "true"
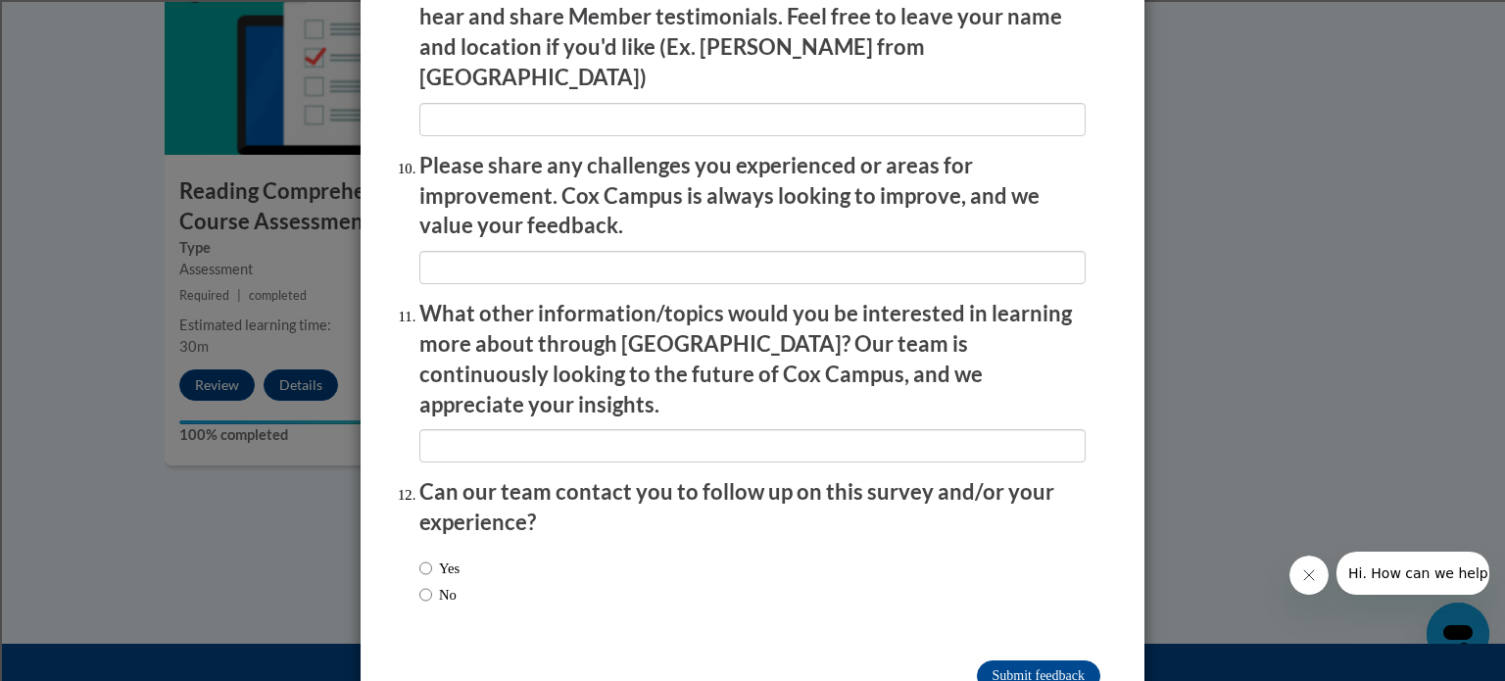
scroll to position [3398, 0]
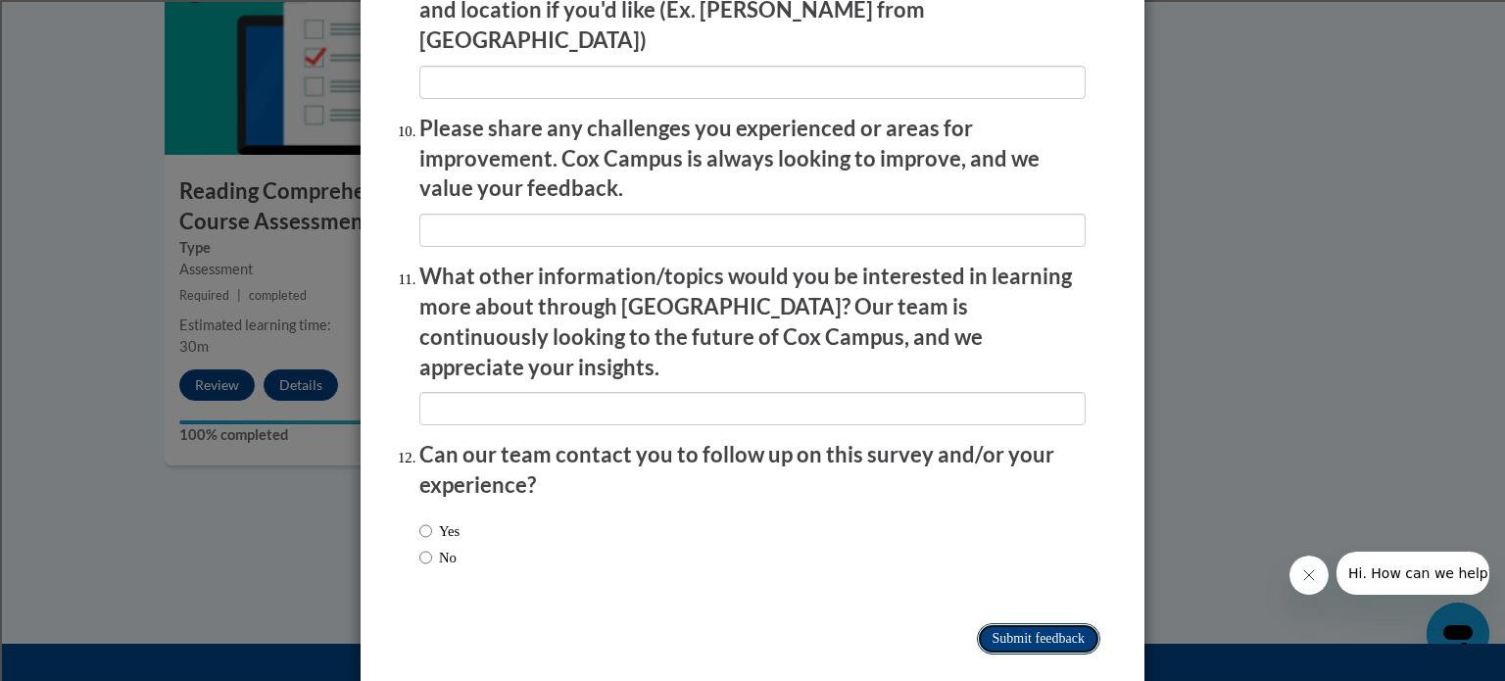
click at [1041, 623] on input "Submit feedback" at bounding box center [1038, 638] width 123 height 31
